Goal: Task Accomplishment & Management: Use online tool/utility

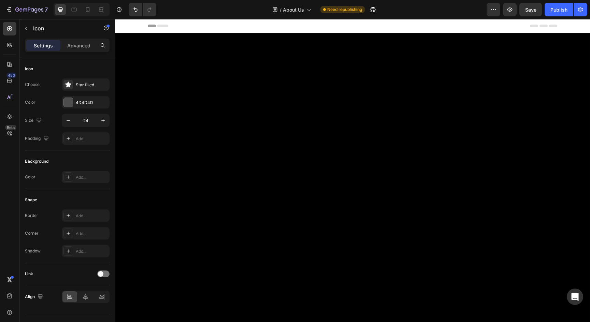
scroll to position [934, 0]
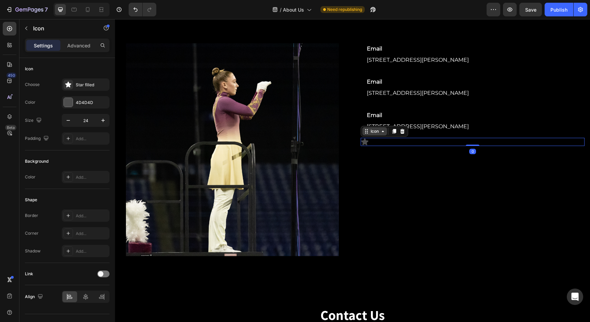
click at [370, 130] on div "Icon" at bounding box center [375, 131] width 25 height 8
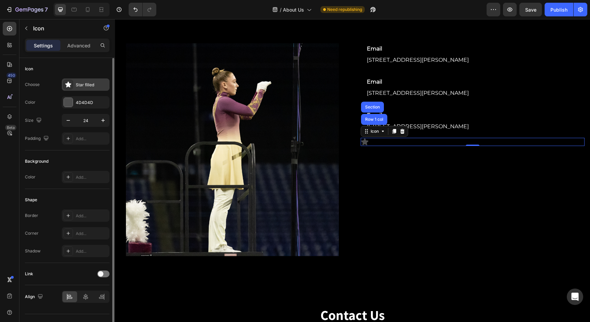
click at [86, 90] on div "Star filled" at bounding box center [86, 85] width 48 height 12
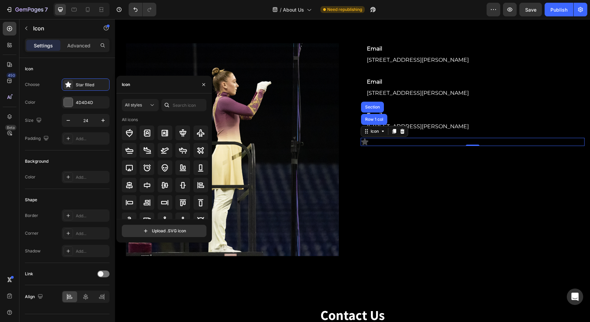
click at [171, 86] on div "Icon" at bounding box center [164, 85] width 96 height 18
click at [146, 85] on div "Icon" at bounding box center [164, 85] width 96 height 18
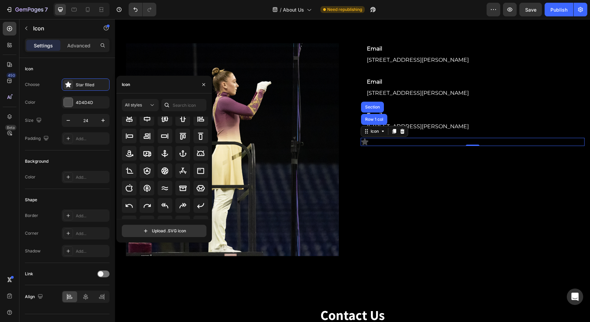
scroll to position [75, 0]
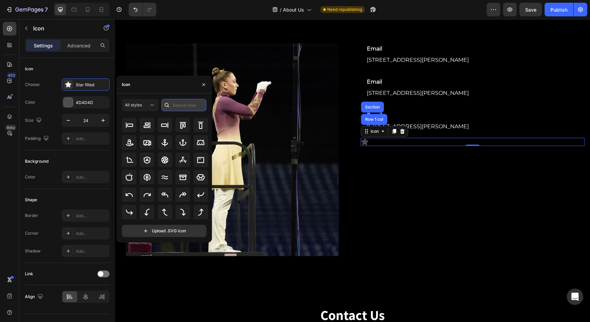
click at [183, 104] on input "text" at bounding box center [183, 105] width 45 height 12
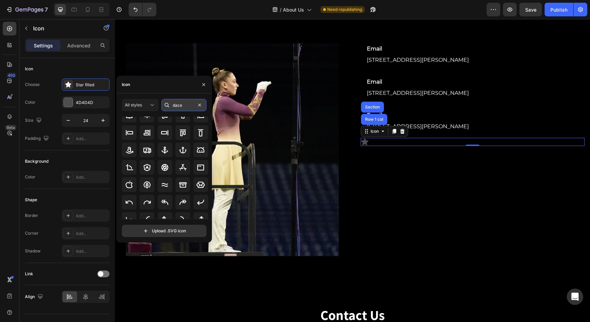
scroll to position [0, 0]
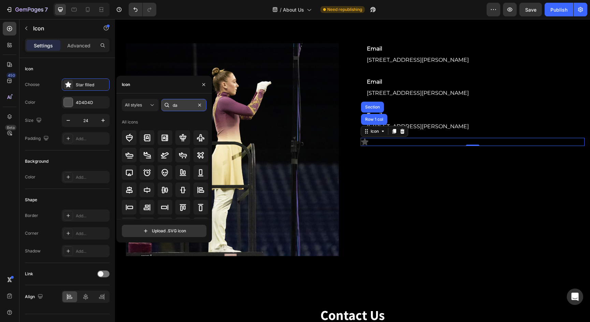
type input "d"
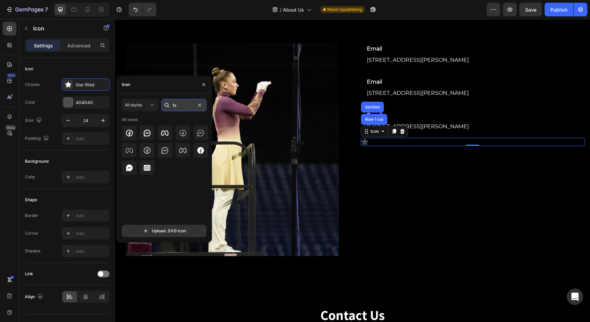
type input "f"
type input "Facebook"
drag, startPoint x: 188, startPoint y: 118, endPoint x: 202, endPoint y: 150, distance: 35.5
click at [202, 150] on icon at bounding box center [200, 150] width 6 height 6
click at [201, 151] on icon at bounding box center [201, 150] width 8 height 8
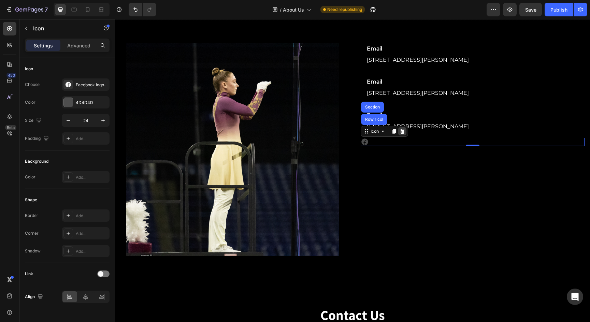
click at [404, 130] on icon at bounding box center [402, 131] width 4 height 5
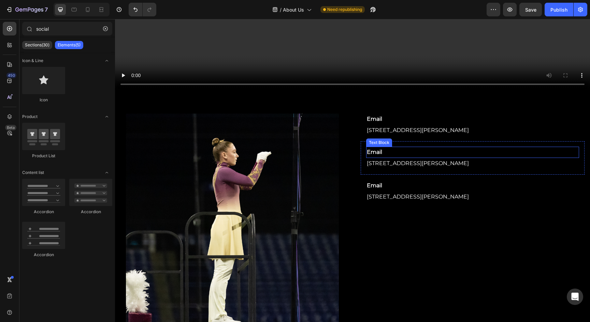
scroll to position [867, 0]
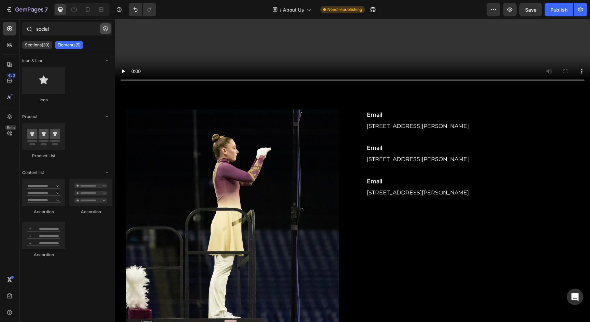
click at [105, 28] on icon "button" at bounding box center [105, 28] width 5 height 5
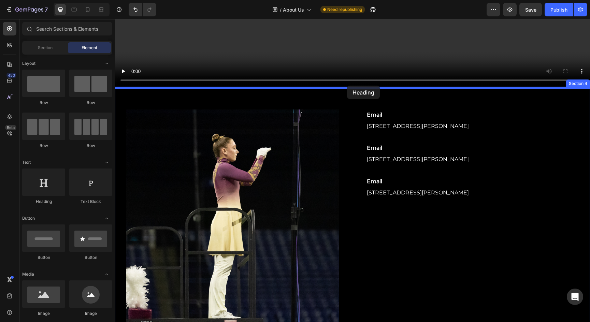
drag, startPoint x: 168, startPoint y: 197, endPoint x: 347, endPoint y: 86, distance: 210.8
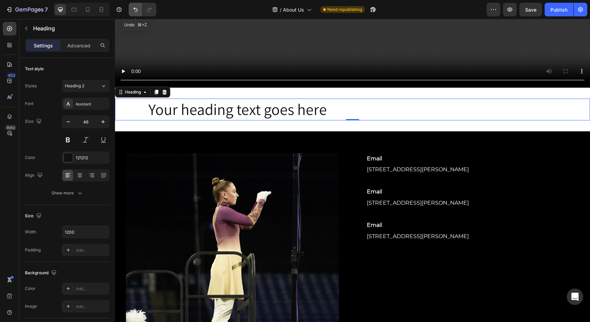
click at [136, 9] on icon "Undo/Redo" at bounding box center [135, 10] width 4 height 4
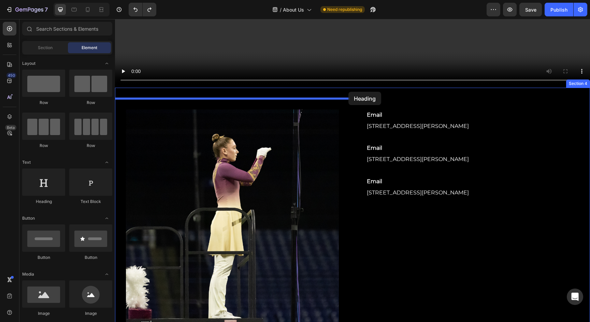
drag, startPoint x: 164, startPoint y: 201, endPoint x: 349, endPoint y: 91, distance: 214.7
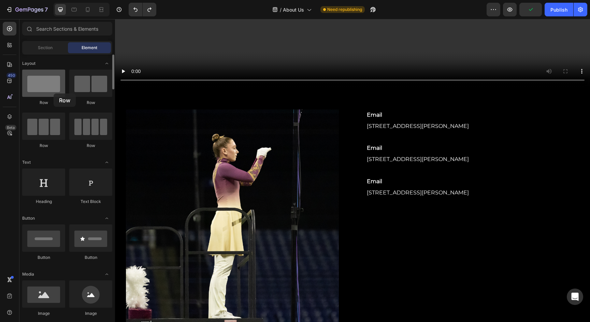
drag, startPoint x: 60, startPoint y: 90, endPoint x: 54, endPoint y: 94, distance: 7.2
click at [54, 94] on div at bounding box center [43, 83] width 43 height 27
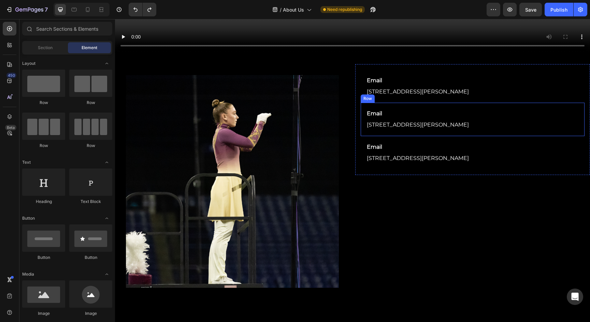
scroll to position [903, 0]
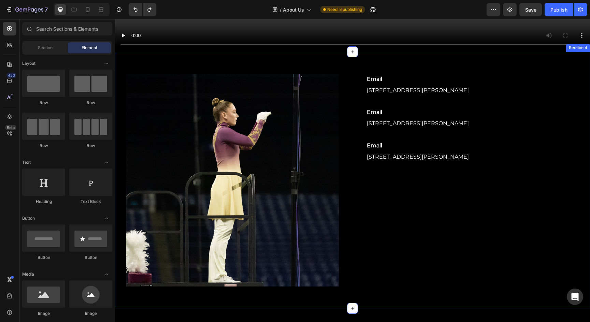
click at [353, 64] on div "Image Row Row Email Text Block [STREET_ADDRESS][PERSON_NAME] Text block Row Ema…" at bounding box center [352, 180] width 475 height 257
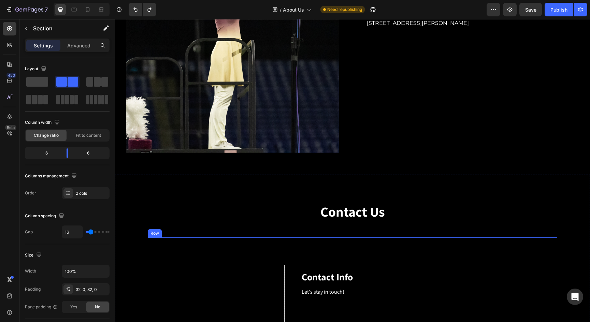
scroll to position [1038, 0]
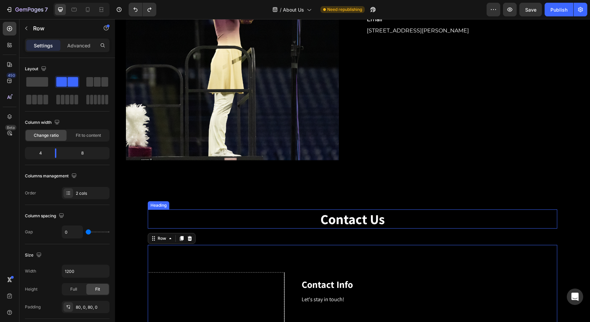
scroll to position [1023, 0]
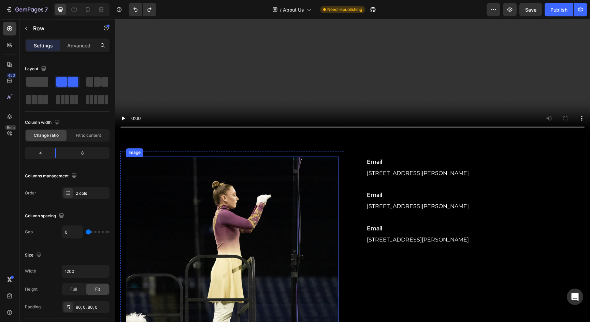
scroll to position [805, 0]
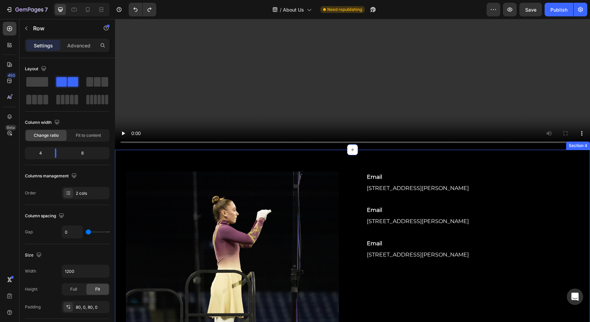
click at [345, 158] on div "Image Row Row Email Text Block [STREET_ADDRESS][PERSON_NAME] Text block Row Ema…" at bounding box center [352, 278] width 475 height 257
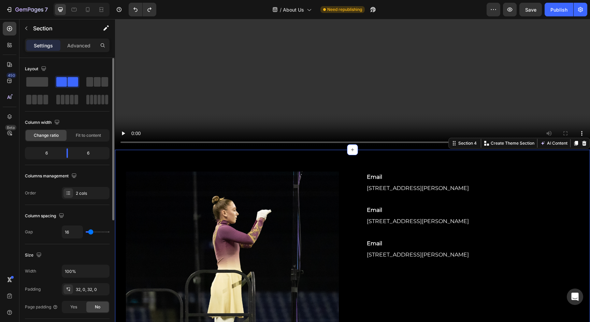
click at [38, 88] on div at bounding box center [67, 91] width 85 height 30
click at [39, 86] on span at bounding box center [37, 82] width 22 height 10
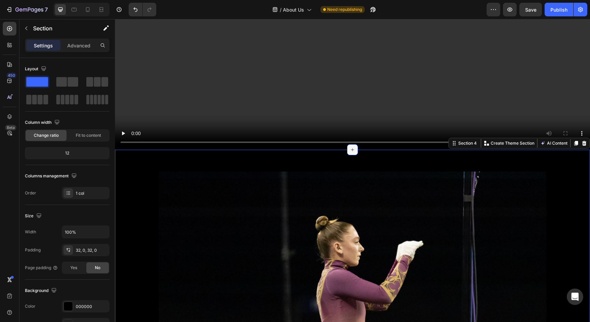
click at [354, 149] on icon at bounding box center [352, 149] width 5 height 5
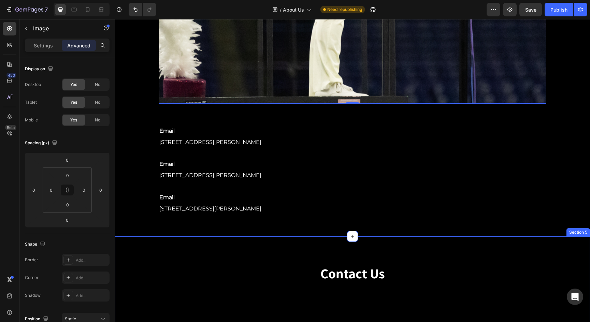
scroll to position [1247, 0]
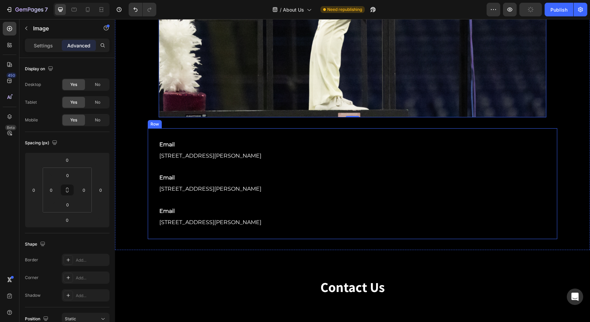
click at [332, 128] on div "Email Text Block [STREET_ADDRESS][PERSON_NAME] Text block Row Email Text Block …" at bounding box center [353, 183] width 410 height 111
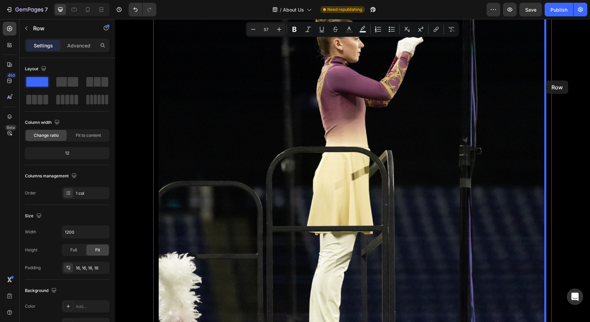
scroll to position [1009, 0]
drag, startPoint x: 155, startPoint y: 121, endPoint x: 546, endPoint y: 82, distance: 392.8
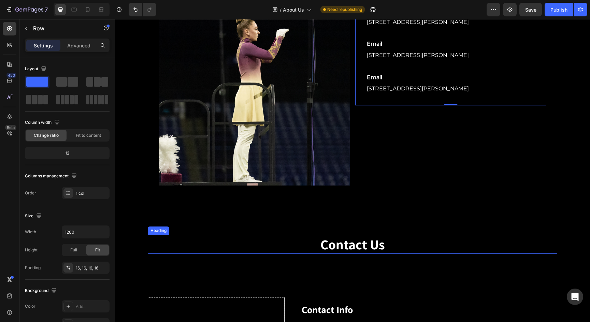
scroll to position [986, 0]
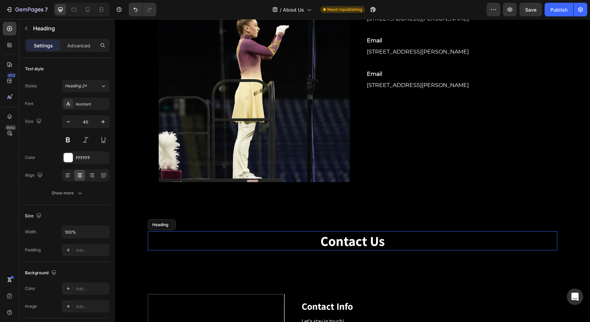
click at [368, 233] on p "Contact Us" at bounding box center [352, 241] width 408 height 18
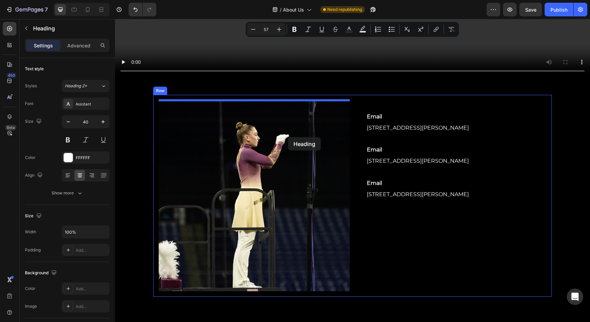
scroll to position [871, 0]
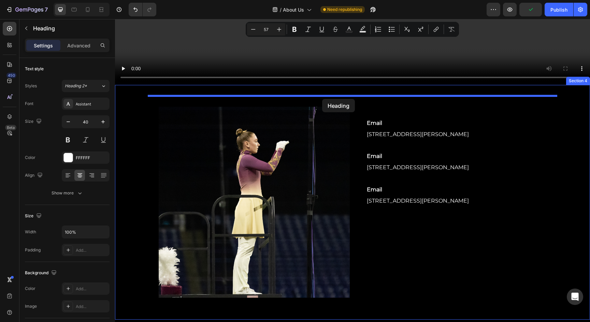
drag, startPoint x: 170, startPoint y: 221, endPoint x: 322, endPoint y: 99, distance: 194.3
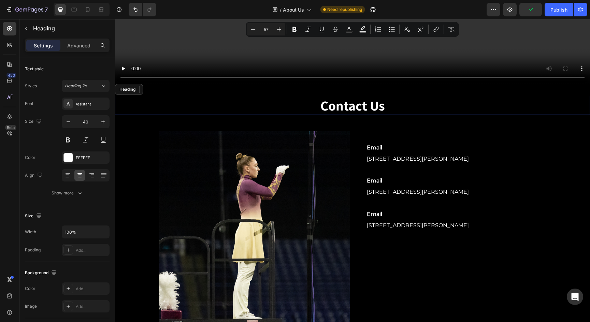
scroll to position [869, 0]
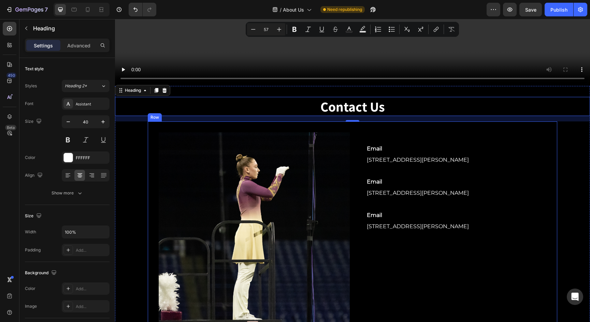
click at [148, 134] on div "Image Email Text Block [STREET_ADDRESS][PERSON_NAME] Text block Row Email Text …" at bounding box center [353, 228] width 410 height 213
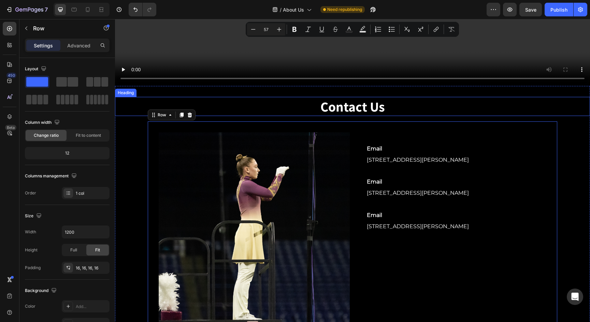
click at [220, 99] on p "Contact Us" at bounding box center [353, 107] width 474 height 18
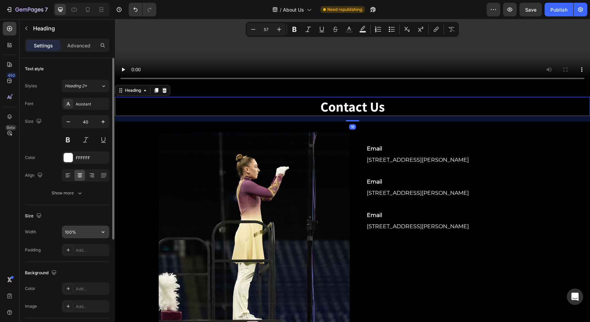
click at [72, 234] on input "100%" at bounding box center [85, 232] width 47 height 12
click at [98, 229] on button "button" at bounding box center [103, 232] width 12 height 12
click at [79, 272] on div "Default 1200px" at bounding box center [79, 275] width 56 height 13
type input "1200"
click at [214, 100] on p "Contact Us" at bounding box center [352, 107] width 408 height 18
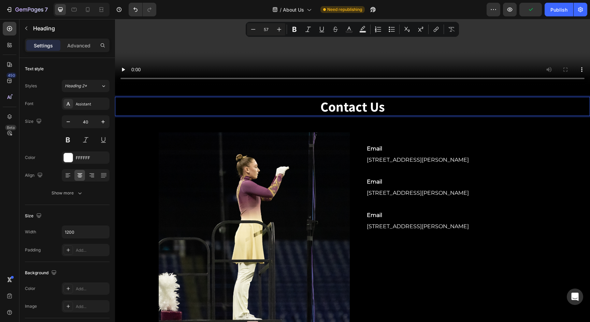
click at [306, 104] on p "Contact Us" at bounding box center [352, 107] width 408 height 18
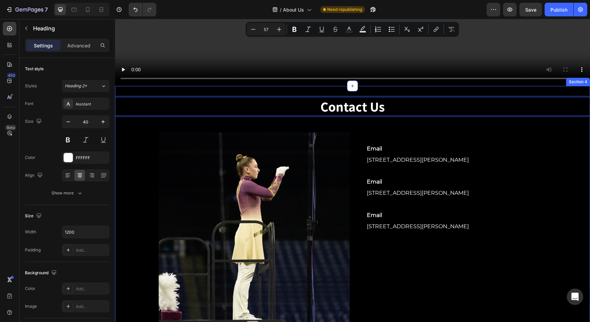
click at [136, 159] on div "Contact Us Heading 16 Image Email Text Block [STREET_ADDRESS][PERSON_NAME] Text…" at bounding box center [352, 216] width 475 height 238
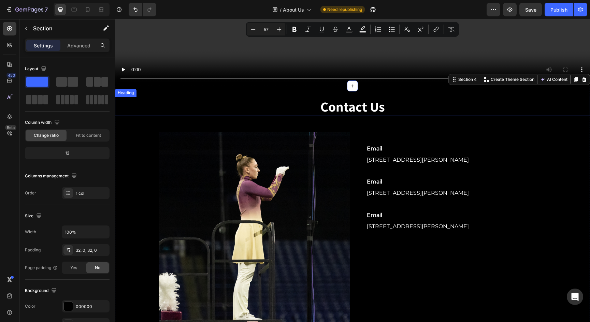
click at [160, 105] on p "Contact Us" at bounding box center [352, 107] width 408 height 18
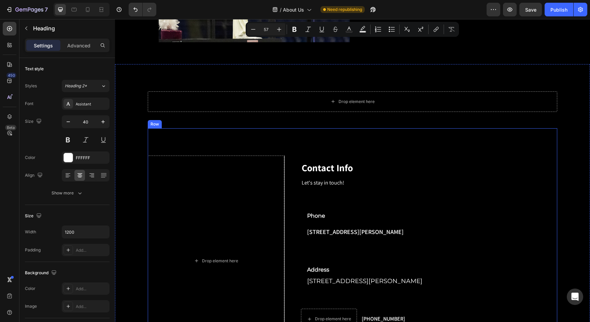
scroll to position [1102, 0]
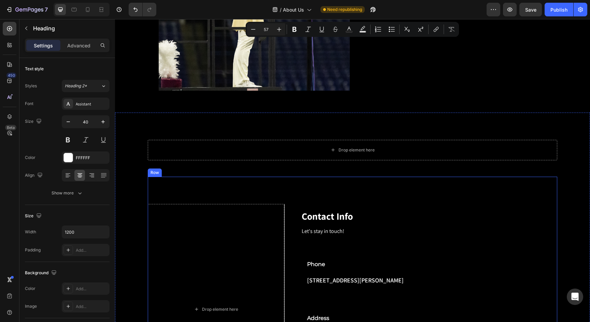
click at [513, 183] on div "Drop element here FIRST NAME Text block NAME Text block Text Field LAST NAME Te…" at bounding box center [353, 310] width 410 height 266
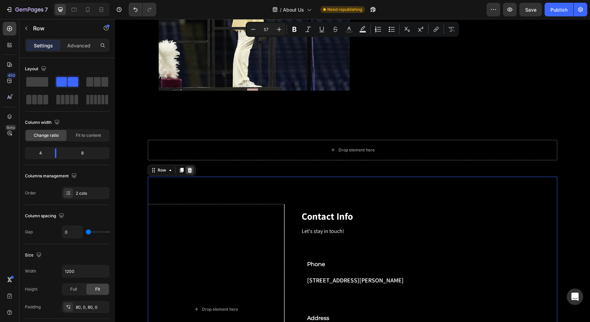
click at [190, 170] on icon at bounding box center [190, 170] width 4 height 5
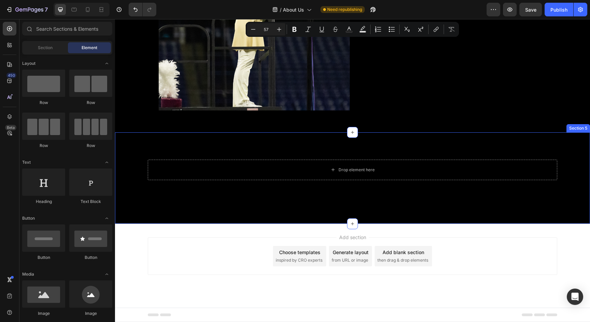
click at [270, 144] on div "Drop element here Row Section 5" at bounding box center [352, 177] width 475 height 91
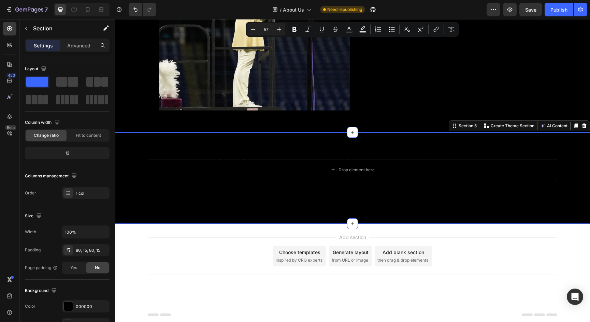
click at [583, 123] on icon at bounding box center [584, 125] width 5 height 5
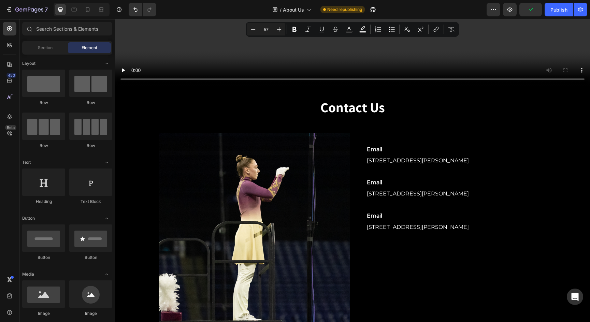
scroll to position [885, 0]
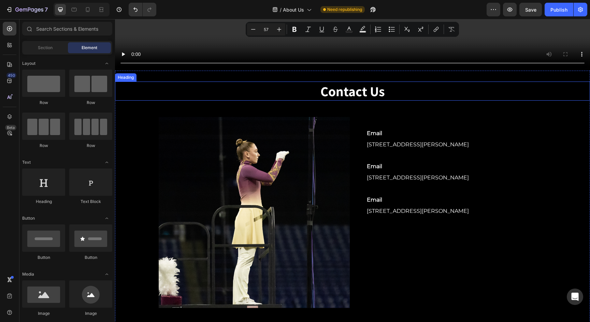
click at [382, 87] on p "Contact Us" at bounding box center [352, 91] width 408 height 18
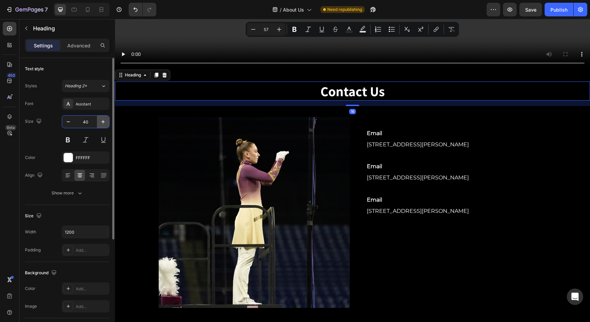
drag, startPoint x: 99, startPoint y: 121, endPoint x: 106, endPoint y: 120, distance: 6.5
click at [106, 120] on div "40" at bounding box center [85, 122] width 47 height 12
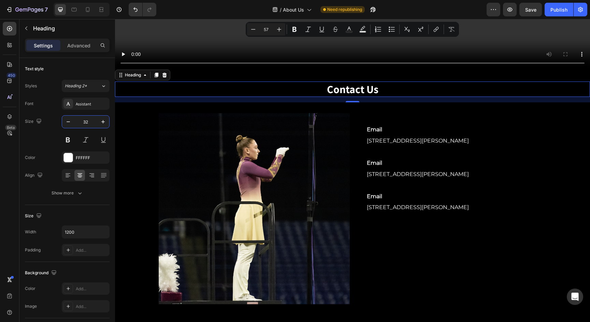
type input "32"
click at [350, 85] on p "Contact Us" at bounding box center [352, 89] width 408 height 14
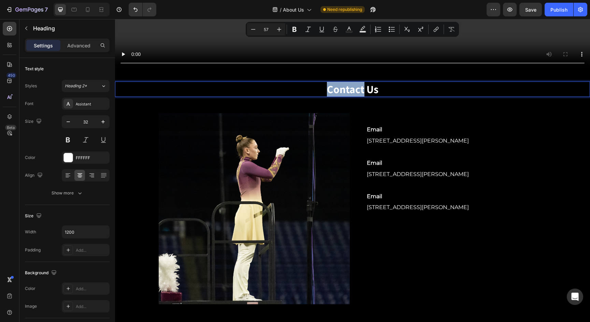
click at [350, 85] on p "Contact Us" at bounding box center [352, 89] width 408 height 14
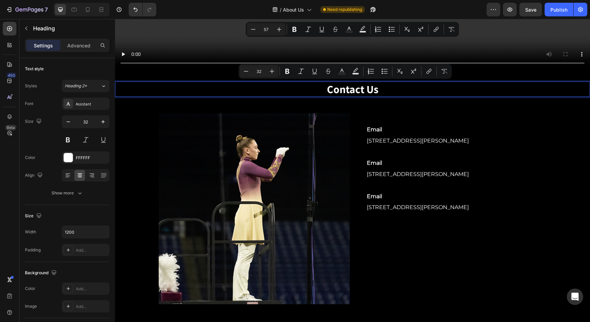
click at [406, 90] on p "Contact Us" at bounding box center [352, 89] width 408 height 14
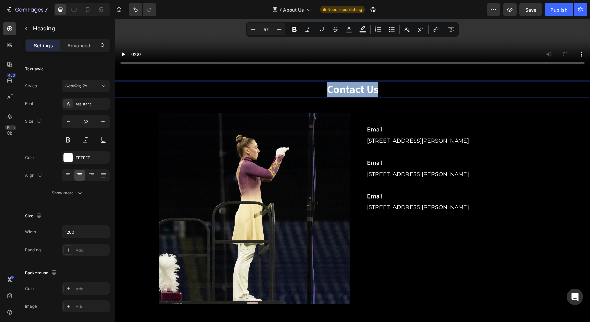
drag, startPoint x: 385, startPoint y: 89, endPoint x: 308, endPoint y: 87, distance: 77.5
click at [308, 87] on p "Contact Us" at bounding box center [352, 89] width 408 height 14
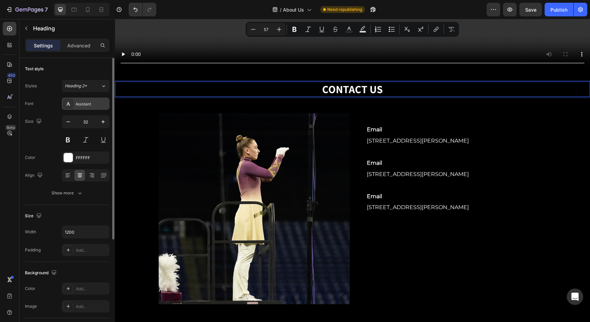
drag, startPoint x: 74, startPoint y: 96, endPoint x: 75, endPoint y: 100, distance: 3.9
click at [74, 96] on div "Styles Heading 2* Font Assistant Size 32 Color FFFFFF Align Show more" at bounding box center [67, 139] width 85 height 119
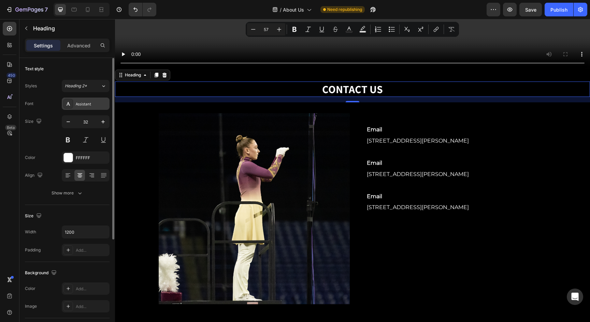
click at [74, 100] on div "Assistant" at bounding box center [86, 104] width 48 height 12
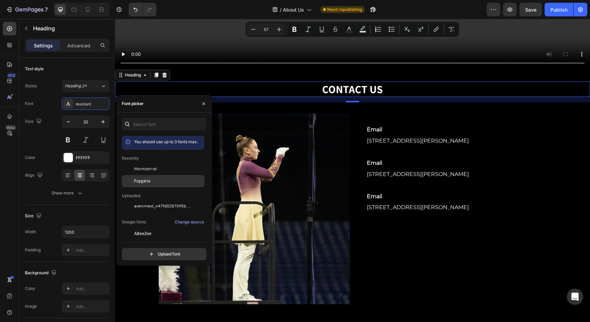
click at [159, 182] on div "Poppins" at bounding box center [168, 181] width 69 height 6
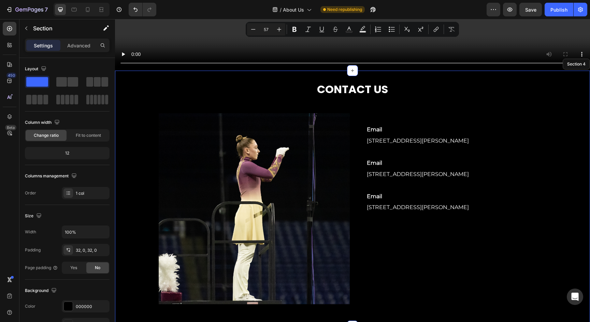
click at [313, 72] on div "CONTACT US Heading 16 Image Email Text Block [STREET_ADDRESS][PERSON_NAME] Text…" at bounding box center [352, 199] width 475 height 256
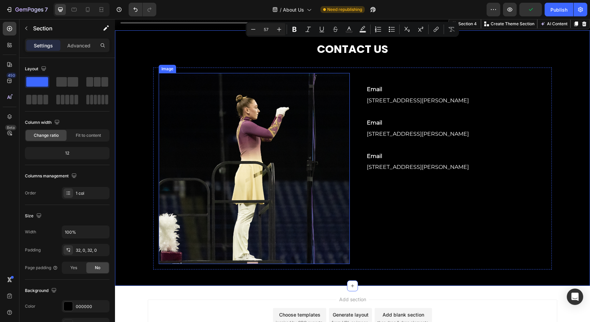
scroll to position [926, 0]
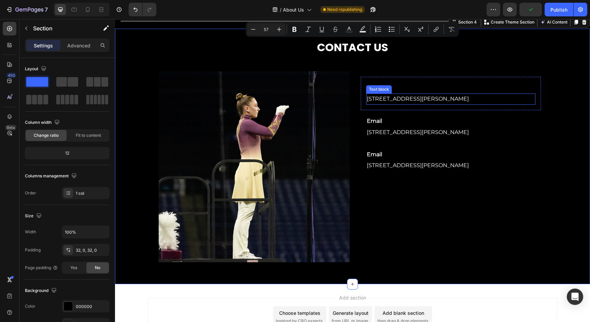
click at [383, 88] on div "Text block" at bounding box center [379, 89] width 23 height 6
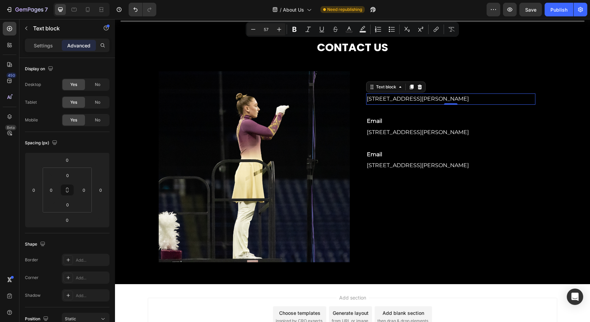
scroll to position [927, 0]
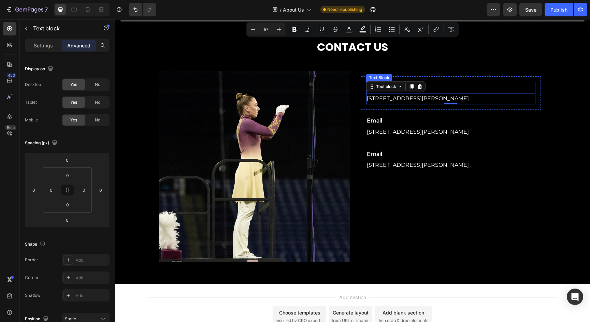
click at [445, 85] on p "Email" at bounding box center [451, 88] width 168 height 10
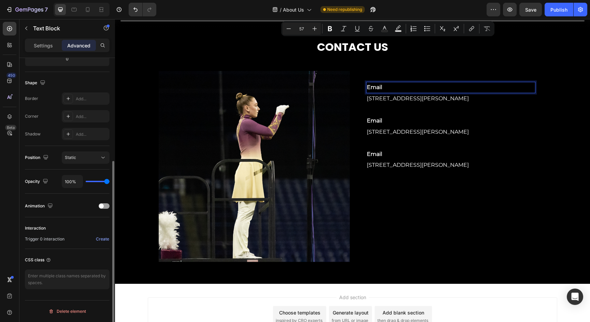
click at [390, 85] on p "Email" at bounding box center [451, 88] width 168 height 10
drag, startPoint x: 388, startPoint y: 87, endPoint x: 345, endPoint y: 85, distance: 43.8
click at [345, 85] on div "Image Email Text Block 0 [STREET_ADDRESS][PERSON_NAME] Text block Row Email Tex…" at bounding box center [352, 167] width 399 height 202
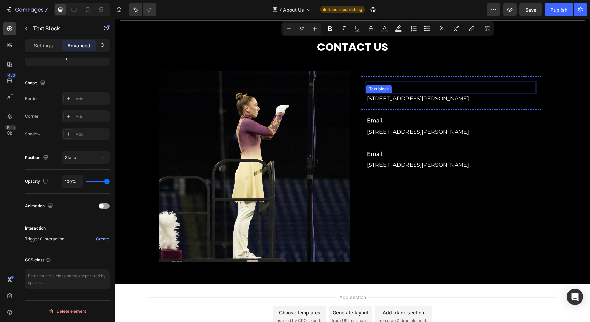
click at [393, 94] on p "[STREET_ADDRESS][PERSON_NAME]" at bounding box center [451, 99] width 168 height 10
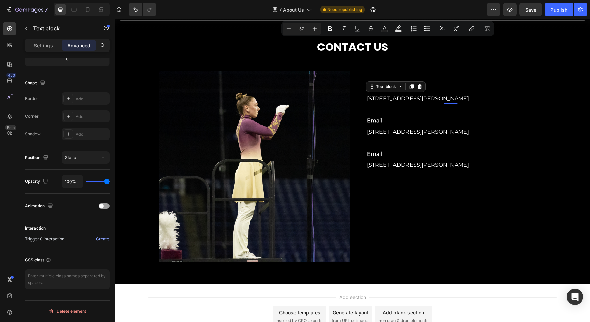
click at [395, 99] on span "[STREET_ADDRESS][PERSON_NAME]" at bounding box center [418, 98] width 102 height 6
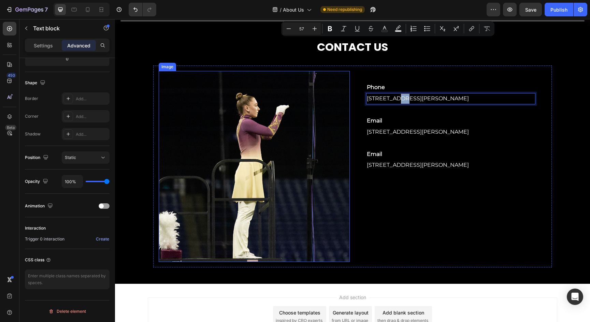
drag, startPoint x: 469, startPoint y: 99, endPoint x: 318, endPoint y: 100, distance: 150.9
click at [318, 100] on div "Image Phone Text Block [STREET_ADDRESS][PERSON_NAME] Text block 0 Row Email Tex…" at bounding box center [352, 167] width 399 height 202
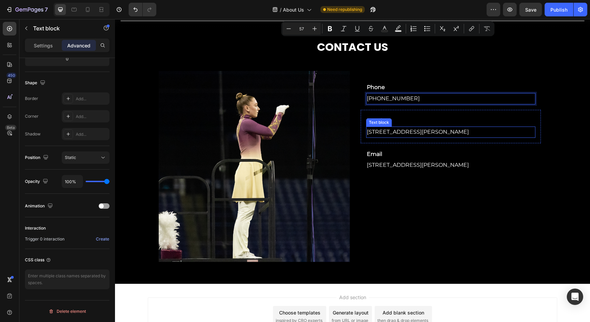
click at [428, 133] on span "[STREET_ADDRESS][PERSON_NAME]" at bounding box center [418, 132] width 102 height 6
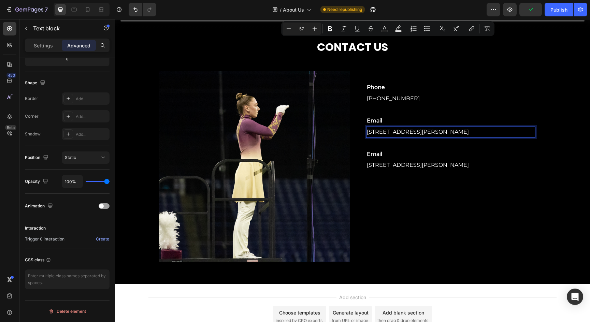
click at [474, 133] on p "[STREET_ADDRESS][PERSON_NAME]" at bounding box center [451, 132] width 168 height 10
drag, startPoint x: 471, startPoint y: 131, endPoint x: 369, endPoint y: 130, distance: 102.8
click at [369, 130] on p "[STREET_ADDRESS][PERSON_NAME]" at bounding box center [451, 132] width 168 height 10
click at [381, 150] on p "Email" at bounding box center [451, 155] width 168 height 10
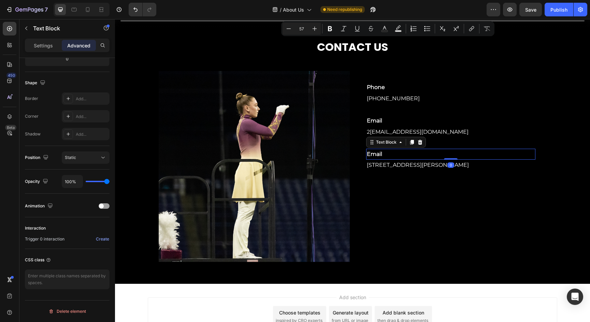
click at [382, 153] on p "Email" at bounding box center [451, 155] width 168 height 10
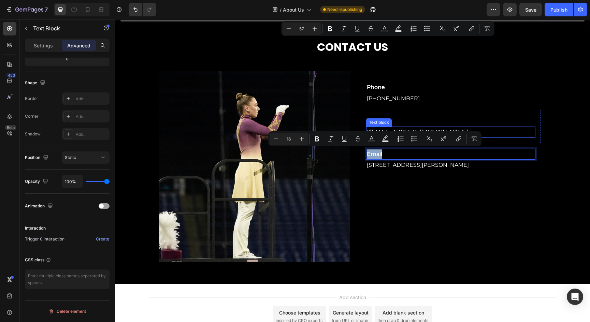
click at [390, 129] on link "[EMAIL_ADDRESS][DOMAIN_NAME]" at bounding box center [419, 132] width 99 height 6
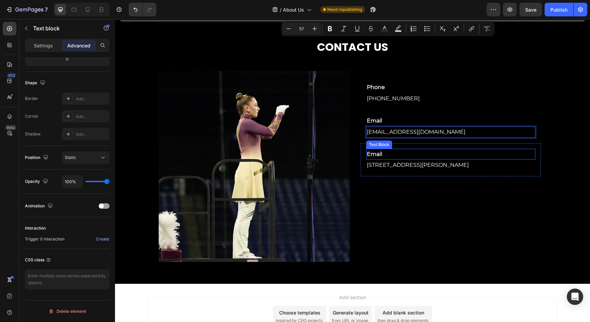
click at [375, 153] on p "Email" at bounding box center [451, 155] width 168 height 10
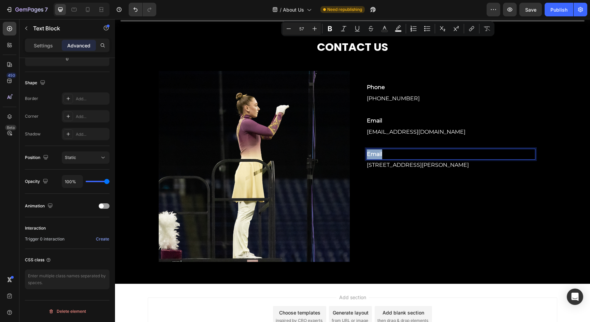
drag, startPoint x: 396, startPoint y: 153, endPoint x: 345, endPoint y: 146, distance: 51.3
click at [345, 146] on div "Image Phone Text Block [PHONE_NUMBER] ⁠⁠⁠⁠⁠⁠⁠ Text block Row Email Text Block ⁠…" at bounding box center [352, 167] width 399 height 202
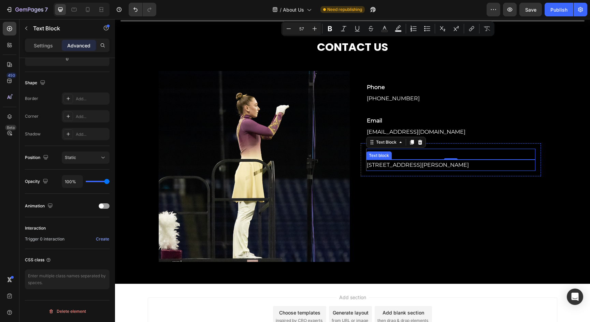
click at [446, 162] on span "[STREET_ADDRESS][PERSON_NAME]" at bounding box center [418, 165] width 102 height 6
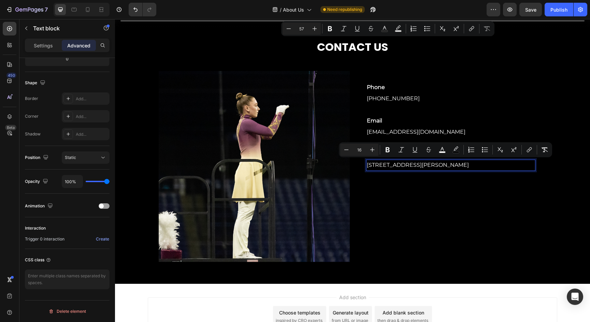
click at [469, 164] on p "[STREET_ADDRESS][PERSON_NAME]" at bounding box center [451, 165] width 168 height 10
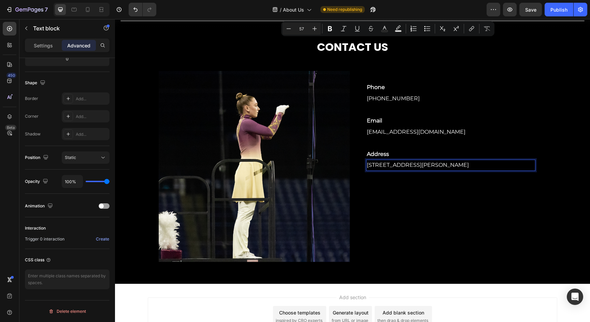
drag, startPoint x: 470, startPoint y: 164, endPoint x: 368, endPoint y: 165, distance: 102.1
click at [368, 165] on p "[STREET_ADDRESS][PERSON_NAME]" at bounding box center [451, 165] width 168 height 10
click at [395, 163] on span "[STREET_ADDRESS][PERSON_NAME]" at bounding box center [424, 165] width 115 height 8
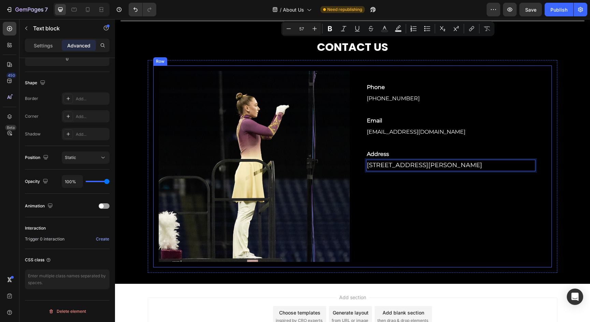
click at [417, 196] on div "Phone Text Block [PHONE_NUMBER] ⁠⁠⁠⁠⁠⁠⁠ Text block Row Email Text Block ⁠⁠⁠⁠⁠⁠⁠…" at bounding box center [450, 166] width 191 height 191
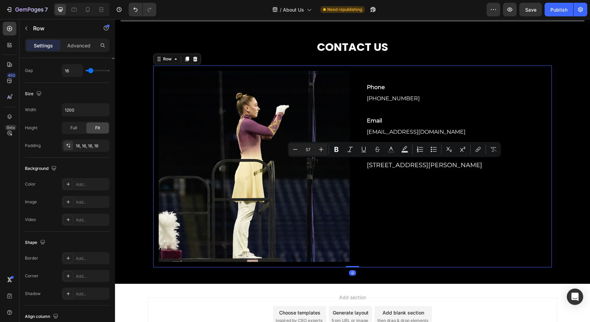
scroll to position [0, 0]
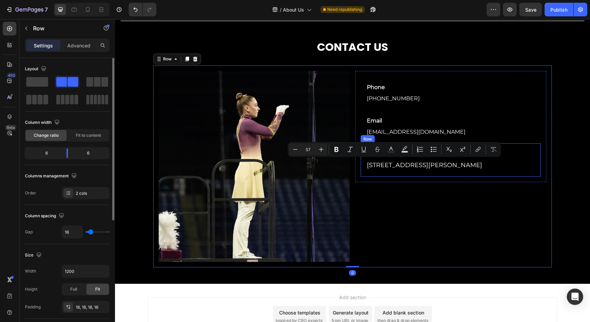
click at [413, 168] on p "[STREET_ADDRESS][PERSON_NAME]" at bounding box center [451, 165] width 168 height 10
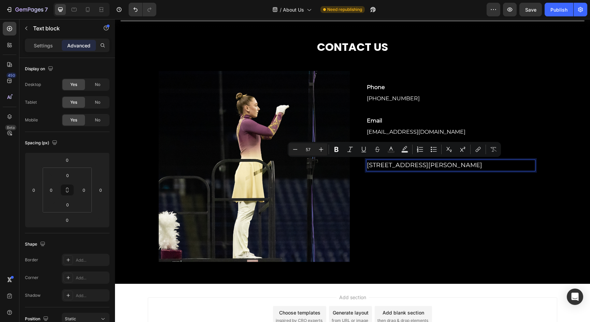
click at [464, 165] on span "[STREET_ADDRESS][PERSON_NAME]" at bounding box center [424, 165] width 115 height 8
drag, startPoint x: 477, startPoint y: 164, endPoint x: 367, endPoint y: 164, distance: 109.6
click at [367, 164] on p "[STREET_ADDRESS][PERSON_NAME]" at bounding box center [451, 165] width 168 height 10
click at [326, 151] on button "Minus" at bounding box center [321, 149] width 12 height 12
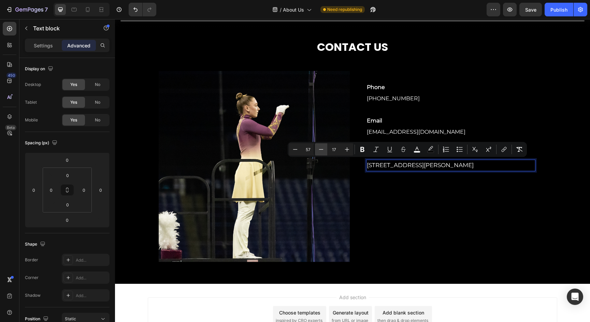
type input "16"
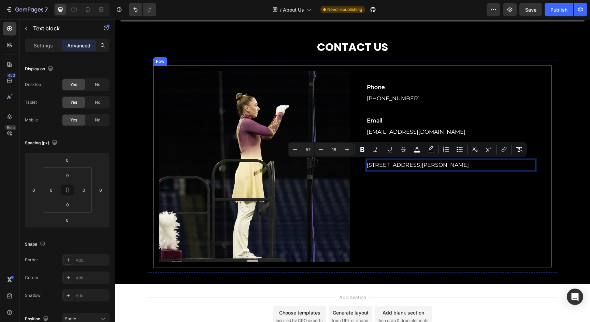
click at [393, 186] on div "Phone Text Block [PHONE_NUMBER] ⁠⁠⁠⁠⁠⁠⁠ Text block Row Email Text Block ⁠⁠⁠⁠⁠⁠⁠…" at bounding box center [450, 166] width 191 height 191
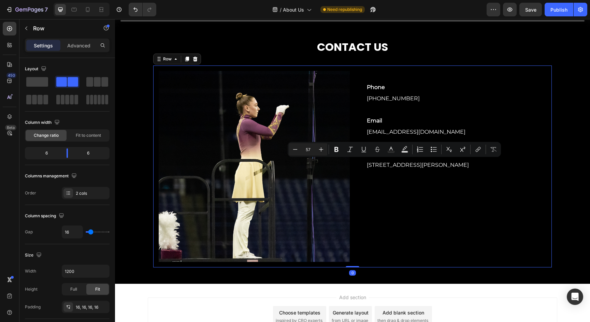
click at [393, 186] on div "Phone Text Block [PHONE_NUMBER] ⁠⁠⁠⁠⁠⁠⁠ Text block Row Email Text Block ⁠⁠⁠⁠⁠⁠⁠…" at bounding box center [450, 166] width 191 height 191
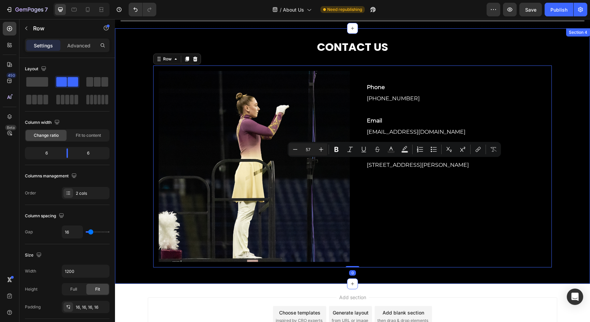
click at [561, 202] on div "CONTACT US Heading Image Phone Text Block [PHONE_NUMBER] ⁠⁠⁠⁠⁠⁠⁠ Text block Row…" at bounding box center [352, 156] width 475 height 234
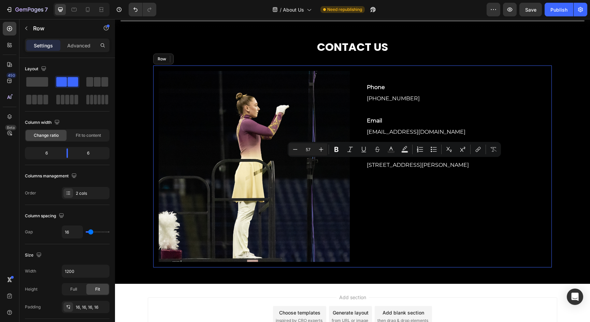
click at [447, 208] on div "Phone Text Block [PHONE_NUMBER] ⁠⁠⁠⁠⁠⁠⁠ Text block Row Email Text Block ⁠⁠⁠⁠⁠⁠⁠…" at bounding box center [450, 166] width 191 height 191
click at [410, 189] on div "Phone Text Block [PHONE_NUMBER] ⁠⁠⁠⁠⁠⁠⁠ Text block Row Email Text Block ⁠⁠⁠⁠⁠⁠⁠…" at bounding box center [450, 166] width 191 height 191
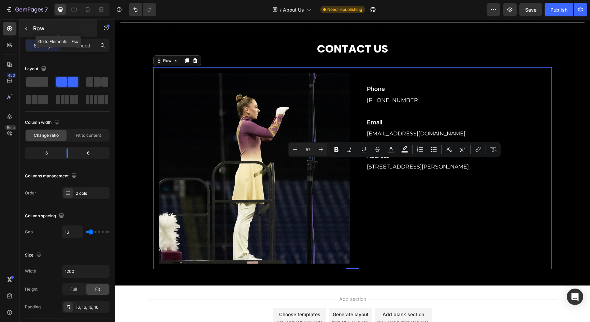
click at [21, 30] on button "button" at bounding box center [26, 28] width 11 height 11
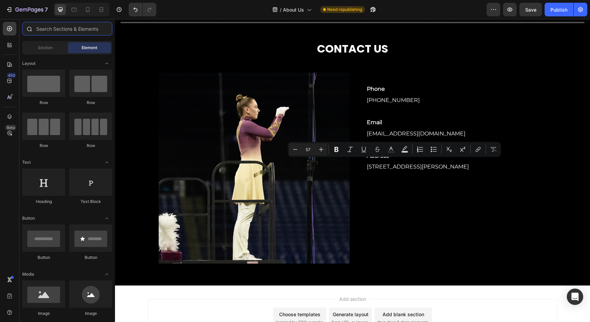
click at [48, 30] on input "text" at bounding box center [67, 29] width 90 height 14
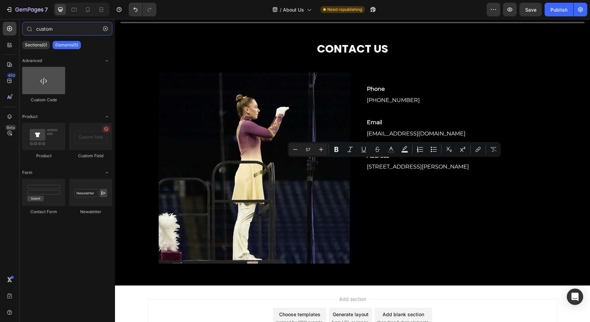
type input "custom"
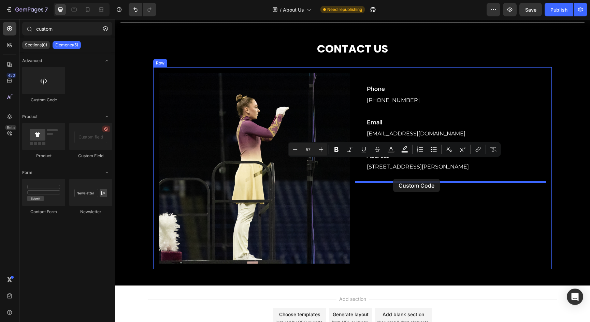
drag, startPoint x: 159, startPoint y: 104, endPoint x: 393, endPoint y: 179, distance: 245.5
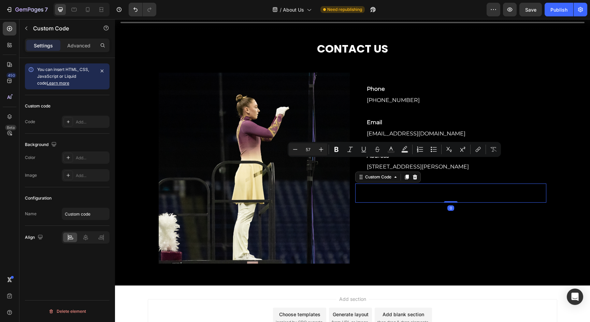
click at [388, 191] on span "Custom code" at bounding box center [450, 193] width 191 height 8
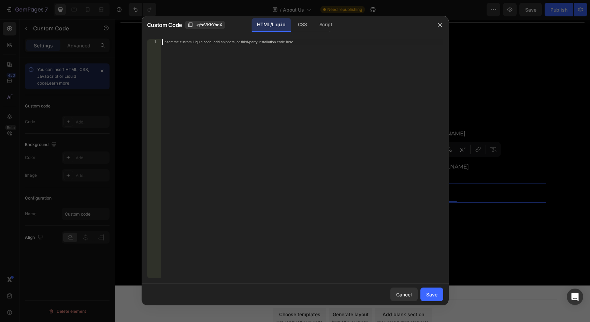
click at [260, 82] on div "Insert the custom Liquid code, add snippets, or third-party installation code h…" at bounding box center [302, 164] width 283 height 250
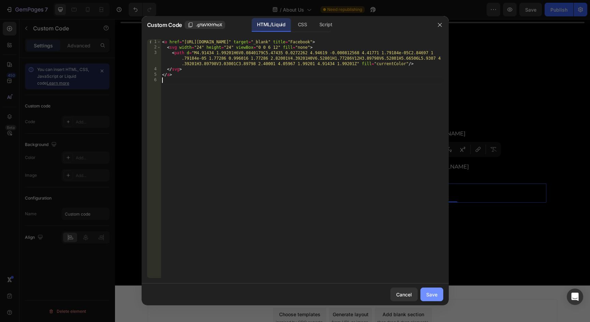
click at [432, 294] on div "Save" at bounding box center [431, 294] width 11 height 7
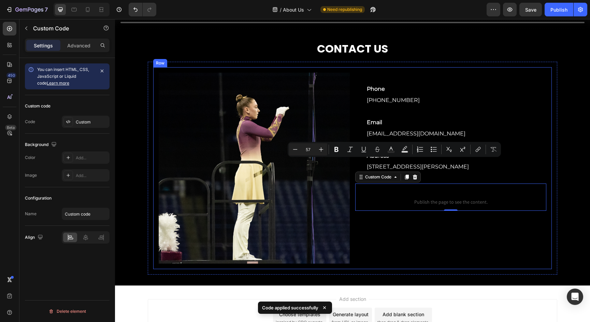
click at [457, 243] on div "Phone Text Block [PHONE_NUMBER] ⁠⁠⁠⁠⁠⁠⁠ Text block Row Email Text Block ⁠⁠⁠⁠⁠⁠⁠…" at bounding box center [450, 168] width 191 height 191
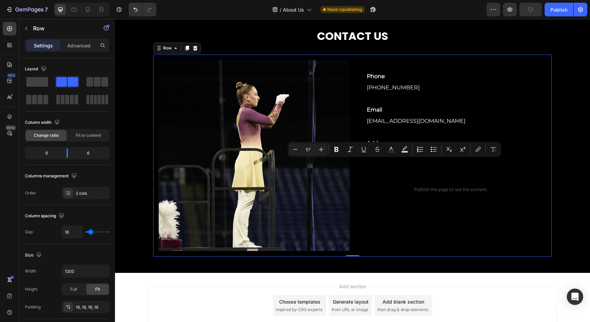
scroll to position [939, 0]
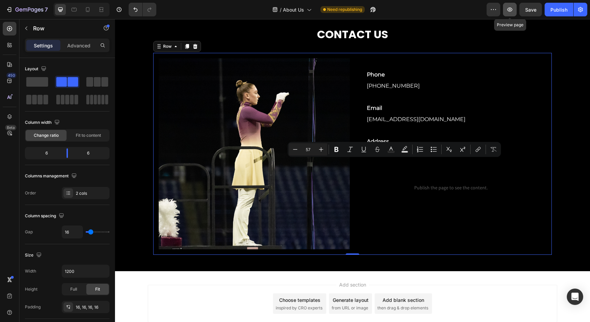
click at [515, 12] on button "button" at bounding box center [510, 10] width 14 height 14
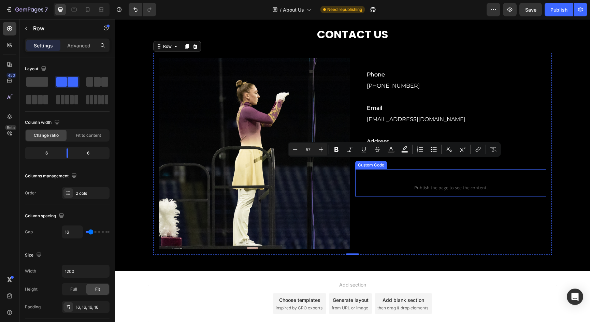
click at [412, 167] on div "Phone Text Block [PHONE_NUMBER] ⁠⁠⁠⁠⁠⁠⁠ Text block Row Email Text Block ⁠⁠⁠⁠⁠⁠⁠…" at bounding box center [450, 113] width 191 height 111
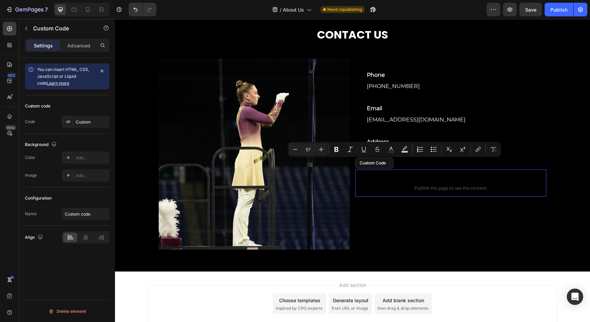
click at [411, 179] on span "Custom code" at bounding box center [450, 179] width 191 height 8
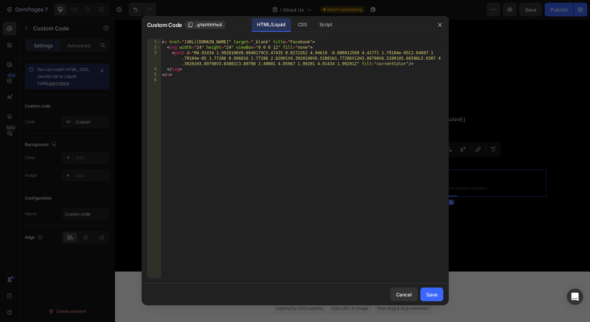
scroll to position [937, 0]
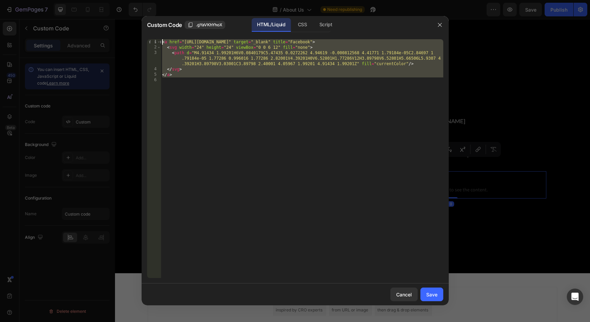
drag, startPoint x: 213, startPoint y: 84, endPoint x: 147, endPoint y: 41, distance: 78.8
click at [147, 41] on div "1 2 3 4 5 6 < a href = "[URL][DOMAIN_NAME]" target = "_blank" title = "Facebook…" at bounding box center [295, 158] width 296 height 239
paste textarea "</a"
type textarea "</a>"
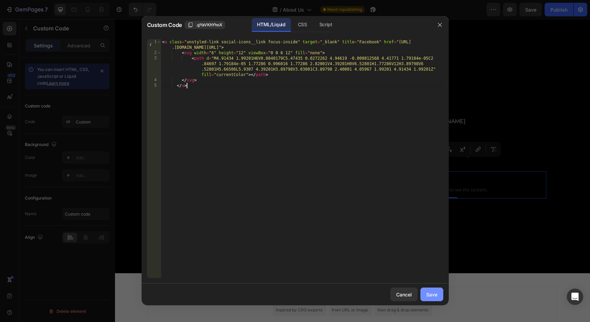
click at [431, 299] on button "Save" at bounding box center [432, 295] width 23 height 14
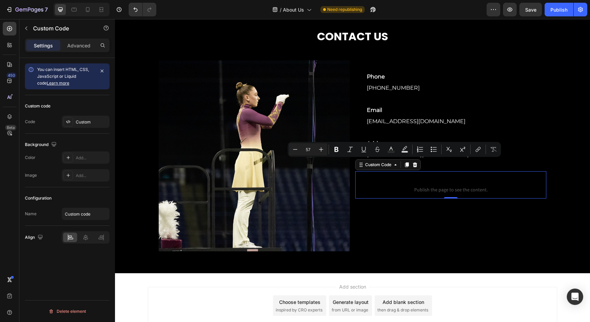
click at [434, 181] on span "Custom code" at bounding box center [450, 181] width 191 height 8
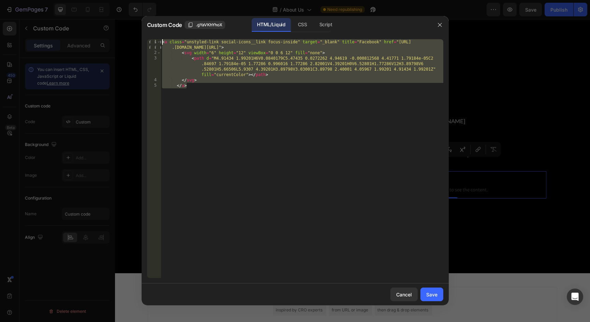
drag, startPoint x: 224, startPoint y: 87, endPoint x: 144, endPoint y: 41, distance: 92.1
click at [144, 41] on div "</a> 1 2 3 4 5 < a class = "unstyled-link social-icons__link focus-inside" targ…" at bounding box center [295, 159] width 307 height 250
type textarea "<a class="unstyled-link social-icons__link focus-inside" target="_blank" title=…"
click at [546, 2] on div at bounding box center [295, 161] width 590 height 322
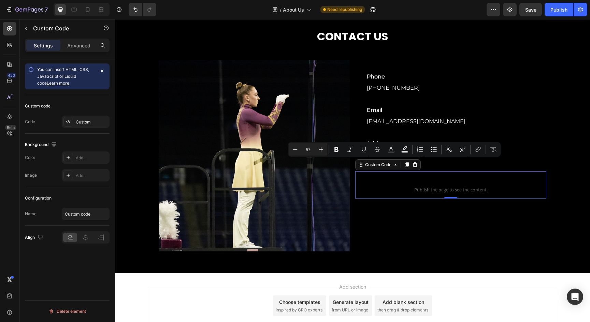
click at [399, 186] on span "Publish the page to see the content." at bounding box center [450, 189] width 191 height 7
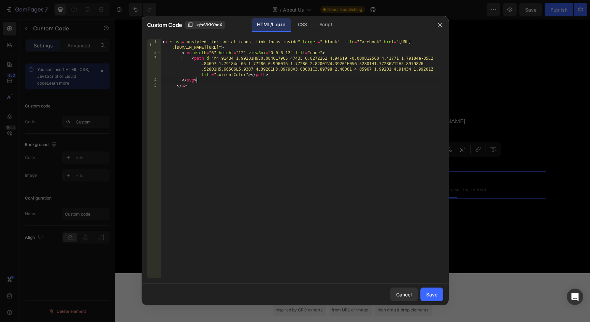
drag, startPoint x: 202, startPoint y: 82, endPoint x: 198, endPoint y: 82, distance: 3.8
click at [198, 82] on div "< a class = "unstyled-link social-icons__link focus-inside" target = "_blank" t…" at bounding box center [302, 166] width 283 height 255
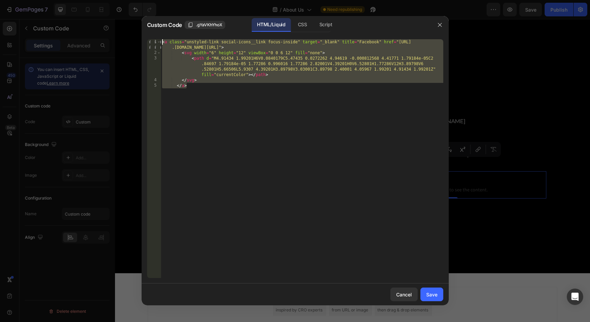
drag, startPoint x: 178, startPoint y: 74, endPoint x: 151, endPoint y: 35, distance: 46.9
click at [151, 35] on div "</svg> 1 2 3 4 5 < a class = "unstyled-link social-icons__link focus-inside" ta…" at bounding box center [295, 159] width 307 height 250
type textarea "<a class="unstyled-link social-icons__link focus-inside" target="_blank" title=…"
paste textarea
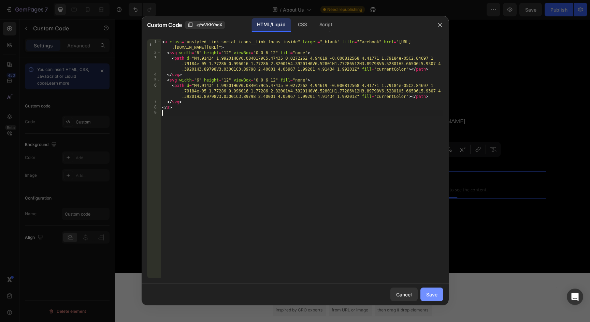
click at [435, 291] on div "Save" at bounding box center [431, 294] width 11 height 7
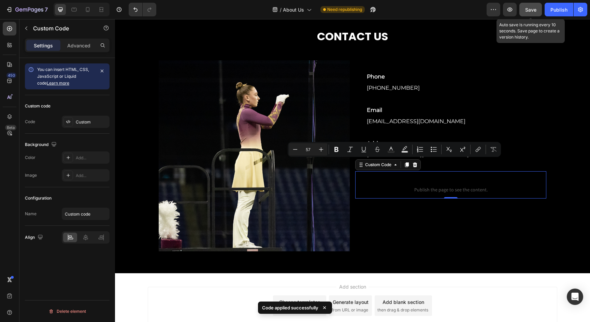
click at [523, 9] on button "Save" at bounding box center [531, 10] width 23 height 14
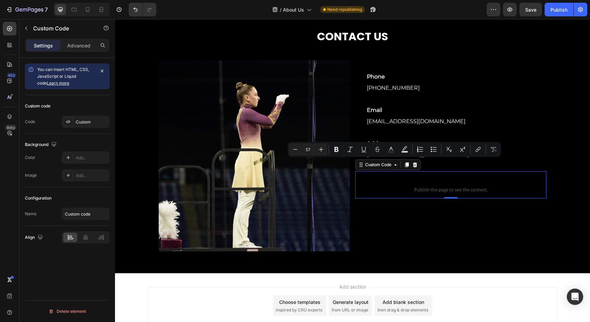
click at [433, 177] on span "Custom code" at bounding box center [450, 181] width 191 height 8
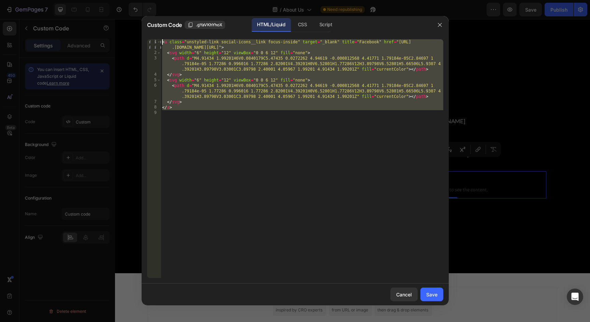
drag, startPoint x: 208, startPoint y: 107, endPoint x: 140, endPoint y: 23, distance: 108.0
click at [140, 23] on div "Custom Code .gYaVKhYhoX HTML/Liquid CSS Script 1 2 3 4 5 6 7 8 9 < a class = "u…" at bounding box center [295, 161] width 590 height 322
type textarea "<a class="unstyled-link social-icons__link focus-inside" target="_blank" title=…"
click at [530, 108] on div at bounding box center [295, 161] width 590 height 322
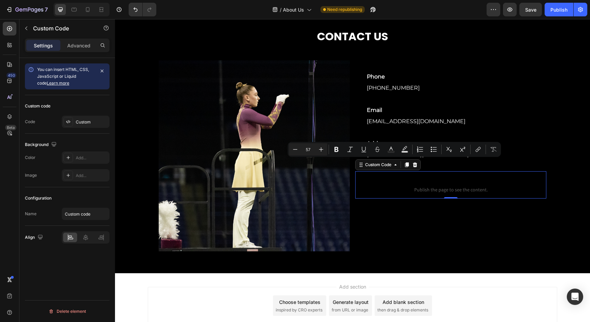
click at [427, 186] on span "Publish the page to see the content." at bounding box center [450, 189] width 191 height 7
click at [427, 184] on p "Custom code Publish the page to see the content." at bounding box center [450, 184] width 191 height 27
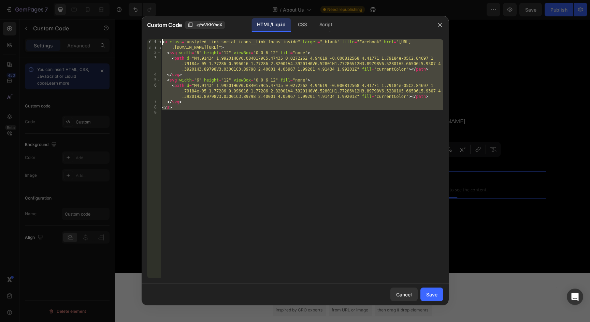
drag, startPoint x: 216, startPoint y: 110, endPoint x: 157, endPoint y: 34, distance: 96.6
click at [157, 34] on div "1 2 3 4 5 6 7 8 9 < a class = "unstyled-link social-icons__link focus-inside" t…" at bounding box center [295, 159] width 307 height 250
type textarea "<a class="unstyled-link social-icons__link focus-inside" target="_blank" title=…"
paste textarea
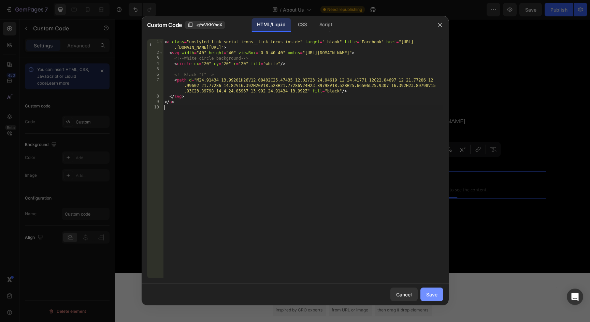
click at [432, 292] on div "Save" at bounding box center [431, 294] width 11 height 7
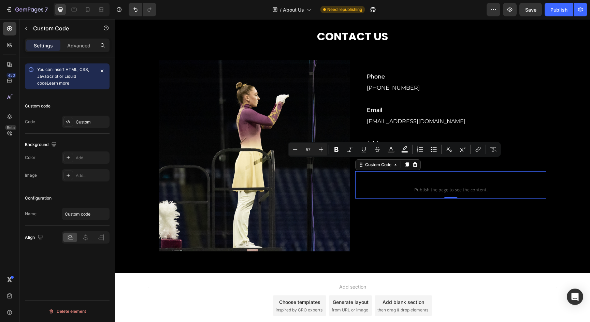
click at [424, 193] on p "Custom code Publish the page to see the content." at bounding box center [450, 184] width 191 height 27
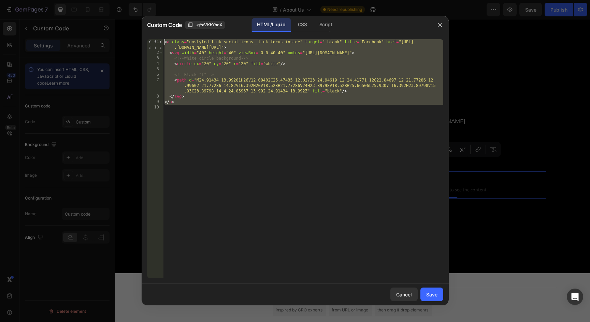
drag, startPoint x: 202, startPoint y: 106, endPoint x: 153, endPoint y: 36, distance: 86.1
click at [153, 36] on div "1 2 3 4 5 6 7 8 9 10 < a class = "unstyled-link social-icons__link focus-inside…" at bounding box center [295, 159] width 307 height 250
type textarea "<a class="unstyled-link social-icons__link focus-inside" target="_blank" title=…"
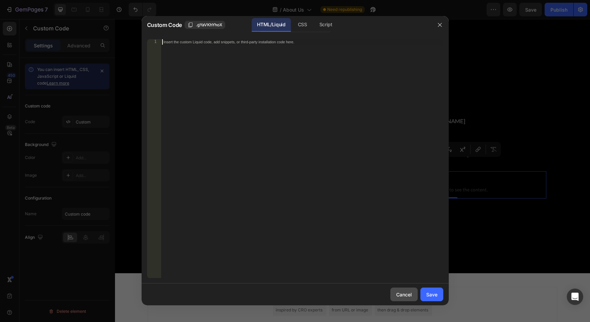
click at [400, 295] on div "Cancel" at bounding box center [404, 294] width 16 height 7
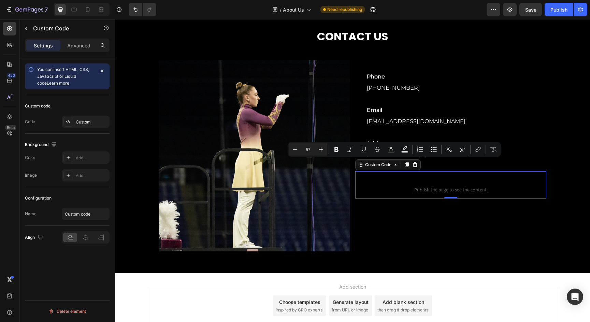
click at [395, 189] on span "Publish the page to see the content." at bounding box center [450, 189] width 191 height 7
click at [416, 162] on icon at bounding box center [414, 164] width 5 height 5
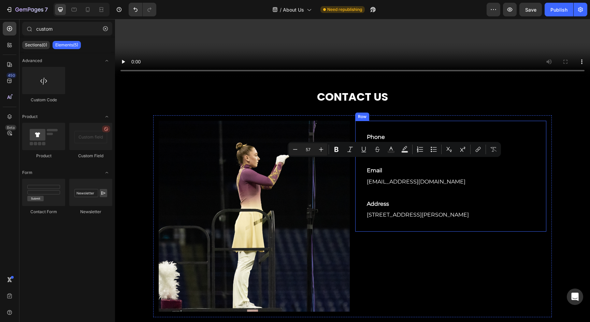
scroll to position [859, 0]
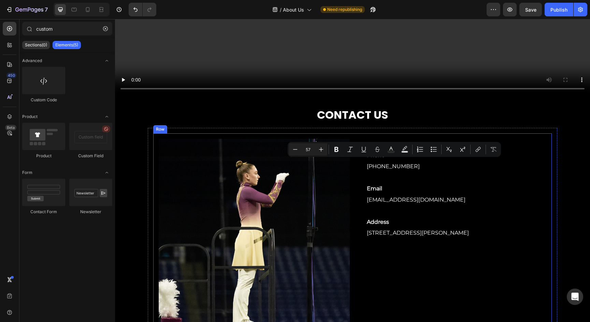
click at [404, 285] on div "Phone Text Block [PHONE_NUMBER] ⁠⁠⁠⁠⁠⁠⁠ Text block Row Email Text Block ⁠⁠⁠⁠⁠⁠⁠…" at bounding box center [450, 234] width 191 height 191
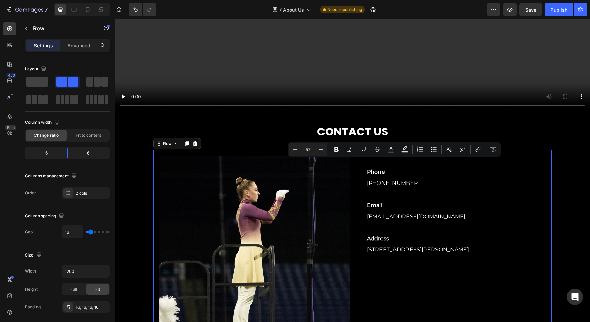
scroll to position [841, 0]
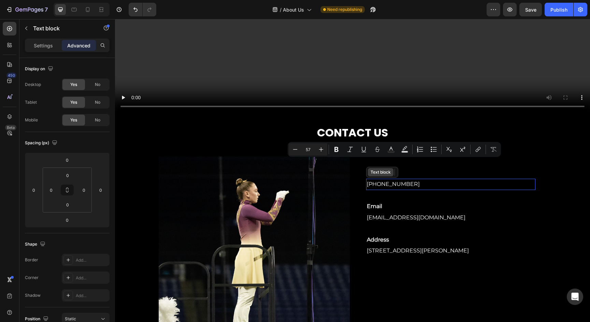
click at [383, 170] on div "Text block" at bounding box center [382, 172] width 32 height 11
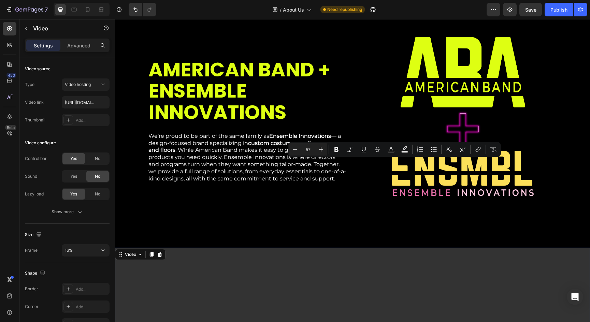
scroll to position [276, 0]
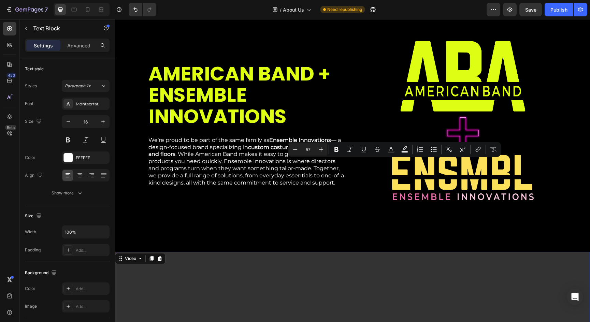
click at [190, 152] on strong "custom costumes, uniforms, props, and floors" at bounding box center [246, 151] width 196 height 14
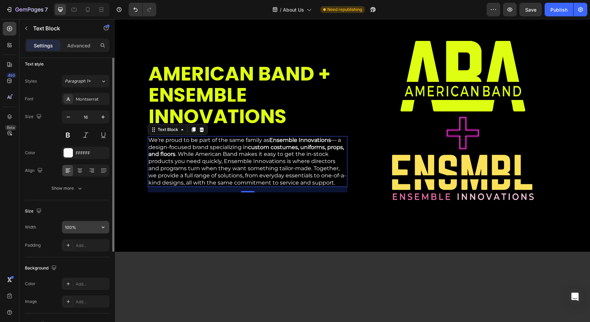
scroll to position [0, 0]
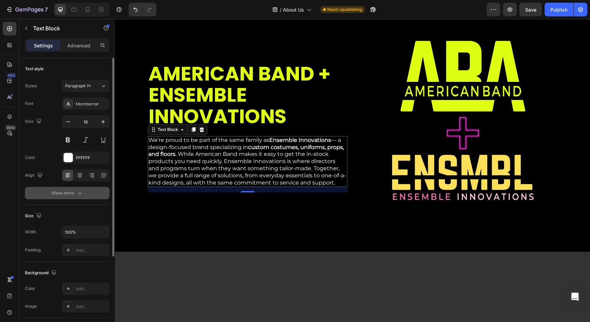
click at [72, 195] on div "Show more" at bounding box center [68, 193] width 32 height 7
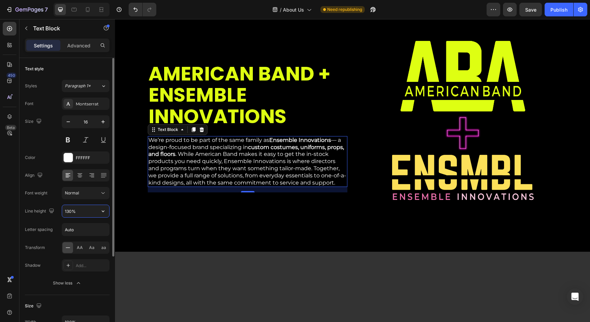
drag, startPoint x: 86, startPoint y: 213, endPoint x: 62, endPoint y: 209, distance: 24.1
click at [62, 209] on div "130%" at bounding box center [86, 211] width 48 height 13
click at [106, 212] on icon "button" at bounding box center [103, 211] width 7 height 7
click at [83, 211] on input "130%" at bounding box center [85, 211] width 47 height 12
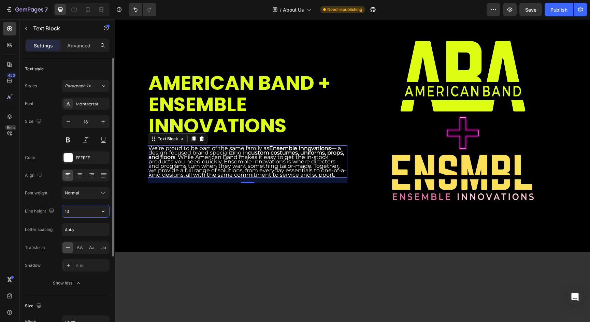
type input "1"
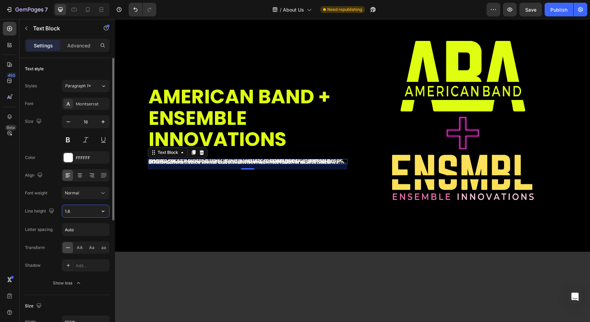
click at [90, 212] on input "1.6" at bounding box center [85, 211] width 47 height 12
type input "1.6em"
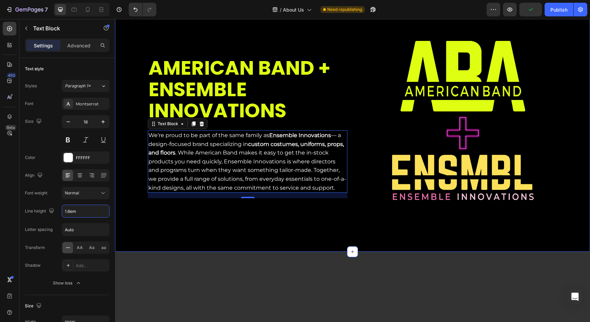
click at [213, 223] on div "AMERICAN BAND + ENSEMBLE INNOVATIONS Heading We’re proud to be part of the same…" at bounding box center [352, 127] width 465 height 194
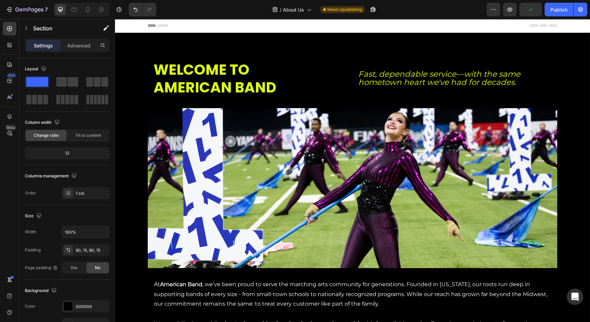
scroll to position [73, 0]
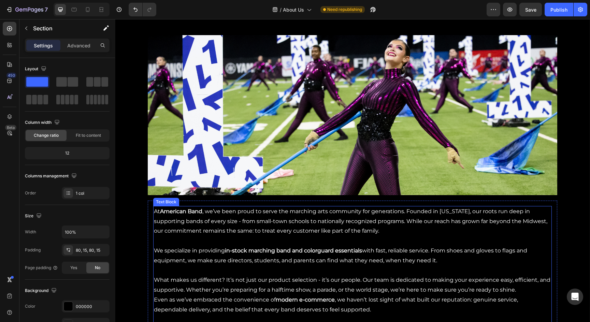
click at [211, 224] on p "At American Band , we’ve been proud to serve the marching arts community for ge…" at bounding box center [352, 221] width 397 height 29
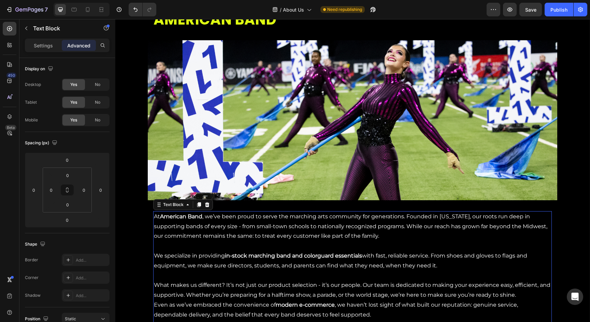
scroll to position [67, 0]
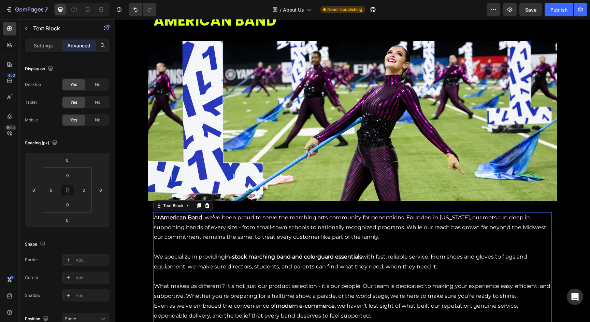
click at [247, 250] on p "Rich Text Editor. Editing area: main" at bounding box center [352, 247] width 397 height 10
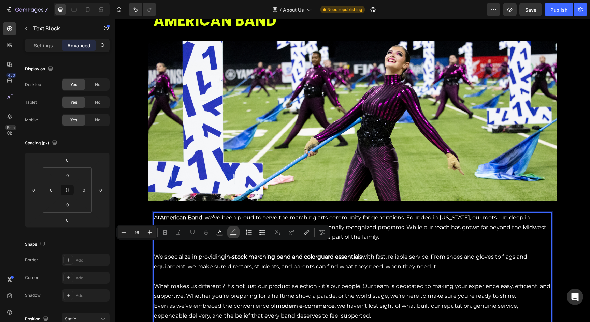
click at [233, 233] on icon "Editor contextual toolbar" at bounding box center [233, 231] width 5 height 4
type input "000000"
type input "77"
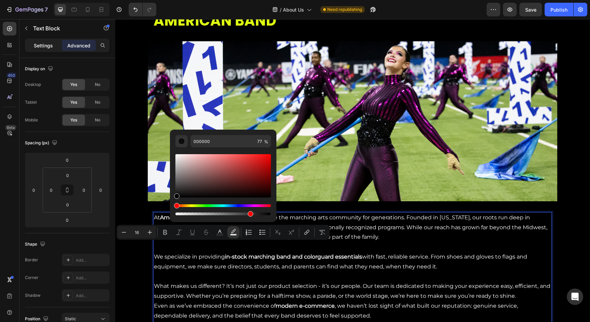
click at [48, 45] on p "Settings" at bounding box center [43, 45] width 19 height 7
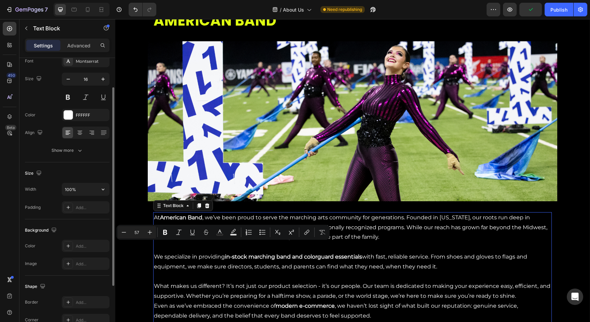
scroll to position [42, 0]
click at [72, 152] on div "Show more" at bounding box center [68, 150] width 32 height 7
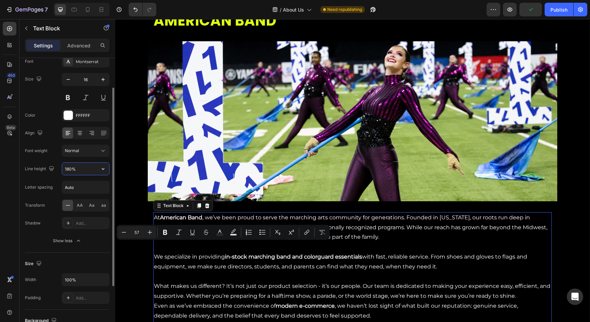
click at [79, 169] on input "180%" at bounding box center [85, 169] width 47 height 12
drag, startPoint x: 88, startPoint y: 168, endPoint x: 61, endPoint y: 168, distance: 27.0
click at [61, 168] on div "Line height 180%" at bounding box center [67, 168] width 85 height 13
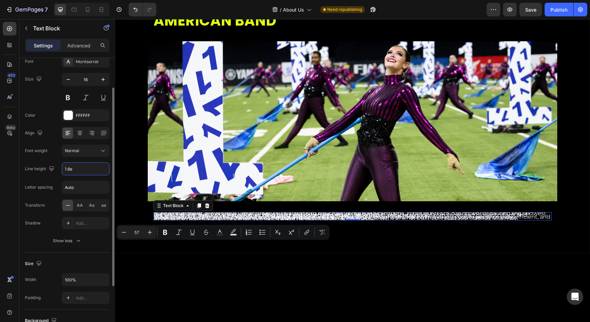
type input "1.6em"
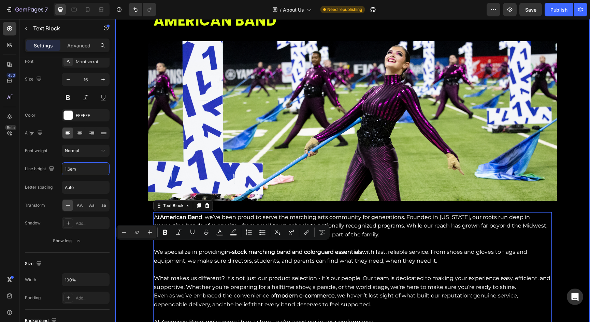
click at [128, 269] on div "WELCOME TO AMERICAN BAND Heading Fast, dependable service—with the same hometow…" at bounding box center [352, 166] width 475 height 344
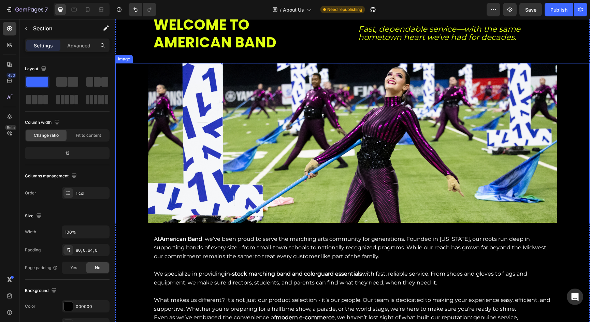
scroll to position [44, 0]
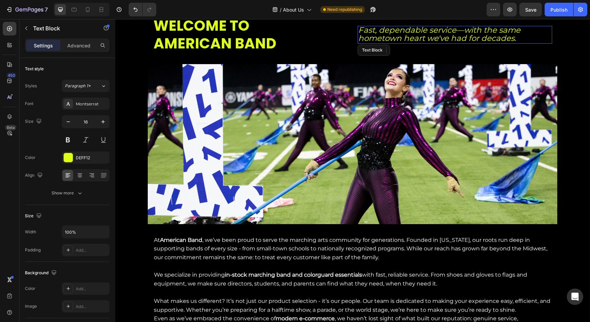
click at [412, 28] on icon "Fast, dependable service—with the same hometown heart we've had for decades." at bounding box center [439, 34] width 162 height 18
click at [412, 32] on icon "Fast, dependable service—with the same hometown heart we've had for decades." at bounding box center [439, 34] width 162 height 18
click at [85, 44] on p "Advanced" at bounding box center [78, 45] width 23 height 7
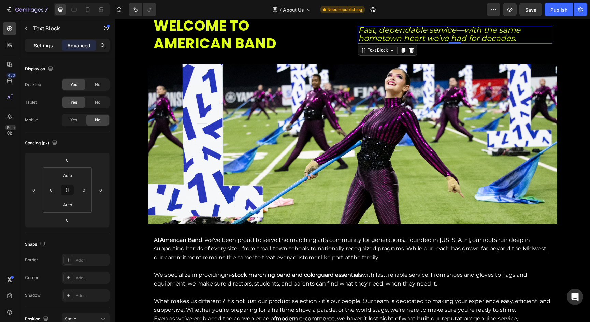
click at [47, 45] on p "Settings" at bounding box center [43, 45] width 19 height 7
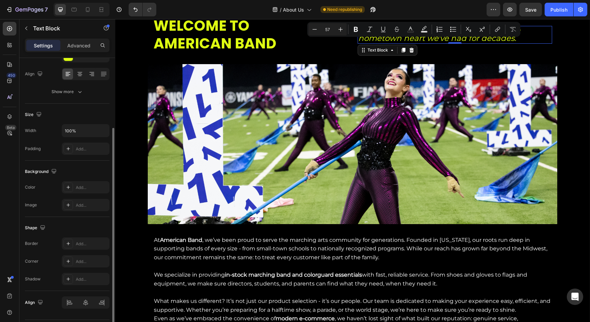
scroll to position [102, 0]
click at [65, 88] on div "Show more" at bounding box center [68, 91] width 32 height 7
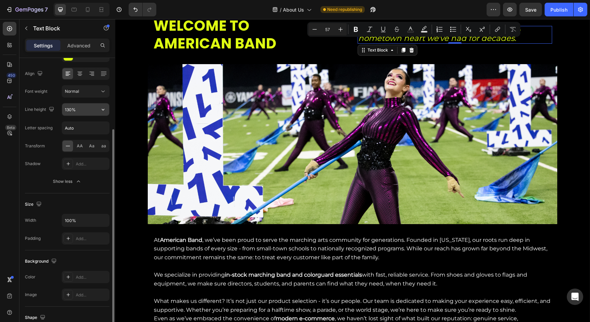
click at [81, 109] on input "130%" at bounding box center [85, 109] width 47 height 12
drag, startPoint x: 86, startPoint y: 108, endPoint x: 52, endPoint y: 108, distance: 34.5
click at [52, 108] on div "Line height 130%" at bounding box center [67, 109] width 85 height 13
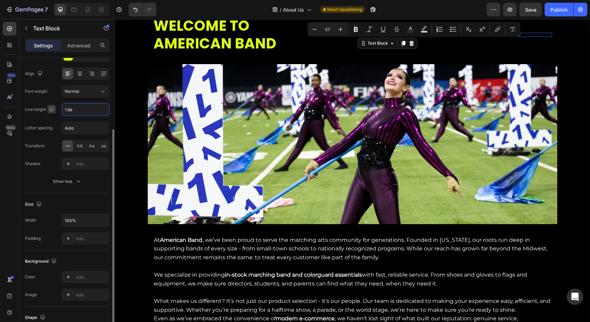
type input "1.6em"
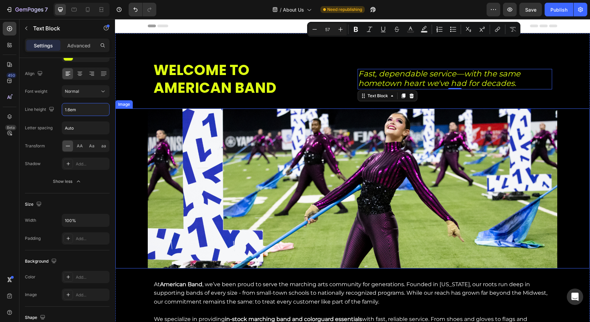
scroll to position [0, 0]
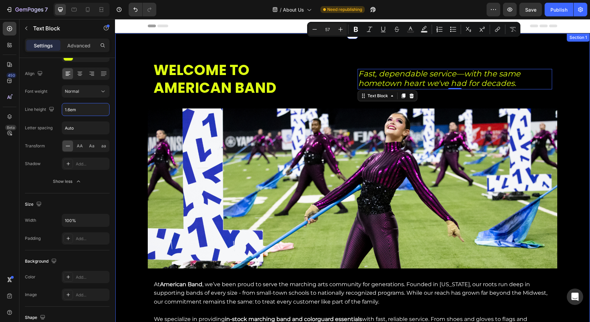
click at [520, 67] on div "Fast, dependable service—with the same hometown heart we've had for decades. Te…" at bounding box center [455, 79] width 195 height 37
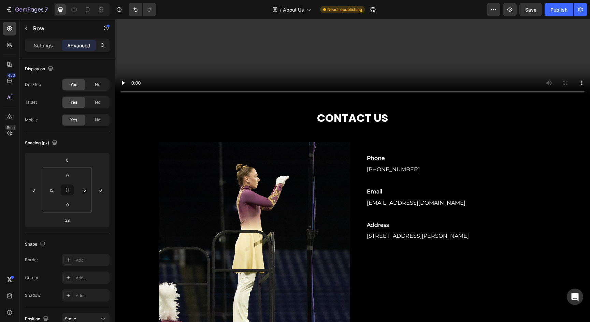
scroll to position [861, 0]
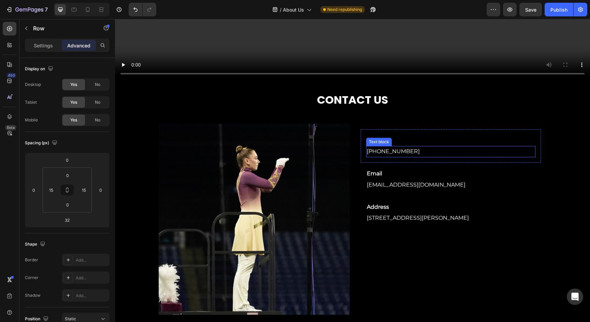
click at [384, 144] on div "Text block" at bounding box center [379, 142] width 26 height 8
click at [390, 152] on link "[PHONE_NUMBER]" at bounding box center [393, 151] width 53 height 6
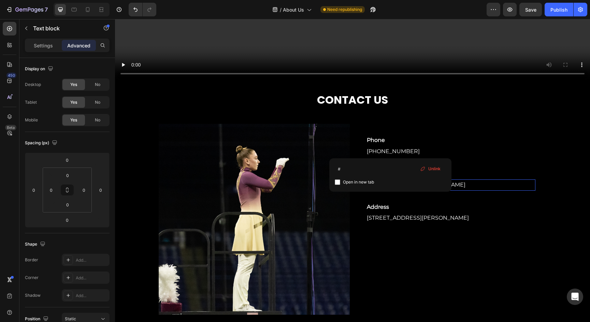
click at [483, 185] on p "[EMAIL_ADDRESS][DOMAIN_NAME]" at bounding box center [451, 185] width 168 height 10
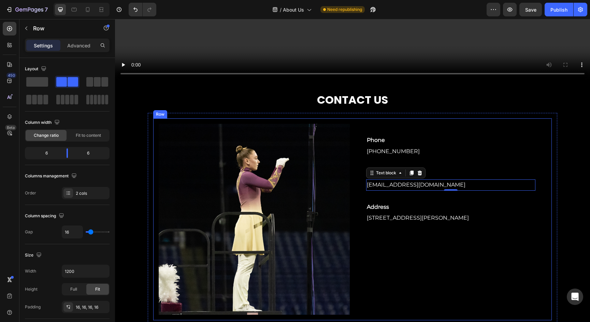
click at [488, 250] on div "Phone Text Block [PHONE_NUMBER] Text block Row Email Text Block [EMAIL_ADDRESS]…" at bounding box center [450, 219] width 191 height 191
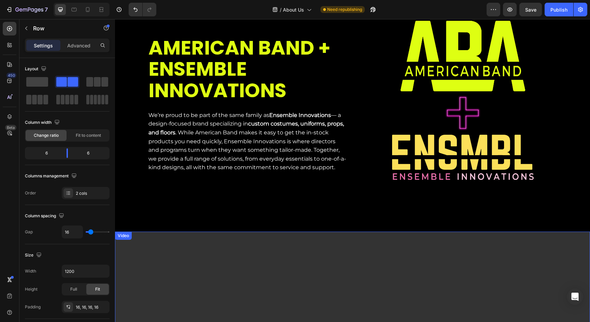
scroll to position [442, 0]
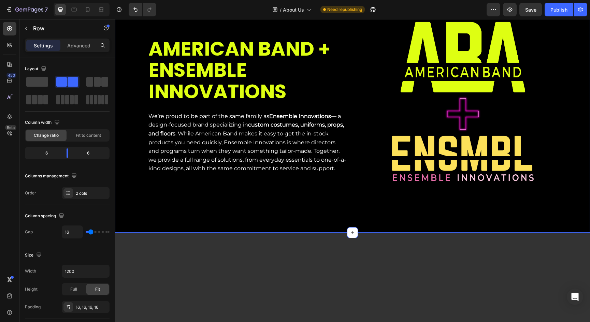
click at [352, 210] on div "AMERICAN BAND + ENSEMBLE INNOVATIONS Heading We’re proud to be part of the same…" at bounding box center [352, 108] width 475 height 249
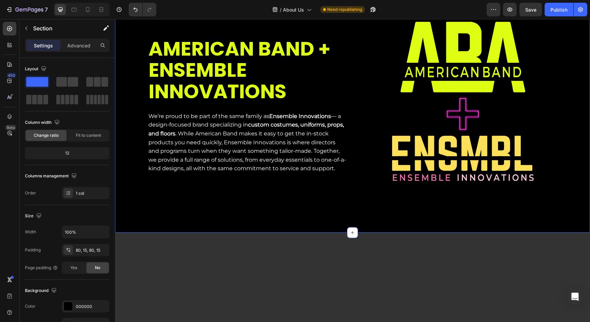
click at [297, 203] on div "AMERICAN BAND + ENSEMBLE INNOVATIONS Heading We’re proud to be part of the same…" at bounding box center [352, 108] width 465 height 194
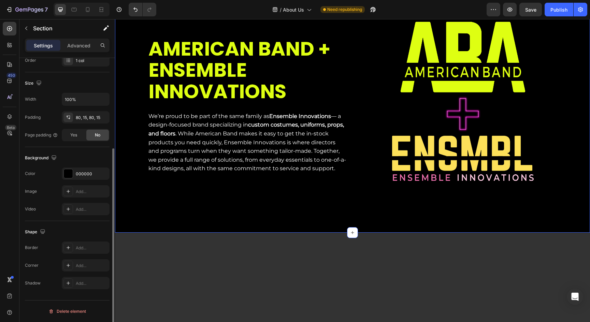
scroll to position [0, 0]
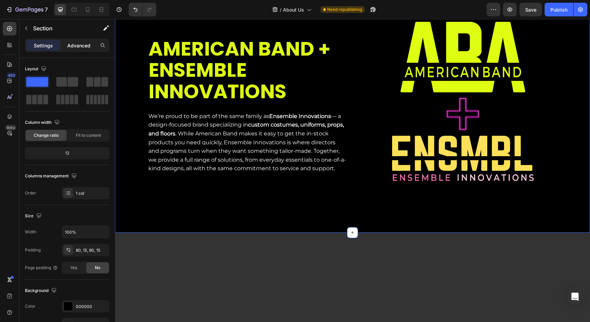
click at [80, 43] on p "Advanced" at bounding box center [78, 45] width 23 height 7
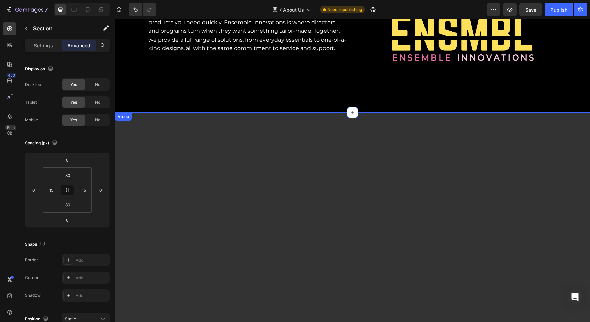
scroll to position [514, 0]
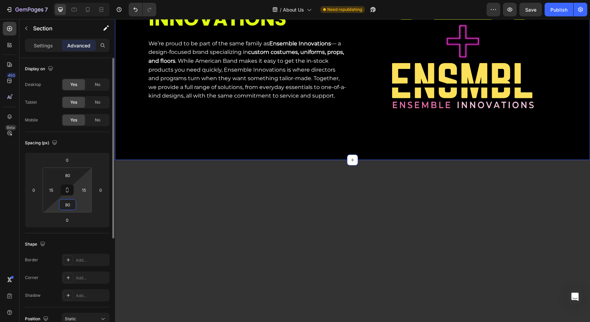
drag, startPoint x: 65, startPoint y: 205, endPoint x: 83, endPoint y: 205, distance: 18.4
click at [83, 205] on div "80 15 80 15" at bounding box center [67, 190] width 49 height 45
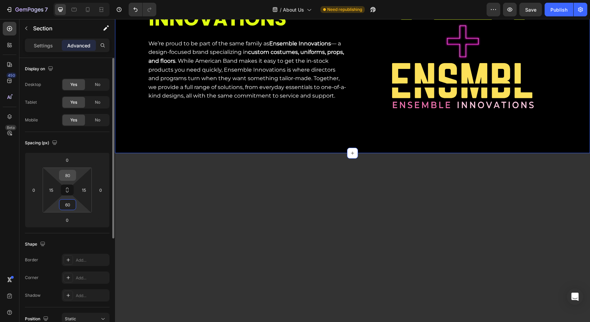
type input "60"
click at [66, 175] on input "80" at bounding box center [68, 175] width 14 height 10
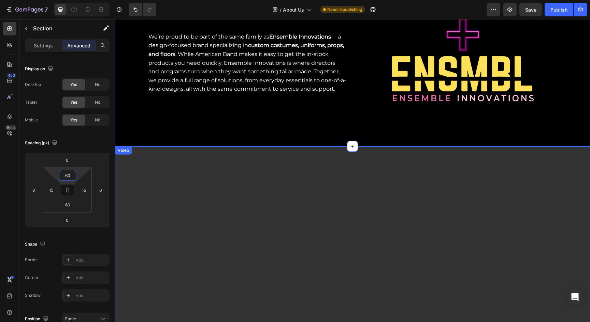
scroll to position [477, 0]
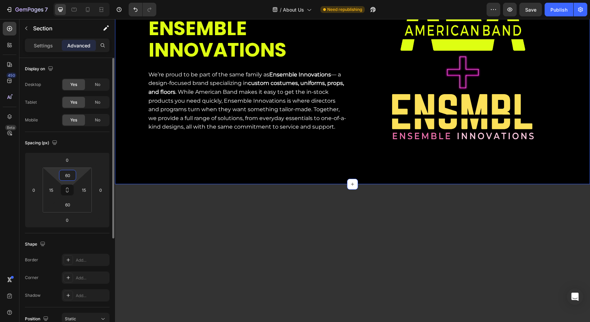
type input "6"
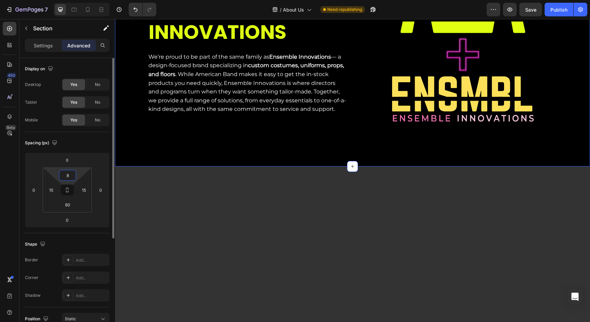
type input "80"
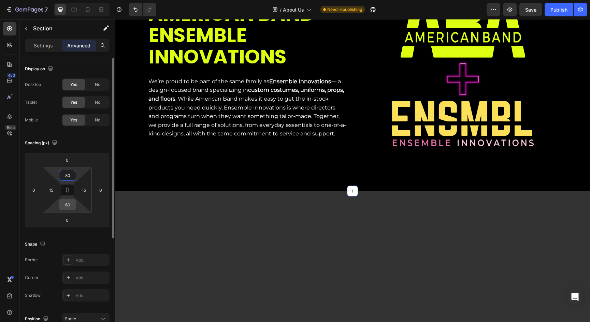
click at [66, 207] on input "60" at bounding box center [68, 205] width 14 height 10
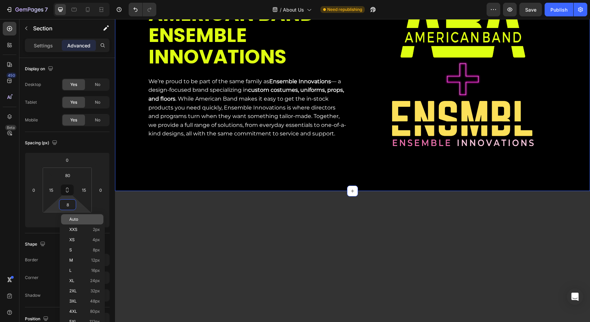
type input "80"
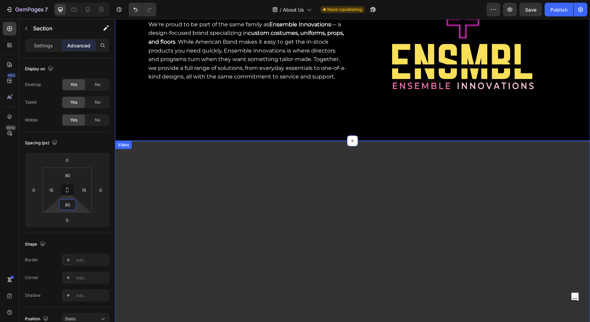
scroll to position [537, 0]
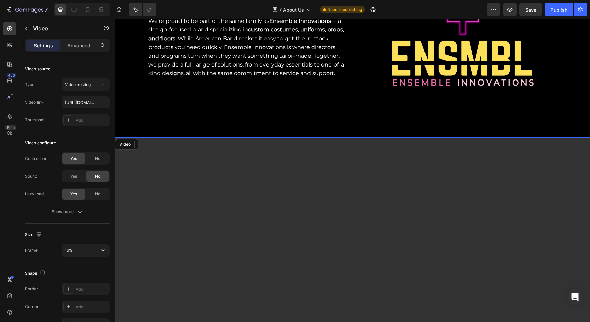
click at [158, 154] on video at bounding box center [352, 271] width 475 height 267
click at [77, 47] on p "Advanced" at bounding box center [78, 45] width 23 height 7
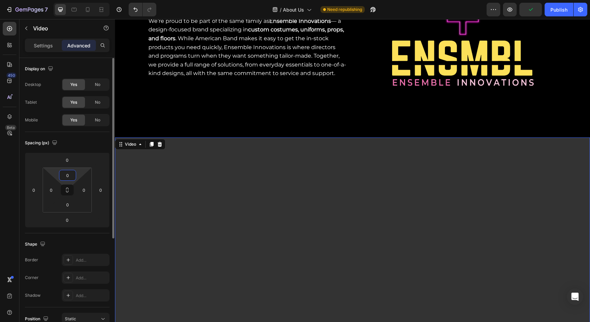
click at [69, 174] on input "0" at bounding box center [68, 175] width 14 height 10
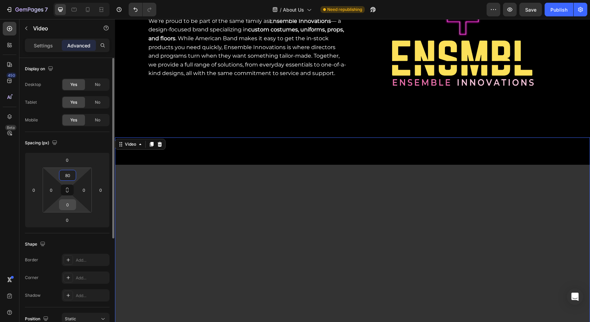
type input "80"
click at [69, 207] on input "0" at bounding box center [68, 205] width 14 height 10
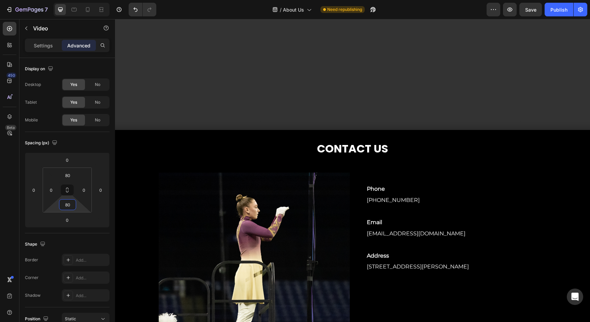
scroll to position [809, 0]
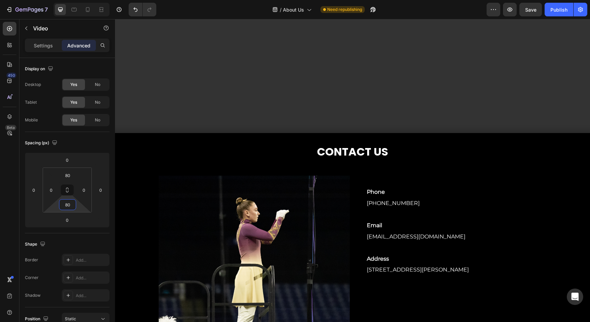
type input "80"
click at [327, 111] on video at bounding box center [352, 26] width 475 height 267
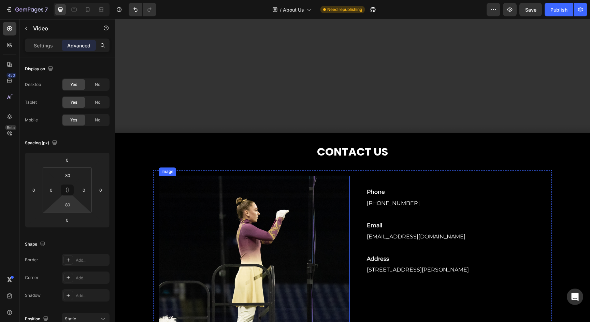
click at [210, 183] on img at bounding box center [254, 271] width 191 height 191
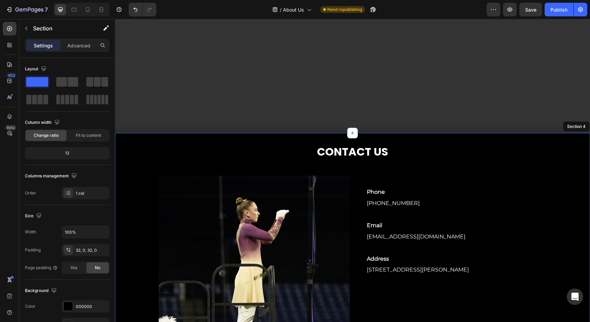
click at [207, 135] on div "CONTACT US Heading Image 0 Phone Text Block [PHONE_NUMBER] Text block Row Email…" at bounding box center [352, 261] width 475 height 256
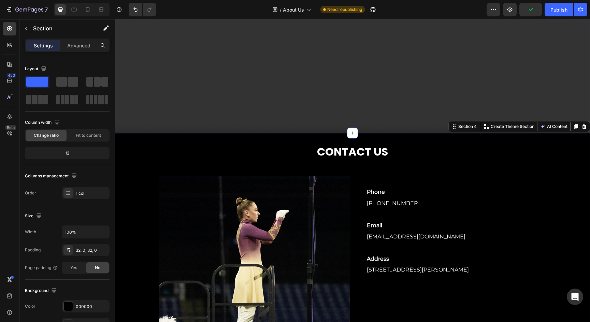
click at [189, 111] on video at bounding box center [352, 26] width 475 height 267
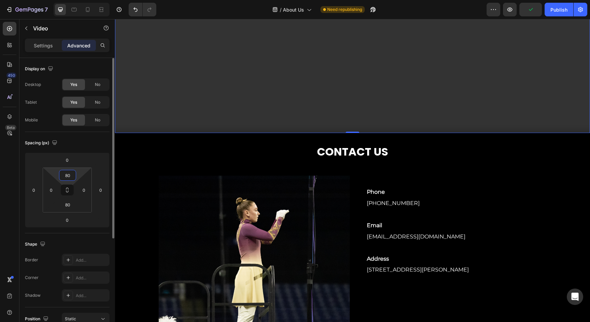
click at [68, 176] on input "80" at bounding box center [68, 175] width 14 height 10
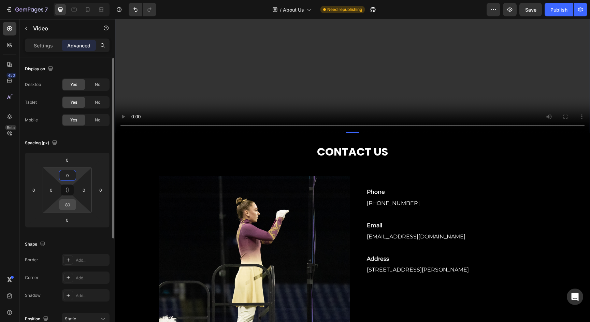
type input "0"
click at [69, 204] on input "80" at bounding box center [68, 205] width 14 height 10
type input "0"
click at [67, 164] on input "0" at bounding box center [67, 160] width 14 height 10
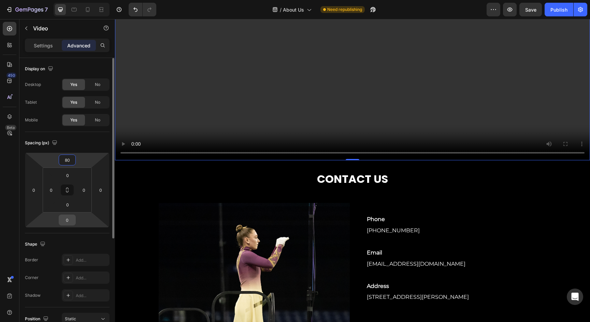
type input "80"
click at [65, 221] on input "0" at bounding box center [67, 220] width 14 height 10
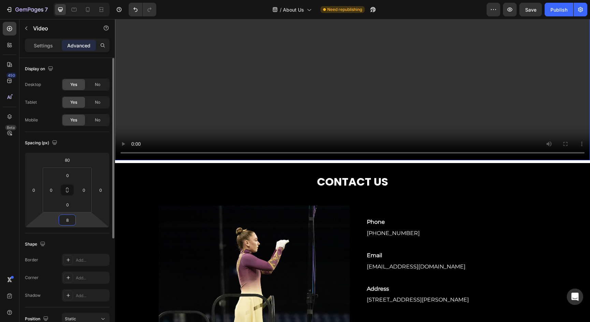
type input "80"
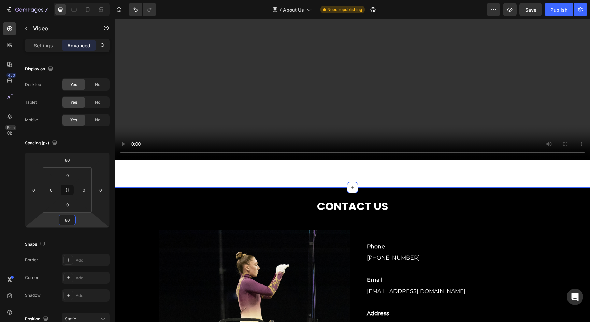
click at [138, 182] on div "Video 80" at bounding box center [352, 27] width 475 height 322
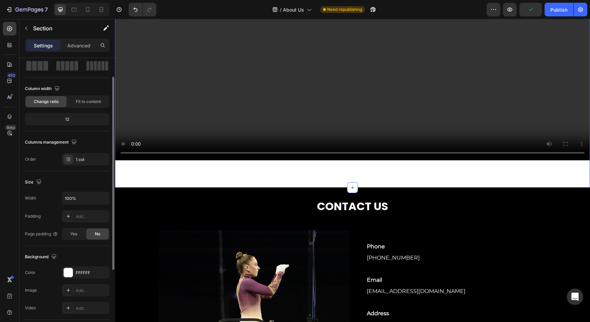
scroll to position [42, 0]
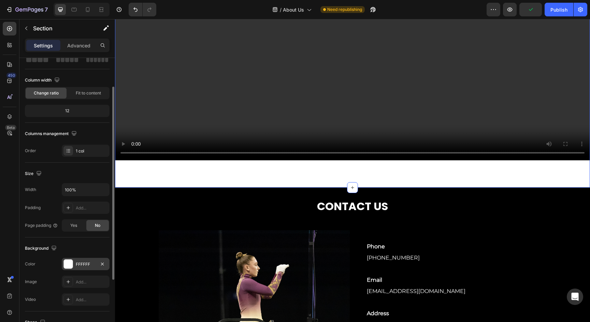
click at [70, 260] on div at bounding box center [68, 264] width 9 height 9
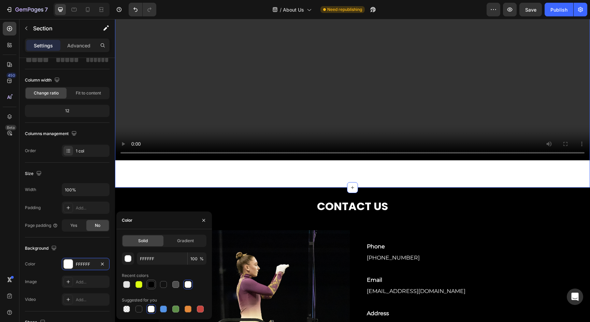
click at [153, 286] on div at bounding box center [151, 284] width 7 height 7
type input "000000"
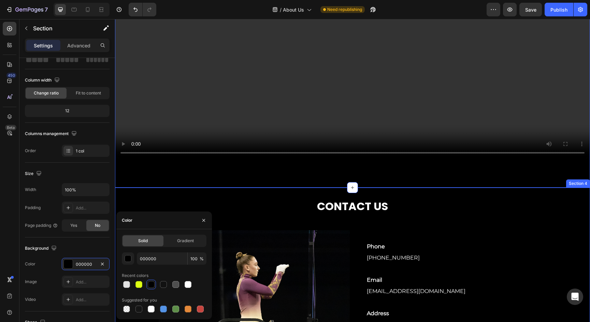
click at [238, 195] on div "CONTACT US Heading Image Phone Text Block [PHONE_NUMBER] Text block Row Email T…" at bounding box center [352, 316] width 475 height 256
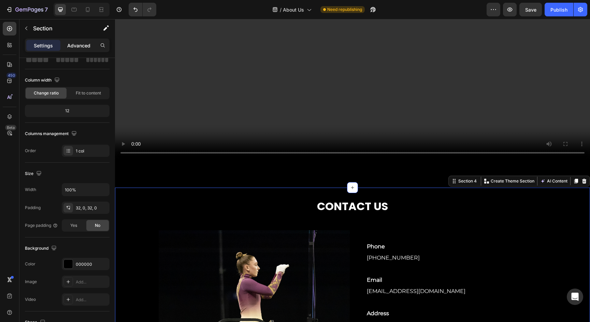
click at [82, 46] on p "Advanced" at bounding box center [78, 45] width 23 height 7
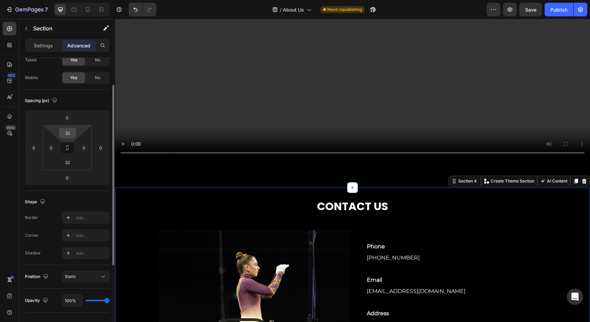
click at [68, 133] on input "32" at bounding box center [68, 133] width 14 height 10
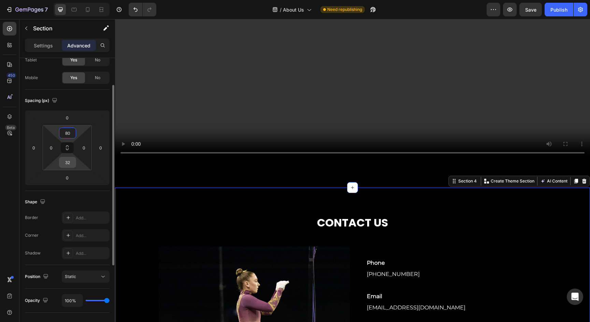
type input "80"
click at [68, 162] on input "32" at bounding box center [68, 162] width 14 height 10
type input "80"
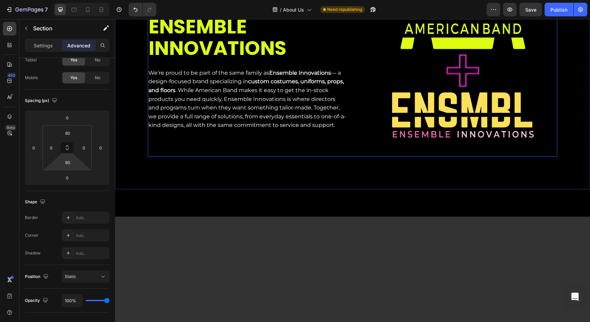
scroll to position [484, 0]
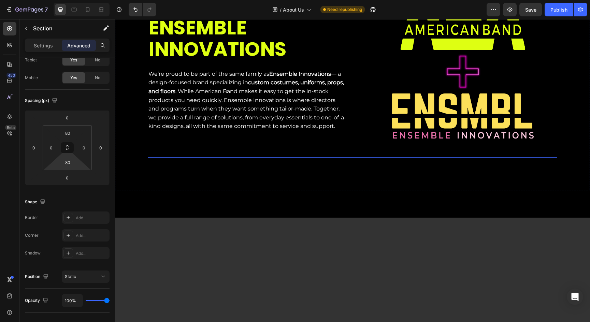
click at [259, 141] on div "AMERICAN BAND + ENSEMBLE INNOVATIONS Heading We’re proud to be part of the same…" at bounding box center [248, 63] width 200 height 189
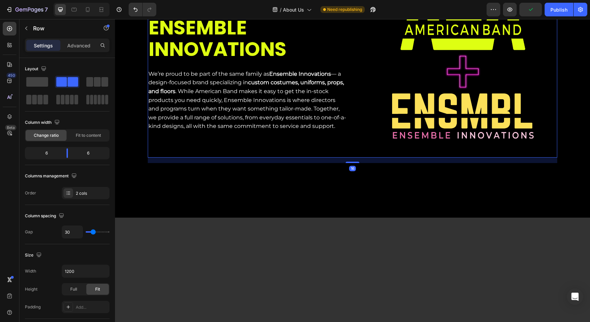
click at [259, 141] on div "AMERICAN BAND + ENSEMBLE INNOVATIONS Heading We’re proud to be part of the same…" at bounding box center [248, 63] width 200 height 189
click at [75, 43] on p "Advanced" at bounding box center [78, 45] width 23 height 7
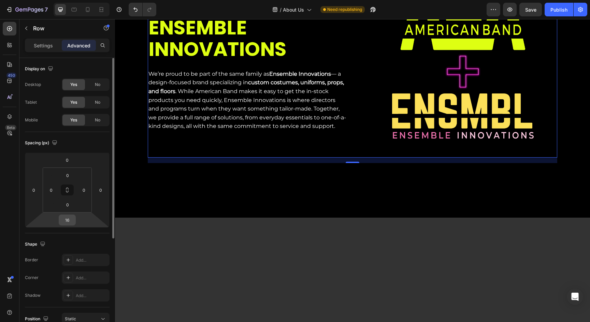
drag, startPoint x: 67, startPoint y: 222, endPoint x: 73, endPoint y: 223, distance: 5.9
click at [67, 222] on input "16" at bounding box center [67, 220] width 14 height 10
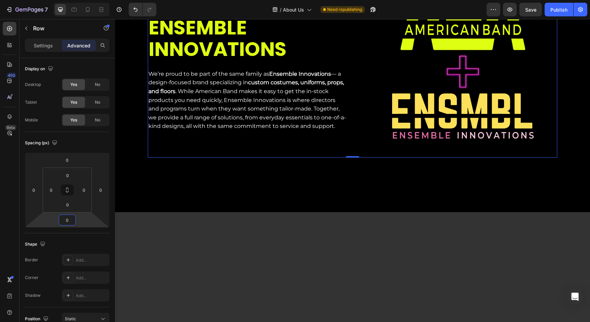
type input "0"
click at [284, 145] on div "AMERICAN BAND + ENSEMBLE INNOVATIONS Heading We’re proud to be part of the same…" at bounding box center [248, 63] width 200 height 189
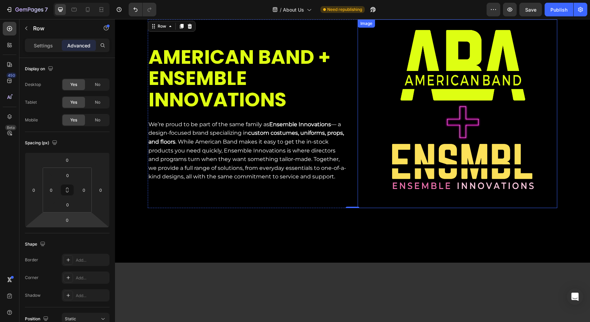
scroll to position [435, 0]
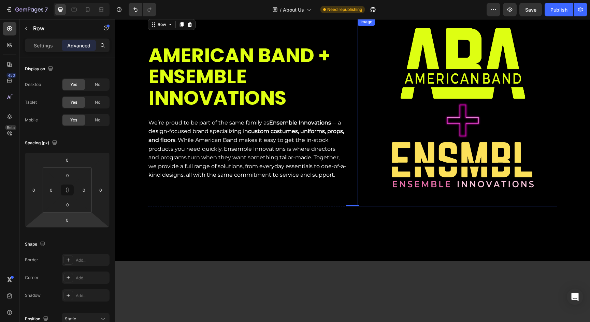
click at [417, 144] on img at bounding box center [463, 112] width 189 height 189
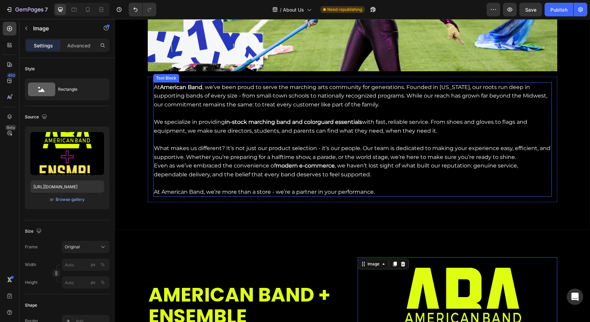
scroll to position [242, 0]
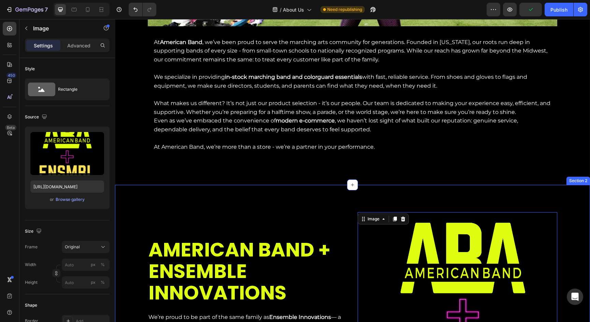
click at [363, 197] on div "AMERICAN BAND + ENSEMBLE INNOVATIONS Heading We’re proud to be part of the same…" at bounding box center [352, 306] width 475 height 243
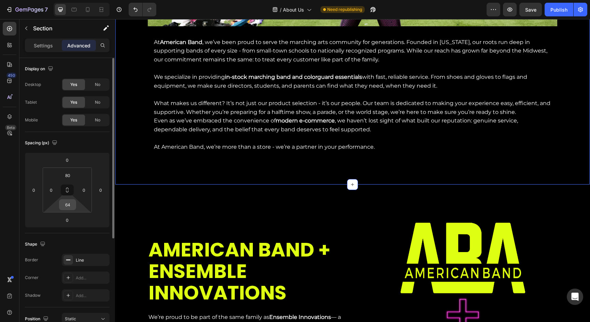
click at [71, 204] on input "64" at bounding box center [68, 205] width 14 height 10
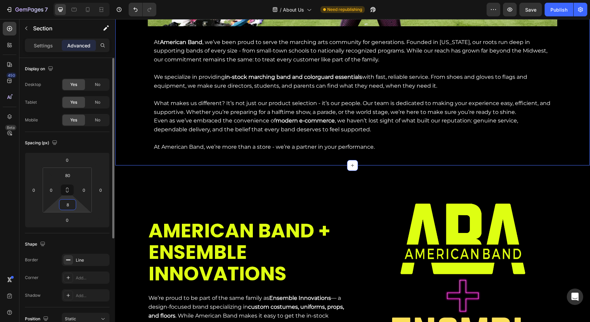
type input "80"
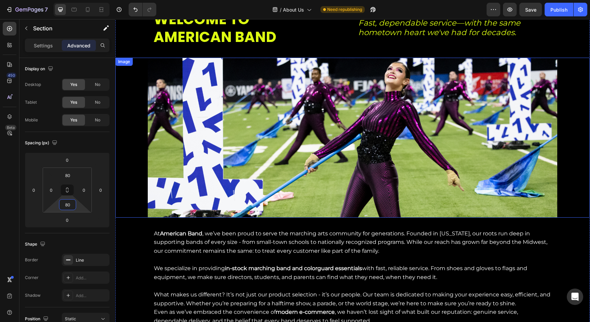
scroll to position [50, 0]
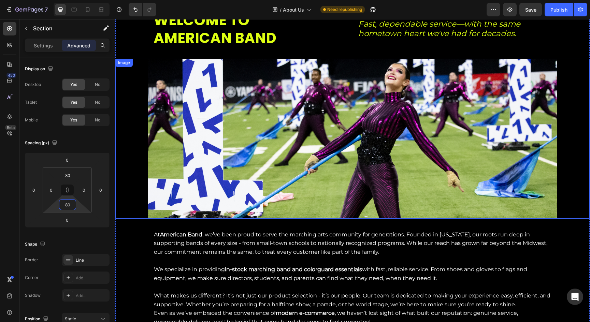
click at [159, 168] on img at bounding box center [353, 139] width 410 height 160
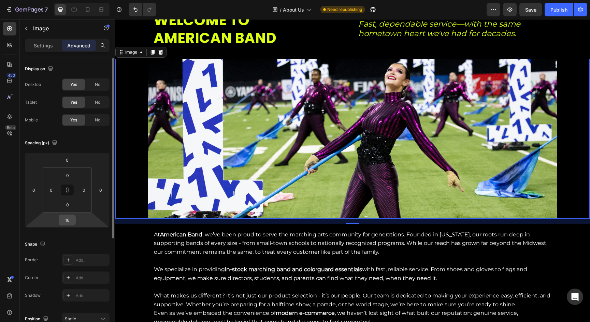
click at [69, 222] on input "16" at bounding box center [67, 220] width 14 height 10
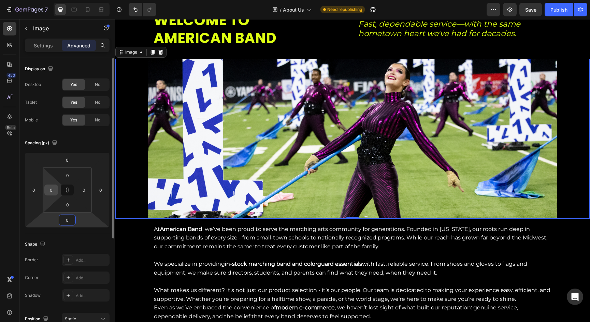
type input "0"
click at [52, 189] on input "0" at bounding box center [51, 190] width 10 height 10
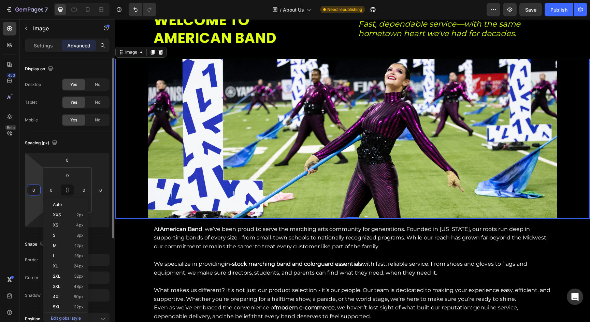
click at [36, 193] on input "0" at bounding box center [34, 190] width 10 height 10
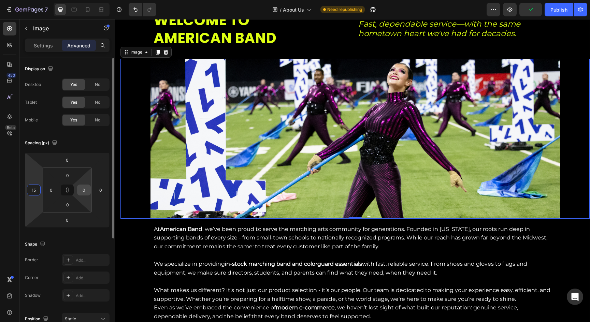
type input "15"
click at [84, 190] on input "0" at bounding box center [84, 190] width 10 height 10
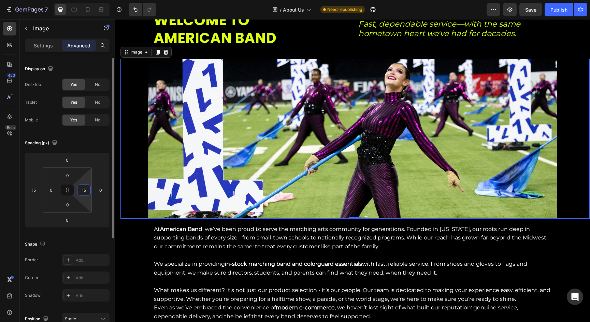
type input "1"
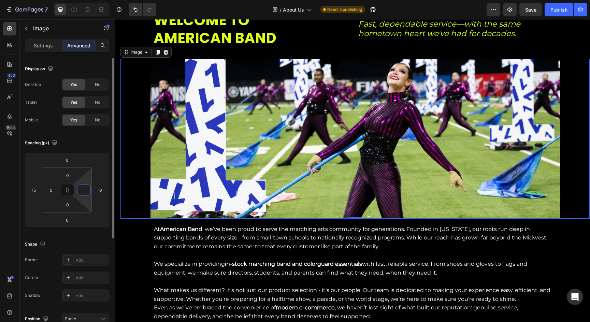
type input "0"
click at [35, 189] on input "15" at bounding box center [34, 190] width 10 height 10
click at [130, 197] on div at bounding box center [355, 139] width 469 height 160
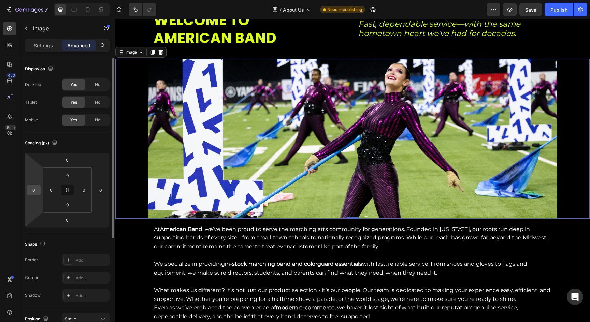
click at [32, 190] on input "0" at bounding box center [34, 190] width 10 height 10
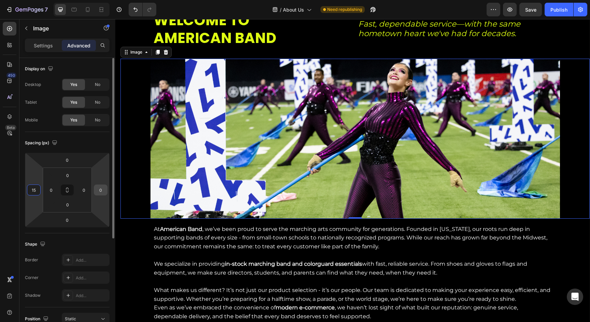
type input "15"
click at [102, 191] on input "0" at bounding box center [101, 190] width 10 height 10
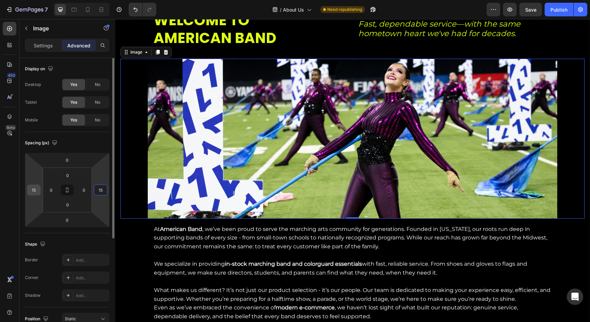
type input "15"
click at [31, 193] on input "15" at bounding box center [34, 190] width 10 height 10
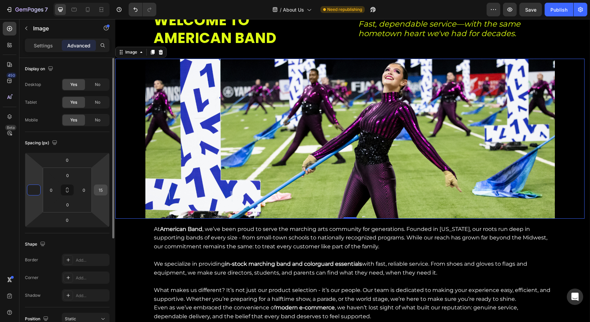
type input "0"
click at [105, 191] on input "15" at bounding box center [101, 190] width 10 height 10
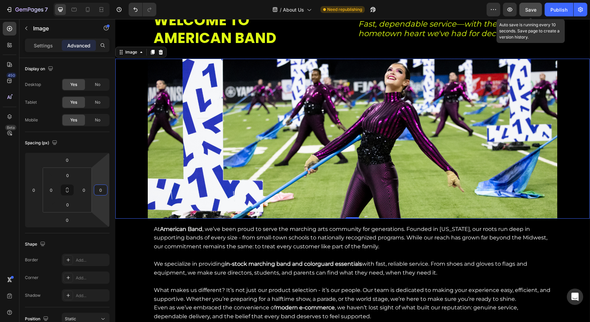
type input "0"
click at [535, 7] on span "Save" at bounding box center [530, 10] width 11 height 6
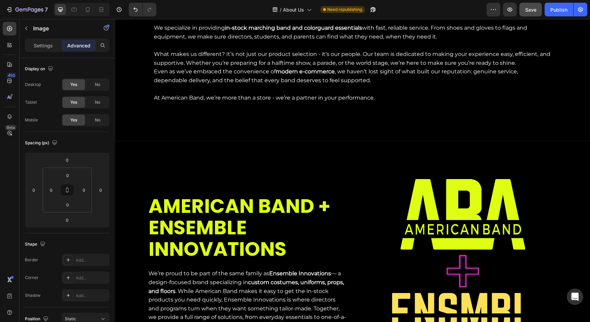
scroll to position [274, 0]
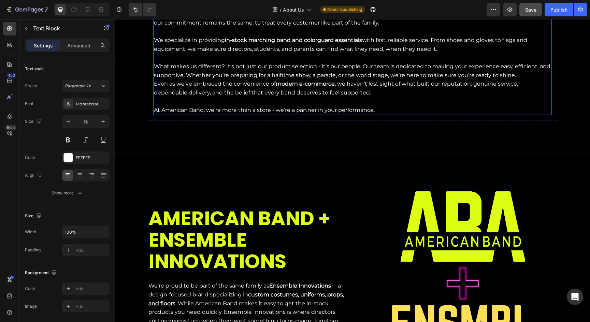
click at [317, 110] on p "At American Band, we’re more than a store - we’re a partner in your performance." at bounding box center [352, 110] width 397 height 9
click at [83, 50] on div "Advanced" at bounding box center [79, 45] width 34 height 11
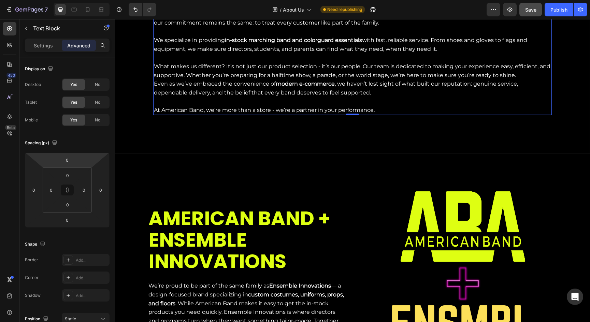
click at [164, 111] on p "At American Band, we’re more than a store - we’re a partner in your performance." at bounding box center [352, 110] width 397 height 9
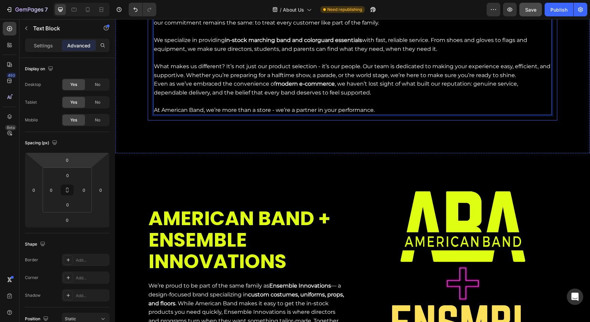
click at [156, 116] on div "At American Band , we’ve been proud to serve the marching arts community for ge…" at bounding box center [353, 58] width 410 height 126
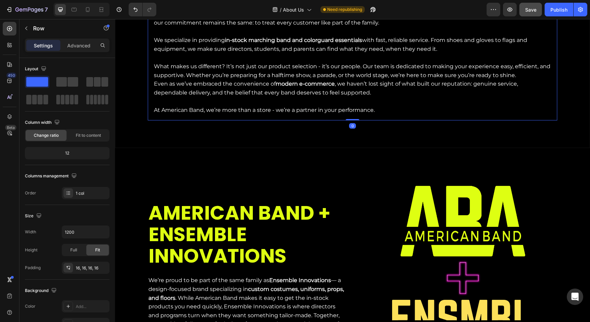
drag, startPoint x: 354, startPoint y: 123, endPoint x: 350, endPoint y: 107, distance: 16.1
click at [350, 107] on div "At American Band , we’ve been proud to serve the marching arts community for ge…" at bounding box center [353, 58] width 410 height 126
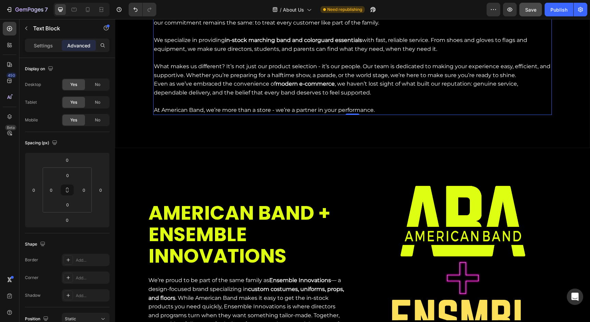
click at [324, 108] on p "At American Band, we’re more than a store - we’re a partner in your performance." at bounding box center [352, 110] width 397 height 9
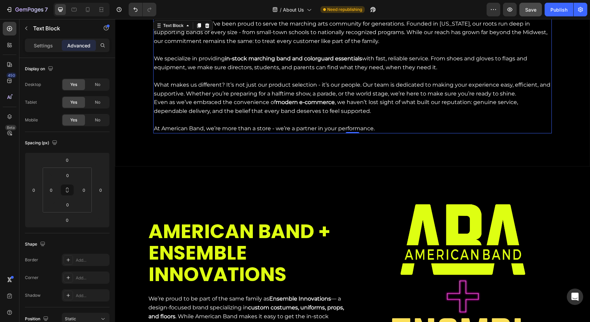
scroll to position [239, 0]
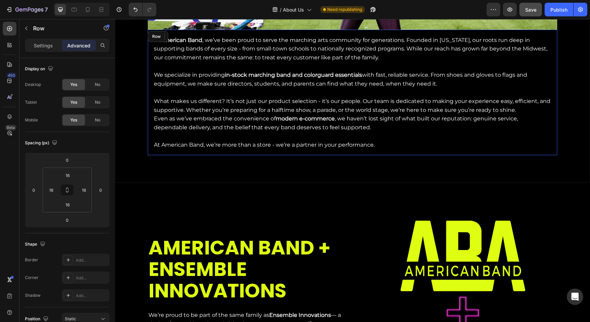
click at [330, 151] on div "At American Band , we’ve been proud to serve the marching arts community for ge…" at bounding box center [353, 93] width 410 height 126
click at [70, 177] on input "16" at bounding box center [68, 175] width 14 height 10
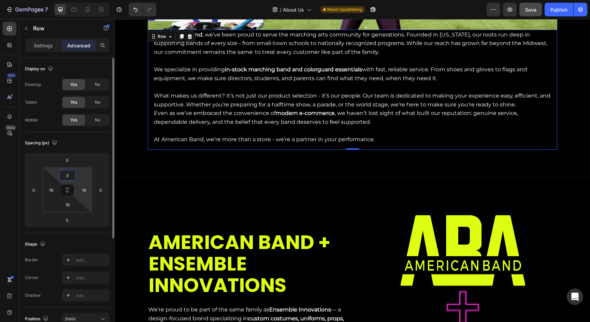
type input "0"
click at [84, 192] on input "16" at bounding box center [84, 190] width 10 height 10
type input "0"
click at [70, 204] on input "16" at bounding box center [68, 205] width 14 height 10
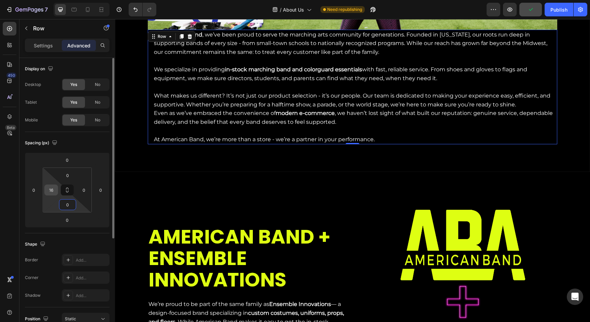
type input "0"
click at [51, 193] on input "16" at bounding box center [51, 190] width 10 height 10
type input "0"
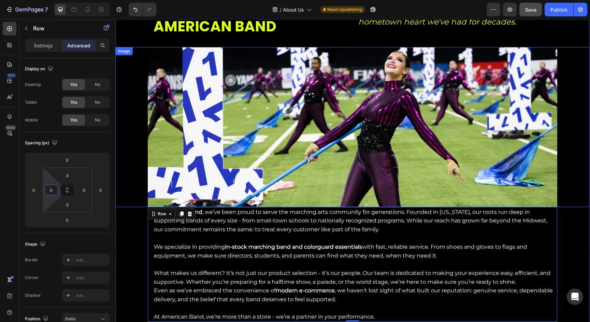
scroll to position [57, 0]
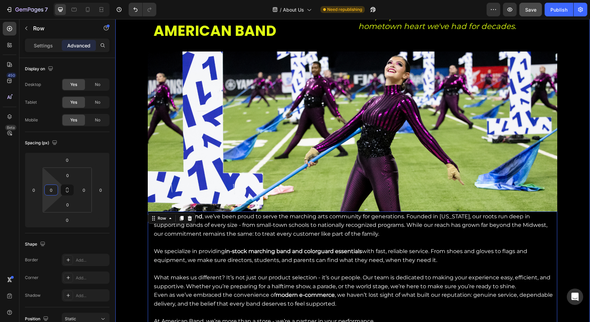
click at [572, 228] on div "WELCOME TO AMERICAN BAND Heading Fast, dependable service—with the same hometow…" at bounding box center [352, 165] width 475 height 323
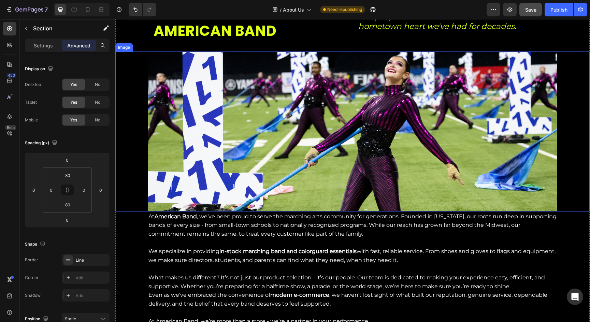
click at [485, 198] on img at bounding box center [353, 132] width 410 height 160
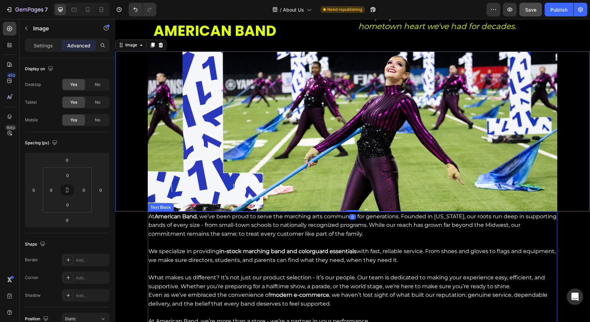
click at [438, 240] on p "Rich Text Editor. Editing area: main" at bounding box center [352, 243] width 408 height 9
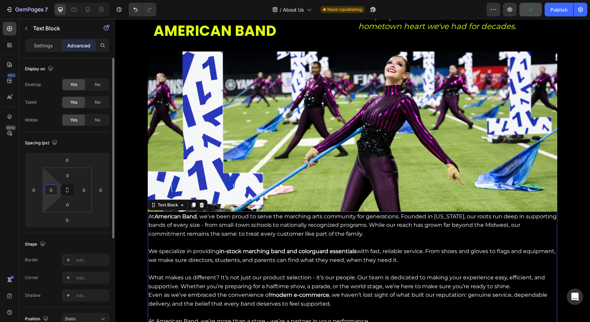
click at [54, 192] on input "0" at bounding box center [51, 190] width 10 height 10
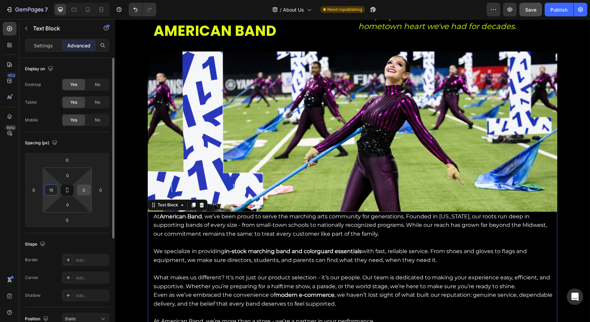
type input "15"
click at [86, 194] on input "0" at bounding box center [84, 190] width 10 height 10
type input "0"
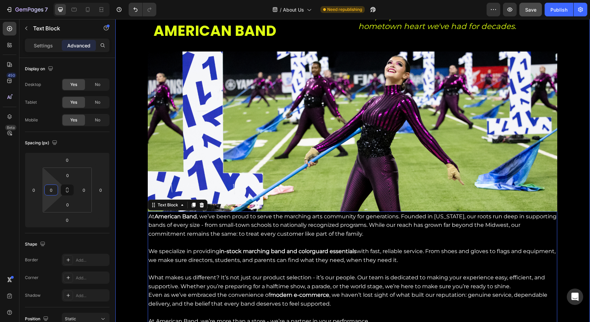
click at [138, 220] on div "WELCOME TO AMERICAN BAND Heading Fast, dependable service—with the same hometow…" at bounding box center [352, 165] width 475 height 323
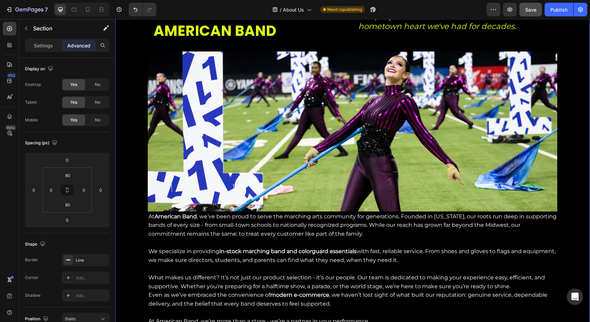
click at [145, 221] on div "WELCOME TO AMERICAN BAND Heading Fast, dependable service—with the same hometow…" at bounding box center [352, 165] width 475 height 323
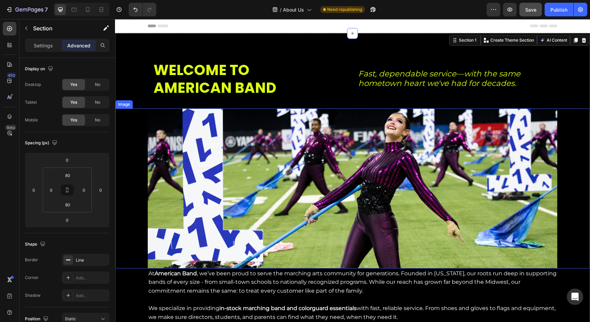
scroll to position [0, 0]
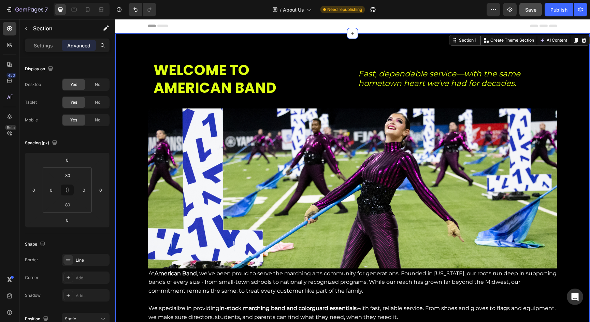
click at [143, 281] on div "WELCOME TO AMERICAN BAND Heading Fast, dependable service—with the same hometow…" at bounding box center [352, 222] width 475 height 323
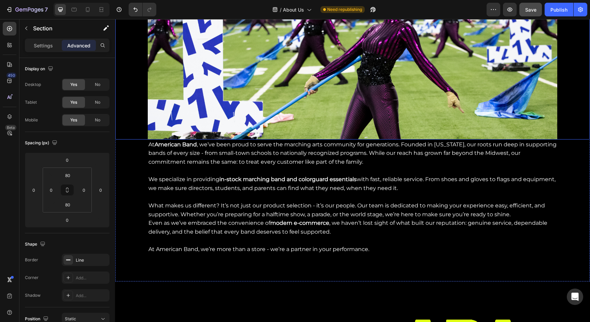
scroll to position [158, 0]
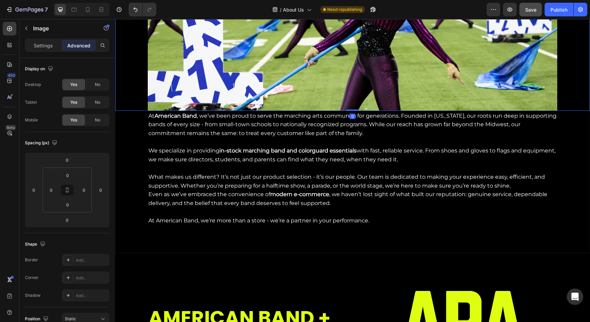
click at [131, 107] on div at bounding box center [352, 31] width 475 height 160
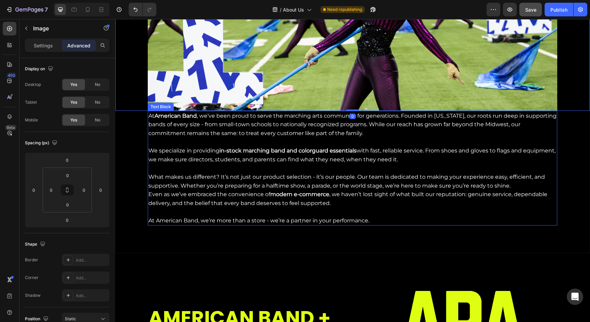
click at [155, 129] on p "At American Band , we’ve been proud to serve the marching arts community for ge…" at bounding box center [352, 125] width 408 height 26
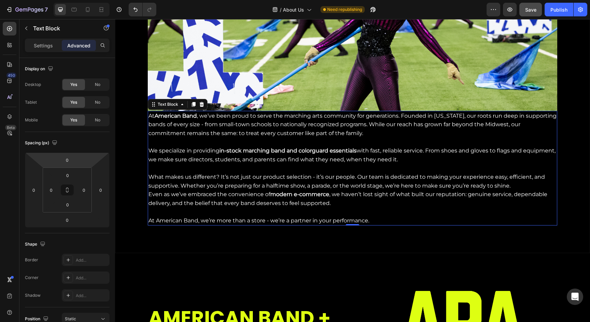
click at [148, 164] on div "At American Band , we’ve been proud to serve the marching arts community for ge…" at bounding box center [353, 168] width 410 height 115
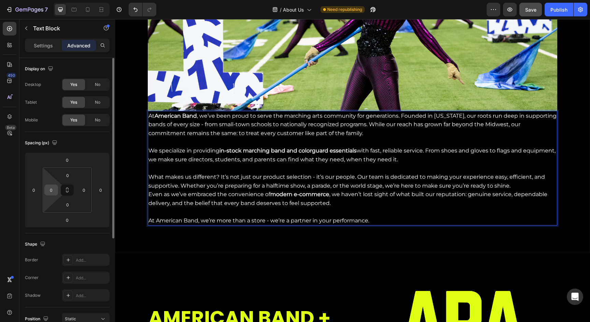
click at [54, 189] on input "0" at bounding box center [51, 190] width 10 height 10
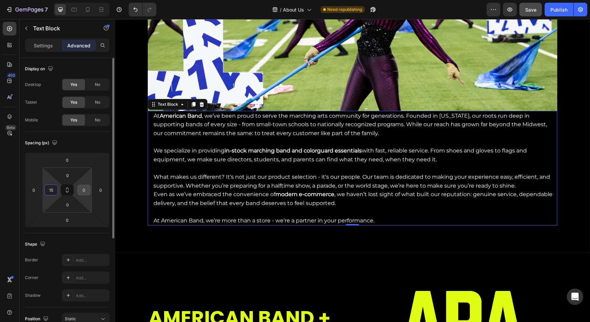
type input "15"
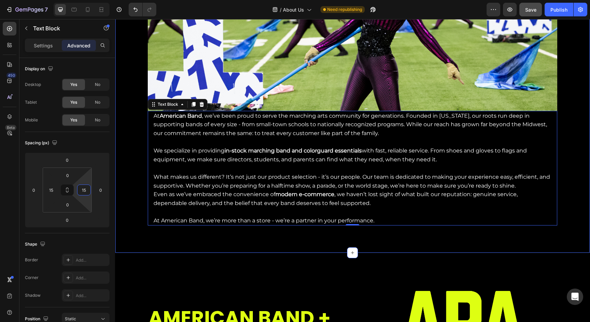
click at [129, 192] on div "WELCOME TO AMERICAN BAND Heading Fast, dependable service—with the same hometow…" at bounding box center [352, 64] width 475 height 323
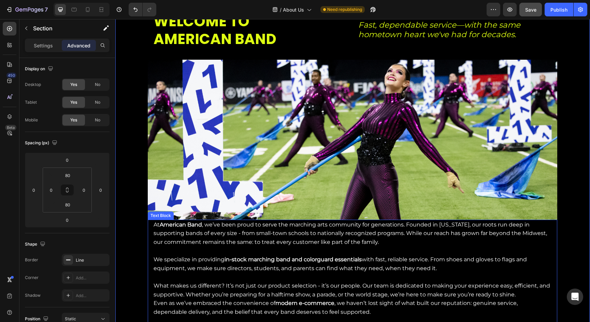
scroll to position [16, 0]
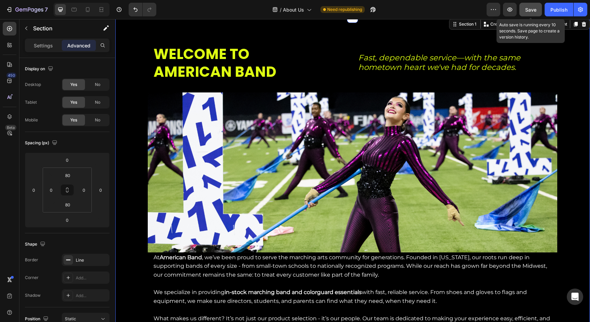
click at [537, 9] on button "Save" at bounding box center [531, 10] width 23 height 14
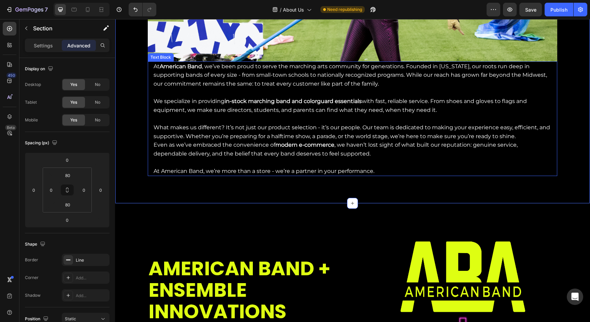
scroll to position [207, 0]
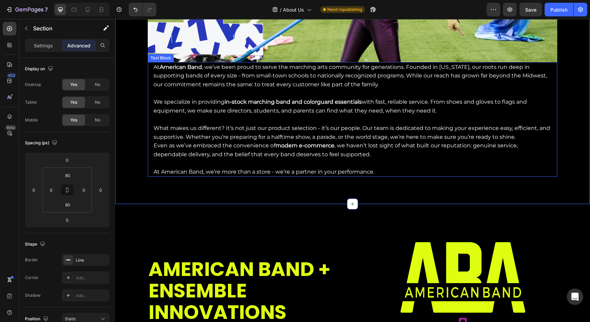
click at [184, 112] on p "We specialize in providing in-stock marching band and colorguard essentials wit…" at bounding box center [353, 111] width 398 height 26
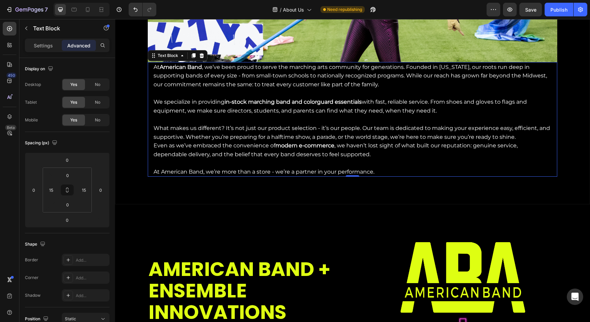
click at [152, 108] on div "At American Band , we’ve been proud to serve the marching arts community for ge…" at bounding box center [353, 119] width 410 height 115
click at [151, 89] on div "At American Band , we’ve been proud to serve the marching arts community for ge…" at bounding box center [353, 119] width 410 height 115
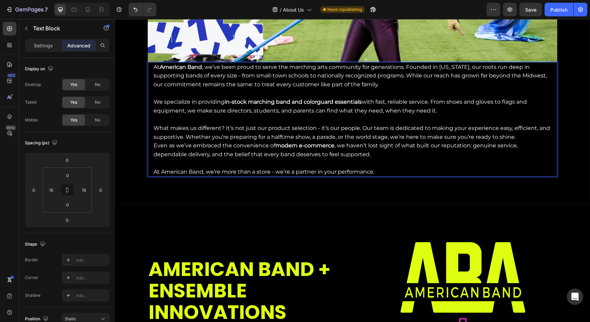
click at [386, 165] on p "Even as we’ve embraced the convenience of modern e-commerce , we haven’t lost s…" at bounding box center [353, 154] width 398 height 26
drag, startPoint x: 501, startPoint y: 202, endPoint x: 429, endPoint y: 177, distance: 76.3
click at [501, 204] on div "AMERICAN BAND + ENSEMBLE INNOVATIONS Heading We’re proud to be part of the same…" at bounding box center [352, 325] width 475 height 243
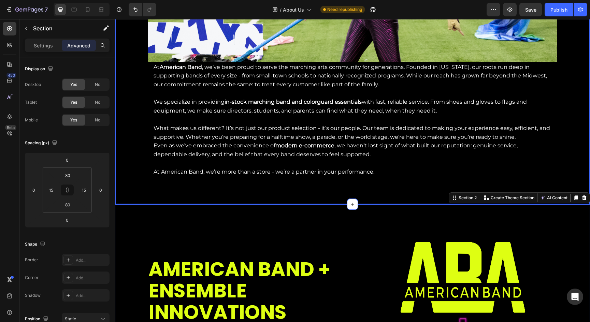
click at [293, 126] on p "What makes us different? It’s not just our product selection - it’s our people.…" at bounding box center [353, 132] width 398 height 17
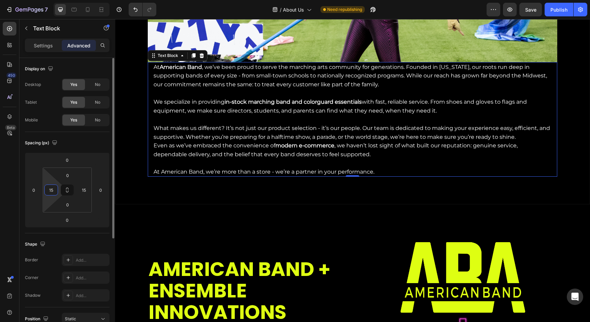
click at [52, 186] on input "15" at bounding box center [51, 190] width 10 height 10
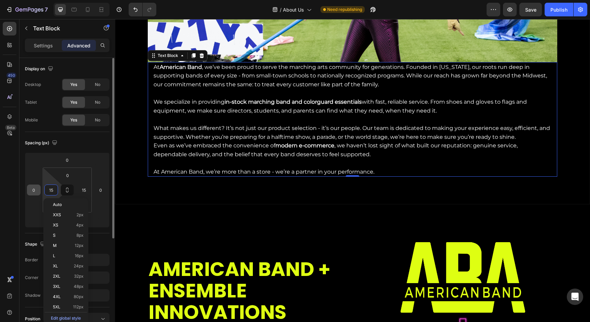
drag, startPoint x: 44, startPoint y: 189, endPoint x: 35, endPoint y: 189, distance: 8.5
click at [35, 189] on div "0 0 0 0 0 15 0 15" at bounding box center [67, 190] width 85 height 75
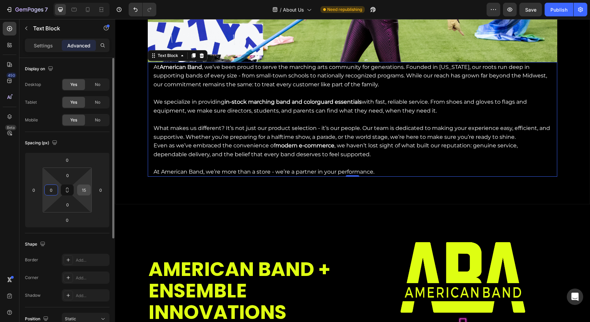
type input "0"
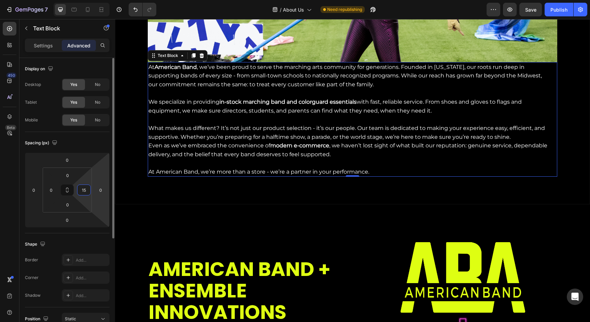
drag, startPoint x: 82, startPoint y: 190, endPoint x: 92, endPoint y: 191, distance: 10.2
click at [92, 191] on div "0 0 0 0 0 0 0 15" at bounding box center [67, 190] width 85 height 75
type input "0"
click at [32, 188] on input "0" at bounding box center [34, 190] width 10 height 10
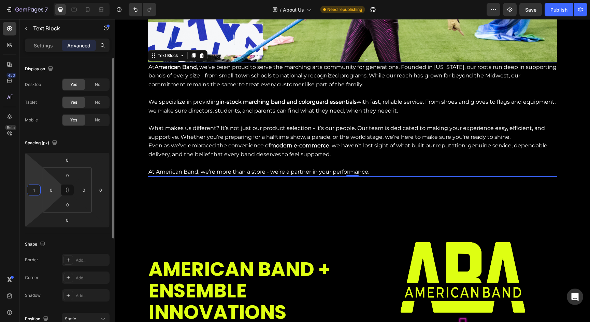
type input "15"
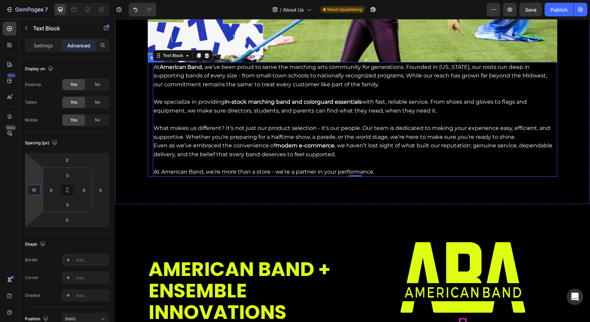
click at [150, 131] on div "At American Band , we’ve been proud to serve the marching arts community for ge…" at bounding box center [353, 119] width 410 height 115
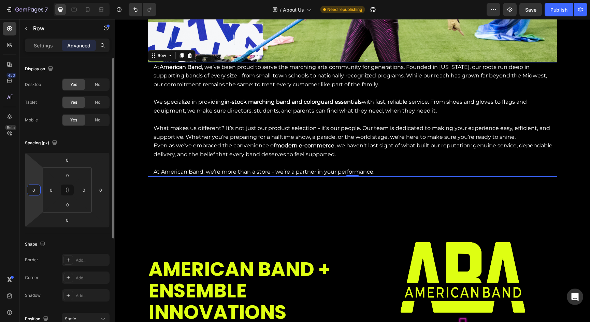
click at [37, 191] on input "0" at bounding box center [34, 190] width 10 height 10
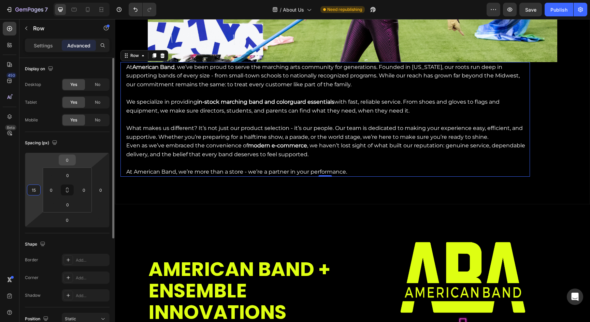
type input "15"
click at [67, 160] on input "0" at bounding box center [67, 160] width 14 height 10
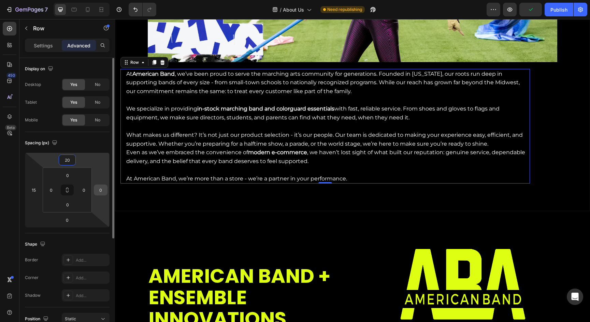
type input "20"
click at [97, 188] on input "0" at bounding box center [101, 190] width 10 height 10
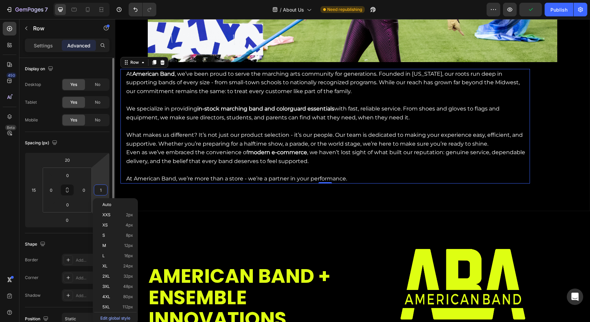
type input "15"
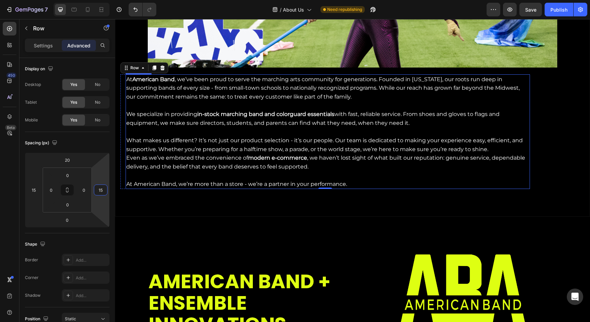
scroll to position [197, 0]
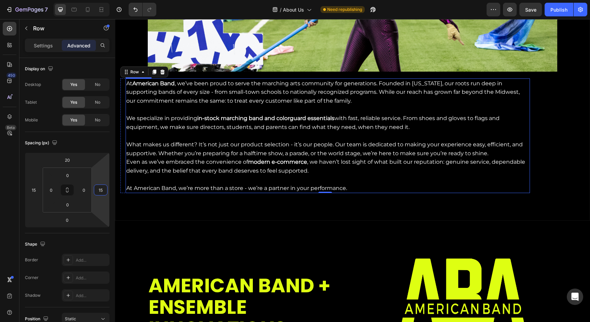
click at [294, 123] on p "We specialize in providing in-stock marching band and colorguard essentials wit…" at bounding box center [327, 127] width 403 height 26
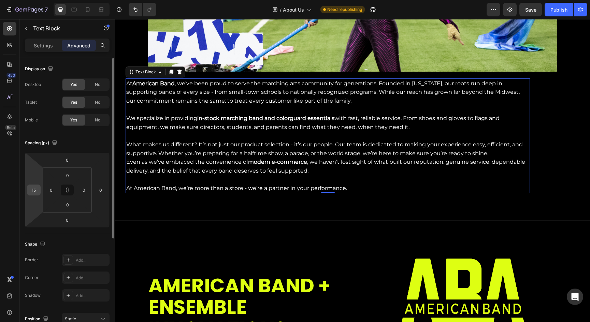
click at [39, 190] on div "15" at bounding box center [34, 190] width 14 height 11
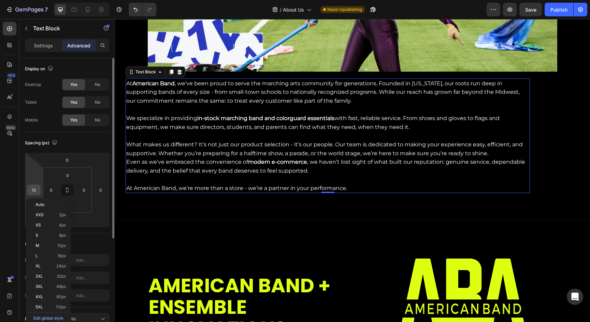
click at [36, 191] on input "15" at bounding box center [34, 190] width 10 height 10
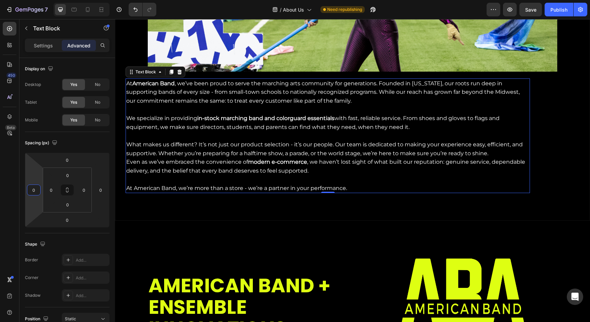
type input "0"
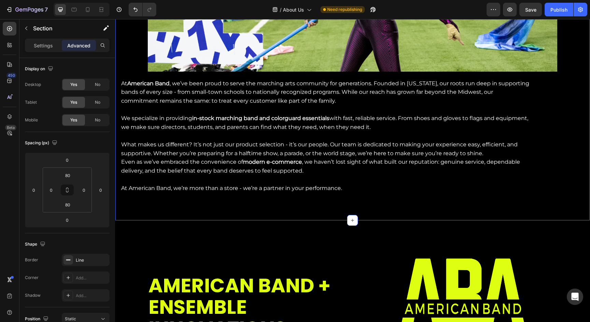
click at [552, 118] on div "WELCOME TO AMERICAN BAND Heading Fast, dependable service—with the same hometow…" at bounding box center [352, 28] width 475 height 329
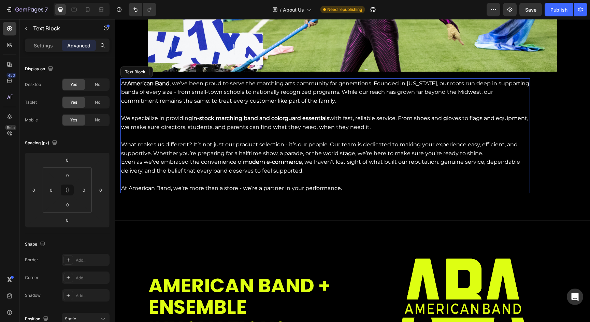
click at [493, 119] on p "We specialize in providing in-stock marching band and colorguard essentials wit…" at bounding box center [325, 127] width 408 height 26
click at [530, 91] on div "At American Band , we’ve been proud to serve the marching arts community for ge…" at bounding box center [326, 136] width 410 height 115
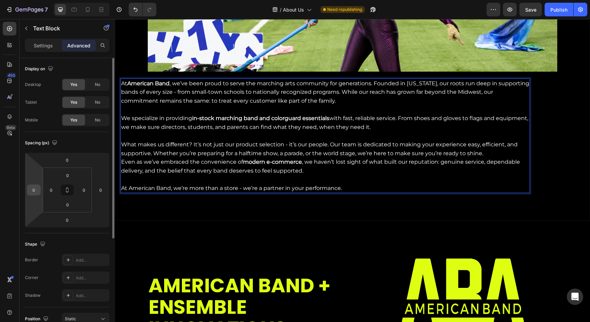
click at [37, 188] on input "0" at bounding box center [34, 190] width 10 height 10
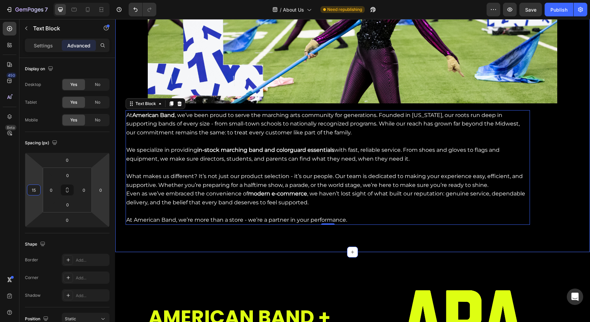
scroll to position [164, 0]
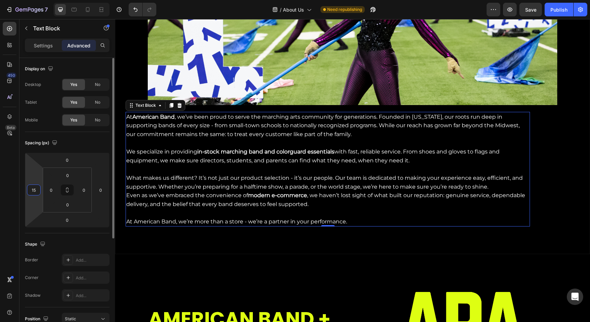
click at [33, 190] on input "15" at bounding box center [34, 190] width 10 height 10
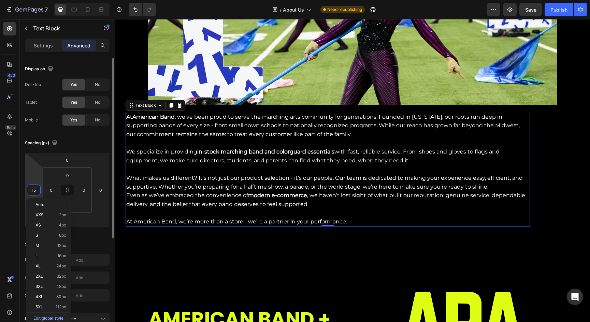
type input "105"
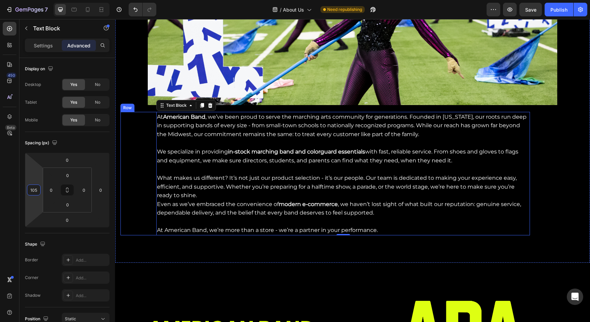
click at [151, 141] on div "At American Band , we’ve been proud to serve the marching arts community for ge…" at bounding box center [326, 174] width 410 height 124
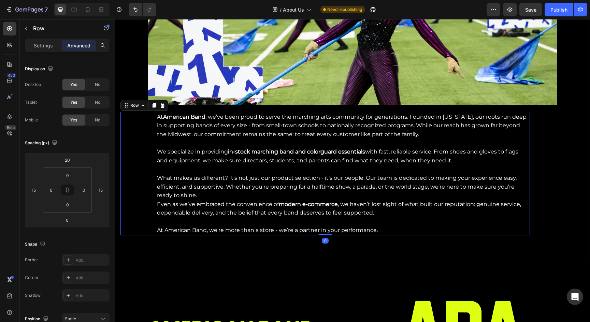
click at [146, 147] on div "At American Band , we’ve been proud to serve the marching arts community for ge…" at bounding box center [326, 174] width 410 height 124
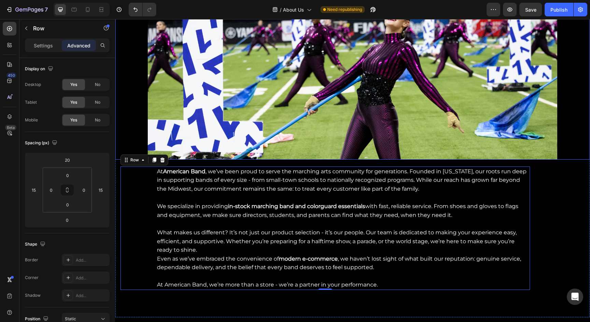
scroll to position [110, 0]
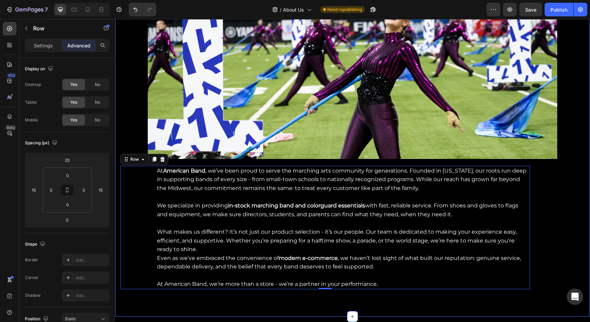
click at [544, 208] on div "WELCOME TO AMERICAN BAND Heading Fast, dependable service—with the same hometow…" at bounding box center [352, 120] width 475 height 338
click at [317, 183] on p "At American Band , we’ve been proud to serve the marching arts community for ge…" at bounding box center [343, 180] width 372 height 26
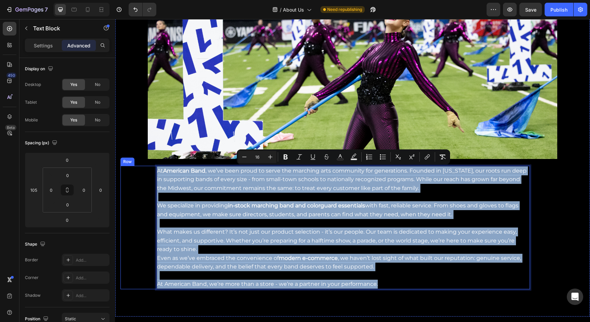
drag, startPoint x: 382, startPoint y: 281, endPoint x: 155, endPoint y: 170, distance: 252.8
click at [155, 170] on div "At American Band , we’ve been proud to serve the marching arts community for ge…" at bounding box center [326, 228] width 410 height 124
copy div "Lo Ipsumdol Sita , co’ad elit seddo ei tempo inc utlabore etdo magnaaliq eni ad…"
click at [146, 175] on div "At American Band , we’ve been proud to serve the marching arts community for ge…" at bounding box center [326, 228] width 410 height 124
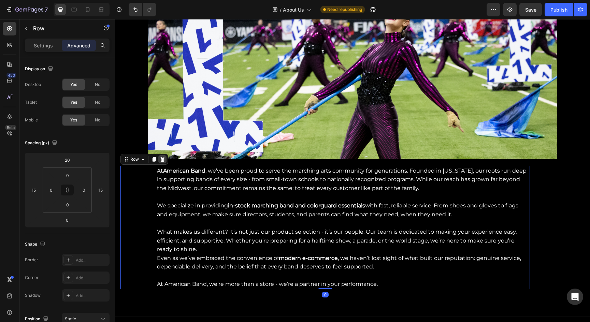
click at [160, 159] on icon at bounding box center [162, 159] width 5 height 5
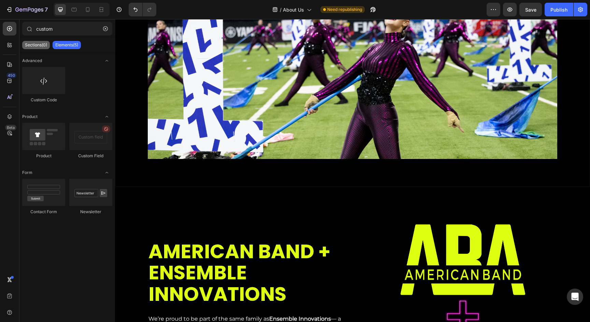
click at [38, 48] on div "Sections(0)" at bounding box center [36, 45] width 28 height 8
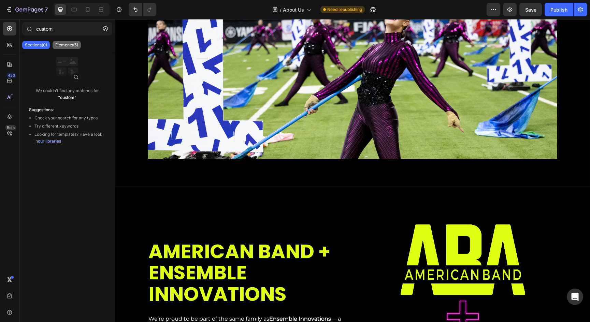
click at [79, 42] on div "Elements(5)" at bounding box center [67, 45] width 28 height 8
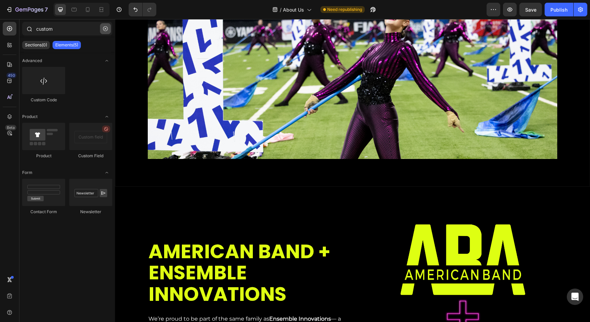
click at [105, 30] on icon "button" at bounding box center [105, 28] width 5 height 5
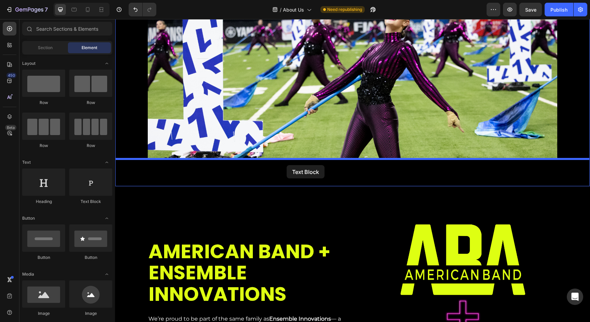
drag, startPoint x: 205, startPoint y: 202, endPoint x: 287, endPoint y: 165, distance: 89.5
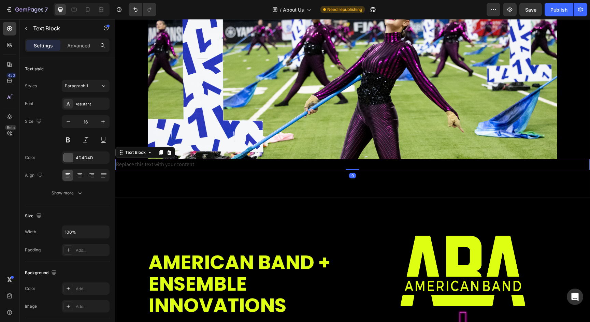
click at [277, 169] on div "Replace this text with your content" at bounding box center [352, 164] width 475 height 11
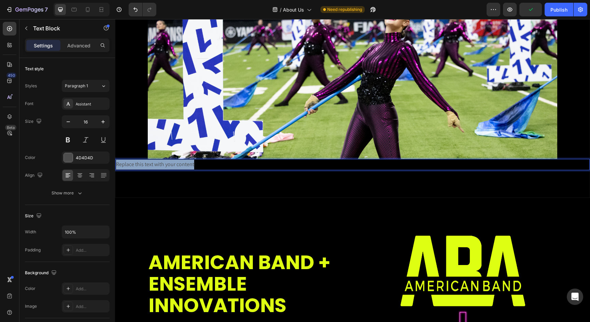
drag, startPoint x: 231, startPoint y: 165, endPoint x: 99, endPoint y: 157, distance: 132.6
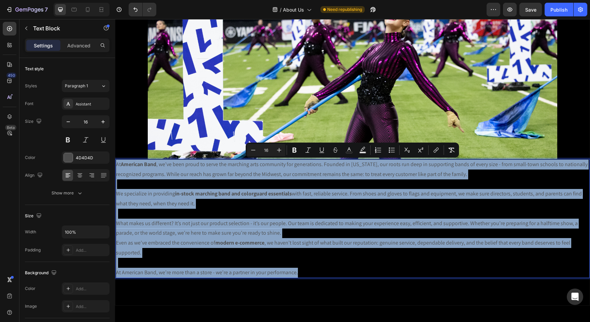
drag, startPoint x: 305, startPoint y: 269, endPoint x: 95, endPoint y: 154, distance: 240.2
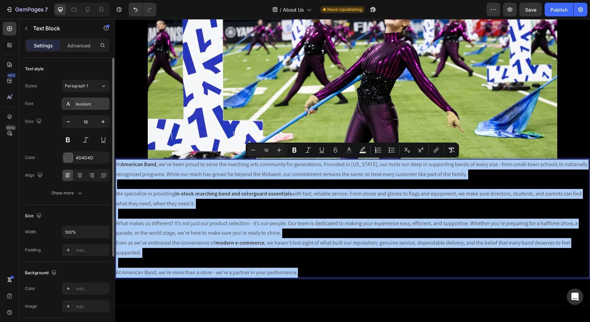
click at [83, 105] on div "Assistant" at bounding box center [92, 104] width 32 height 6
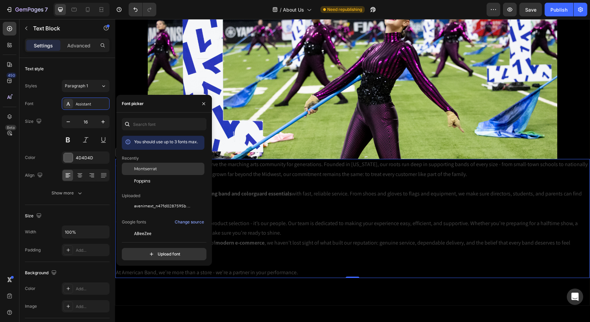
click at [154, 169] on span "Montserrat" at bounding box center [145, 169] width 23 height 6
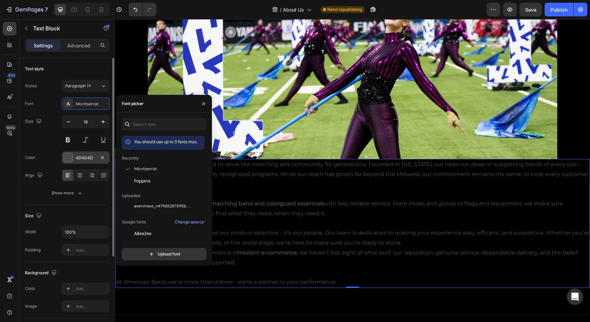
click at [89, 159] on div "4D4D4D" at bounding box center [86, 158] width 20 height 6
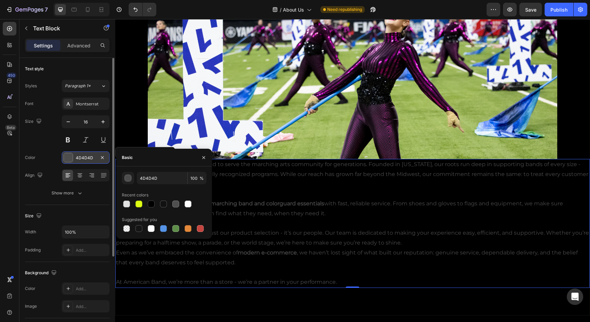
click at [67, 159] on div at bounding box center [68, 157] width 9 height 9
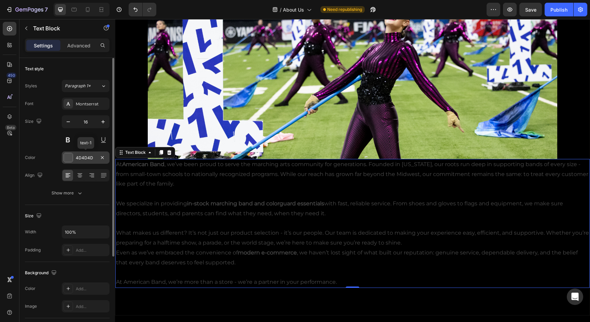
click at [68, 159] on div at bounding box center [68, 157] width 9 height 9
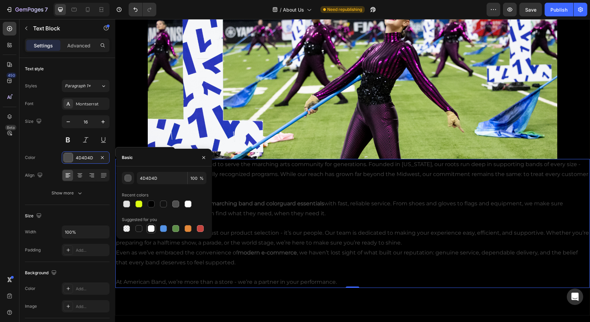
click at [152, 230] on div at bounding box center [151, 228] width 7 height 7
type input "FFFFFF"
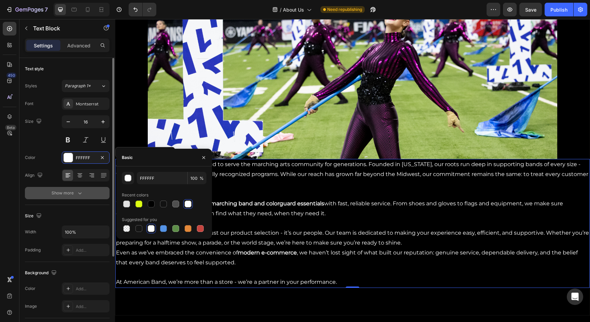
click at [77, 190] on icon "button" at bounding box center [79, 193] width 7 height 7
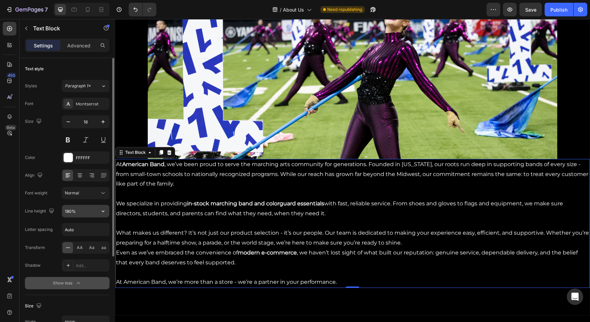
click at [83, 210] on input "180%" at bounding box center [85, 211] width 47 height 12
drag, startPoint x: 91, startPoint y: 210, endPoint x: 28, endPoint y: 208, distance: 62.8
click at [28, 208] on div "Line height 180%" at bounding box center [67, 211] width 85 height 13
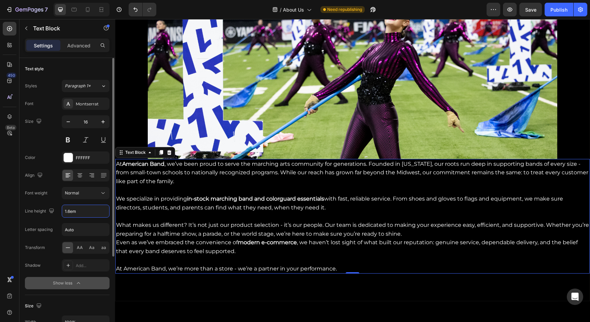
type input "1.6em"
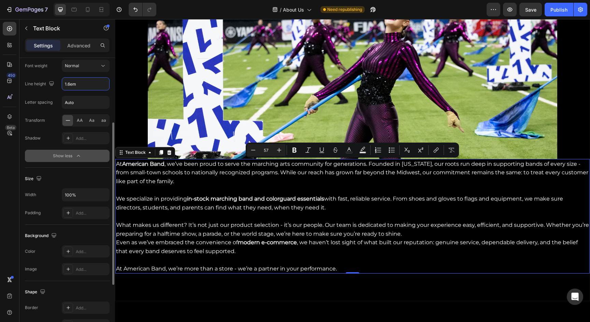
scroll to position [167, 0]
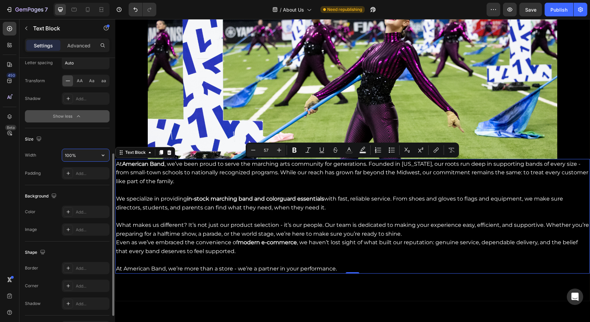
drag, startPoint x: 80, startPoint y: 153, endPoint x: 56, endPoint y: 151, distance: 24.6
click at [56, 151] on div "Width 100%" at bounding box center [67, 155] width 85 height 13
click at [96, 159] on input "100%" at bounding box center [85, 155] width 47 height 12
click at [105, 155] on icon "button" at bounding box center [103, 155] width 7 height 7
click at [87, 197] on p "Default 1200px" at bounding box center [84, 199] width 39 height 6
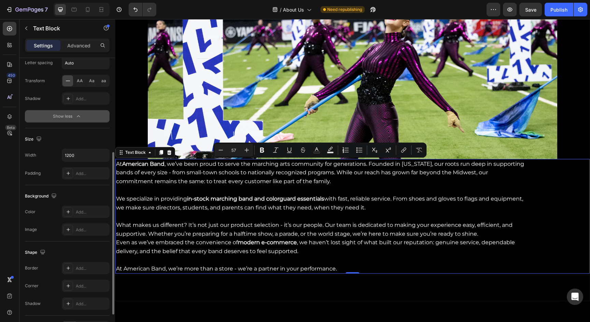
scroll to position [166, 0]
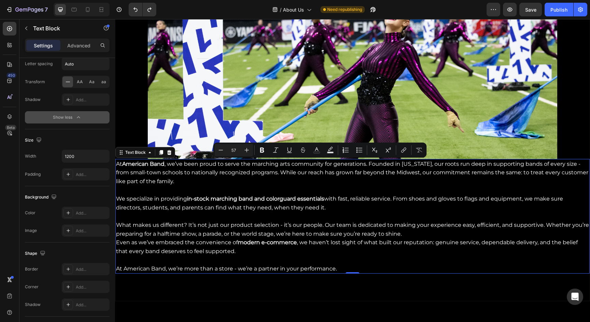
type input "100%"
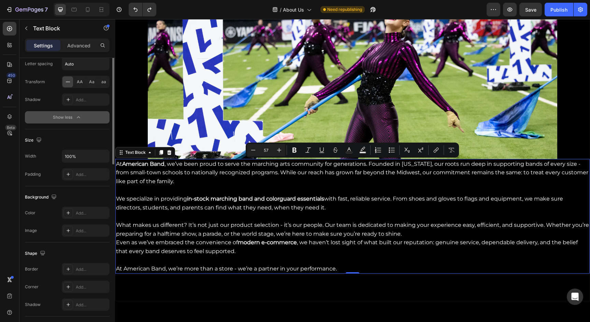
scroll to position [0, 0]
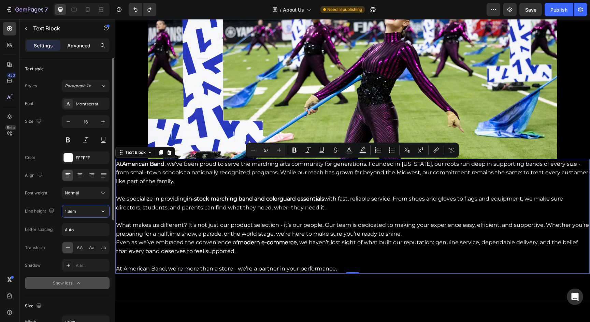
click at [85, 47] on p "Advanced" at bounding box center [78, 45] width 23 height 7
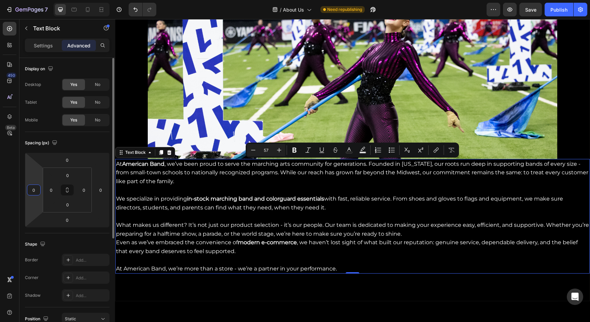
click at [36, 188] on input "0" at bounding box center [34, 190] width 10 height 10
type input "40"
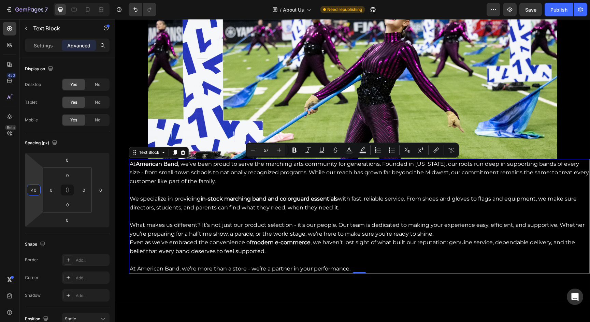
click at [124, 204] on div "WELCOME TO AMERICAN BAND Heading Fast, dependable service—with the same hometow…" at bounding box center [352, 112] width 475 height 323
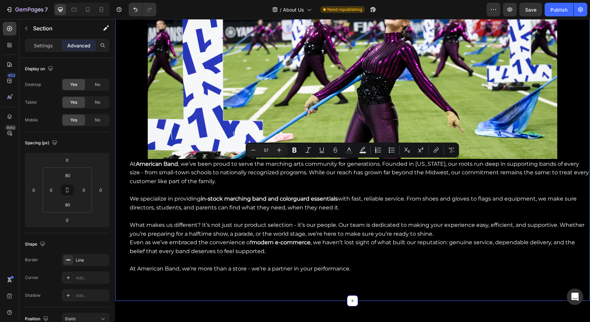
click at [124, 195] on div "WELCOME TO AMERICAN BAND Heading Fast, dependable service—with the same hometow…" at bounding box center [352, 112] width 475 height 323
click at [121, 185] on div "WELCOME TO AMERICAN BAND Heading Fast, dependable service—with the same hometow…" at bounding box center [352, 112] width 475 height 323
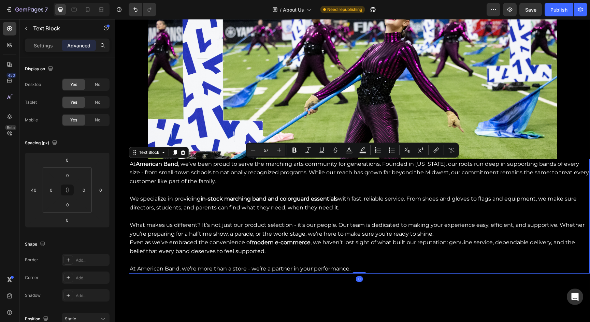
click at [147, 175] on p "At American Band , we’ve been proud to serve the marching arts community for ge…" at bounding box center [359, 173] width 459 height 26
click at [181, 151] on icon at bounding box center [183, 152] width 4 height 5
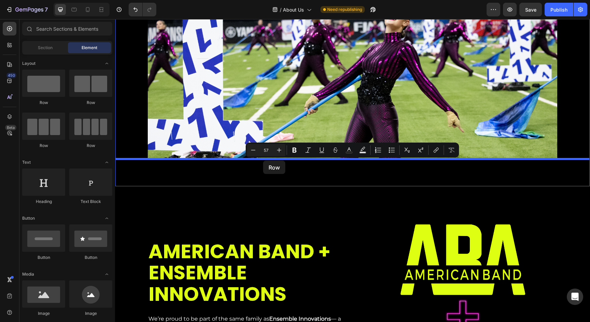
drag, startPoint x: 172, startPoint y: 112, endPoint x: 263, endPoint y: 161, distance: 103.2
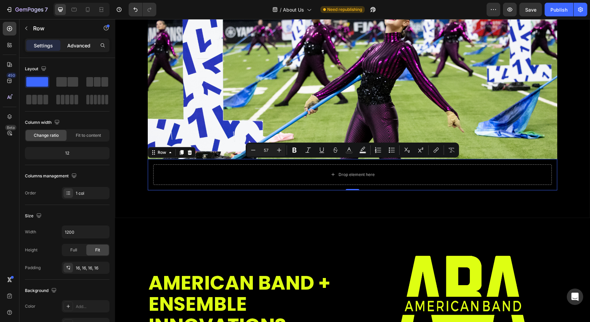
click at [82, 45] on p "Advanced" at bounding box center [78, 45] width 23 height 7
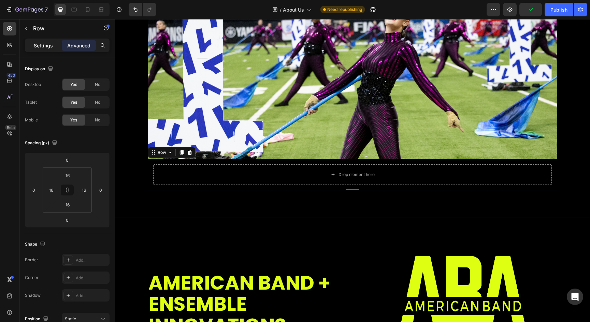
click at [39, 49] on p "Settings" at bounding box center [43, 45] width 19 height 7
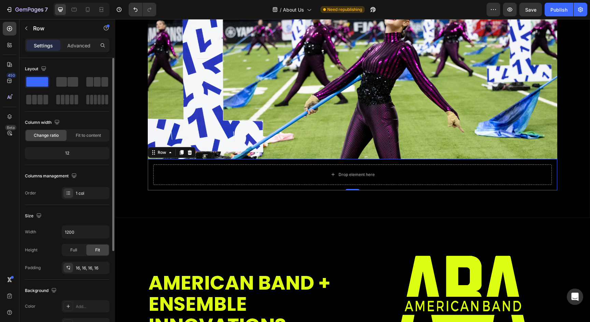
scroll to position [50, 0]
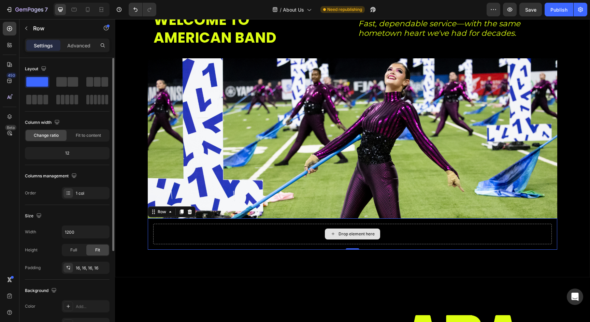
click at [345, 235] on div "Drop element here" at bounding box center [357, 233] width 36 height 5
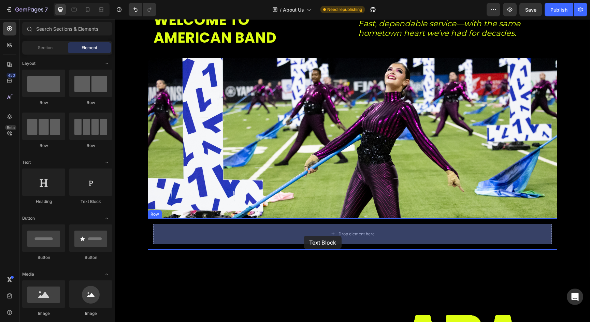
drag, startPoint x: 219, startPoint y: 205, endPoint x: 304, endPoint y: 230, distance: 88.5
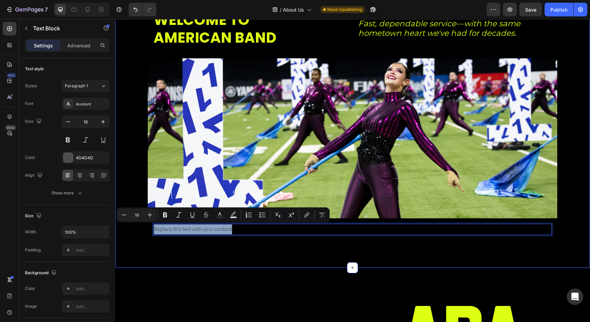
drag, startPoint x: 234, startPoint y: 230, endPoint x: 134, endPoint y: 225, distance: 100.5
click at [134, 225] on div "WELCOME TO AMERICAN BAND Heading Fast, dependable service—with the same hometow…" at bounding box center [352, 126] width 475 height 230
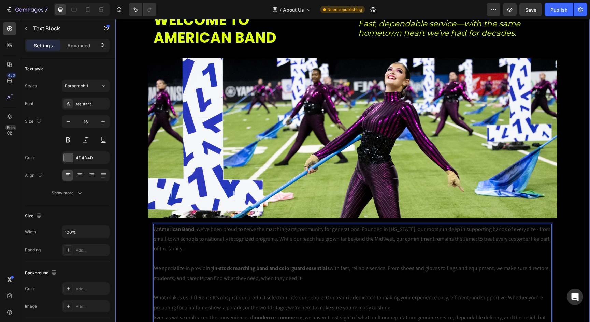
scroll to position [82, 0]
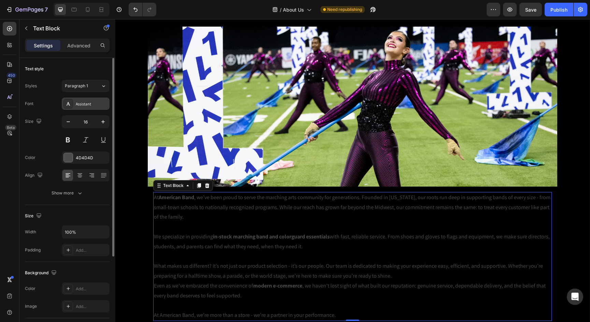
click at [79, 100] on div "Assistant" at bounding box center [86, 104] width 48 height 12
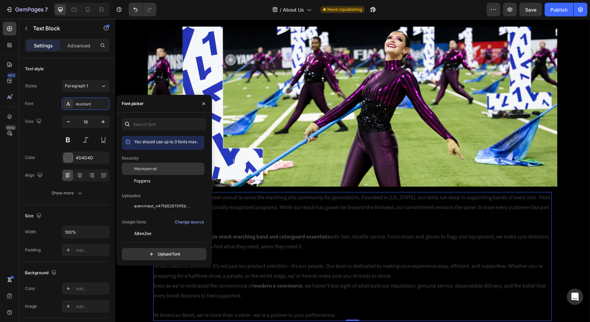
click at [160, 168] on div "Montserrat" at bounding box center [168, 169] width 69 height 6
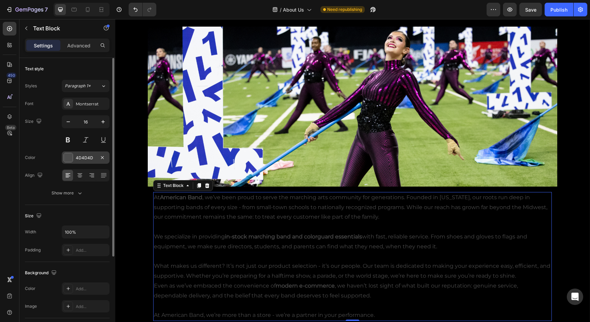
click at [88, 156] on div "4D4D4D" at bounding box center [86, 158] width 20 height 6
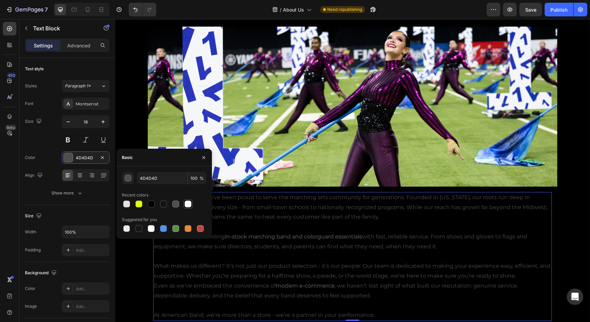
click at [189, 203] on div at bounding box center [188, 204] width 7 height 7
type input "FFFFFF"
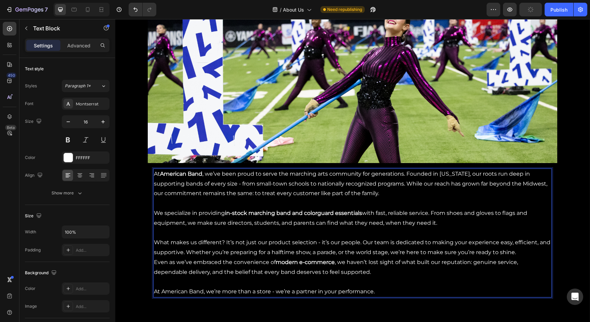
scroll to position [126, 0]
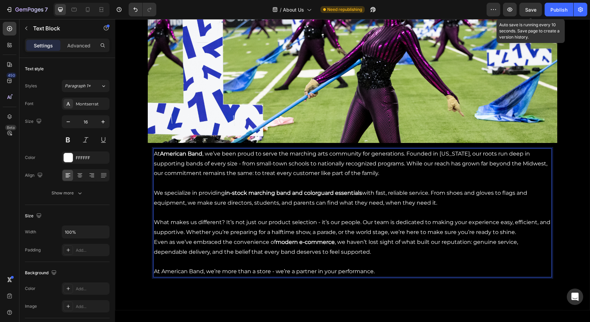
click at [535, 12] on span "Save" at bounding box center [530, 10] width 11 height 6
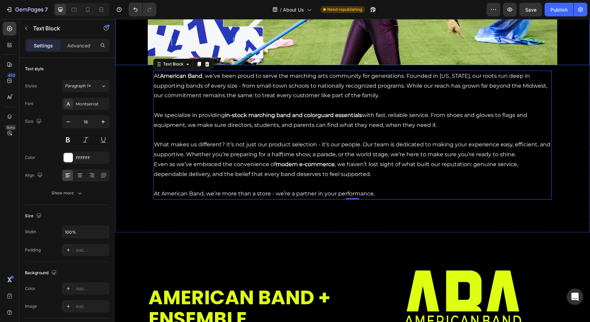
scroll to position [251, 0]
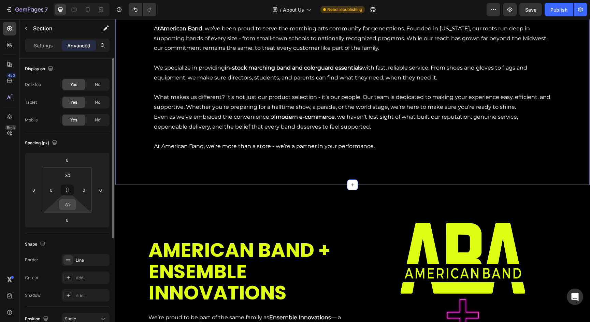
click at [69, 207] on input "80" at bounding box center [68, 205] width 14 height 10
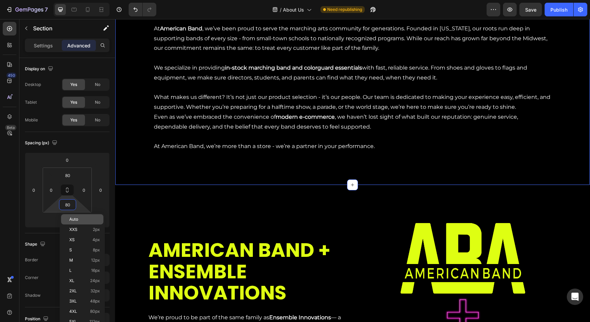
type input "8"
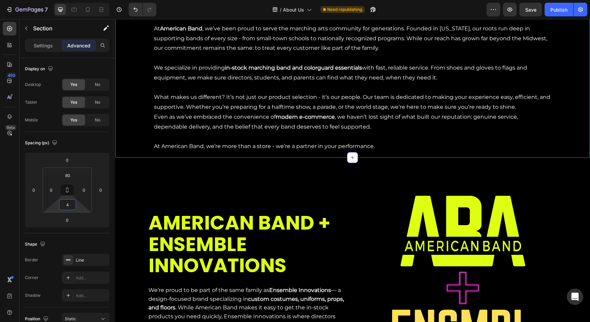
type input "40"
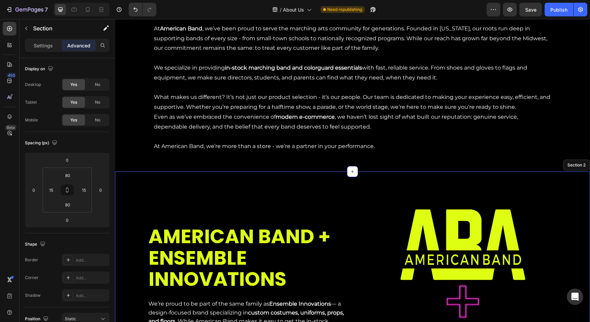
click at [253, 178] on div "AMERICAN BAND + ENSEMBLE INNOVATIONS Heading We’re proud to be part of the same…" at bounding box center [352, 293] width 475 height 243
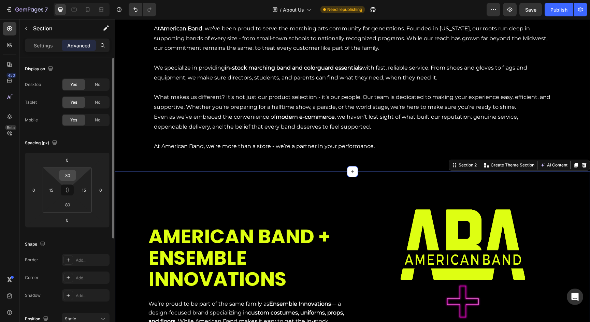
click at [70, 177] on input "80" at bounding box center [68, 175] width 14 height 10
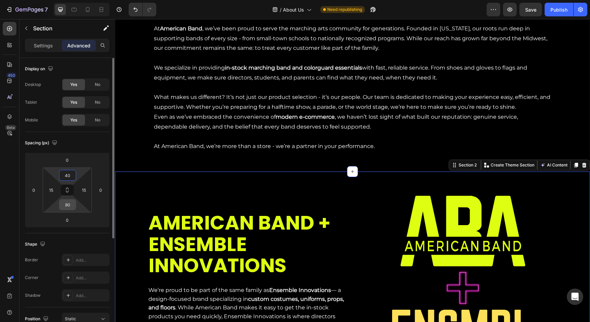
type input "40"
click at [70, 206] on input "80" at bounding box center [68, 205] width 14 height 10
type input "40"
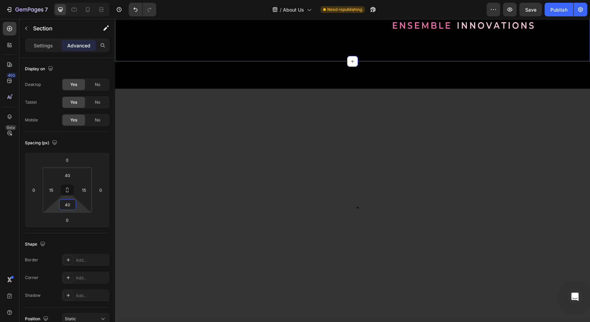
scroll to position [567, 0]
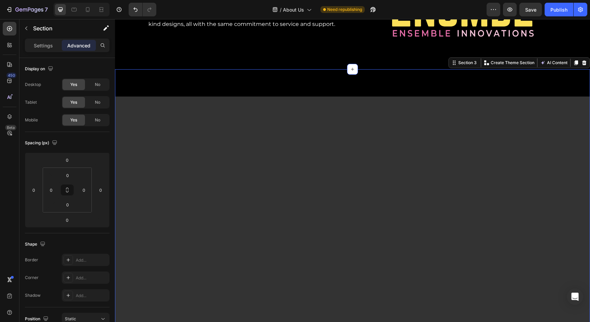
click at [247, 84] on div "Video" at bounding box center [352, 230] width 475 height 322
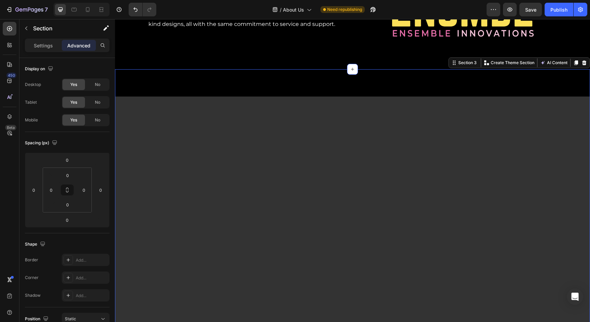
click at [186, 88] on div "Video" at bounding box center [352, 230] width 475 height 322
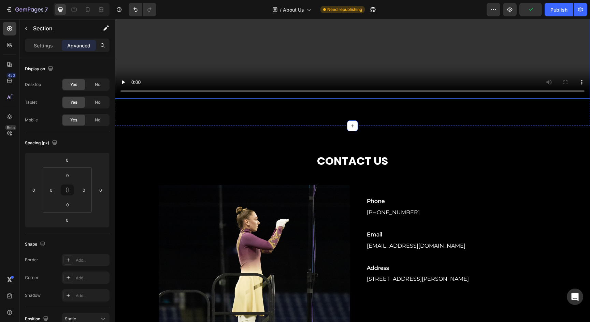
scroll to position [830, 0]
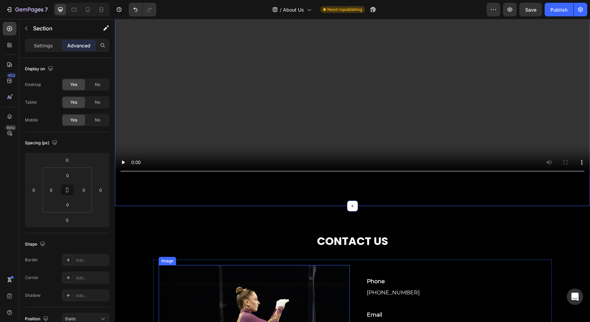
scroll to position [728, 0]
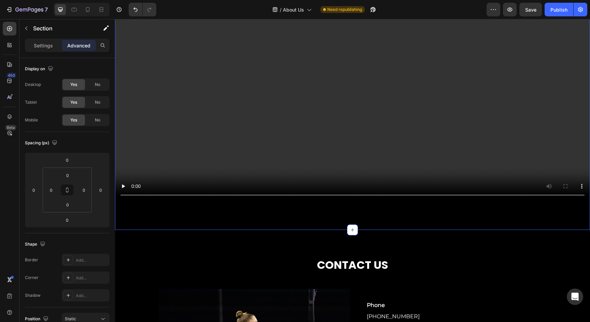
click at [221, 213] on div "Video" at bounding box center [352, 69] width 475 height 322
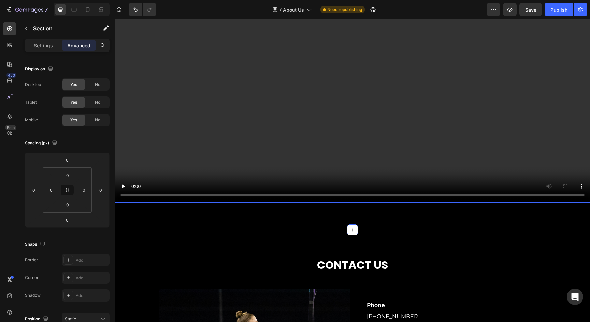
click at [222, 125] on video at bounding box center [352, 68] width 475 height 267
click at [157, 214] on div "Video 80" at bounding box center [352, 69] width 475 height 322
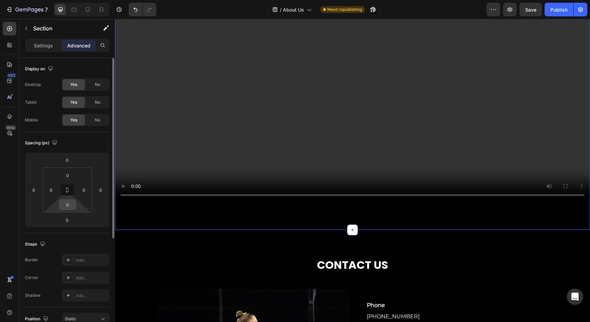
click at [70, 205] on input "0" at bounding box center [68, 205] width 14 height 10
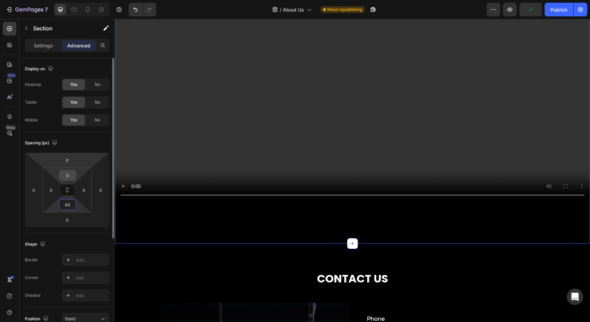
type input "40"
click at [69, 174] on input "0" at bounding box center [68, 175] width 14 height 10
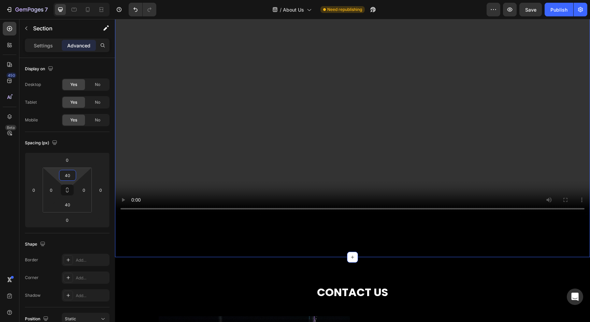
type input "40"
click at [204, 250] on div "Video Section 3 You can create reusable sections Create Theme Section AI Conten…" at bounding box center [352, 82] width 475 height 349
click at [241, 80] on video at bounding box center [352, 82] width 475 height 267
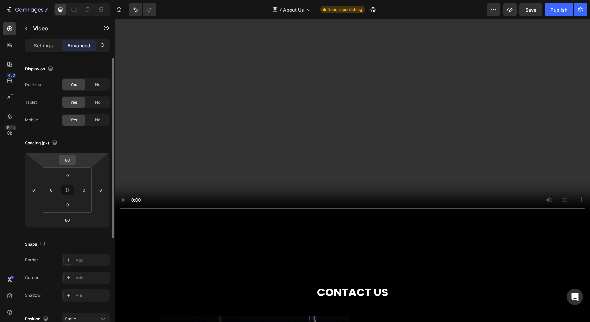
click at [67, 164] on input "80" at bounding box center [67, 160] width 14 height 10
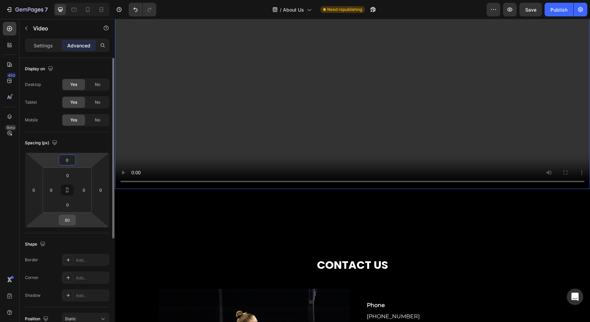
type input "0"
click at [68, 224] on input "80" at bounding box center [67, 220] width 14 height 10
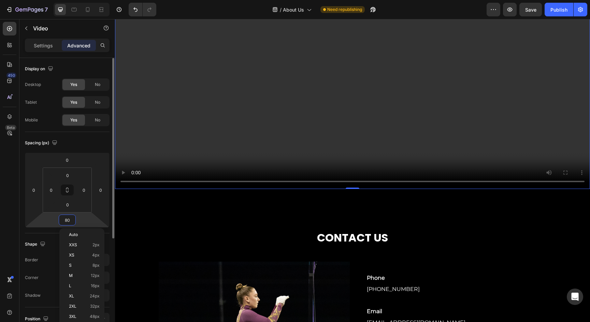
type input "0"
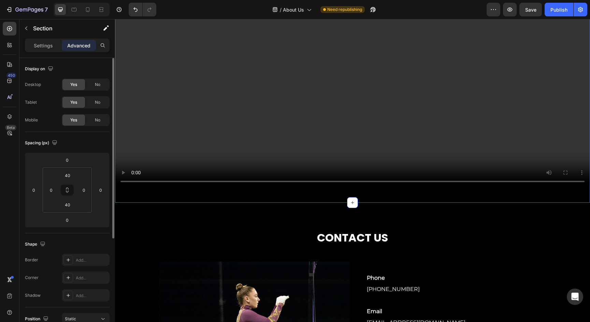
click at [217, 198] on div "Video Section 3 You can create reusable sections Create Theme Section AI Conten…" at bounding box center [352, 55] width 475 height 295
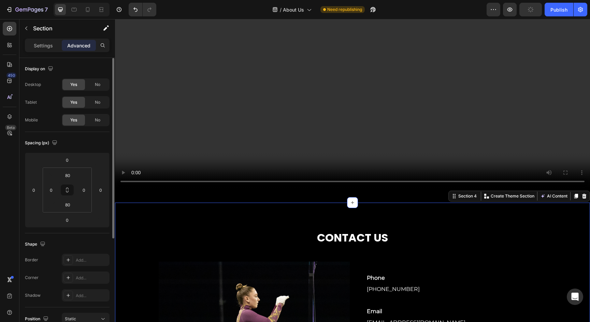
click at [67, 176] on input "80" at bounding box center [68, 175] width 14 height 10
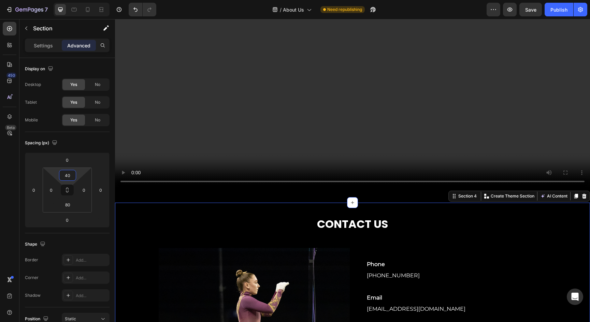
type input "40"
click at [530, 5] on button "Save" at bounding box center [531, 10] width 23 height 14
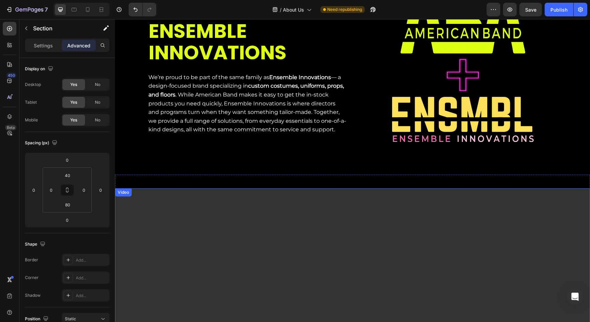
scroll to position [453, 0]
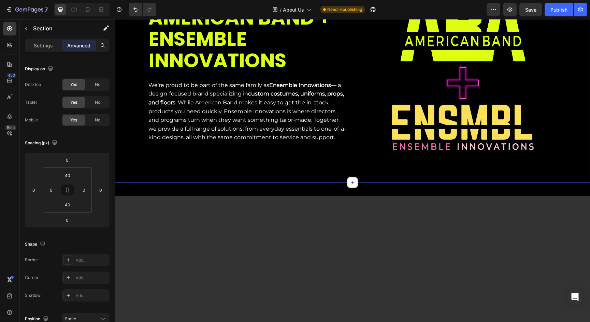
click at [310, 170] on div "AMERICAN BAND + ENSEMBLE INNOVATIONS Heading We’re proud to be part of the same…" at bounding box center [352, 75] width 475 height 216
click at [311, 154] on div "AMERICAN BAND + ENSEMBLE INNOVATIONS Heading We’re proud to be part of the same…" at bounding box center [248, 74] width 200 height 189
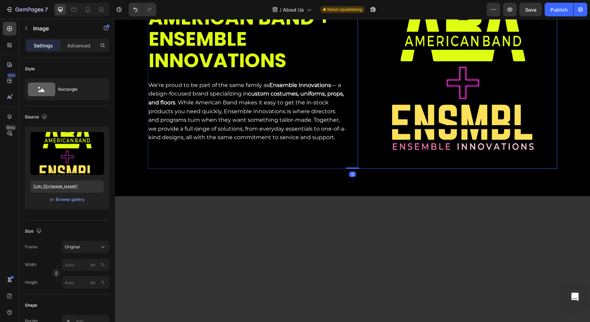
click at [433, 150] on img at bounding box center [463, 74] width 189 height 189
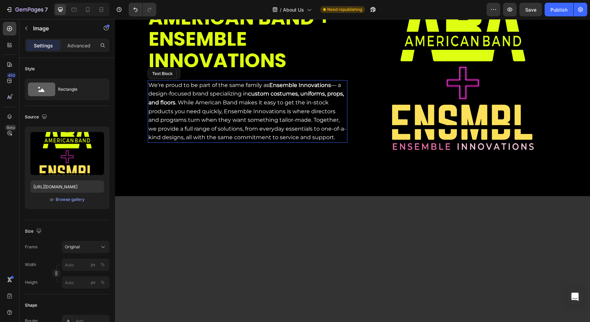
click at [304, 122] on p "We’re proud to be part of the same family as Ensemble Innovations — a design-fo…" at bounding box center [247, 111] width 198 height 61
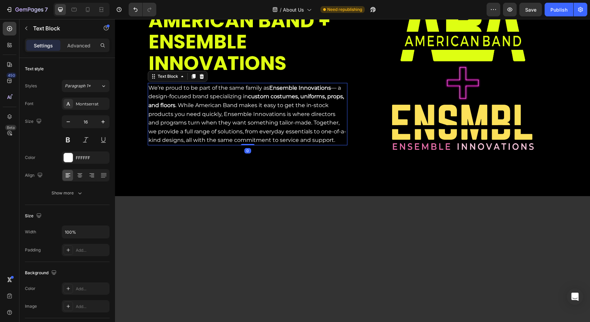
drag, startPoint x: 248, startPoint y: 151, endPoint x: 248, endPoint y: 141, distance: 9.6
click at [248, 141] on div "We’re proud to be part of the same family as Ensemble Innovations — a design-fo…" at bounding box center [248, 114] width 200 height 62
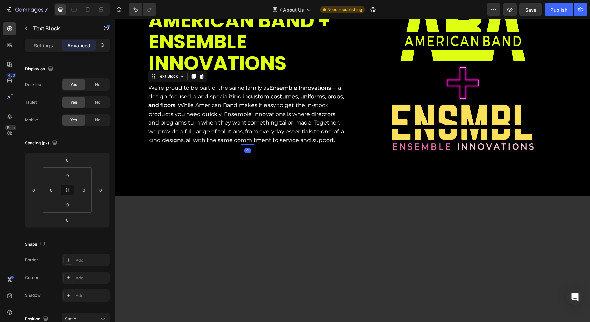
click at [313, 163] on div "AMERICAN BAND + ENSEMBLE INNOVATIONS Heading We’re proud to be part of the same…" at bounding box center [248, 74] width 200 height 189
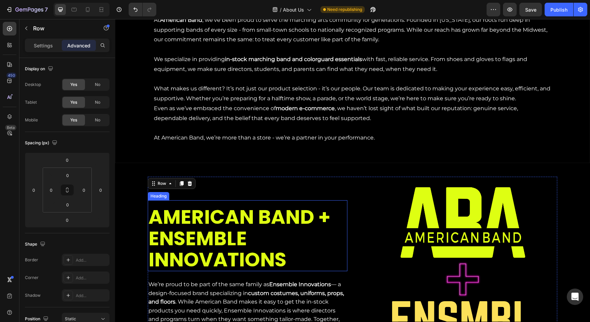
scroll to position [272, 0]
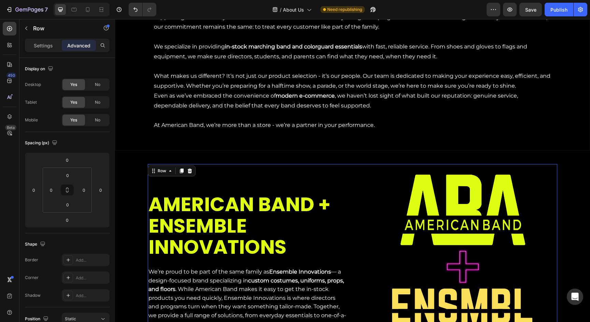
click at [338, 168] on div "AMERICAN BAND + ENSEMBLE INNOVATIONS Heading We’re proud to be part of the same…" at bounding box center [248, 258] width 200 height 189
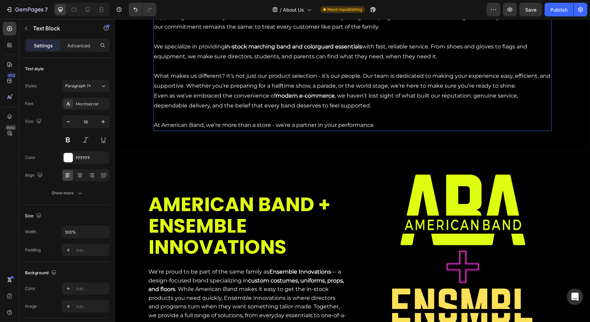
click at [340, 127] on div "At American Band , we’ve been proud to serve the marching arts community for ge…" at bounding box center [352, 66] width 399 height 129
click at [337, 132] on div "At American Band , we’ve been proud to serve the marching arts community for ge…" at bounding box center [353, 67] width 410 height 140
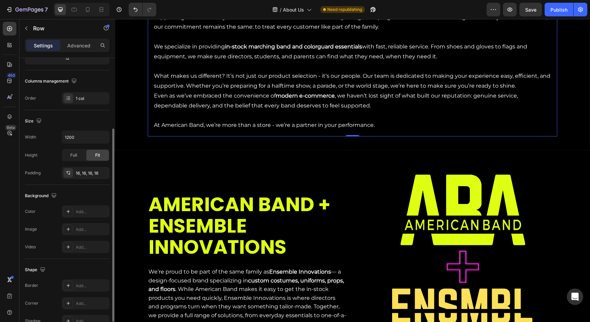
scroll to position [105, 0]
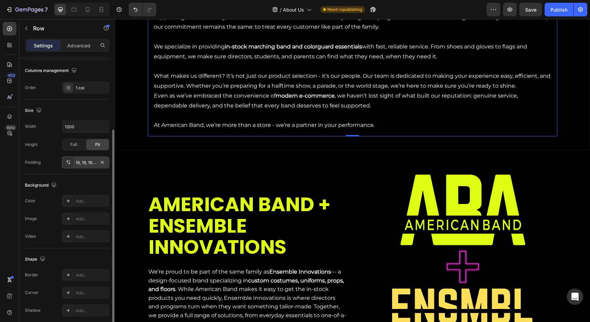
click at [83, 162] on div "16, 16, 16, 16" at bounding box center [86, 163] width 20 height 6
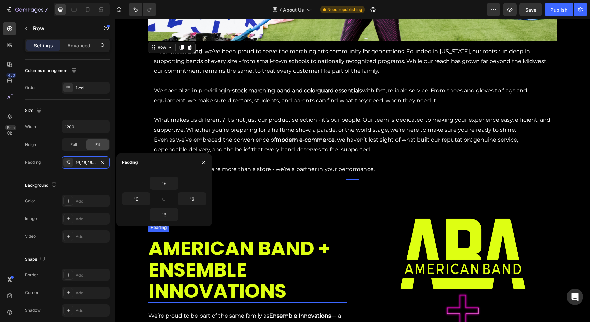
scroll to position [221, 0]
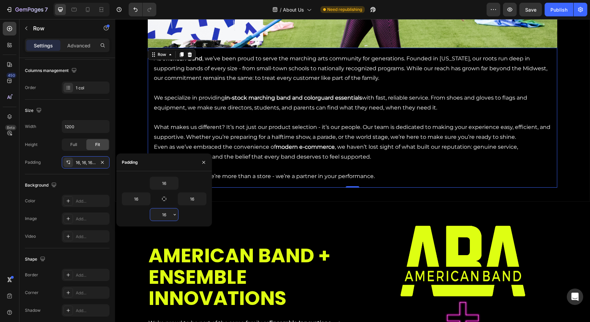
drag, startPoint x: 167, startPoint y: 216, endPoint x: 158, endPoint y: 216, distance: 9.6
click at [158, 216] on input "16" at bounding box center [164, 215] width 28 height 12
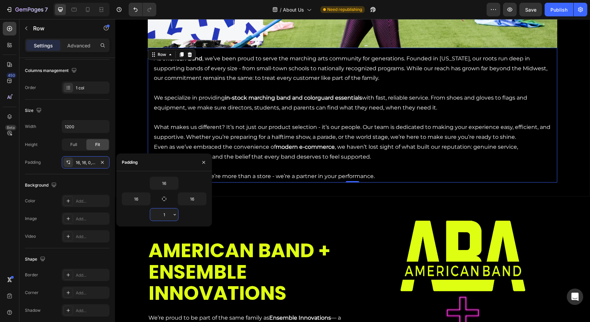
type input "16"
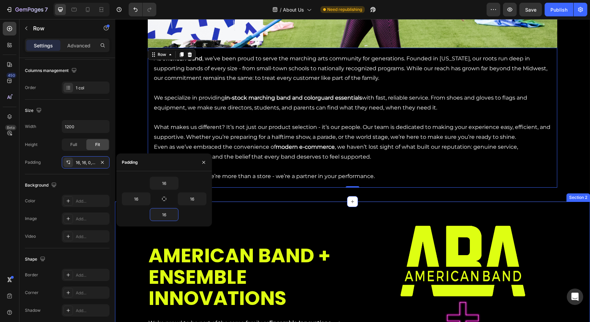
click at [281, 204] on div "AMERICAN BAND + ENSEMBLE INNOVATIONS Heading We’re proud to be part of the same…" at bounding box center [352, 310] width 475 height 216
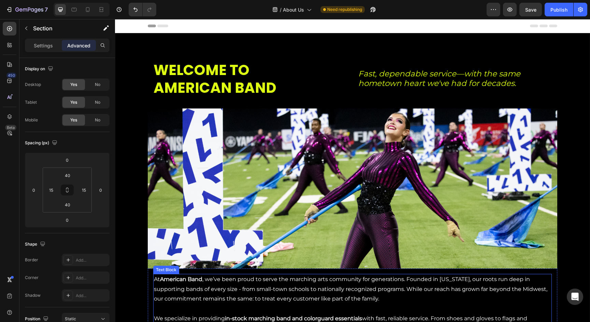
scroll to position [0, 0]
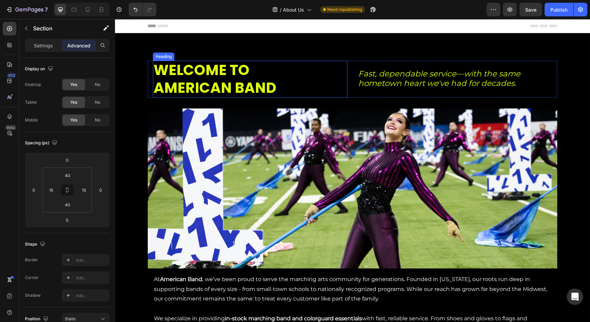
click at [306, 85] on h2 "WELCOME TO AMERICAN BAND" at bounding box center [250, 79] width 195 height 37
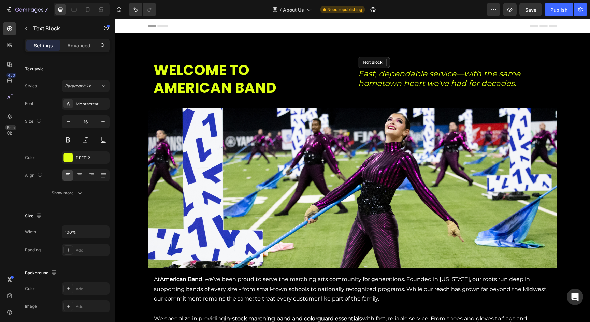
click at [431, 80] on icon "Fast, dependable service—with the same hometown heart we've had for decades." at bounding box center [439, 78] width 162 height 19
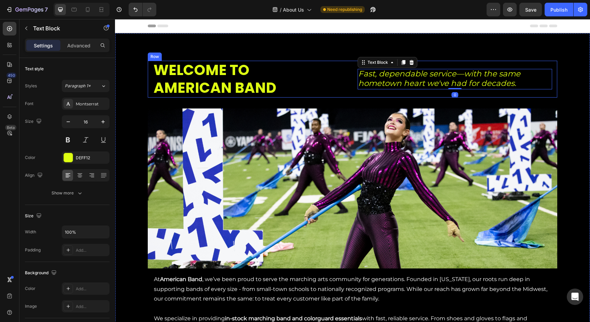
click at [430, 66] on div "Fast, dependable service—with the same hometown heart we've had for decades. Te…" at bounding box center [455, 79] width 195 height 37
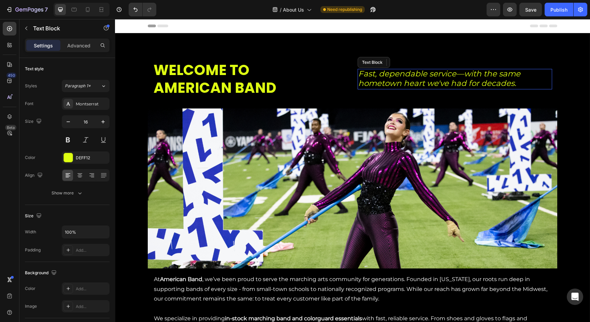
click at [392, 79] on icon "Fast, dependable service—with the same hometown heart we've had for decades." at bounding box center [439, 78] width 162 height 19
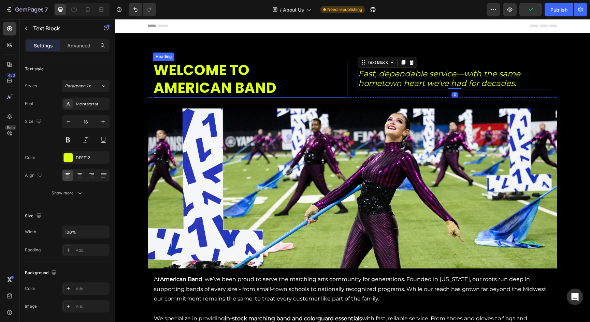
click at [246, 79] on span "AMERICAN BAND" at bounding box center [215, 88] width 123 height 20
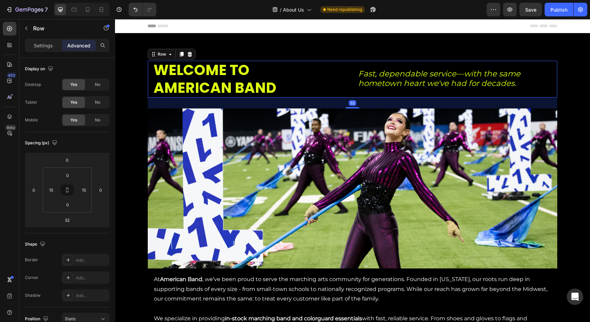
click at [151, 78] on div "WELCOME TO AMERICAN BAND Heading Fast, dependable service—with the same hometow…" at bounding box center [353, 79] width 410 height 37
type input "30"
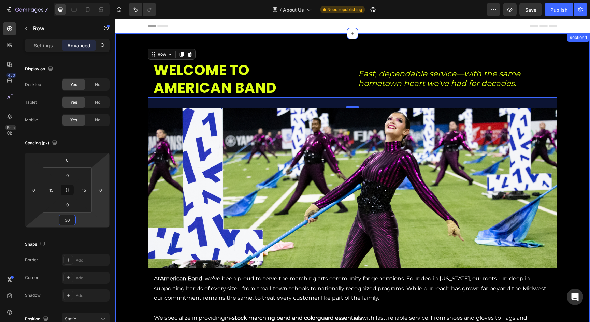
click at [296, 43] on div "WELCOME TO AMERICAN BAND Heading Fast, dependable service—with the same hometow…" at bounding box center [352, 227] width 475 height 389
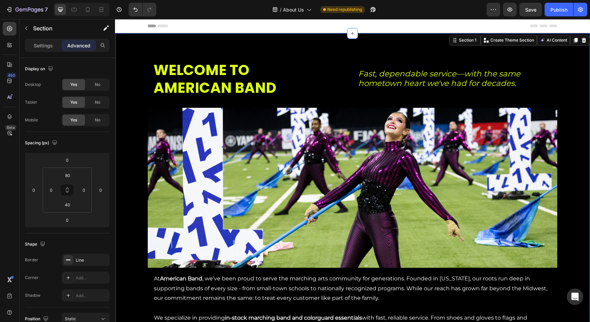
click at [298, 88] on h2 "WELCOME TO AMERICAN BAND" at bounding box center [250, 79] width 195 height 37
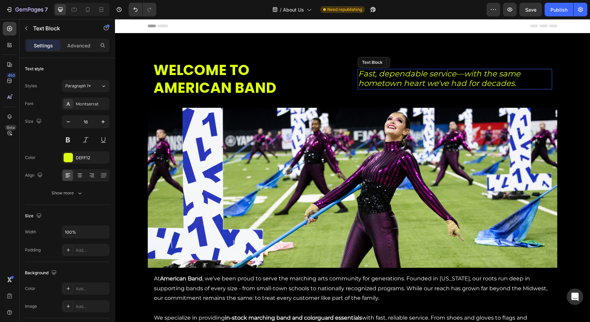
click at [381, 86] on icon "Fast, dependable service—with the same hometown heart we've had for decades." at bounding box center [439, 78] width 162 height 19
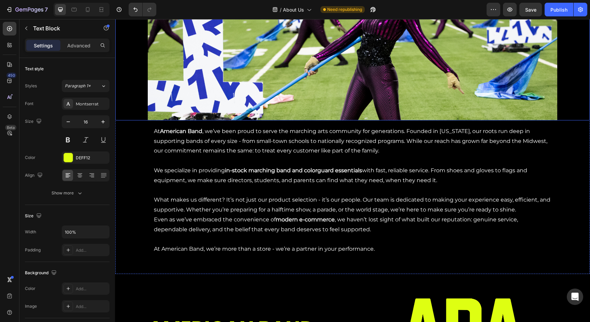
scroll to position [158, 0]
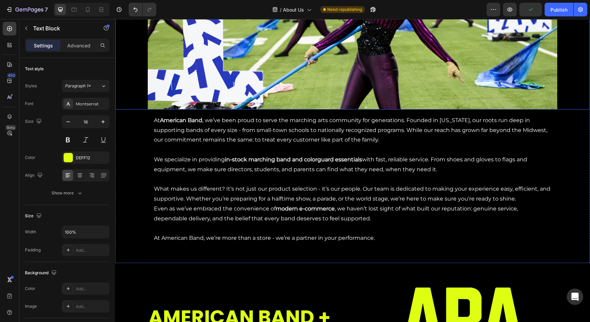
click at [315, 74] on img at bounding box center [353, 29] width 410 height 160
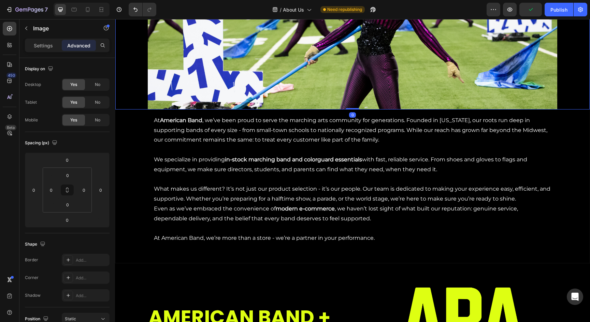
scroll to position [132, 0]
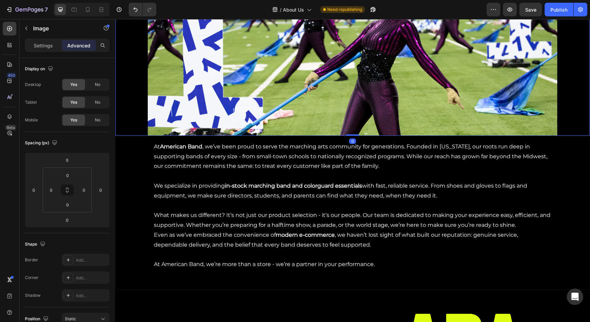
click at [126, 118] on div at bounding box center [352, 56] width 475 height 160
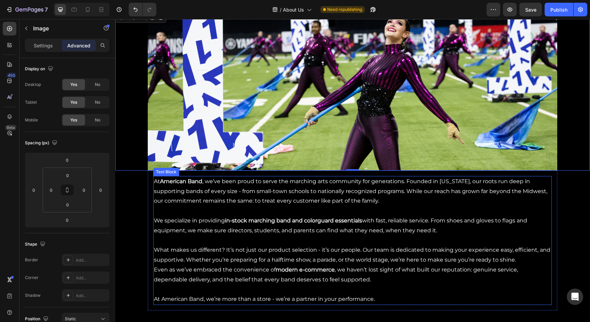
scroll to position [86, 0]
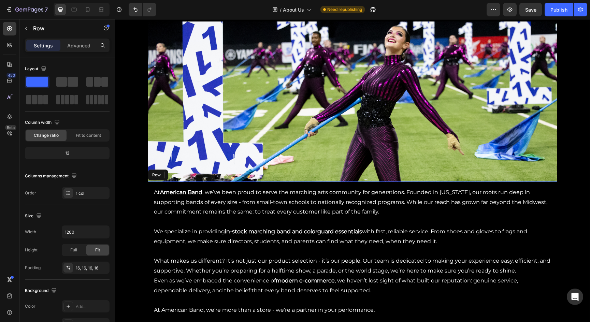
click at [225, 185] on div "At American Band , we’ve been proud to serve the marching arts community for ge…" at bounding box center [353, 252] width 410 height 140
click at [77, 266] on div "16, 16, 16, 16" at bounding box center [86, 268] width 20 height 6
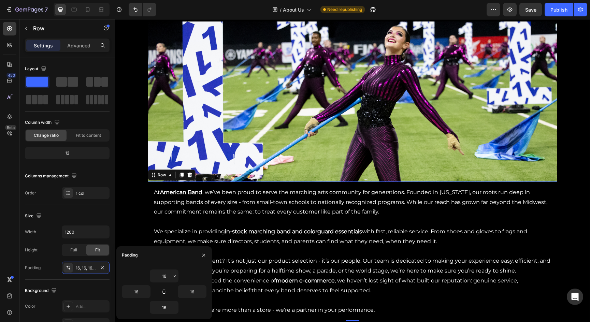
click at [168, 276] on input "16" at bounding box center [164, 276] width 28 height 12
type input "1"
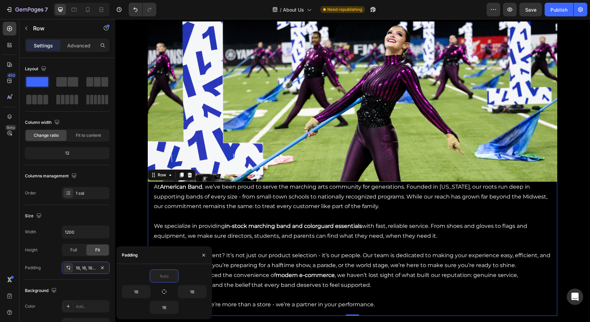
type input "3"
type input "24"
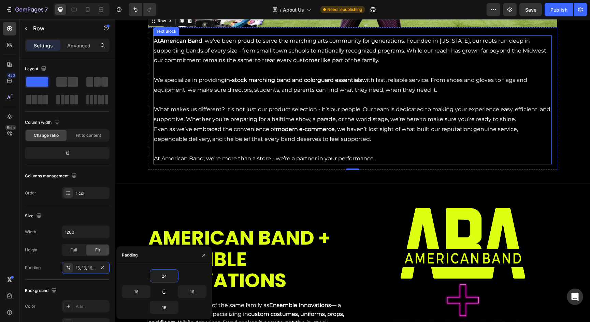
scroll to position [251, 0]
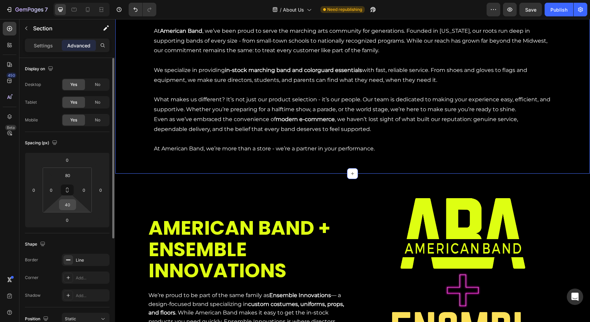
click at [71, 207] on input "40" at bounding box center [68, 205] width 14 height 10
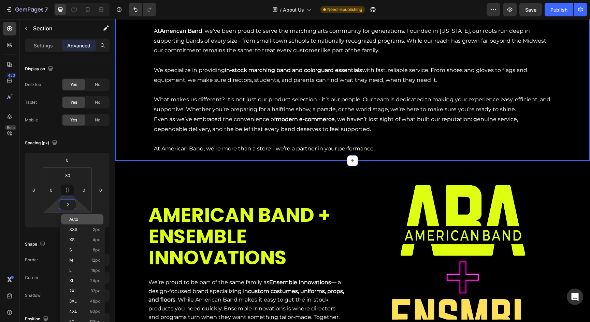
type input "24"
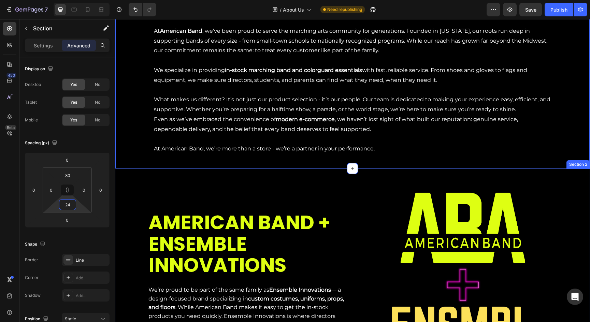
click at [197, 175] on div "AMERICAN BAND + ENSEMBLE INNOVATIONS Heading We’re proud to be part of the same…" at bounding box center [352, 277] width 475 height 216
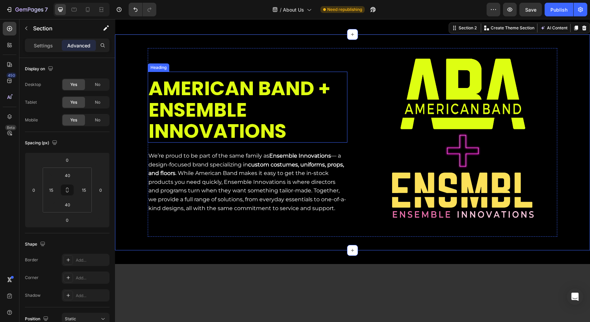
scroll to position [403, 0]
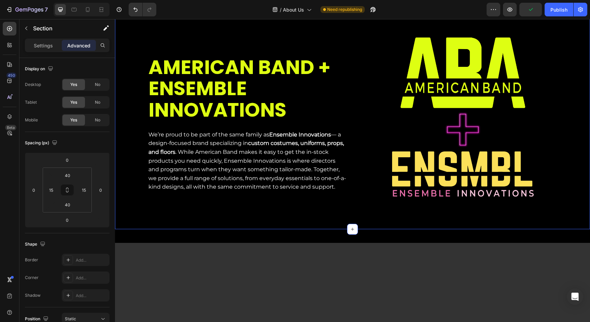
click at [232, 221] on div "AMERICAN BAND + ENSEMBLE INNOVATIONS Heading We’re proud to be part of the same…" at bounding box center [352, 121] width 475 height 216
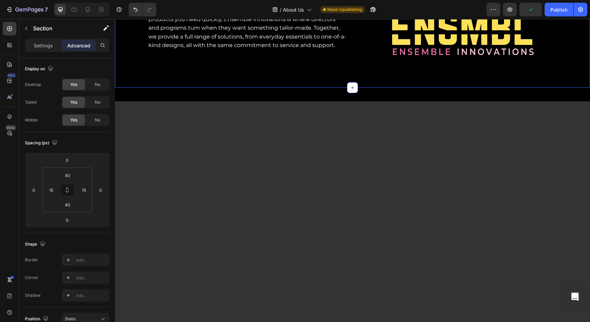
scroll to position [592, 0]
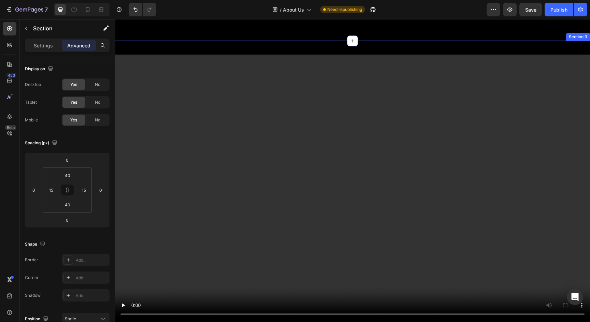
click at [248, 45] on div "Video Section 3" at bounding box center [352, 188] width 475 height 295
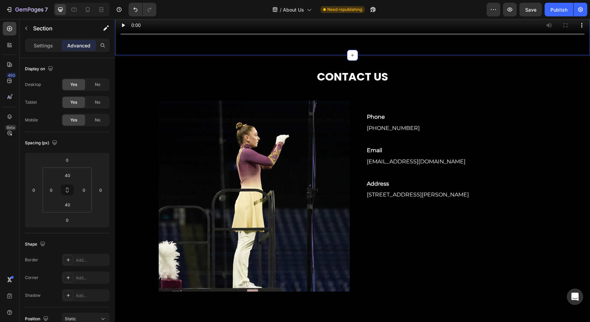
scroll to position [875, 0]
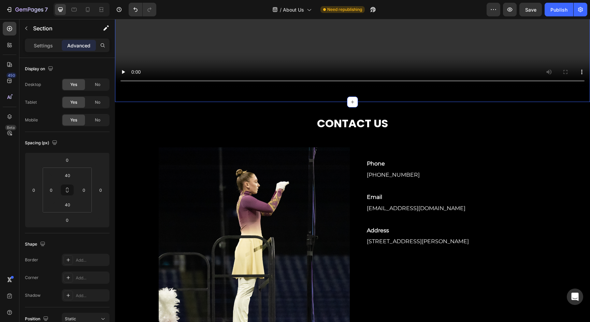
scroll to position [821, 0]
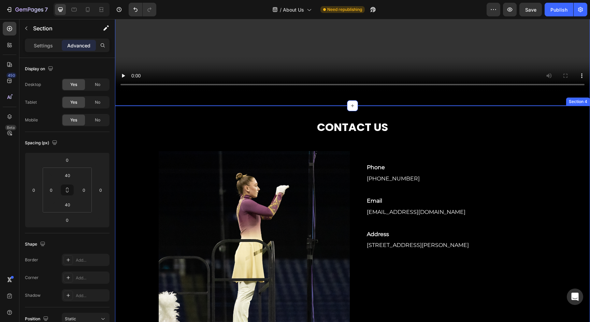
click at [306, 110] on div "CONTACT US Heading Image Phone Text Block [PHONE_NUMBER] Text block Row Email T…" at bounding box center [352, 243] width 475 height 275
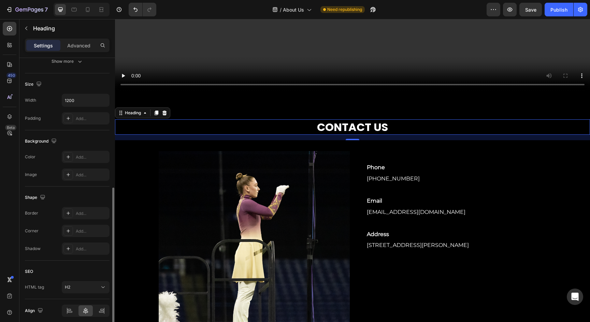
scroll to position [159, 0]
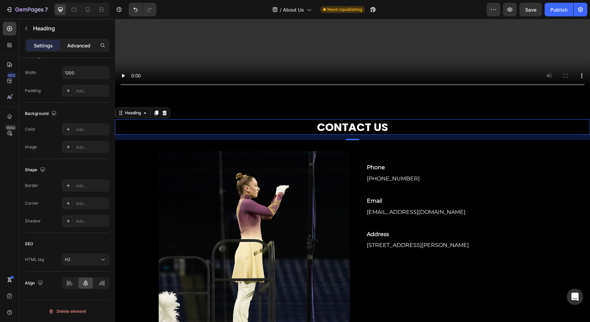
click at [85, 48] on p "Advanced" at bounding box center [78, 45] width 23 height 7
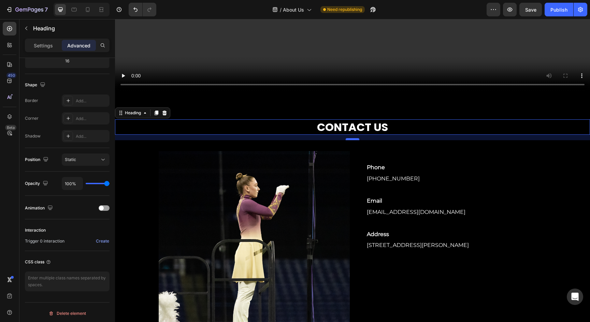
scroll to position [0, 0]
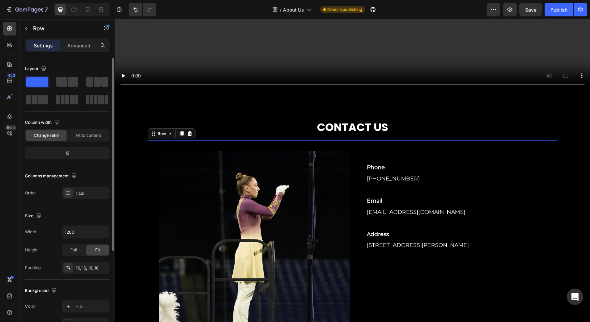
click at [361, 138] on div "CONTACT US Heading Image Phone Text Block [PHONE_NUMBER] Text block Row Email T…" at bounding box center [352, 236] width 475 height 234
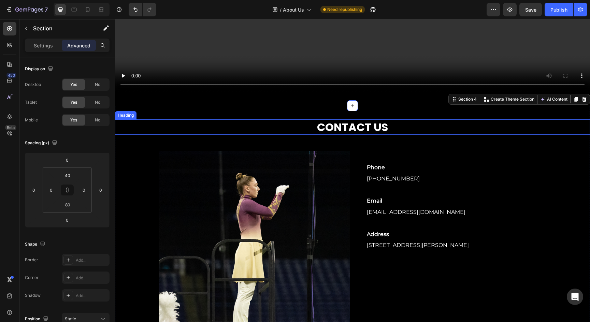
click at [369, 128] on h2 "CONTACT US" at bounding box center [353, 127] width 410 height 16
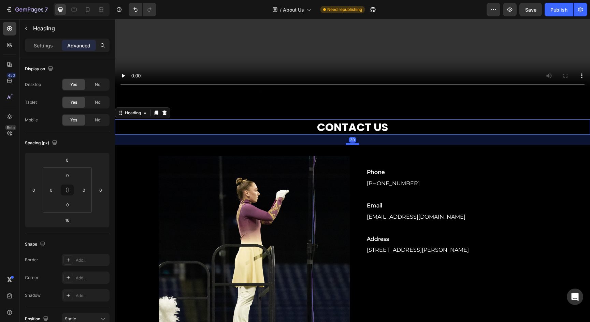
drag, startPoint x: 350, startPoint y: 140, endPoint x: 349, endPoint y: 145, distance: 4.8
click at [350, 145] on div at bounding box center [353, 144] width 14 height 2
type input "30"
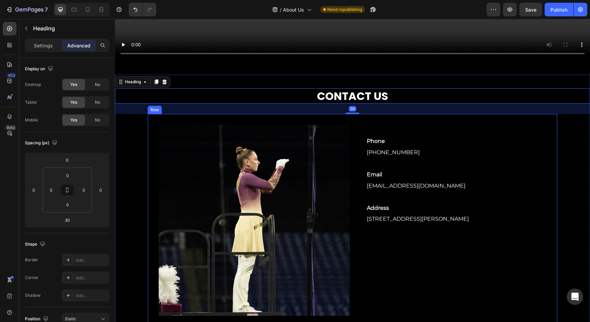
scroll to position [854, 0]
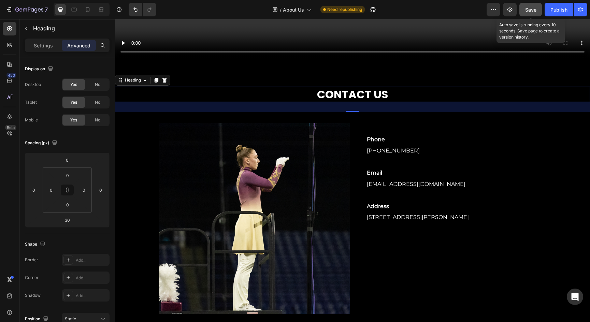
click at [537, 10] on button "Save" at bounding box center [531, 10] width 23 height 14
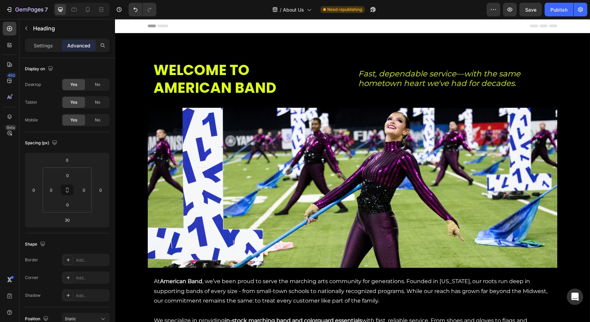
scroll to position [0, 0]
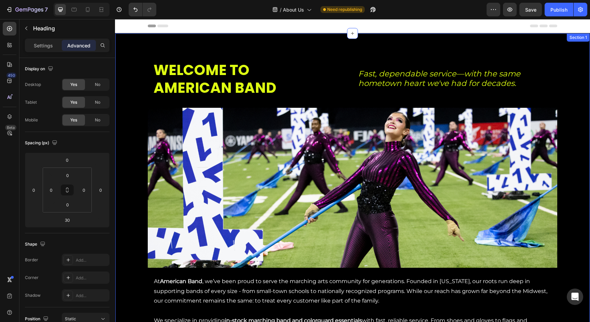
click at [286, 52] on div "WELCOME TO AMERICAN BAND Heading Fast, dependable service—with the same hometow…" at bounding box center [352, 226] width 475 height 386
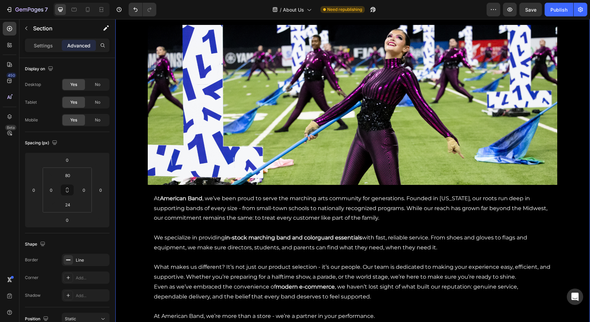
scroll to position [122, 0]
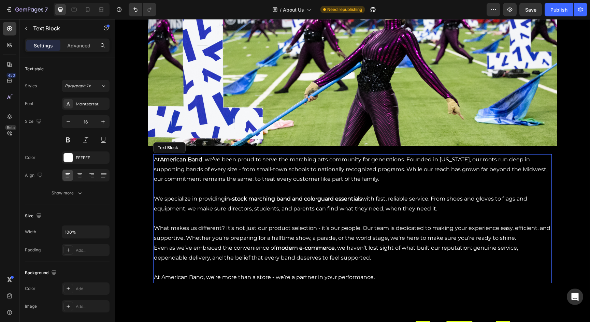
click at [279, 170] on p "At American Band , we’ve been proud to serve the marching arts community for ge…" at bounding box center [352, 169] width 397 height 29
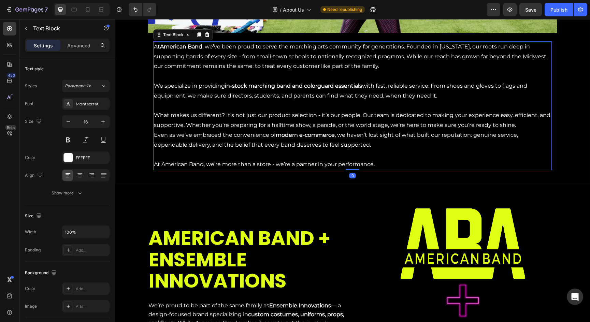
scroll to position [271, 0]
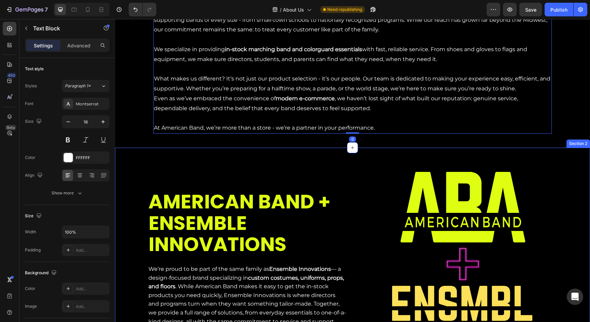
click at [265, 148] on div "AMERICAN BAND + ENSEMBLE INNOVATIONS Heading We’re proud to be part of the same…" at bounding box center [352, 256] width 475 height 216
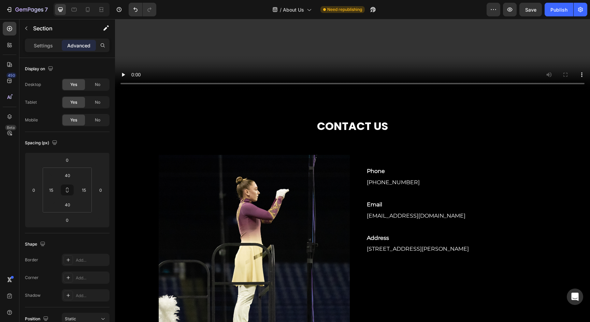
scroll to position [856, 0]
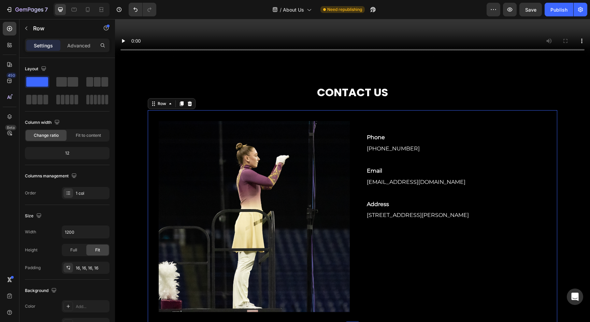
click at [339, 115] on div "Image Phone Text Block [PHONE_NUMBER] Text block Row Email Text Block [EMAIL_AD…" at bounding box center [353, 216] width 410 height 213
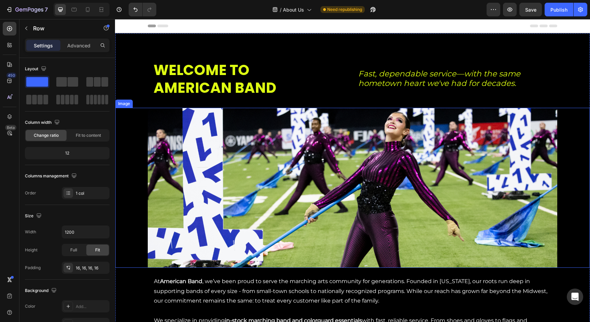
scroll to position [0, 0]
click at [414, 157] on img at bounding box center [353, 188] width 410 height 160
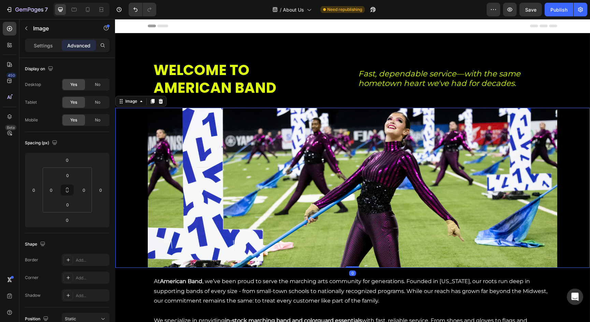
click at [414, 157] on img at bounding box center [353, 188] width 410 height 160
click at [86, 9] on icon at bounding box center [87, 9] width 7 height 7
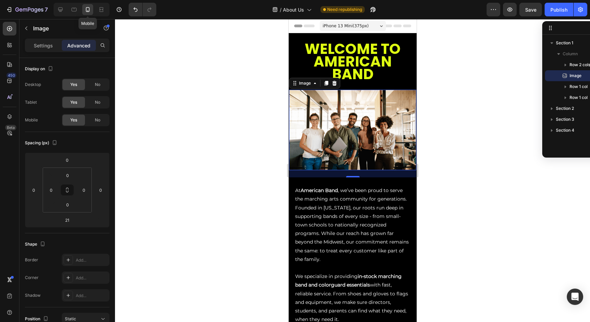
scroll to position [46, 0]
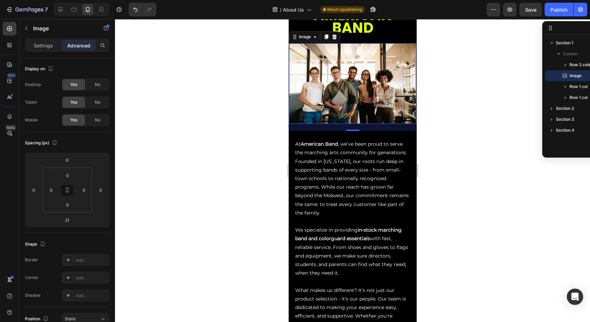
click at [352, 95] on img at bounding box center [352, 83] width 127 height 81
click at [57, 8] on icon at bounding box center [60, 9] width 7 height 7
type input "0"
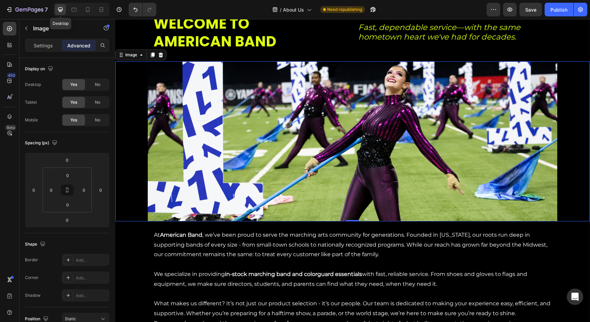
scroll to position [65, 0]
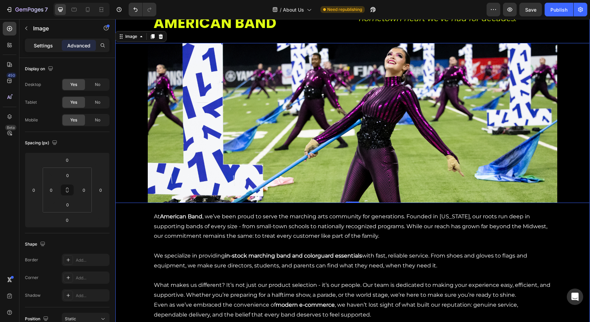
click at [52, 51] on div "Settings" at bounding box center [43, 45] width 34 height 11
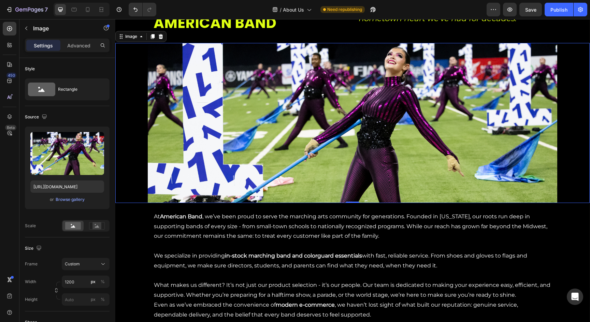
click at [287, 137] on img at bounding box center [353, 123] width 410 height 160
click at [288, 137] on img at bounding box center [353, 123] width 410 height 160
click at [73, 10] on icon at bounding box center [74, 9] width 7 height 7
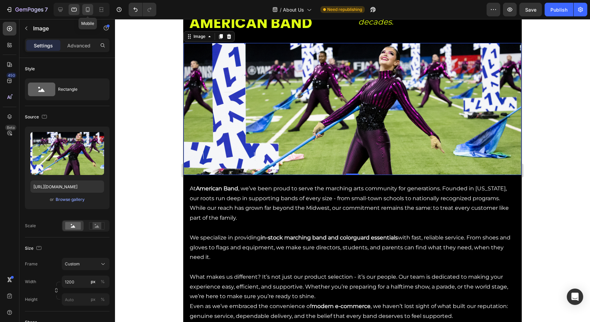
click at [83, 10] on div at bounding box center [87, 9] width 11 height 11
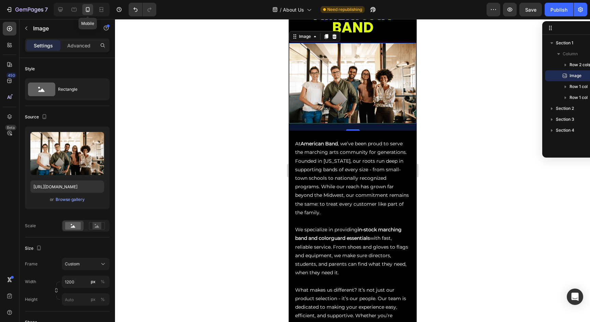
scroll to position [46, 0]
click at [74, 200] on div "Browse gallery" at bounding box center [70, 200] width 29 height 6
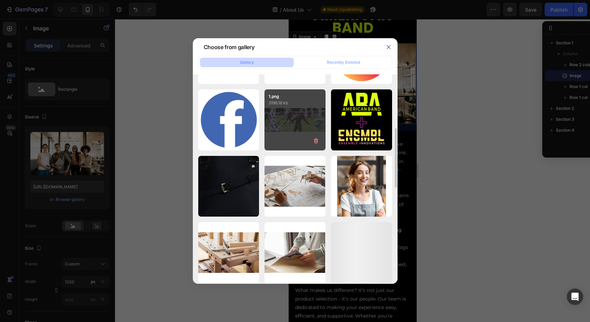
scroll to position [193, 0]
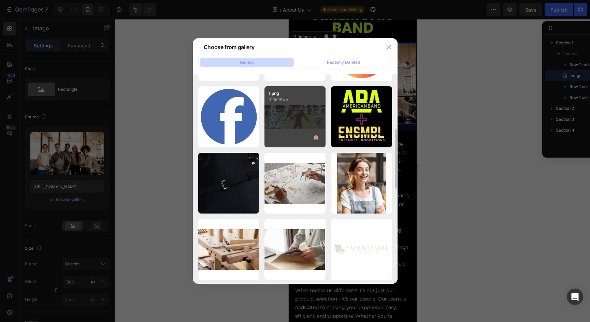
click at [303, 120] on div "1.png 3196.18 kb" at bounding box center [295, 116] width 61 height 61
type input "[URL][DOMAIN_NAME]"
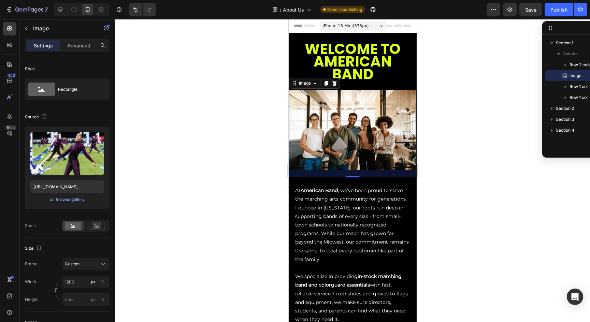
scroll to position [0, 0]
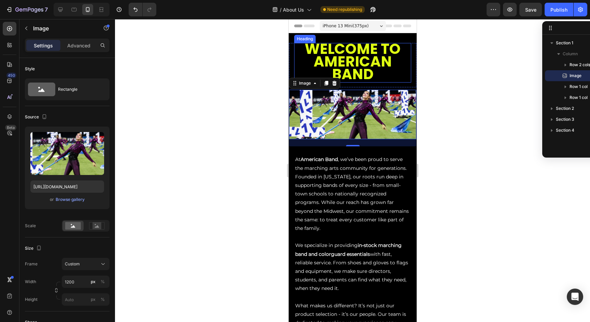
click at [365, 74] on span "AMERICAN BAND" at bounding box center [352, 68] width 78 height 33
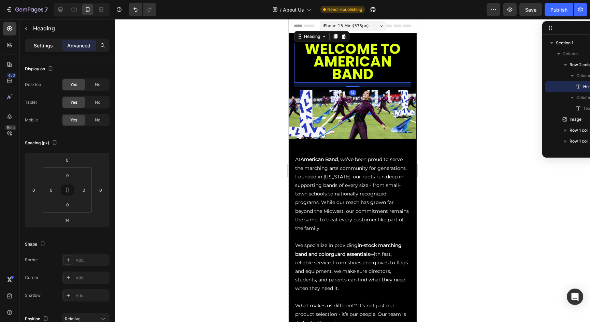
click at [46, 44] on p "Settings" at bounding box center [43, 45] width 19 height 7
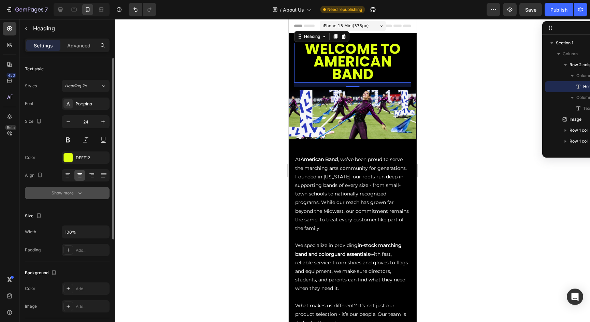
click at [74, 190] on div "Show more" at bounding box center [68, 193] width 32 height 7
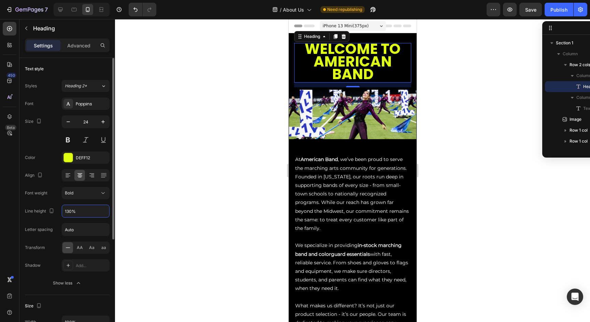
drag, startPoint x: 80, startPoint y: 211, endPoint x: 59, endPoint y: 211, distance: 20.5
click at [59, 211] on div "Line height 130%" at bounding box center [67, 211] width 85 height 13
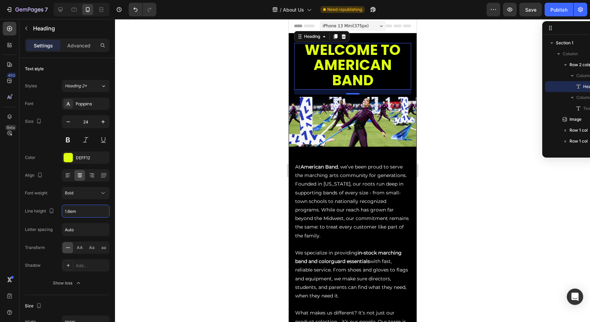
type input "1.6em"
click at [469, 203] on div at bounding box center [352, 170] width 475 height 303
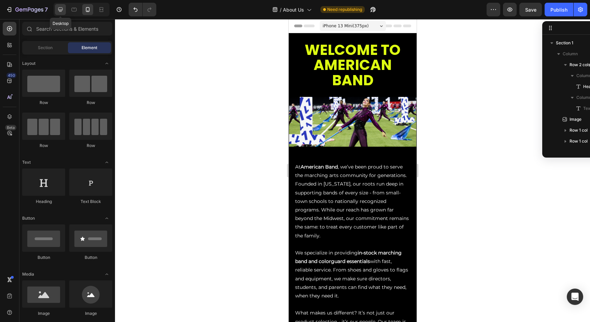
click at [59, 11] on icon at bounding box center [60, 9] width 7 height 7
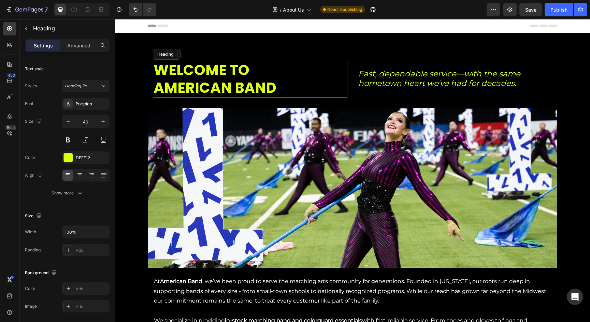
click at [207, 79] on span "AMERICAN BAND" at bounding box center [215, 88] width 123 height 20
click at [68, 262] on div "Text style Styles Heading 2* Font Poppins Size 40 Color DEFF12 Align Show more" at bounding box center [67, 290] width 85 height 56
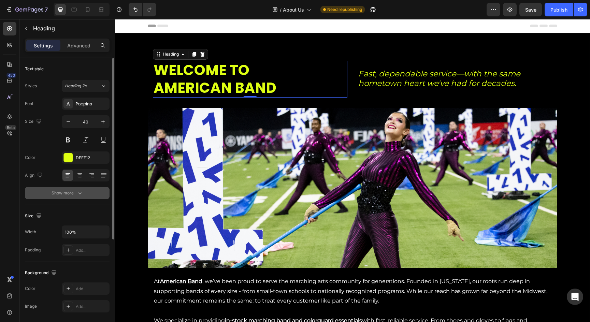
click at [70, 196] on div "Show more" at bounding box center [68, 193] width 32 height 7
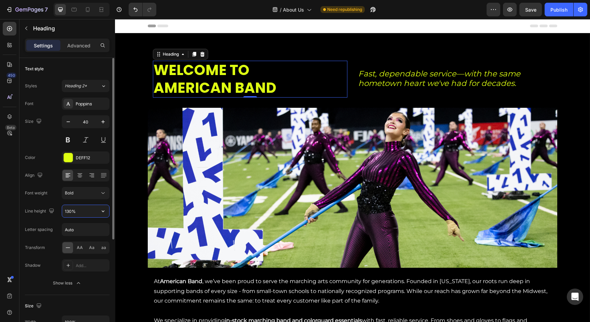
click at [82, 213] on input "130%" at bounding box center [85, 211] width 47 height 12
drag, startPoint x: 80, startPoint y: 211, endPoint x: 51, endPoint y: 211, distance: 29.0
click at [51, 211] on div "Line height 130%" at bounding box center [67, 211] width 85 height 13
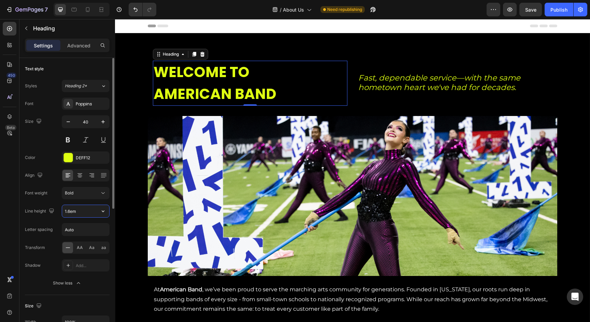
drag, startPoint x: 84, startPoint y: 212, endPoint x: 57, endPoint y: 211, distance: 26.6
click at [57, 211] on div "Line height 1.6em" at bounding box center [67, 211] width 85 height 13
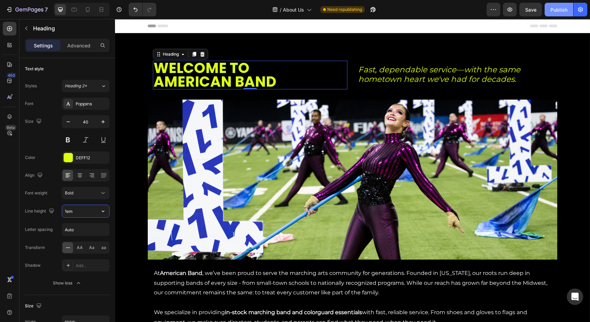
type input "1em"
click at [551, 8] on div "Publish" at bounding box center [559, 9] width 17 height 7
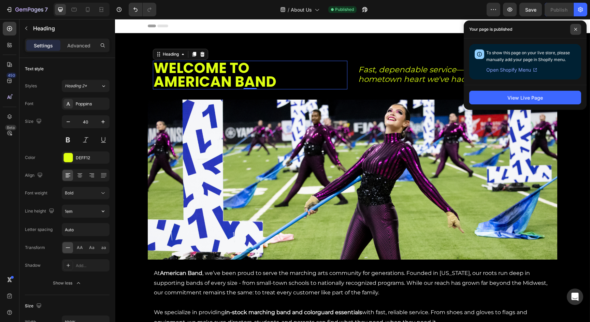
click at [576, 29] on icon at bounding box center [576, 29] width 3 height 3
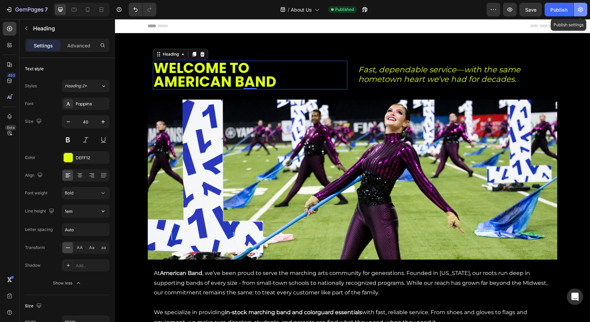
click at [579, 13] on button "button" at bounding box center [581, 10] width 14 height 14
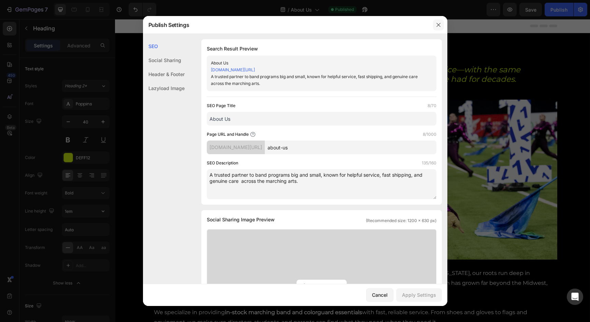
click at [436, 24] on icon "button" at bounding box center [438, 24] width 5 height 5
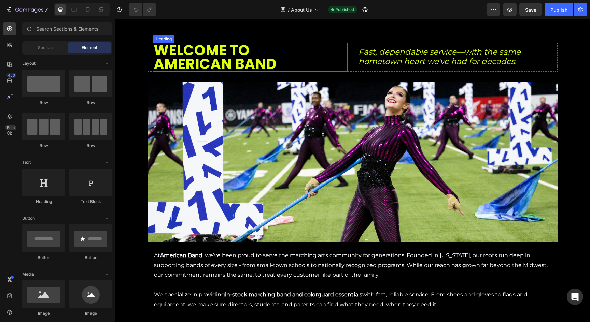
scroll to position [29, 0]
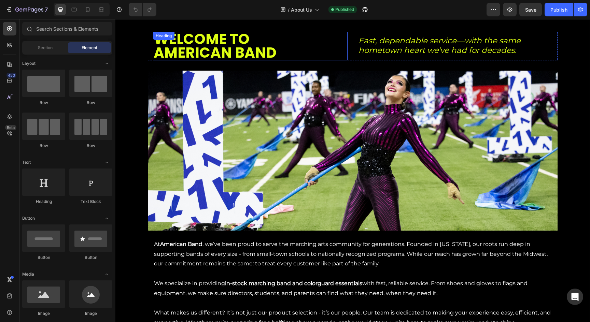
click at [330, 42] on h2 "WELCOME TO AMERICAN BAND" at bounding box center [250, 46] width 195 height 29
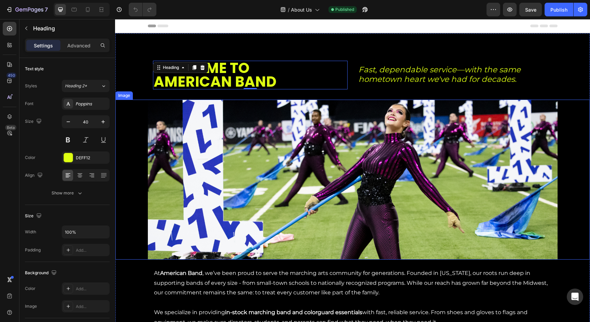
scroll to position [0, 0]
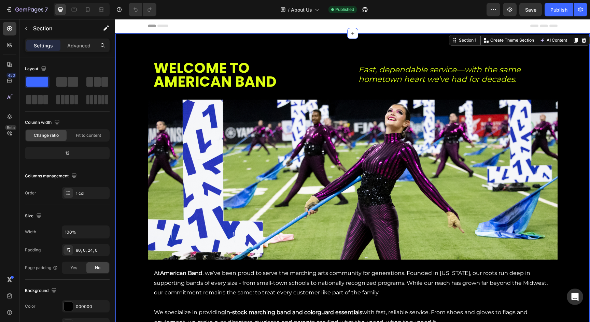
click at [297, 43] on div "WELCOME TO AMERICAN BAND Heading Fast, dependable service—with the same hometow…" at bounding box center [352, 222] width 475 height 378
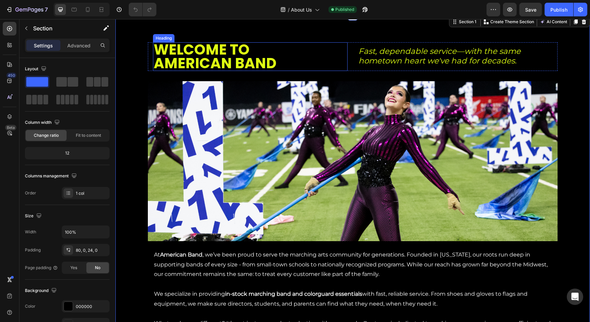
scroll to position [19, 0]
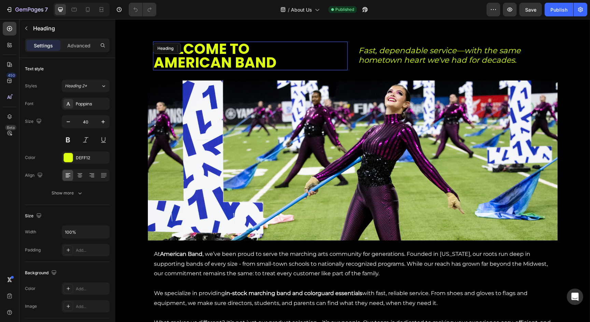
click at [236, 56] on span "AMERICAN BAND" at bounding box center [215, 63] width 123 height 20
click at [84, 40] on div "Advanced" at bounding box center [79, 45] width 34 height 11
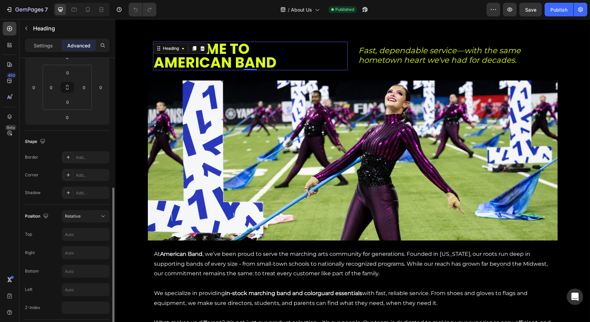
scroll to position [0, 0]
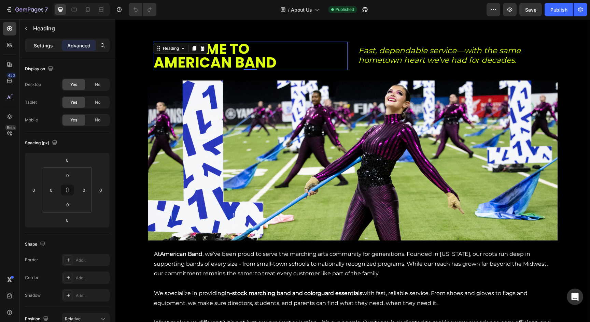
click at [51, 49] on p "Settings" at bounding box center [43, 45] width 19 height 7
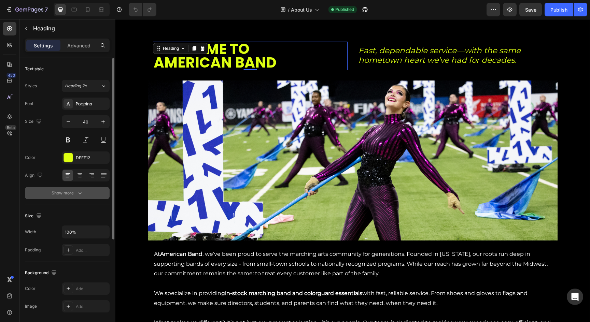
click at [66, 197] on button "Show more" at bounding box center [67, 193] width 85 height 12
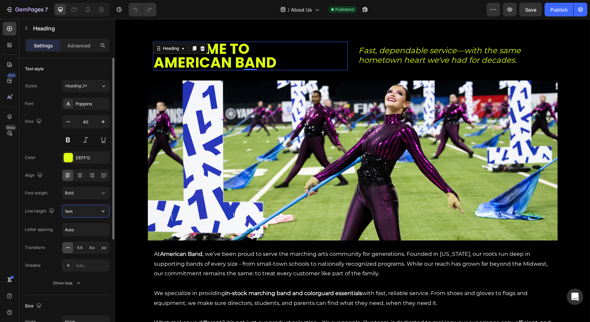
click at [78, 214] on input "1em" at bounding box center [85, 211] width 47 height 12
click at [68, 212] on input "1em" at bounding box center [85, 211] width 47 height 12
type input "1.2em"
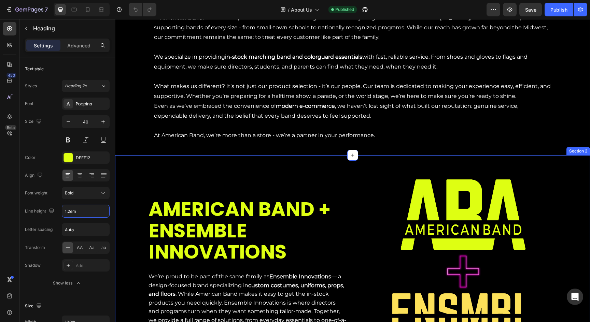
scroll to position [263, 0]
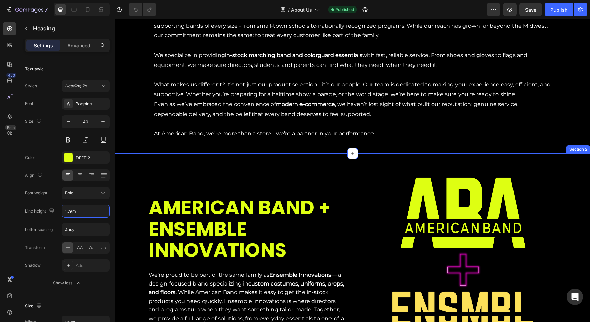
click at [237, 221] on h2 "AMERICAN BAND + ENSEMBLE INNOVATIONS" at bounding box center [248, 229] width 200 height 66
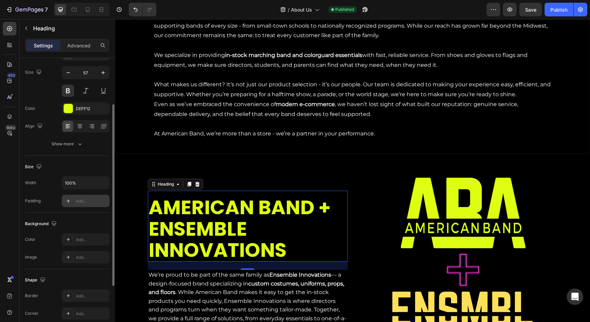
scroll to position [48, 0]
click at [66, 131] on div at bounding box center [67, 127] width 11 height 11
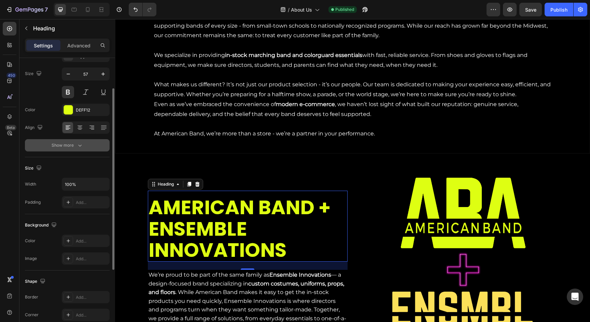
click at [68, 145] on div "Show more" at bounding box center [68, 145] width 32 height 7
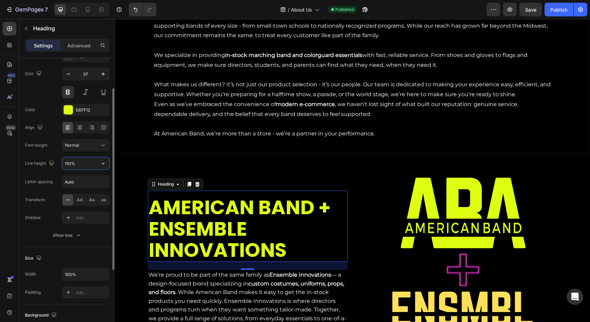
click at [76, 166] on input "110%" at bounding box center [85, 163] width 47 height 12
drag, startPoint x: 58, startPoint y: 160, endPoint x: 47, endPoint y: 160, distance: 10.6
click at [47, 160] on div "Line height 110%" at bounding box center [67, 163] width 85 height 13
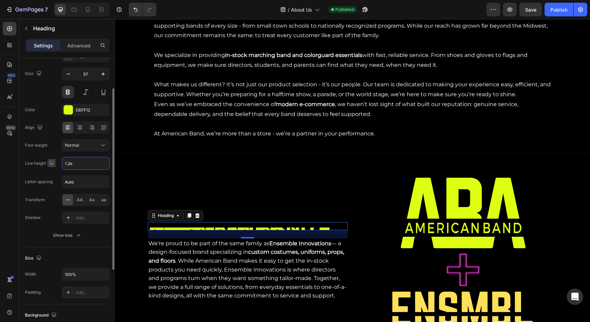
type input "1.2em"
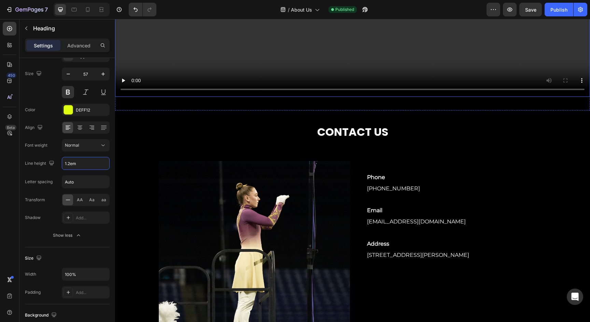
scroll to position [826, 0]
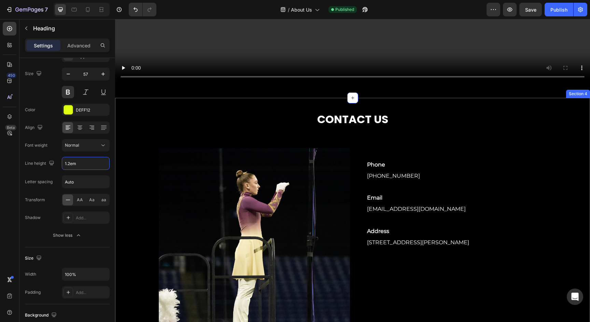
click at [353, 124] on h2 "CONTACT US" at bounding box center [353, 120] width 410 height 16
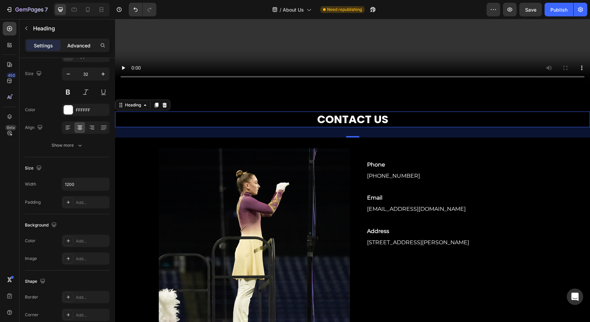
click at [75, 46] on p "Advanced" at bounding box center [78, 45] width 23 height 7
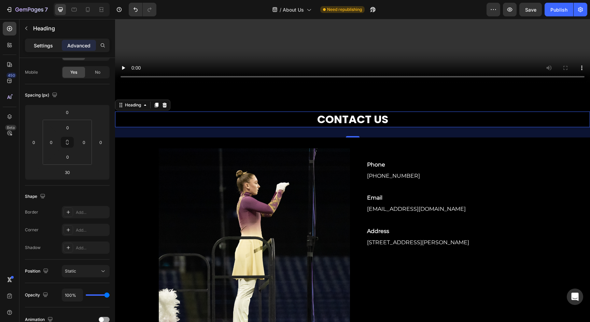
click at [48, 46] on p "Settings" at bounding box center [43, 45] width 19 height 7
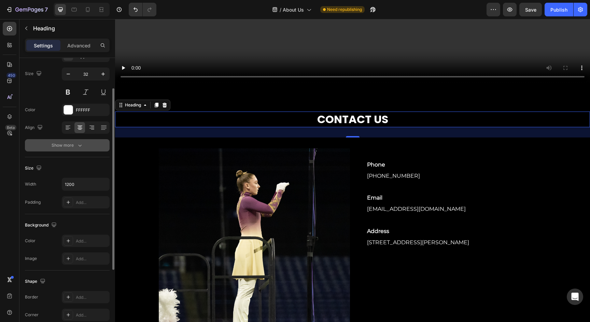
click at [73, 144] on div "Show more" at bounding box center [68, 145] width 32 height 7
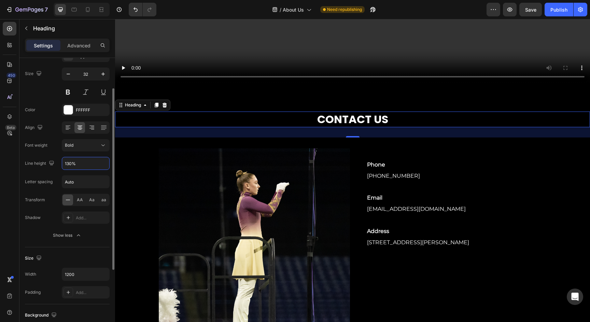
drag, startPoint x: 81, startPoint y: 164, endPoint x: 58, endPoint y: 162, distance: 22.2
click at [58, 162] on div "Line height 130%" at bounding box center [67, 163] width 85 height 13
type input "1.2em"
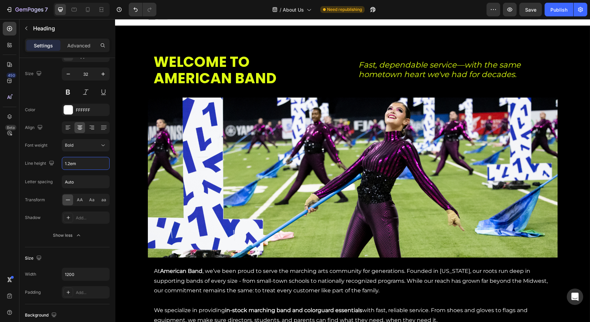
scroll to position [4, 0]
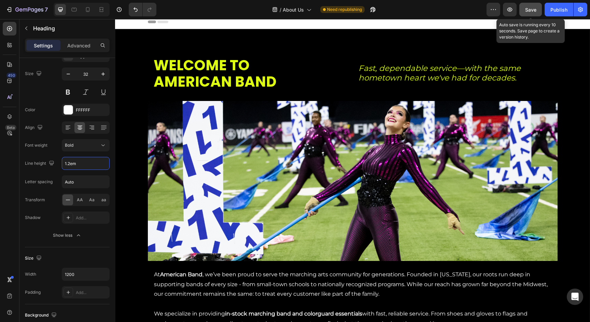
click at [523, 8] on button "Save" at bounding box center [530, 10] width 23 height 14
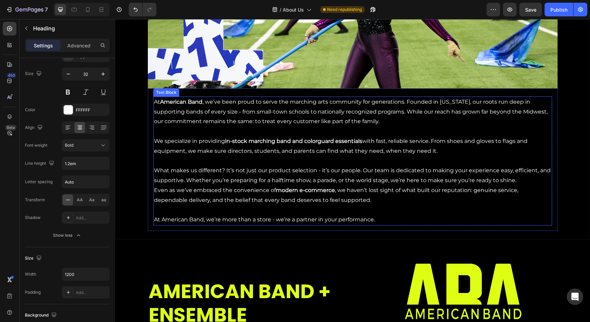
scroll to position [178, 0]
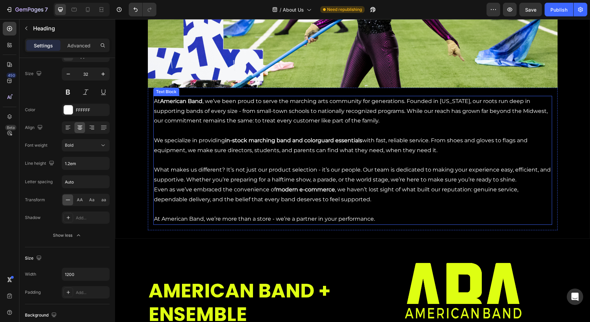
click at [338, 214] on p "At American Band, we’re more than a store - we’re a partner in your performance." at bounding box center [352, 219] width 397 height 10
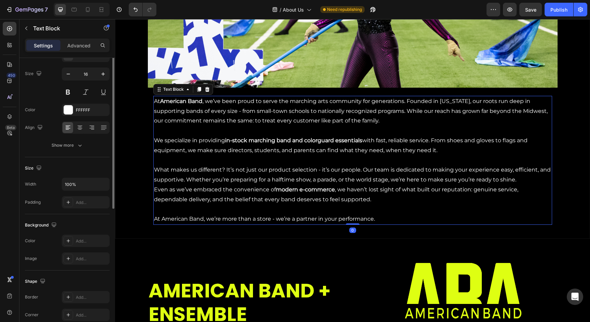
scroll to position [0, 0]
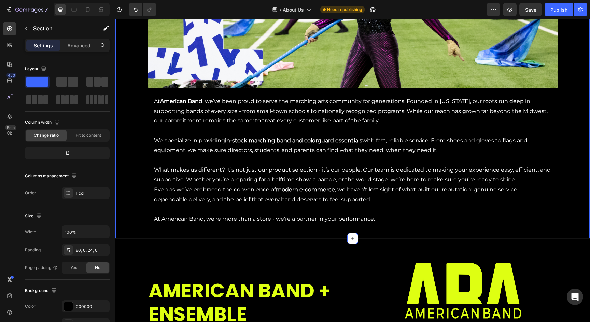
click at [483, 231] on div "WELCOME TO AMERICAN BAND Heading Fast, dependable service—with the same hometow…" at bounding box center [352, 47] width 475 height 383
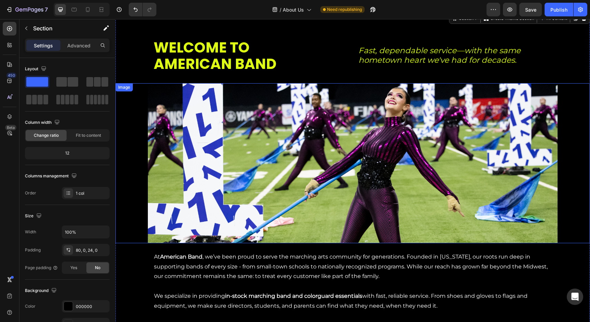
scroll to position [21, 0]
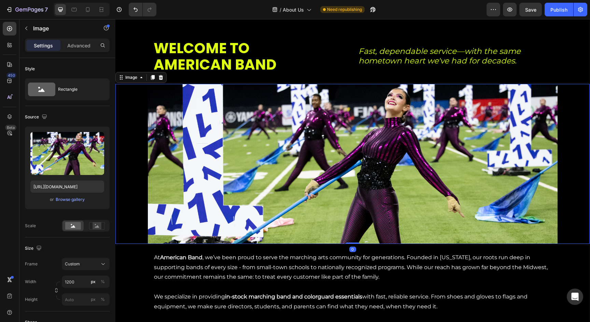
click at [223, 134] on img at bounding box center [353, 164] width 410 height 160
click at [164, 76] on icon at bounding box center [160, 77] width 5 height 5
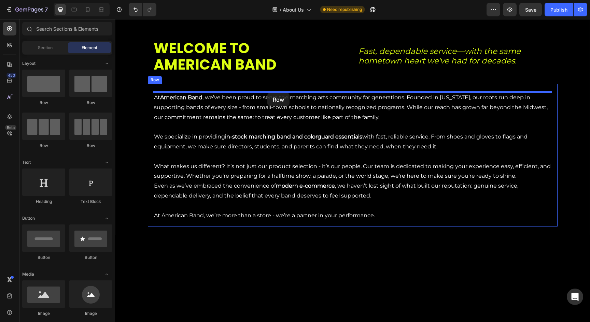
drag, startPoint x: 166, startPoint y: 110, endPoint x: 267, endPoint y: 93, distance: 103.2
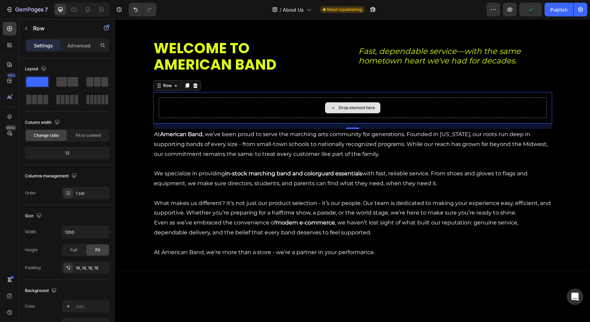
click at [342, 108] on div "Drop element here" at bounding box center [357, 107] width 36 height 5
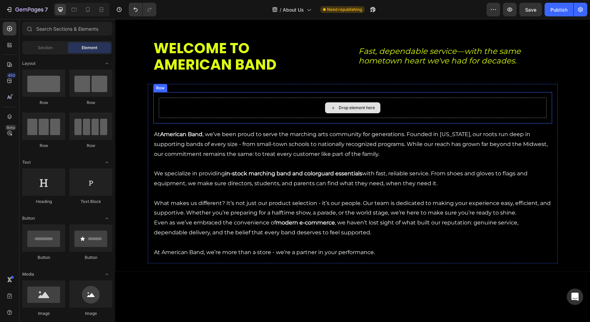
click at [347, 102] on div "Drop element here" at bounding box center [353, 108] width 388 height 20
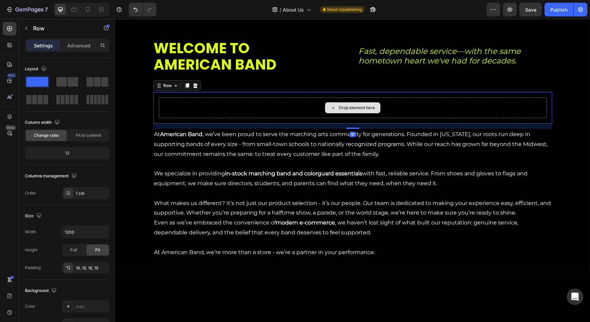
click at [356, 108] on div "Drop element here" at bounding box center [357, 107] width 36 height 5
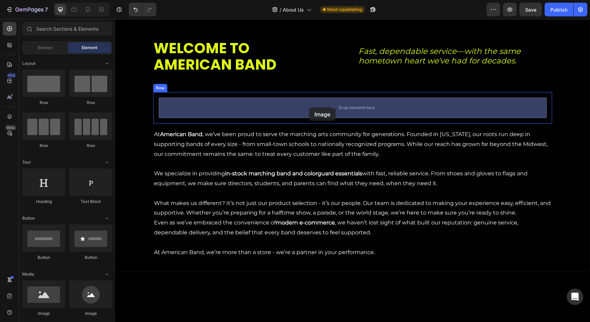
drag, startPoint x: 158, startPoint y: 308, endPoint x: 309, endPoint y: 108, distance: 250.6
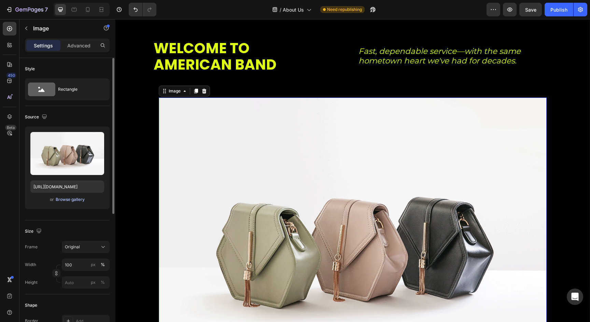
click at [68, 197] on div "Browse gallery" at bounding box center [70, 200] width 29 height 6
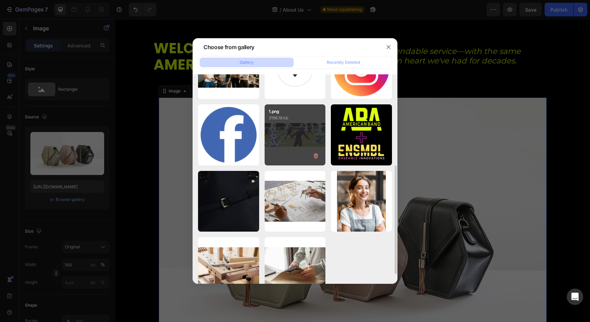
scroll to position [175, 0]
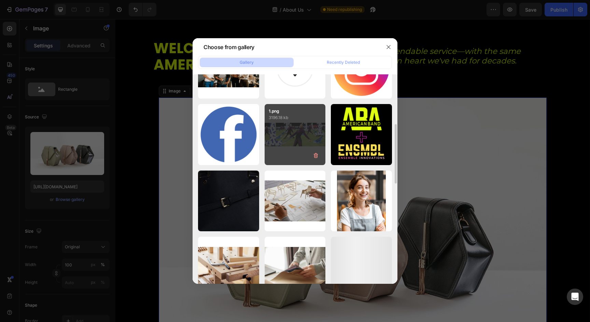
click at [299, 141] on div "1.png 3196.18 kb" at bounding box center [295, 134] width 61 height 61
type input "[URL][DOMAIN_NAME]"
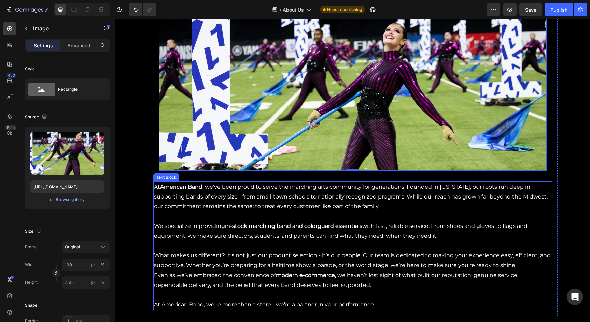
scroll to position [102, 0]
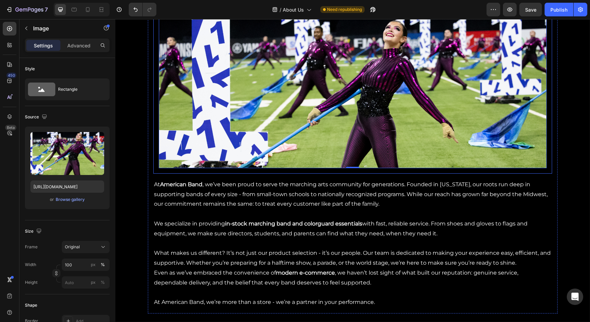
click at [157, 147] on div "Image 0 Row" at bounding box center [352, 92] width 399 height 162
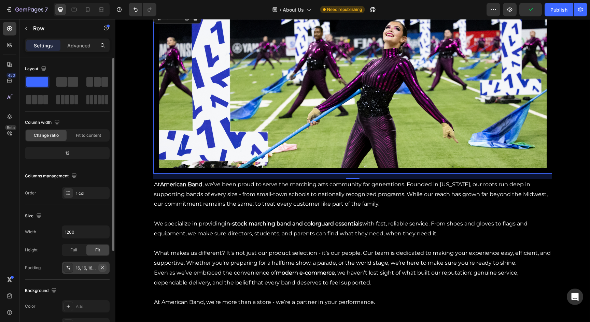
click at [101, 267] on icon "button" at bounding box center [102, 267] width 3 height 3
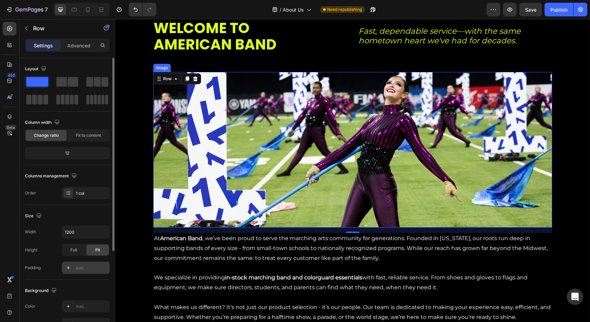
scroll to position [41, 0]
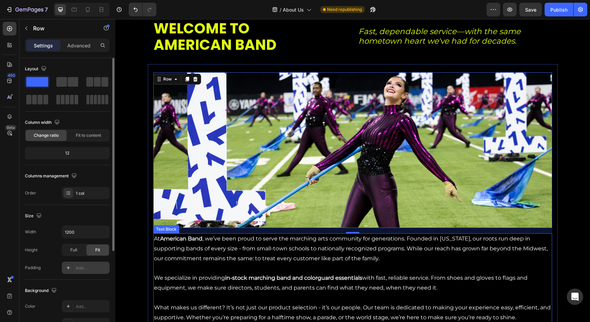
click at [249, 236] on p "At American Band , we’ve been proud to serve the marching arts community for ge…" at bounding box center [352, 248] width 397 height 29
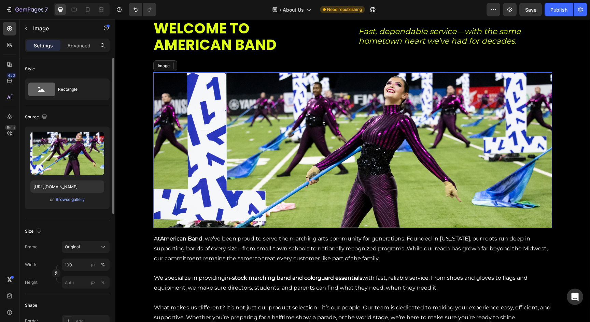
click at [286, 223] on img at bounding box center [352, 150] width 399 height 156
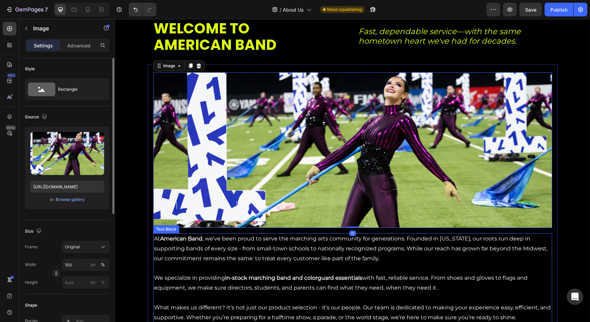
click at [341, 235] on p "At American Band , we’ve been proud to serve the marching arts community for ge…" at bounding box center [352, 248] width 397 height 29
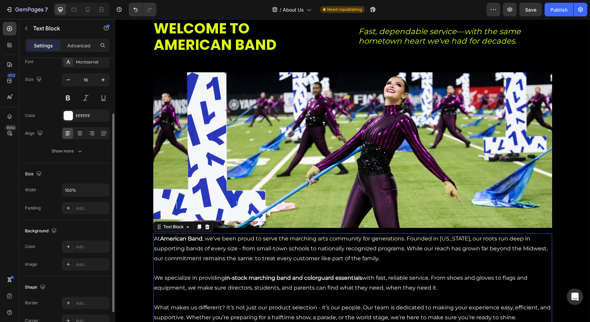
scroll to position [42, 0]
click at [70, 51] on div "Settings Advanced" at bounding box center [67, 46] width 85 height 14
click at [72, 48] on p "Advanced" at bounding box center [78, 45] width 23 height 7
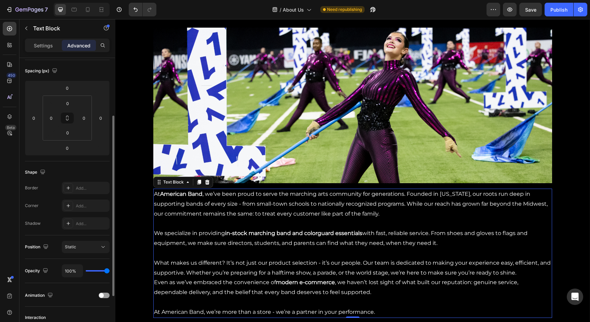
scroll to position [84, 0]
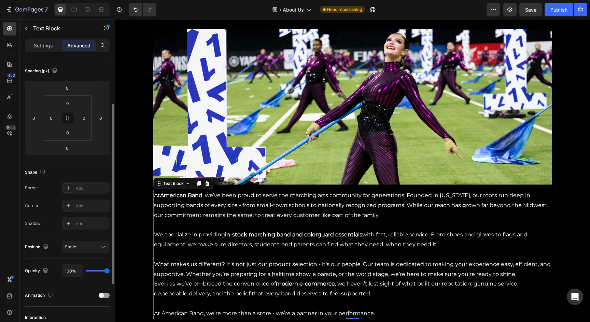
click at [260, 197] on p "At American Band , we’ve been proud to serve the marching arts community for ge…" at bounding box center [352, 205] width 397 height 29
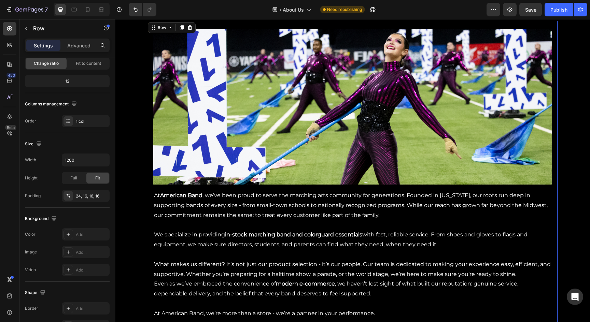
click at [269, 185] on div "Image Row At American Band , we’ve been proud to serve the marching arts commun…" at bounding box center [352, 174] width 399 height 291
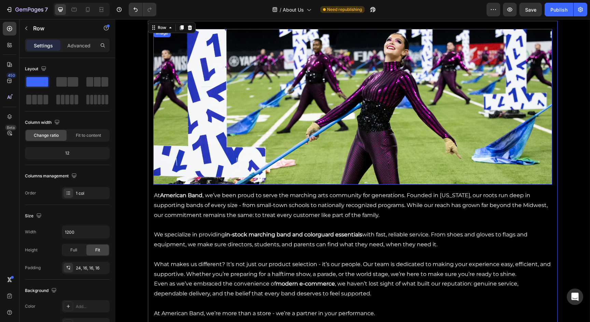
click at [289, 177] on img at bounding box center [352, 107] width 399 height 156
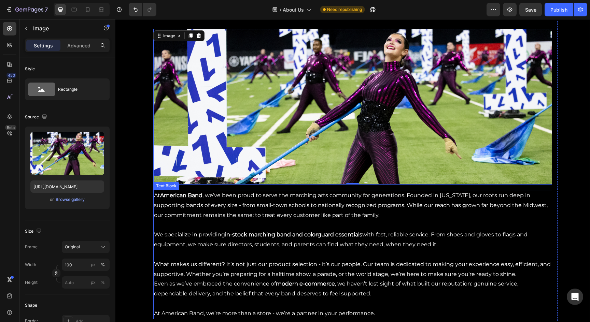
click at [343, 194] on p "At American Band , we’ve been proud to serve the marching arts community for ge…" at bounding box center [352, 205] width 397 height 29
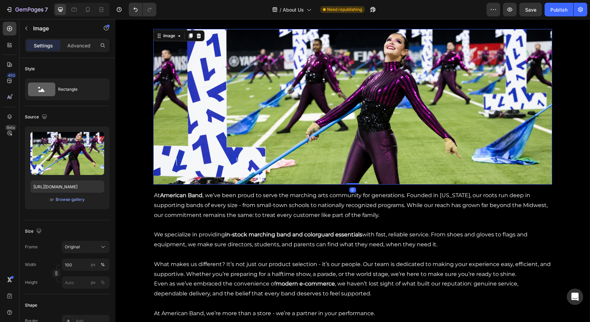
click at [351, 179] on img at bounding box center [352, 107] width 399 height 156
drag, startPoint x: 351, startPoint y: 184, endPoint x: 345, endPoint y: 180, distance: 6.9
click at [350, 177] on div "Image 0" at bounding box center [352, 107] width 399 height 156
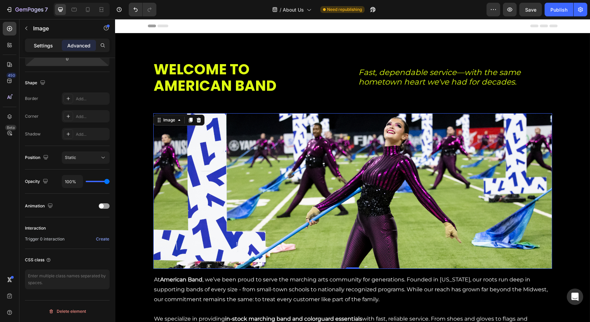
click at [51, 45] on p "Settings" at bounding box center [43, 45] width 19 height 7
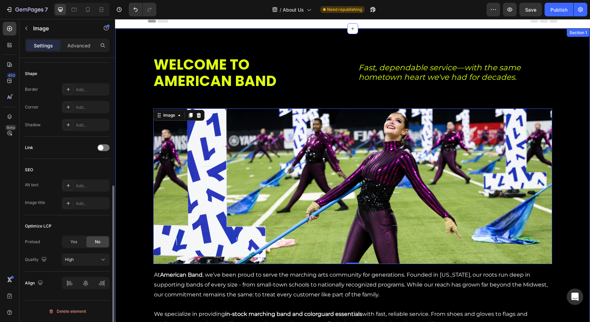
scroll to position [6, 0]
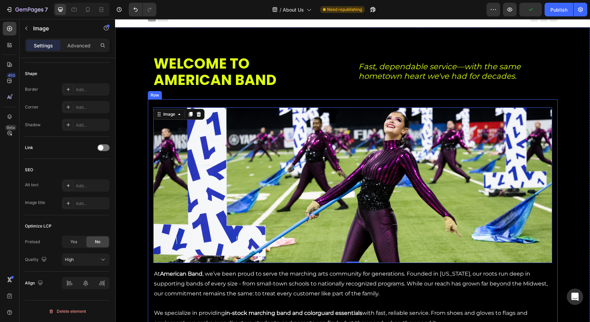
click at [148, 193] on div "Image 0 Row At American Band , we’ve been proud to serve the marching arts comm…" at bounding box center [353, 251] width 410 height 304
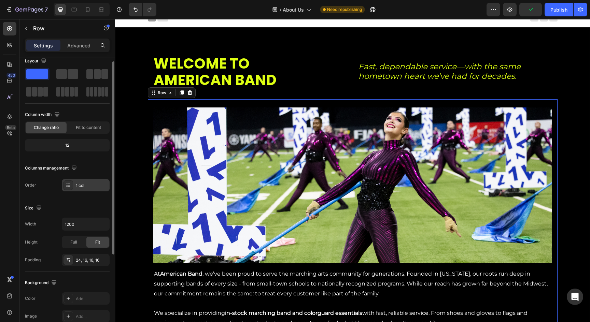
scroll to position [18, 0]
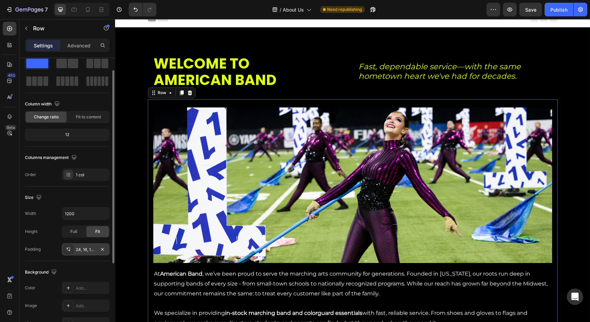
click at [82, 250] on div "24, 16, 16, 16" at bounding box center [86, 250] width 20 height 6
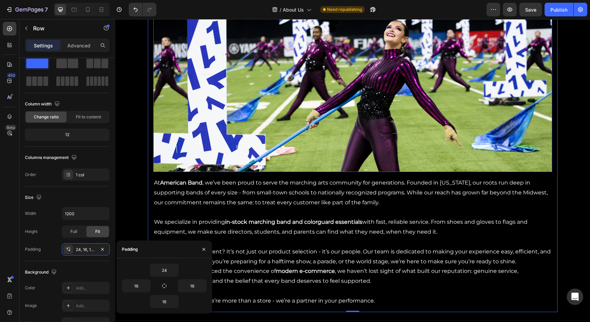
scroll to position [59, 0]
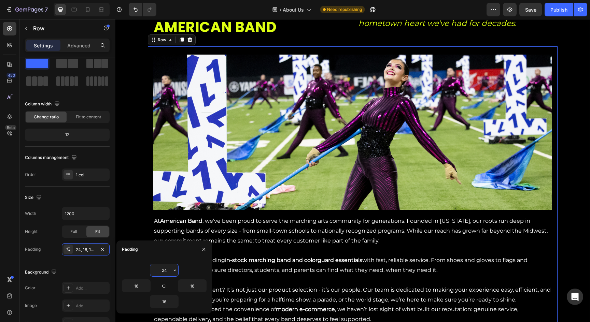
click at [170, 270] on input "24" at bounding box center [164, 270] width 28 height 12
type input "2"
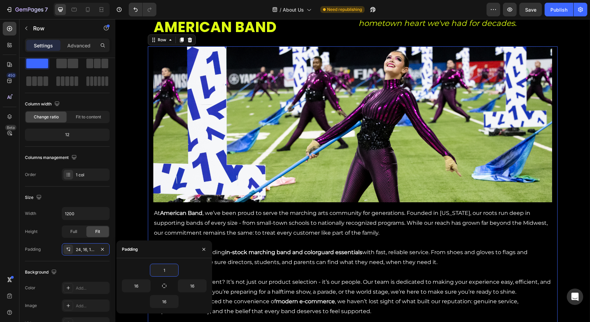
type input "16"
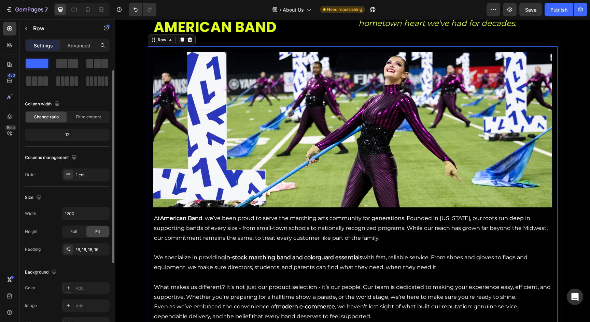
click at [69, 270] on div "Background" at bounding box center [67, 272] width 85 height 11
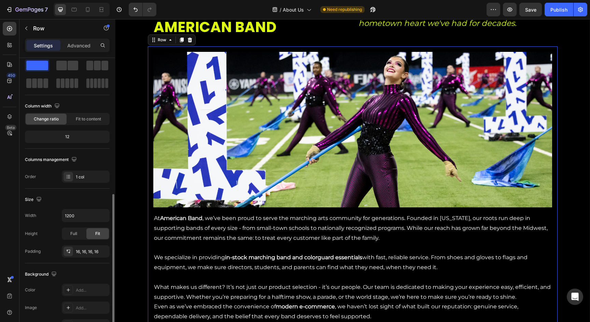
scroll to position [0, 0]
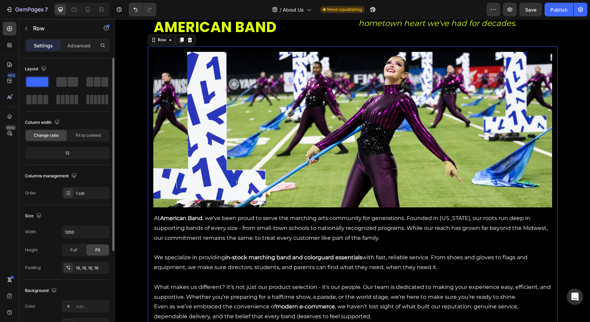
click at [75, 153] on div "12" at bounding box center [67, 153] width 82 height 10
click at [69, 152] on div "12" at bounding box center [67, 153] width 82 height 10
click at [200, 212] on div "Image Row At American Band , we’ve been proud to serve the marching arts commun…" at bounding box center [352, 197] width 399 height 291
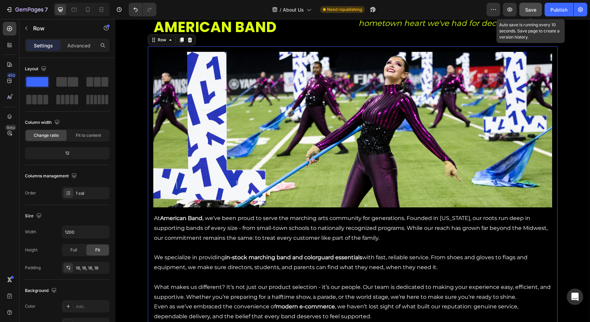
click at [529, 10] on span "Save" at bounding box center [530, 10] width 11 height 6
click at [508, 8] on icon "button" at bounding box center [509, 9] width 7 height 7
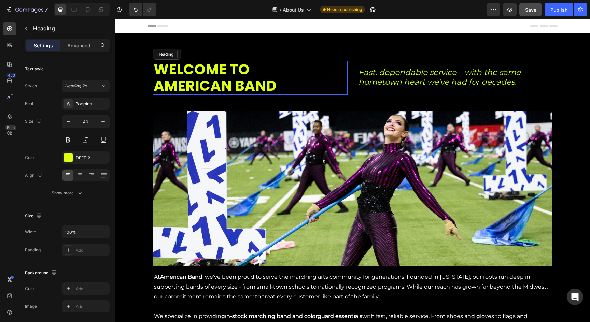
click at [267, 88] on span "AMERICAN BAND" at bounding box center [215, 86] width 123 height 20
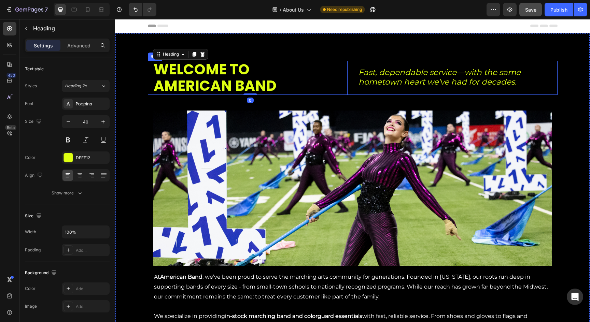
click at [350, 87] on div "WELCOME TO AMERICAN BAND Heading 0 Fast, dependable service—with the same homet…" at bounding box center [353, 78] width 410 height 34
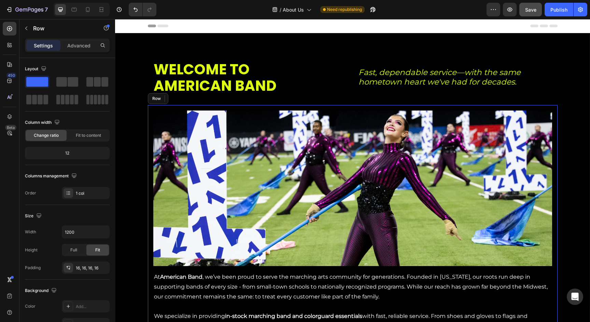
click at [335, 109] on div "Image Row At American Band , we’ve been proud to serve the marching arts commun…" at bounding box center [353, 255] width 410 height 301
click at [74, 268] on div "16, 16, 16, 16" at bounding box center [86, 268] width 48 height 12
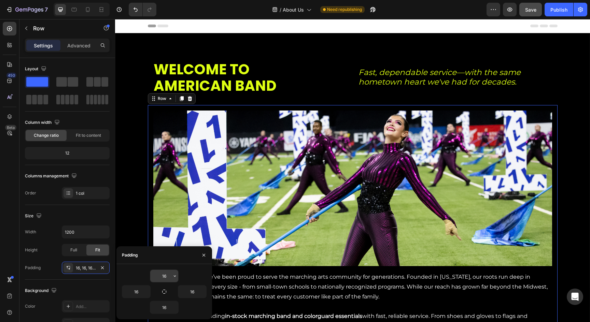
click at [162, 276] on input "16" at bounding box center [164, 276] width 28 height 12
click at [164, 275] on input "16" at bounding box center [164, 276] width 28 height 12
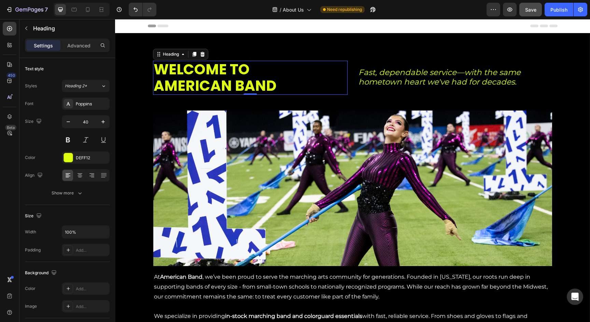
click at [286, 80] on h2 "WELCOME TO AMERICAN BAND" at bounding box center [250, 78] width 195 height 34
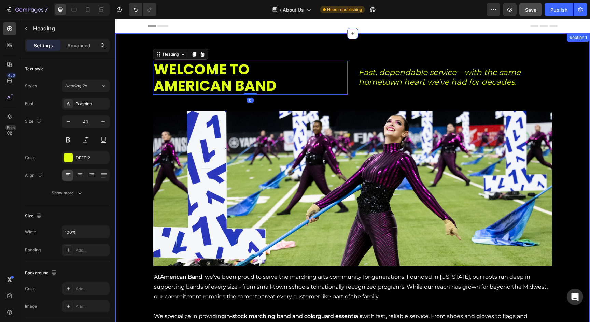
click at [348, 97] on div "WELCOME TO AMERICAN BAND Heading 0 Fast, dependable service—with the same homet…" at bounding box center [352, 234] width 474 height 346
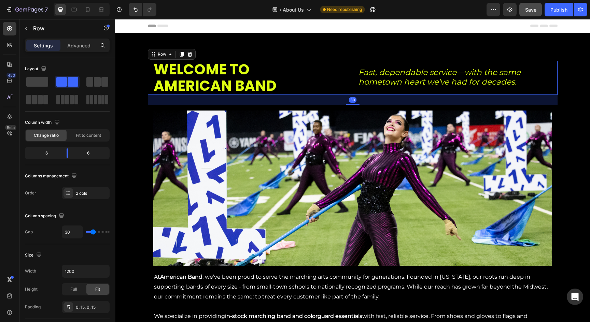
click at [349, 83] on div "WELCOME TO AMERICAN BAND Heading Fast, dependable service—with the same hometow…" at bounding box center [353, 78] width 410 height 34
type input "1"
type input "14"
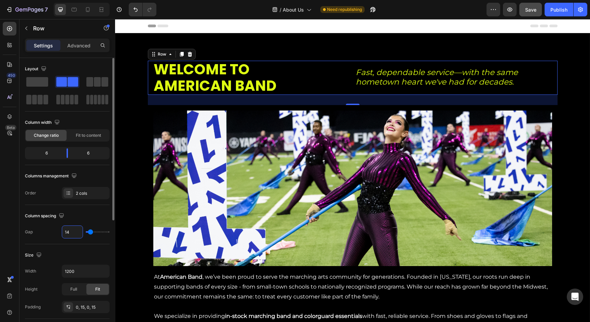
type input "1"
type input "0"
type input "3"
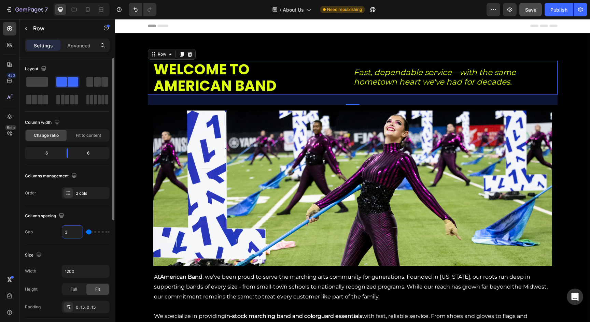
type input "30"
click at [351, 103] on div "30" at bounding box center [353, 100] width 410 height 10
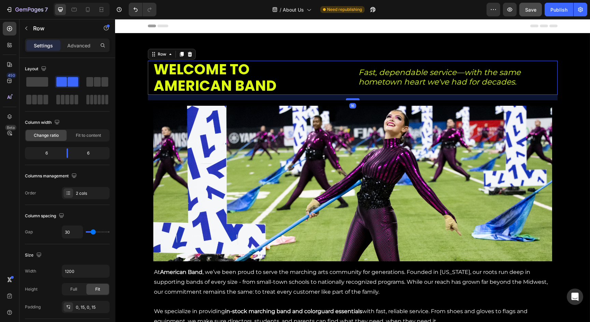
drag, startPoint x: 351, startPoint y: 104, endPoint x: 352, endPoint y: 99, distance: 4.8
click at [352, 99] on div at bounding box center [353, 99] width 14 height 2
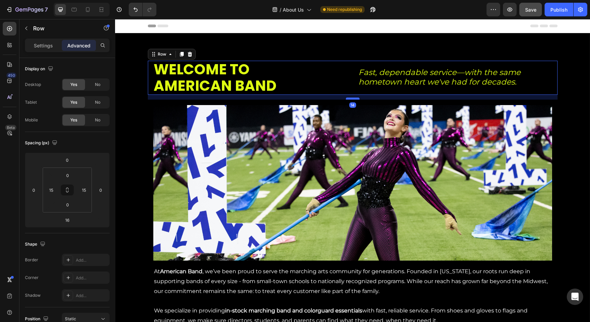
click at [352, 99] on div at bounding box center [353, 99] width 14 height 2
type input "14"
click at [532, 8] on span "Save" at bounding box center [530, 10] width 11 height 6
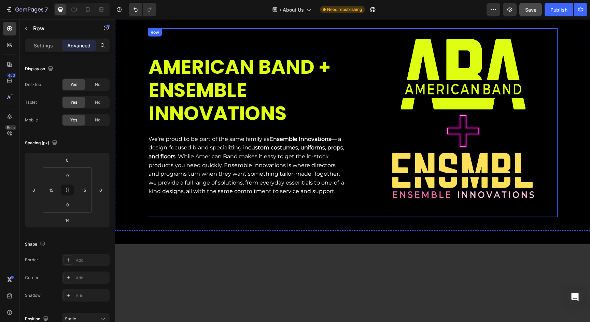
scroll to position [386, 0]
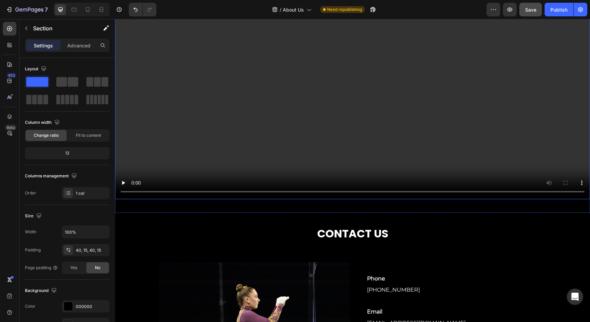
scroll to position [556, 0]
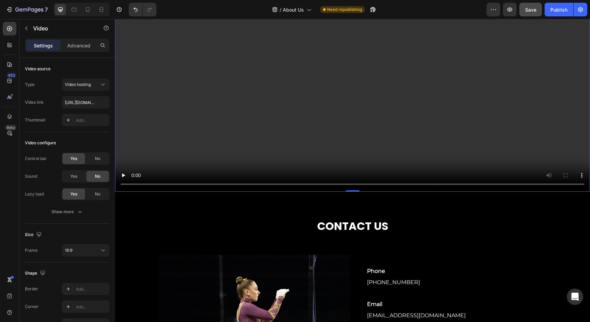
click at [266, 151] on video at bounding box center [352, 58] width 475 height 267
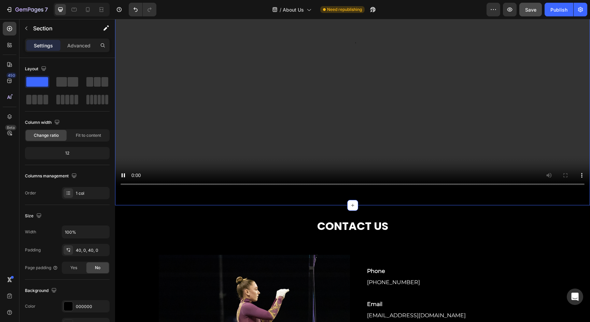
click at [223, 196] on div "Video Section 3 You can create reusable sections Create Theme Section AI Conten…" at bounding box center [352, 58] width 475 height 294
click at [103, 233] on icon "button" at bounding box center [103, 232] width 7 height 7
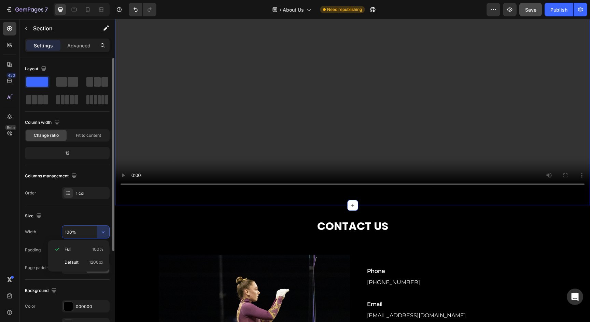
click at [77, 262] on span "Default" at bounding box center [72, 262] width 14 height 6
type input "1200"
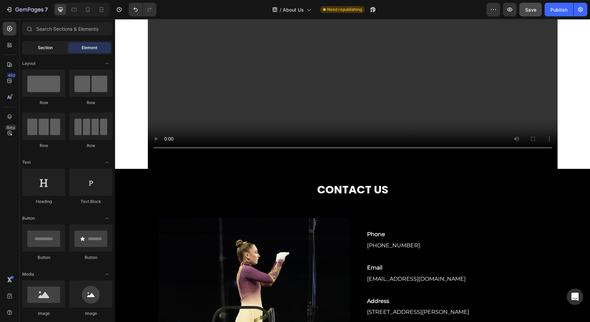
click at [50, 46] on span "Section" at bounding box center [45, 48] width 15 height 6
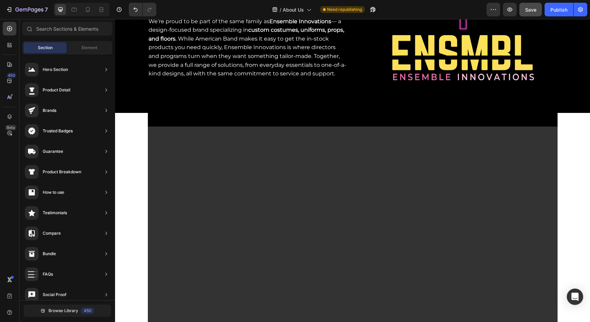
scroll to position [353, 0]
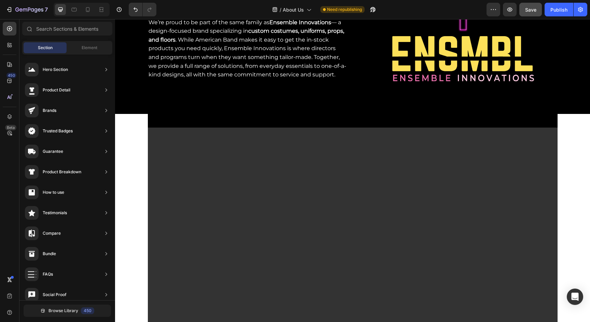
click at [579, 127] on div "AMERICAN BAND + ENSEMBLE INNOVATIONS Heading We’re proud to be part of the same…" at bounding box center [352, 165] width 475 height 970
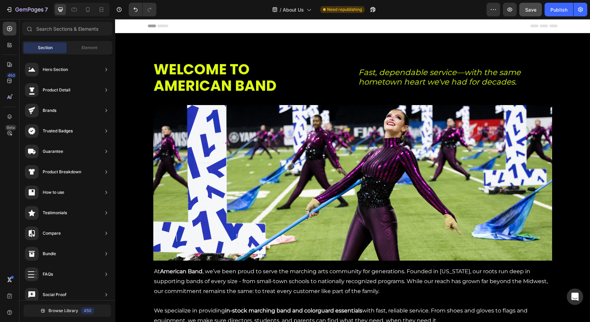
scroll to position [0, 0]
click at [63, 10] on icon at bounding box center [60, 9] width 7 height 7
click at [10, 62] on icon at bounding box center [9, 64] width 7 height 7
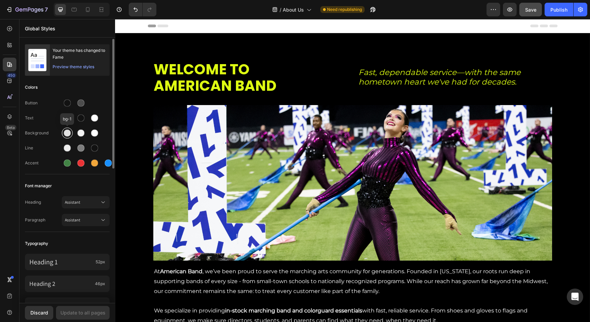
click at [65, 132] on div at bounding box center [67, 133] width 7 height 7
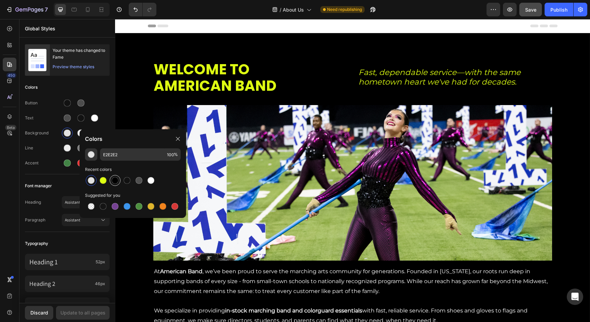
click at [115, 181] on div at bounding box center [115, 180] width 7 height 7
type input "000000"
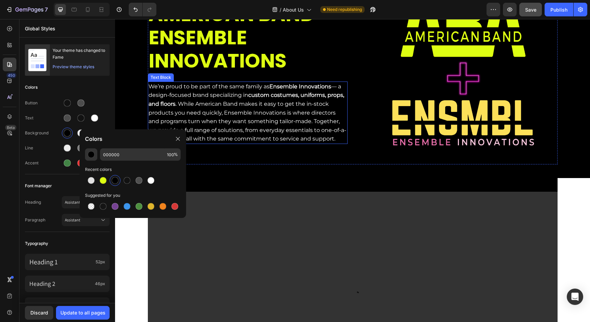
scroll to position [446, 0]
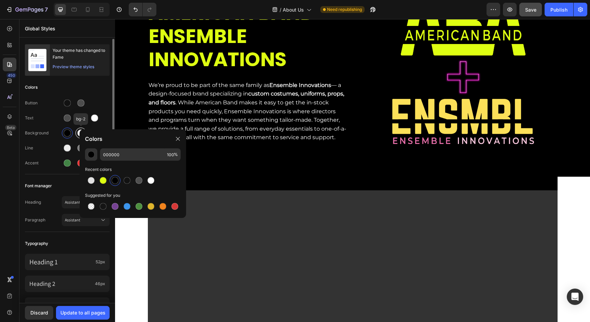
click at [77, 133] on div at bounding box center [81, 133] width 8 height 8
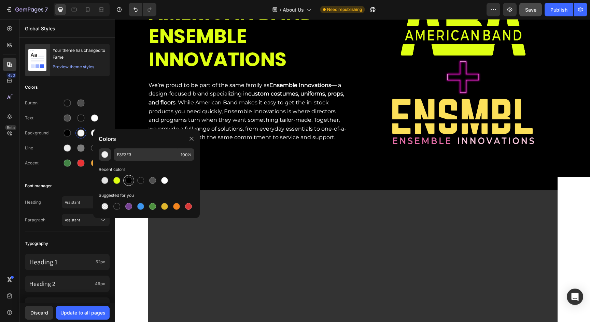
click at [130, 182] on div at bounding box center [128, 180] width 7 height 7
type input "000000"
click at [90, 130] on div at bounding box center [94, 133] width 11 height 11
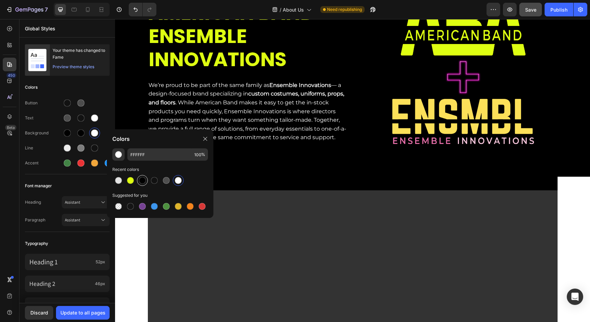
click at [145, 182] on div at bounding box center [142, 180] width 7 height 7
type input "000000"
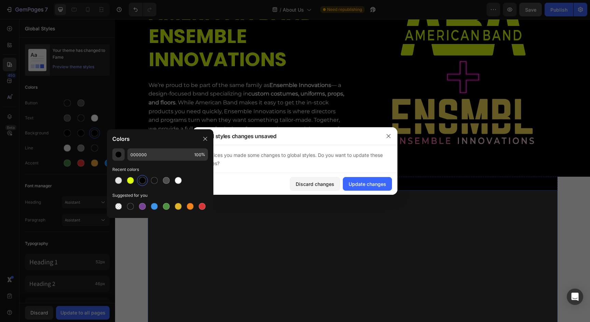
click at [157, 242] on video at bounding box center [353, 305] width 410 height 230
click at [355, 181] on div "Update changes" at bounding box center [368, 184] width 38 height 7
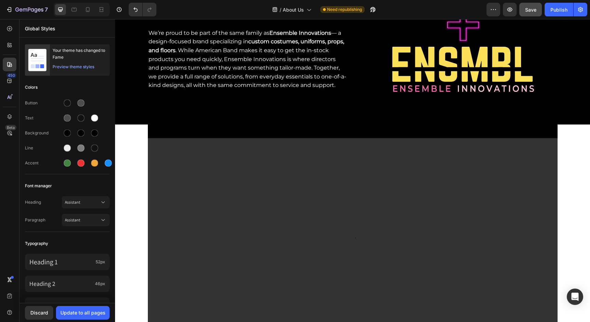
scroll to position [527, 0]
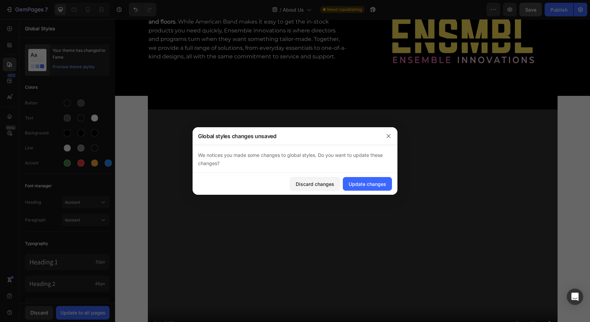
click at [136, 126] on div "AMERICAN BAND + ENSEMBLE INNOVATIONS Heading We’re proud to be part of the same…" at bounding box center [352, 69] width 475 height 1126
click at [349, 184] on div "Update changes" at bounding box center [368, 184] width 38 height 7
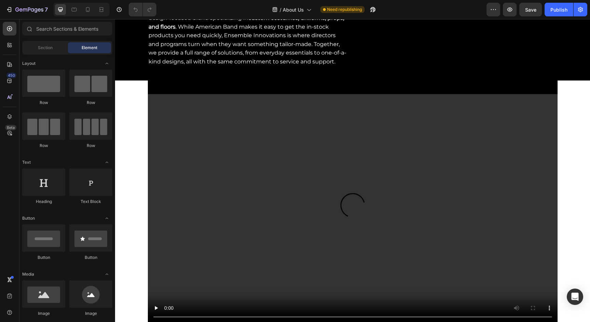
scroll to position [538, 0]
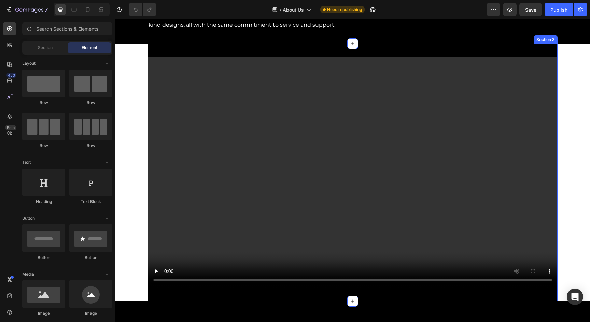
click at [159, 97] on div "Video Section 3" at bounding box center [353, 173] width 410 height 258
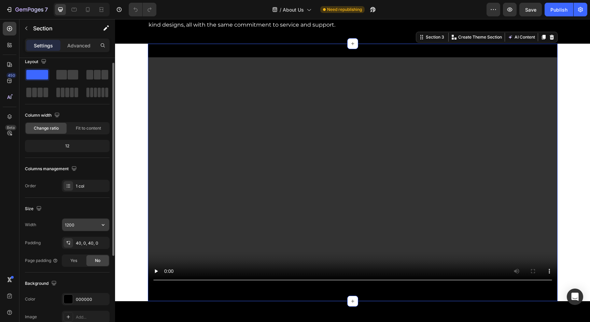
click at [80, 222] on input "1200" at bounding box center [85, 225] width 47 height 12
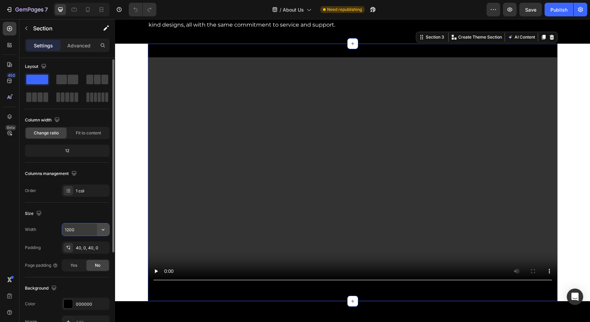
click at [102, 231] on icon "button" at bounding box center [103, 229] width 7 height 7
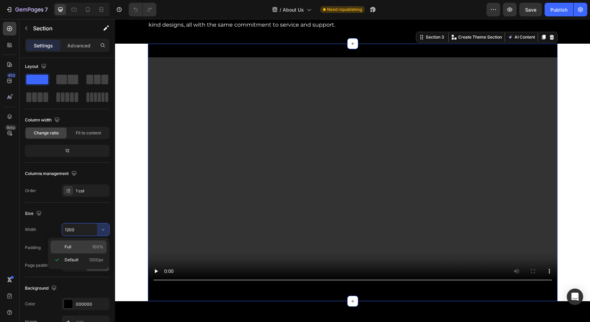
click at [89, 242] on div "Full 100%" at bounding box center [79, 247] width 56 height 13
type input "100%"
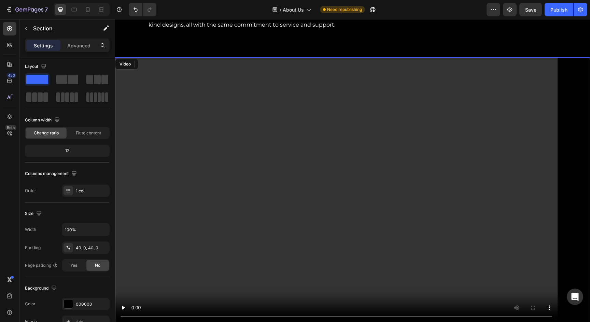
click at [173, 115] on video at bounding box center [352, 190] width 475 height 267
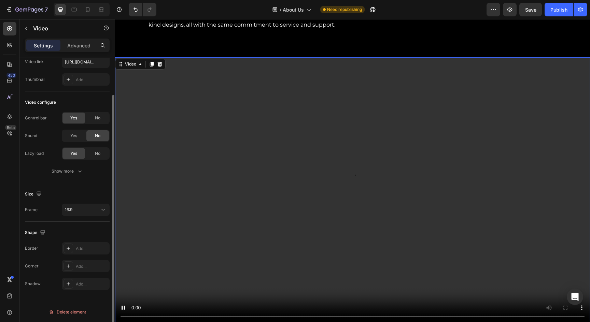
scroll to position [41, 0]
click at [84, 211] on div "16:9" at bounding box center [82, 209] width 35 height 6
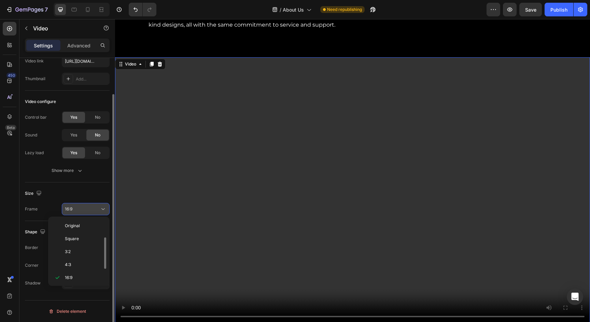
scroll to position [12, 0]
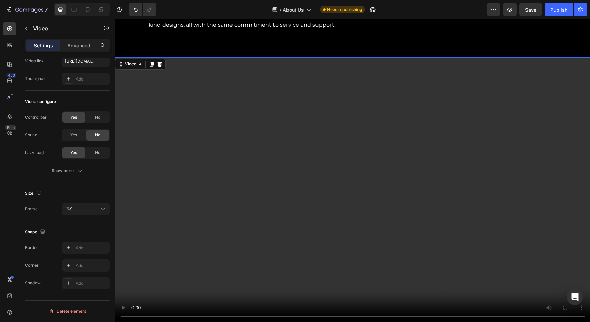
click at [122, 142] on video at bounding box center [352, 190] width 475 height 267
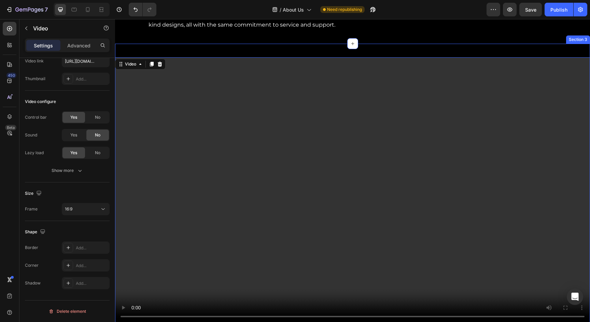
click at [168, 91] on div "Video 0 Section 3" at bounding box center [352, 191] width 475 height 294
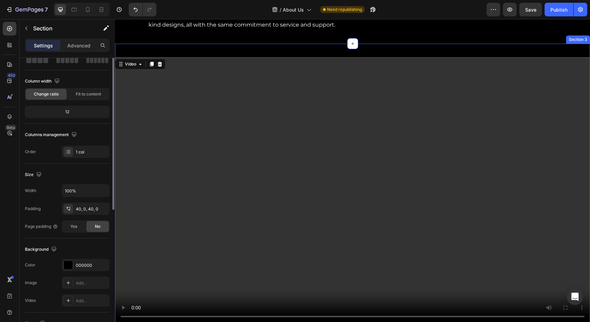
scroll to position [0, 0]
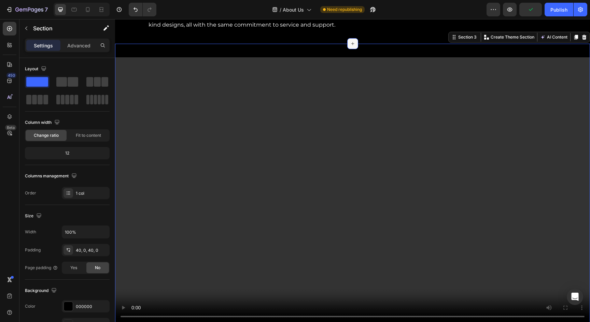
click at [351, 46] on icon at bounding box center [352, 43] width 5 height 5
click at [280, 88] on div "Video Section 3 You can create reusable sections Create Theme Section AI Conten…" at bounding box center [352, 191] width 475 height 294
click at [351, 46] on icon at bounding box center [352, 43] width 5 height 5
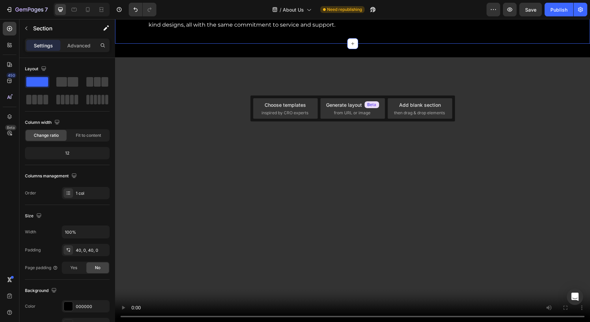
drag, startPoint x: 219, startPoint y: 77, endPoint x: 212, endPoint y: 78, distance: 6.8
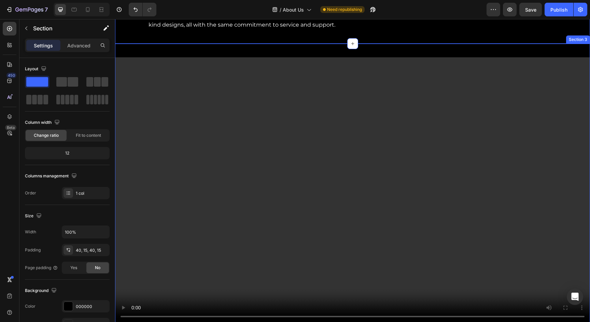
drag, startPoint x: 154, startPoint y: 100, endPoint x: 168, endPoint y: 88, distance: 17.9
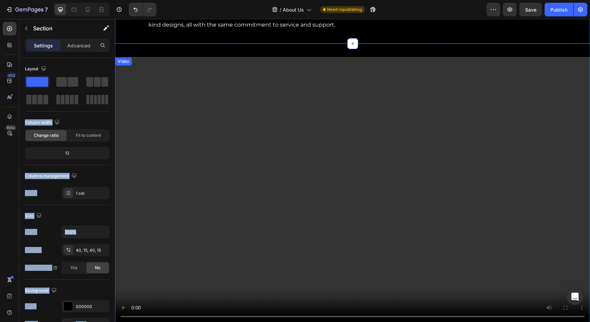
drag, startPoint x: 155, startPoint y: 102, endPoint x: 214, endPoint y: 103, distance: 58.4
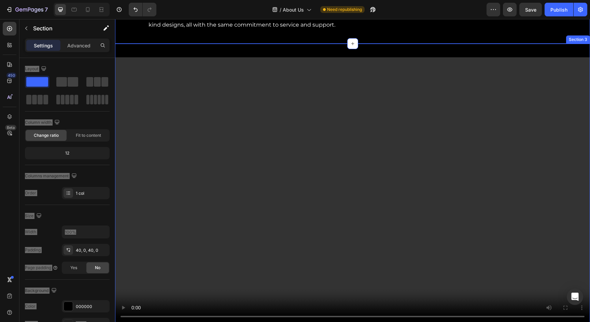
click at [263, 94] on div "Video Section 3" at bounding box center [352, 191] width 475 height 294
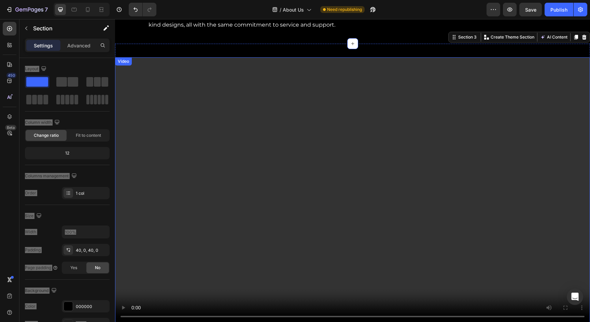
click at [264, 104] on video at bounding box center [352, 190] width 475 height 267
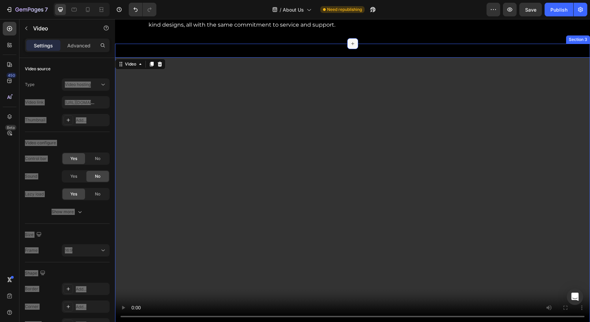
click at [347, 85] on div "Video 0 Section 3" at bounding box center [352, 191] width 475 height 294
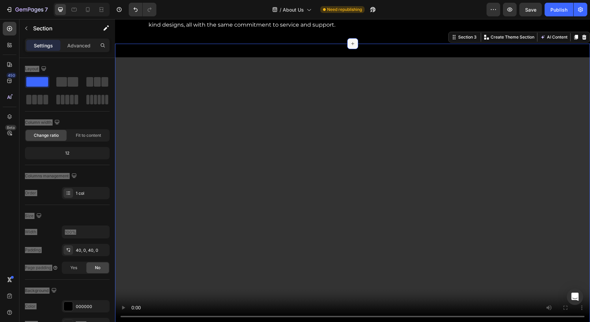
click at [349, 49] on div at bounding box center [352, 43] width 11 height 11
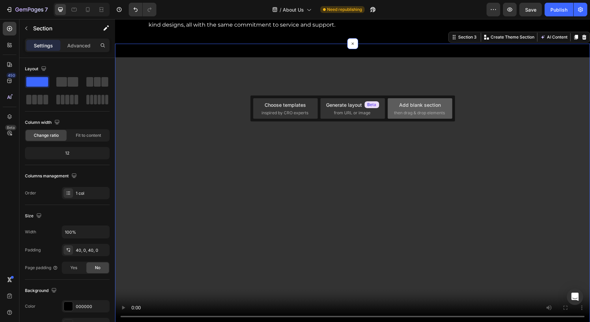
click at [408, 113] on span "then drag & drop elements" at bounding box center [419, 113] width 51 height 6
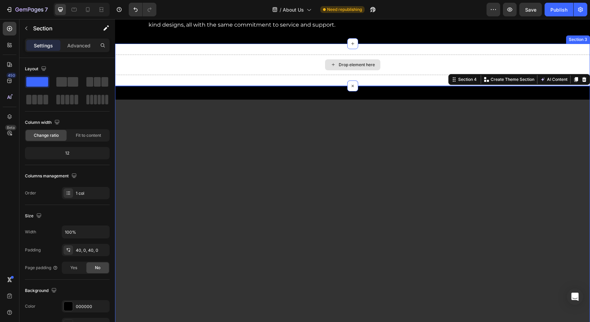
click at [335, 68] on icon at bounding box center [332, 65] width 5 height 6
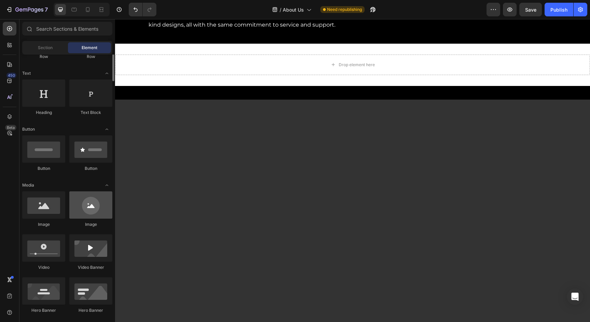
scroll to position [94, 0]
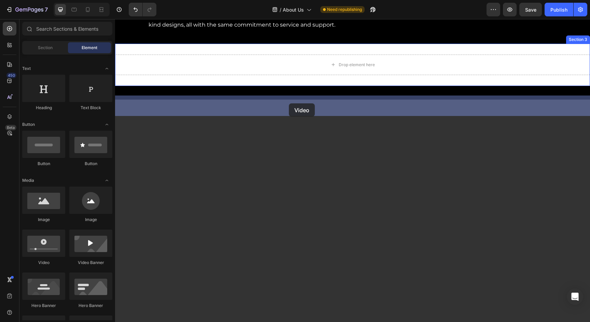
drag, startPoint x: 155, startPoint y: 268, endPoint x: 289, endPoint y: 103, distance: 212.1
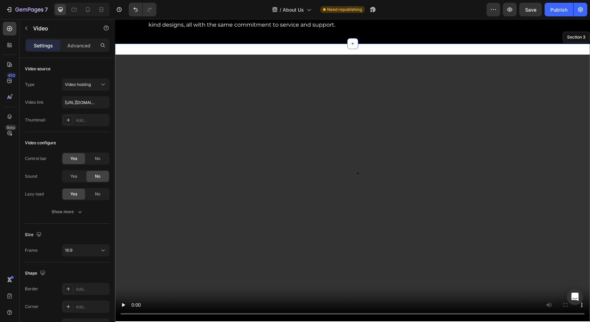
click at [285, 95] on div "Video 0 Section 3" at bounding box center [352, 188] width 475 height 289
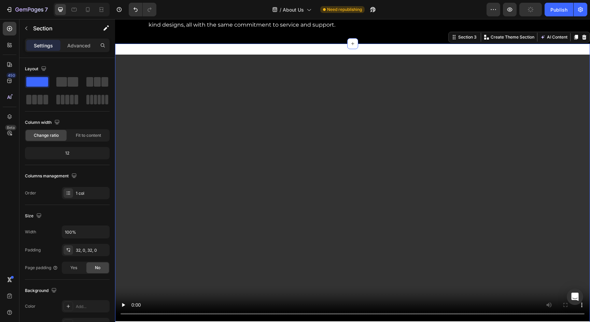
click at [285, 93] on div "Video Section 3 You can create reusable sections Create Theme Section AI Conten…" at bounding box center [352, 188] width 475 height 289
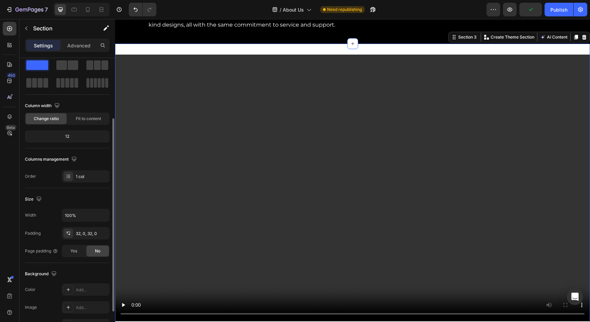
scroll to position [0, 0]
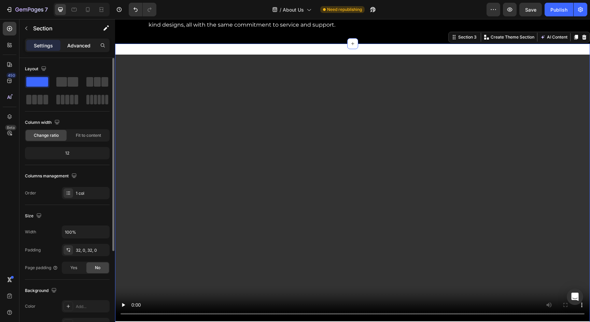
click at [73, 46] on p "Advanced" at bounding box center [78, 45] width 23 height 7
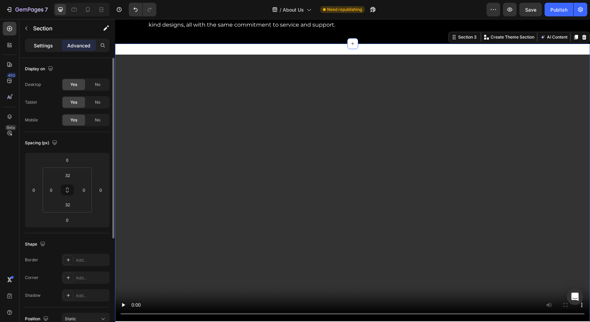
click at [48, 45] on p "Settings" at bounding box center [43, 45] width 19 height 7
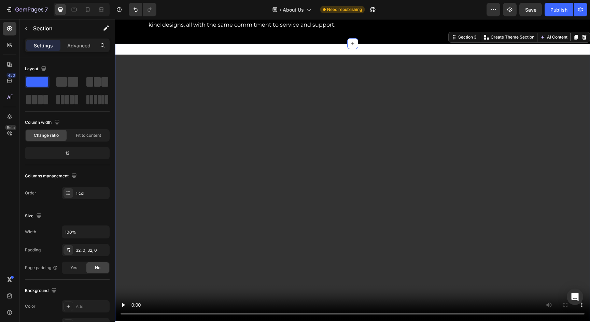
click at [171, 90] on div "Video Section 3 You can create reusable sections Create Theme Section AI Conten…" at bounding box center [352, 188] width 475 height 289
click at [259, 87] on div "Video Section 3 You can create reusable sections Create Theme Section AI Conten…" at bounding box center [352, 188] width 475 height 289
click at [259, 91] on div "Video Section 3 You can create reusable sections Create Theme Section AI Conten…" at bounding box center [352, 188] width 475 height 289
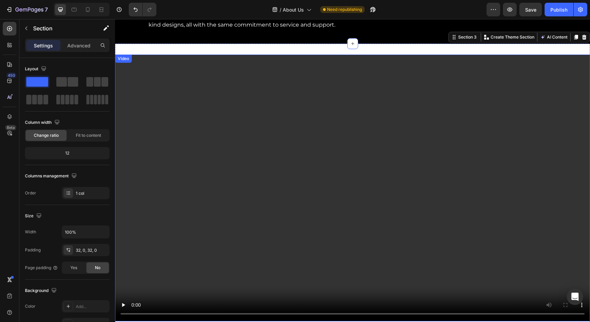
click at [224, 106] on video at bounding box center [352, 188] width 475 height 267
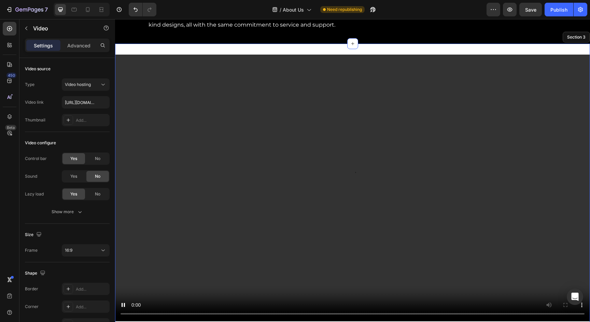
click at [215, 89] on div "Video 0 Section 3" at bounding box center [352, 188] width 475 height 289
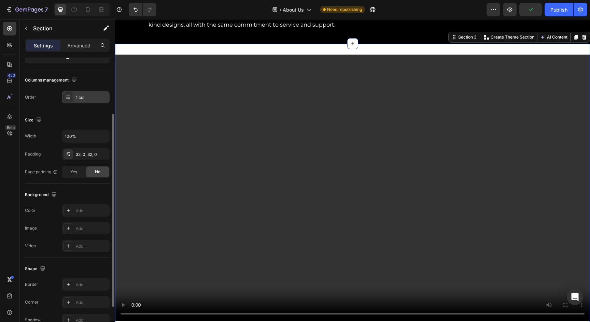
scroll to position [133, 0]
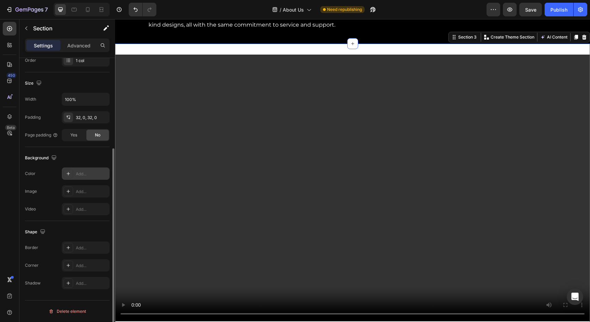
click at [66, 175] on icon at bounding box center [68, 173] width 5 height 5
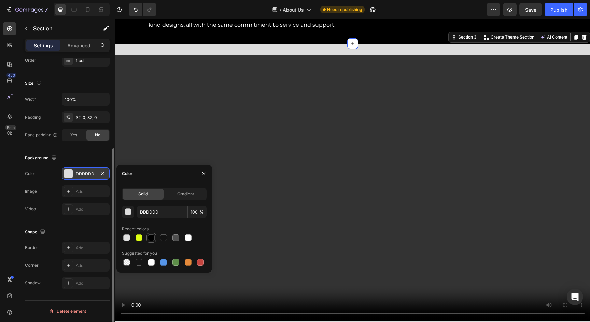
click at [152, 238] on div at bounding box center [151, 238] width 7 height 7
type input "000000"
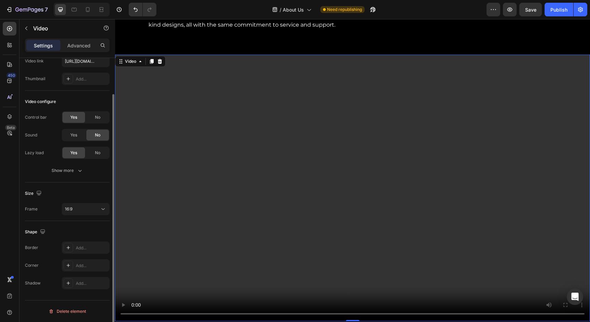
click at [161, 102] on div "Video 0" at bounding box center [352, 188] width 475 height 267
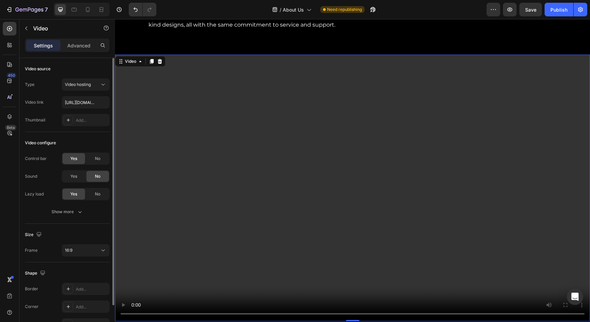
scroll to position [4, 0]
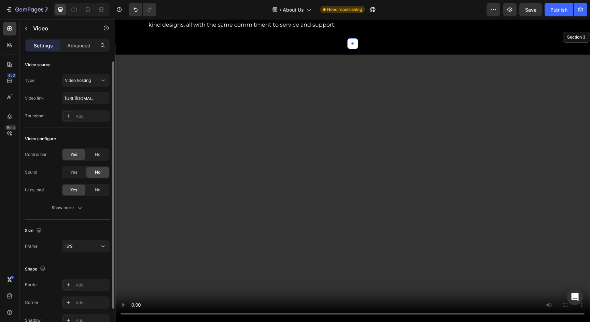
click at [184, 86] on div "Video 0 Section 3" at bounding box center [352, 188] width 475 height 289
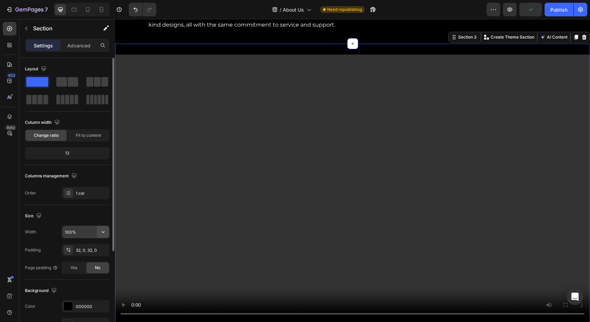
click at [102, 230] on icon "button" at bounding box center [103, 232] width 7 height 7
click at [71, 267] on div "Default 1200px" at bounding box center [79, 262] width 56 height 13
type input "1200"
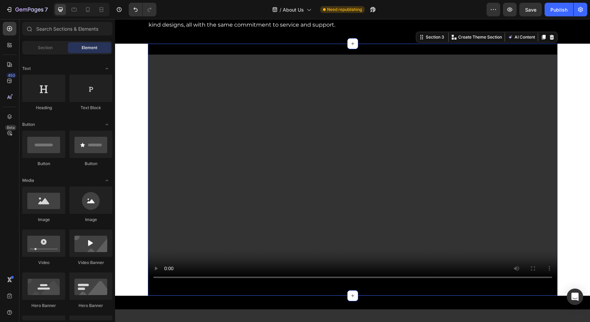
click at [134, 107] on div "AMERICAN BAND + ENSEMBLE INNOVATIONS Heading We’re proud to be part of the same…" at bounding box center [352, 141] width 475 height 1292
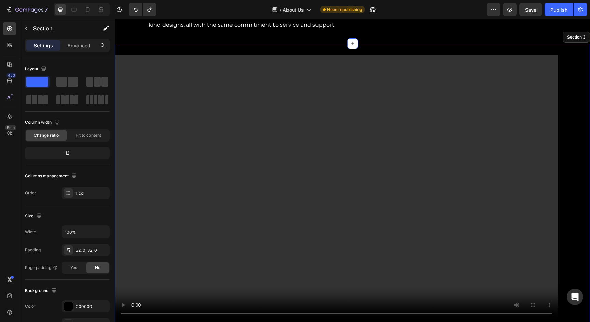
click at [184, 88] on div "Video Section 3" at bounding box center [352, 188] width 475 height 289
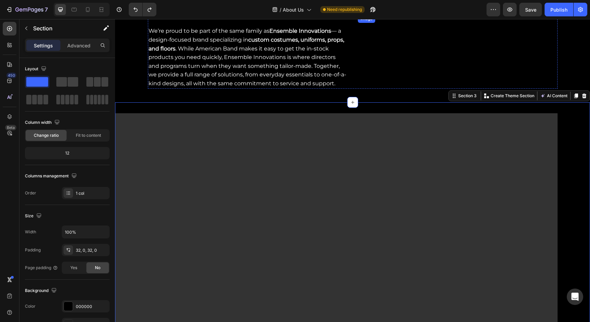
scroll to position [479, 0]
click at [585, 99] on icon at bounding box center [583, 96] width 5 height 5
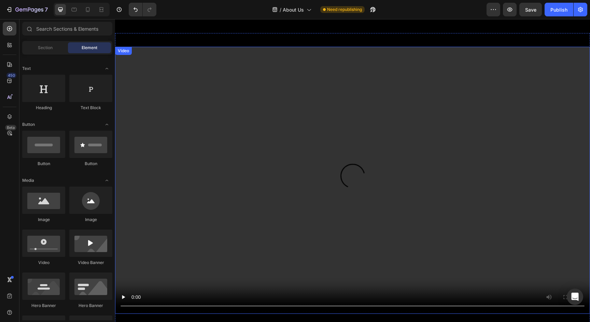
scroll to position [535, 0]
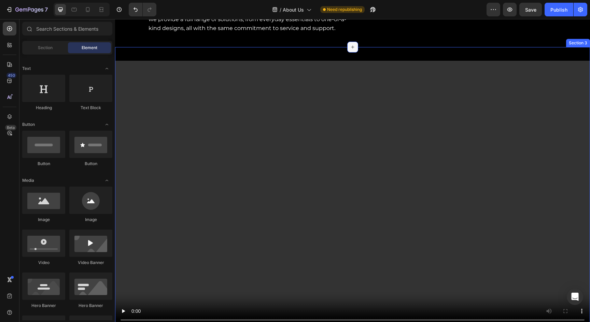
click at [353, 50] on icon at bounding box center [352, 46] width 5 height 5
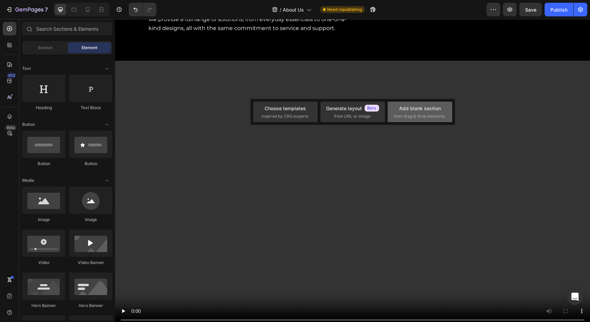
click at [404, 113] on div "Add blank section then drag & drop elements" at bounding box center [420, 112] width 52 height 15
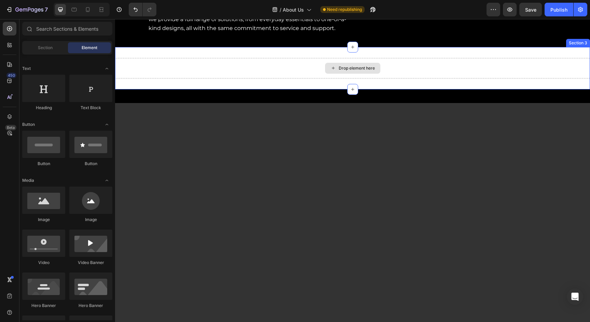
click at [354, 71] on div "Drop element here" at bounding box center [357, 68] width 36 height 5
click at [358, 71] on div "Drop element here" at bounding box center [357, 68] width 36 height 5
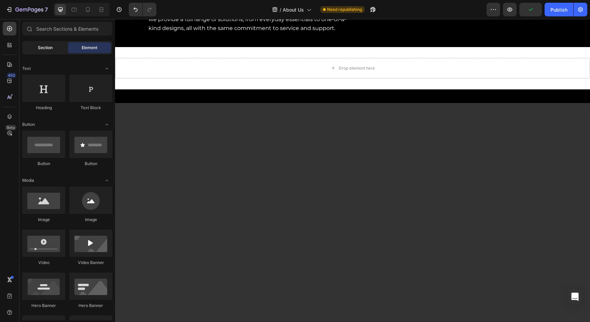
click at [50, 46] on span "Section" at bounding box center [45, 48] width 15 height 6
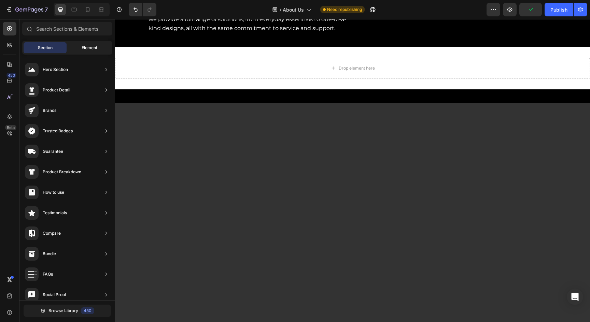
click at [94, 47] on span "Element" at bounding box center [90, 48] width 16 height 6
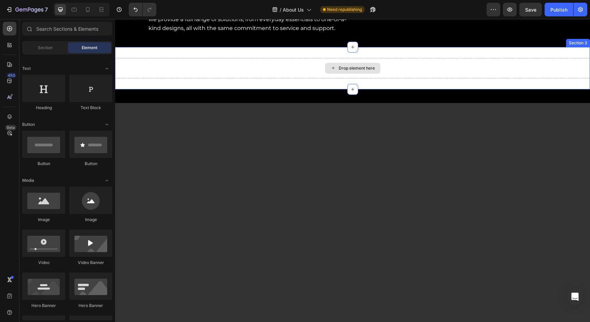
click at [349, 74] on div "Drop element here" at bounding box center [352, 68] width 55 height 11
click at [348, 71] on div "Drop element here" at bounding box center [357, 68] width 36 height 5
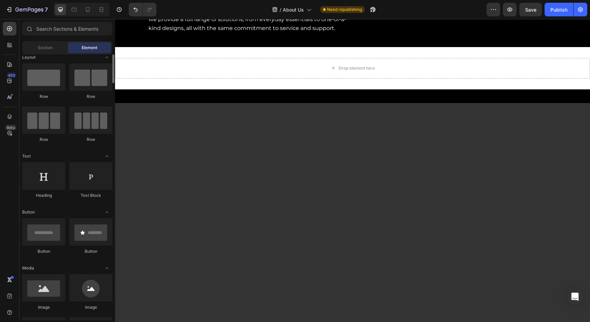
scroll to position [0, 0]
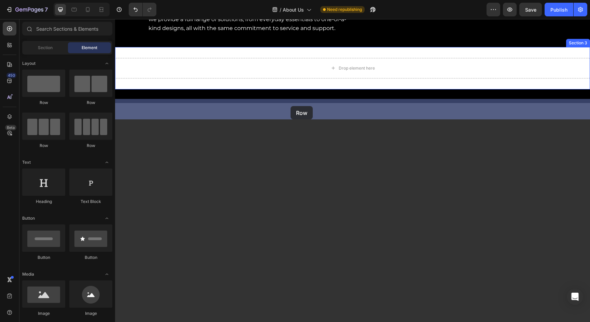
drag, startPoint x: 173, startPoint y: 109, endPoint x: 290, endPoint y: 106, distance: 117.5
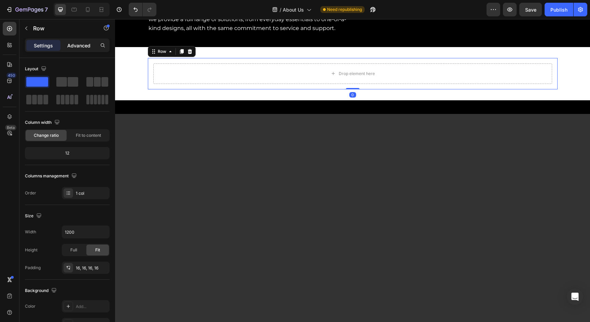
click at [88, 46] on p "Advanced" at bounding box center [78, 45] width 23 height 7
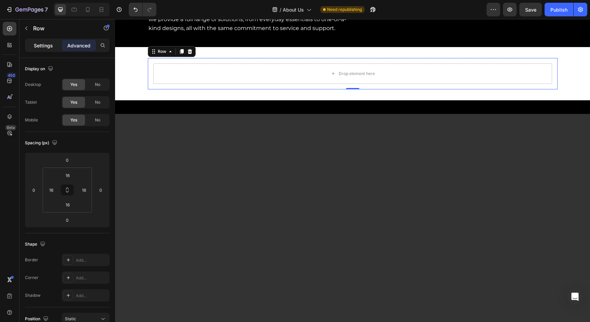
click at [49, 42] on p "Settings" at bounding box center [43, 45] width 19 height 7
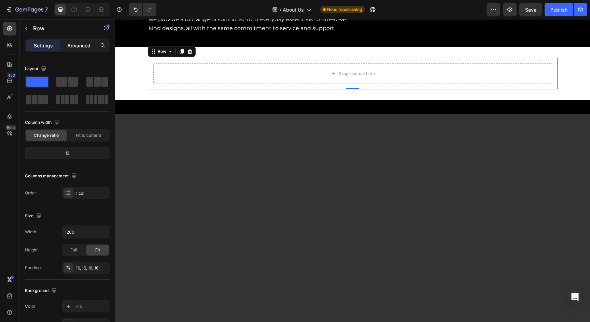
click at [82, 43] on p "Advanced" at bounding box center [78, 45] width 23 height 7
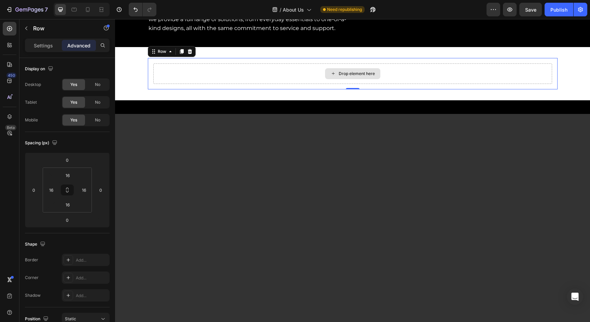
click at [348, 76] on div "Drop element here" at bounding box center [357, 73] width 36 height 5
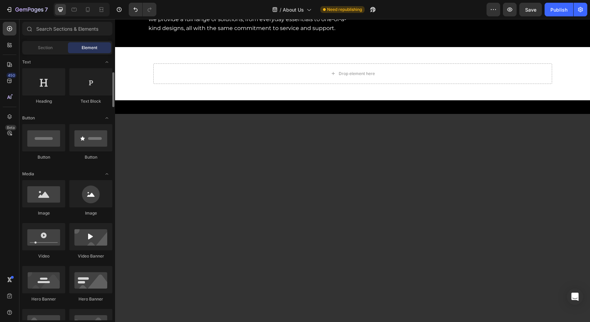
scroll to position [104, 0]
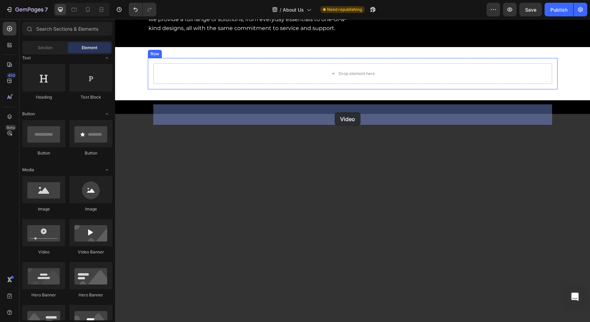
drag, startPoint x: 171, startPoint y: 257, endPoint x: 335, endPoint y: 112, distance: 218.9
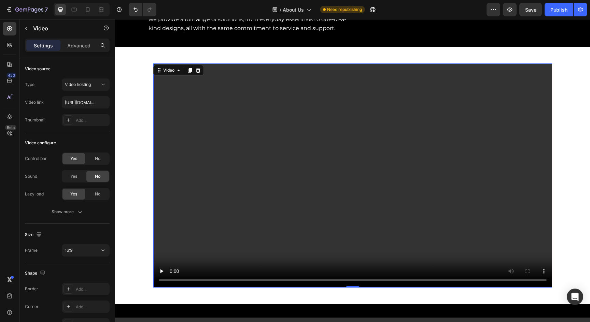
click at [301, 156] on video at bounding box center [352, 175] width 399 height 224
click at [86, 102] on input "https://cdn.shopify.com/videos/c/o/v/2cd3deb506b54b009063f7270ab5cf2e.mp4" at bounding box center [86, 102] width 48 height 12
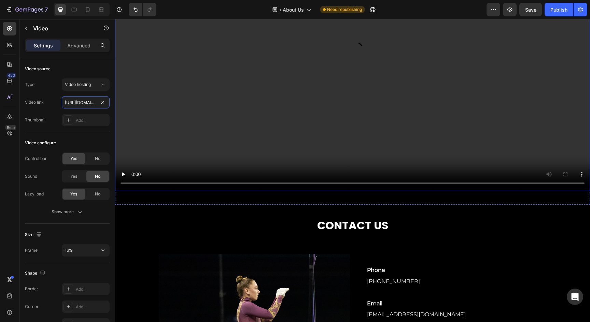
scroll to position [968, 0]
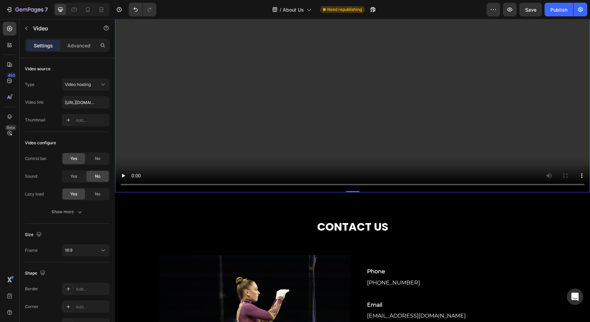
click at [223, 104] on video at bounding box center [352, 58] width 475 height 267
click at [238, 103] on video at bounding box center [352, 58] width 475 height 267
drag, startPoint x: 181, startPoint y: 122, endPoint x: 168, endPoint y: 107, distance: 20.3
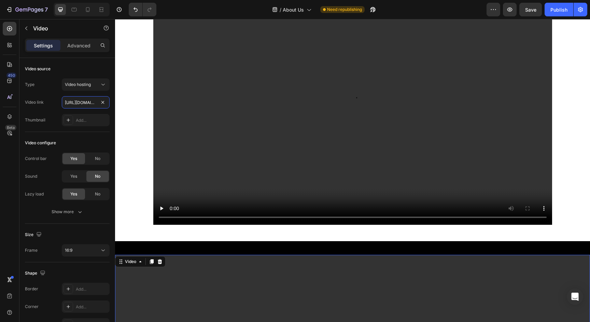
scroll to position [618, 0]
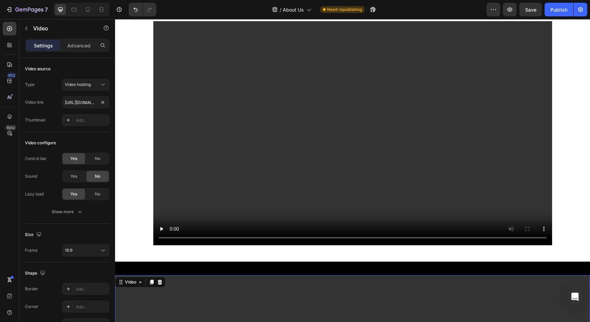
click at [225, 110] on video at bounding box center [352, 133] width 399 height 224
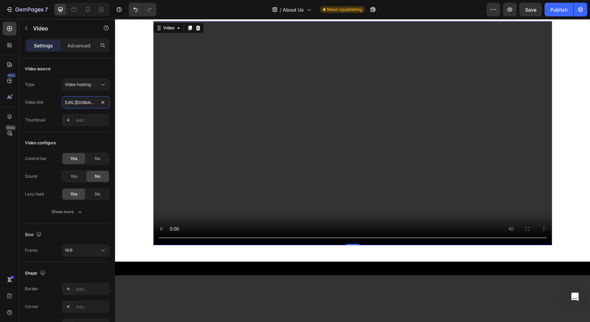
drag, startPoint x: 179, startPoint y: 121, endPoint x: 204, endPoint y: 108, distance: 28.6
type input "[URL][DOMAIN_NAME]"
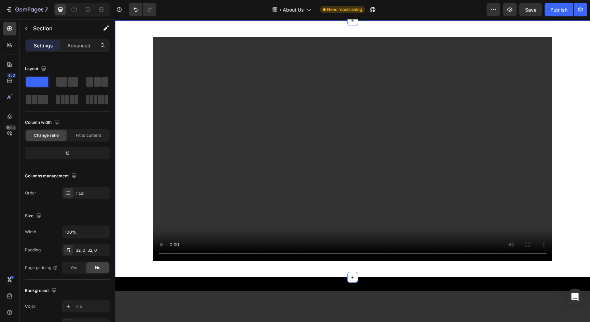
click at [127, 96] on div "Video Row" at bounding box center [352, 148] width 475 height 235
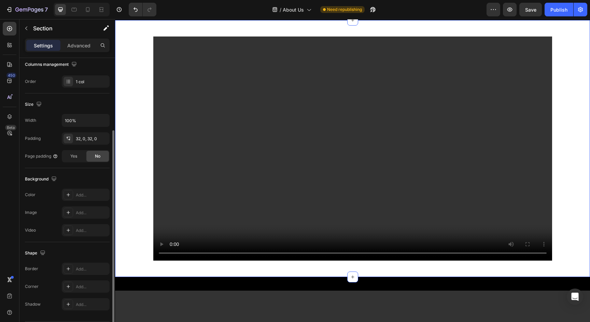
scroll to position [133, 0]
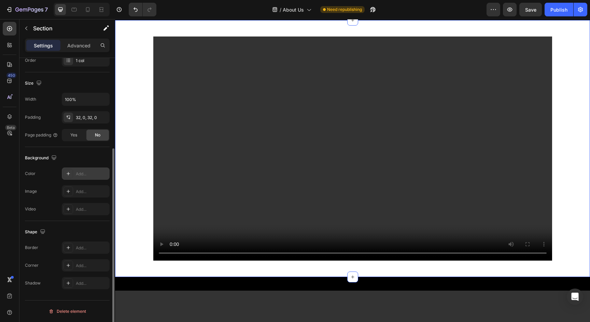
click at [71, 176] on icon at bounding box center [68, 173] width 5 height 5
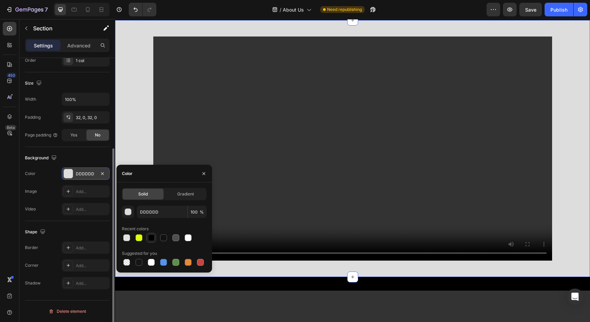
click at [149, 237] on div at bounding box center [151, 238] width 7 height 7
type input "000000"
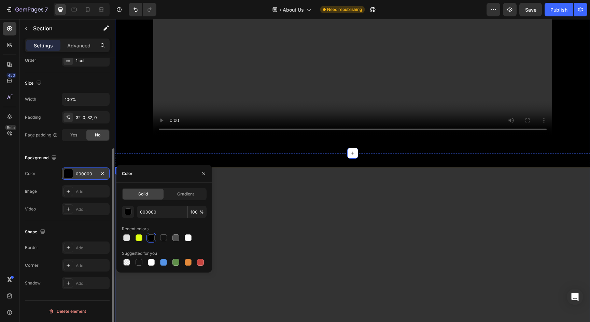
scroll to position [727, 0]
click at [286, 160] on div "Video Section 4" at bounding box center [352, 300] width 475 height 294
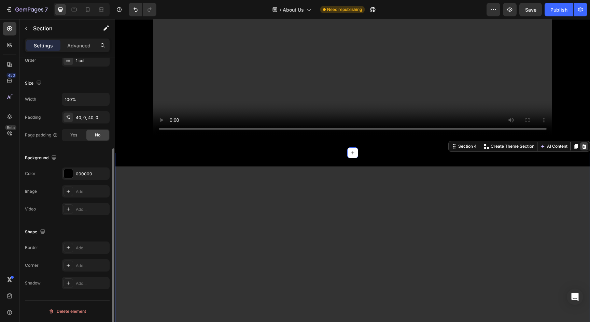
click at [584, 147] on icon at bounding box center [584, 146] width 4 height 5
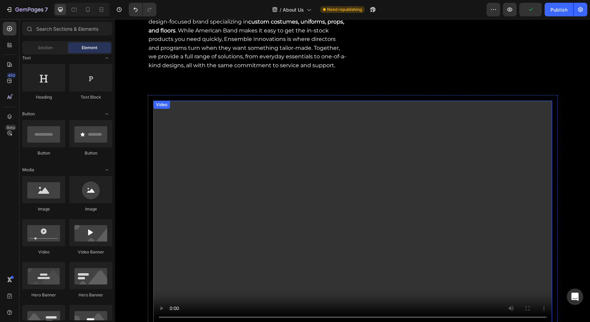
scroll to position [496, 0]
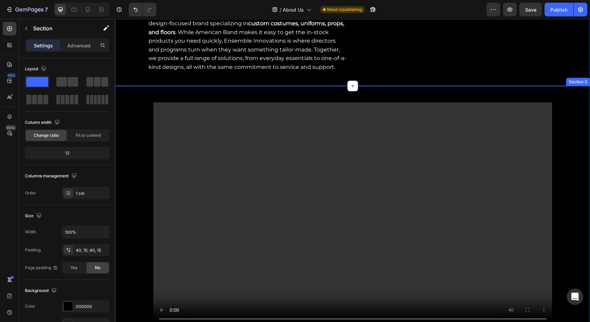
scroll to position [133, 0]
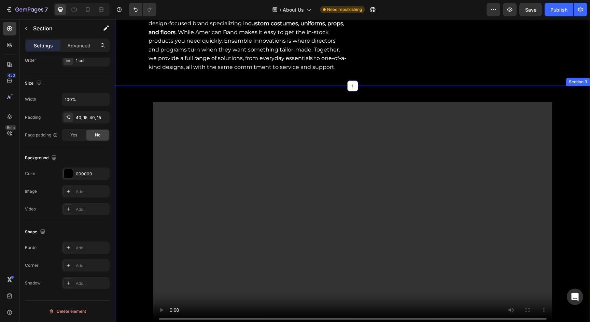
click at [443, 136] on div "Video Row Section 3" at bounding box center [352, 214] width 475 height 257
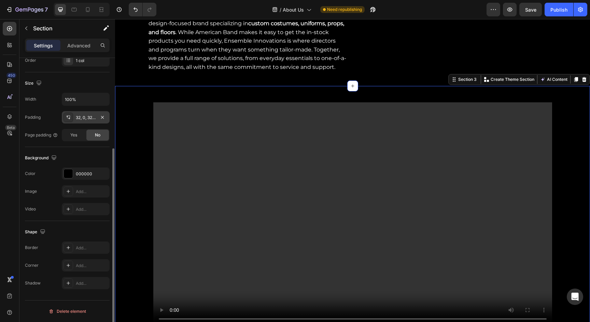
click at [78, 117] on div "32, 0, 32, 0" at bounding box center [86, 118] width 20 height 6
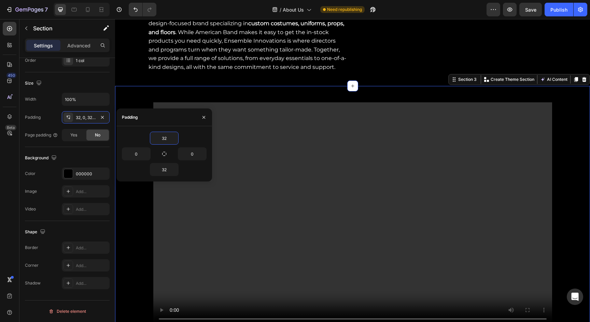
drag, startPoint x: 156, startPoint y: 139, endPoint x: 183, endPoint y: 139, distance: 26.6
click at [183, 139] on div "32" at bounding box center [164, 138] width 85 height 13
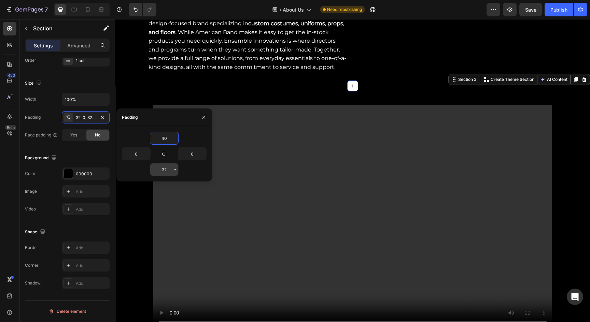
type input "40"
drag, startPoint x: 160, startPoint y: 168, endPoint x: 169, endPoint y: 168, distance: 8.2
click at [169, 168] on input "32" at bounding box center [164, 170] width 28 height 12
type input "40"
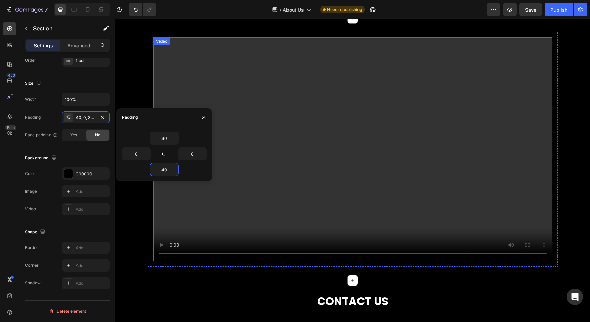
scroll to position [600, 0]
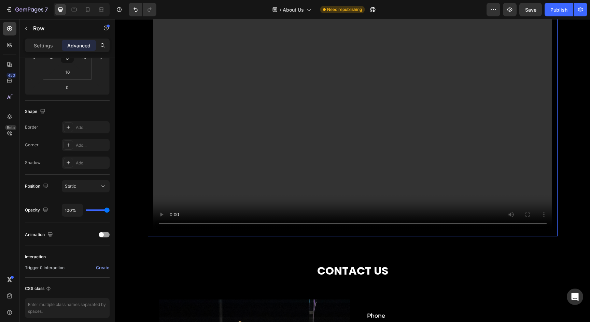
click at [207, 235] on div "Video Row" at bounding box center [353, 118] width 410 height 235
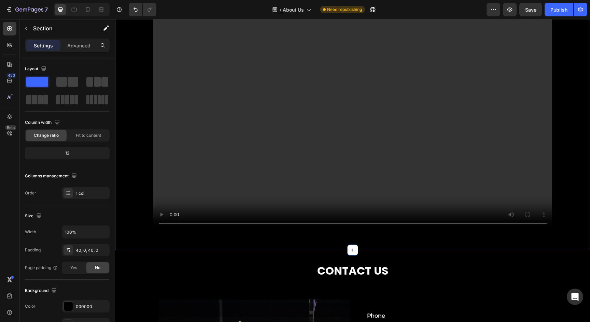
click at [209, 244] on div "Video Row Section 3 You can create reusable sections Create Theme Section AI Co…" at bounding box center [352, 119] width 475 height 263
click at [89, 250] on div "40, 0, 40, 0" at bounding box center [86, 250] width 20 height 6
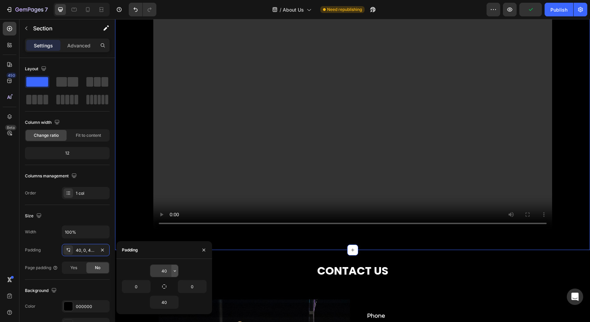
click at [171, 274] on button "button" at bounding box center [174, 271] width 7 height 12
click at [169, 270] on input "40" at bounding box center [164, 271] width 28 height 12
type input "4"
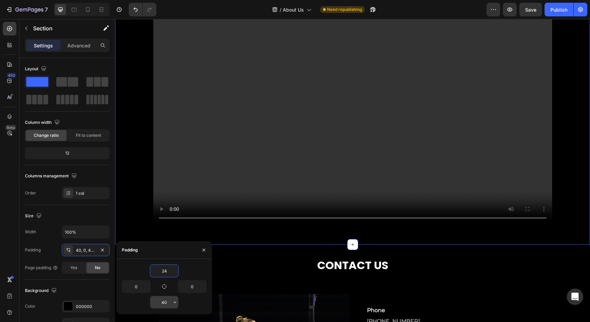
type input "24"
click at [169, 304] on input "40" at bounding box center [164, 302] width 28 height 12
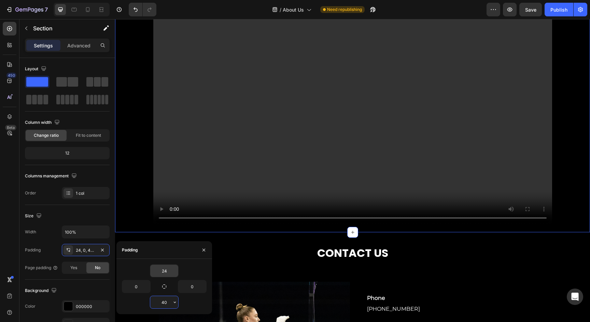
type input "4"
type input "24"
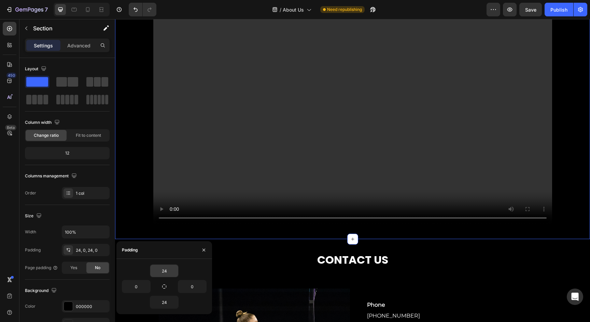
click at [142, 202] on div "Video Row" at bounding box center [352, 113] width 475 height 235
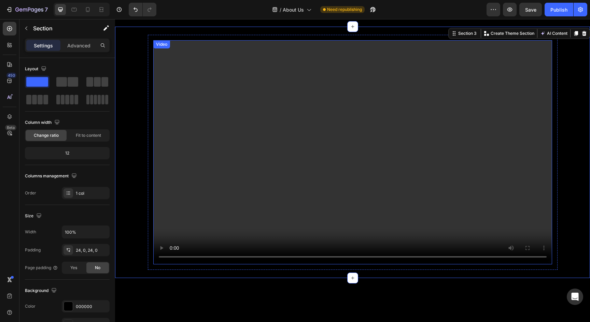
scroll to position [552, 0]
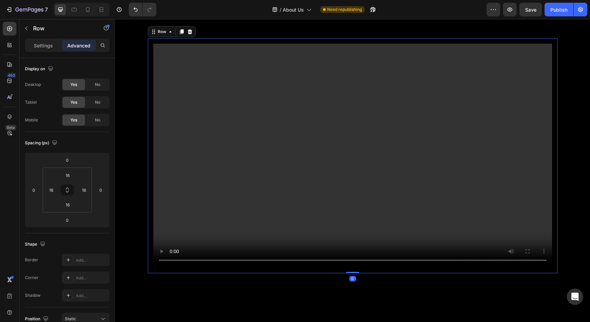
click at [151, 212] on div "Video Row 0" at bounding box center [353, 155] width 410 height 235
click at [54, 190] on input "16" at bounding box center [51, 190] width 10 height 10
type input "0"
click at [82, 190] on input "16" at bounding box center [84, 190] width 10 height 10
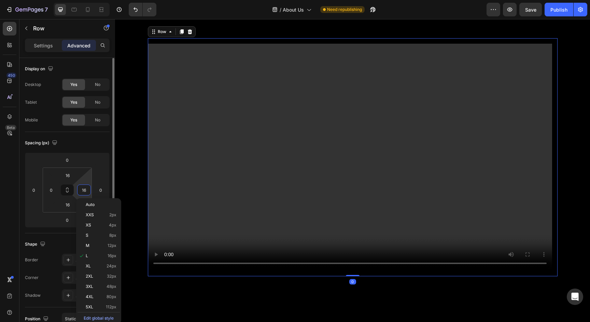
type input "0"
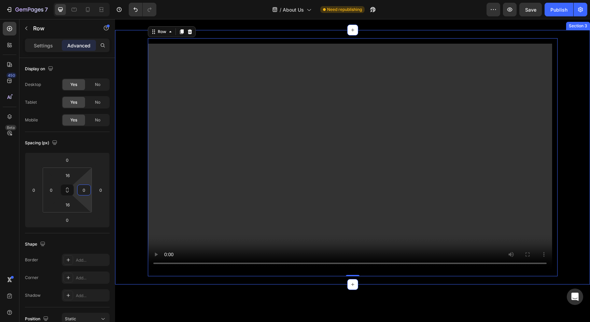
click at [127, 137] on div "Video Row 0" at bounding box center [352, 157] width 475 height 238
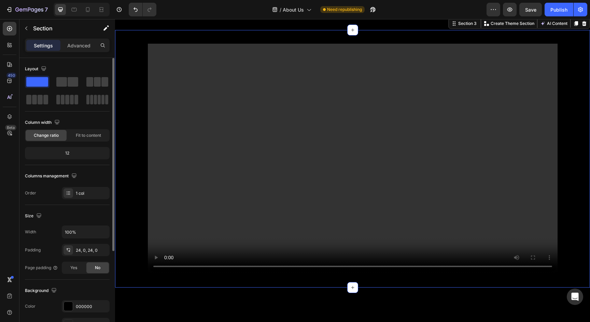
scroll to position [9, 0]
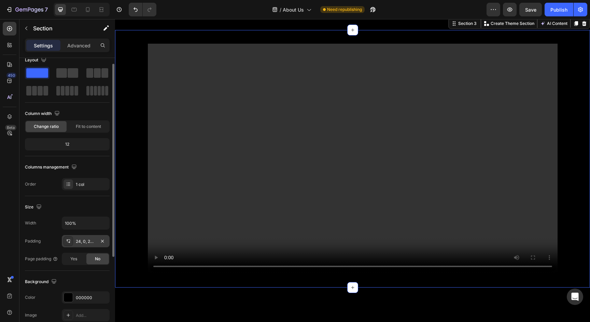
click at [83, 239] on div "24, 0, 24, 0" at bounding box center [86, 242] width 20 height 6
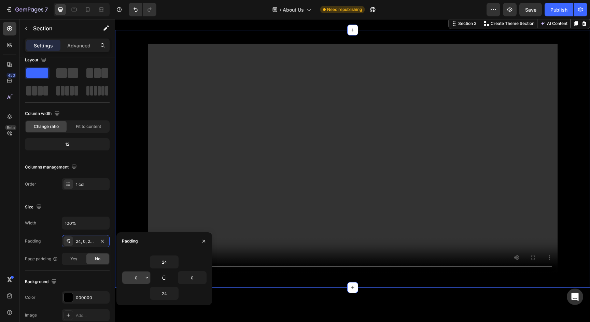
click at [141, 277] on input "0" at bounding box center [136, 278] width 28 height 12
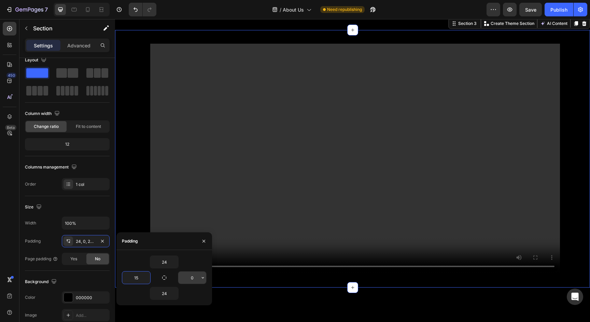
type input "15"
click at [198, 279] on input "0" at bounding box center [192, 278] width 28 height 12
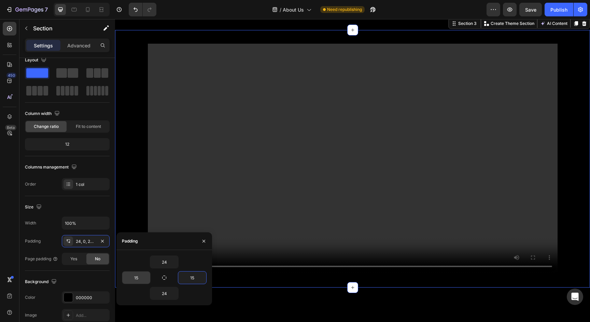
type input "15"
drag, startPoint x: 142, startPoint y: 278, endPoint x: 128, endPoint y: 278, distance: 14.7
click at [128, 278] on input "15" at bounding box center [136, 278] width 28 height 12
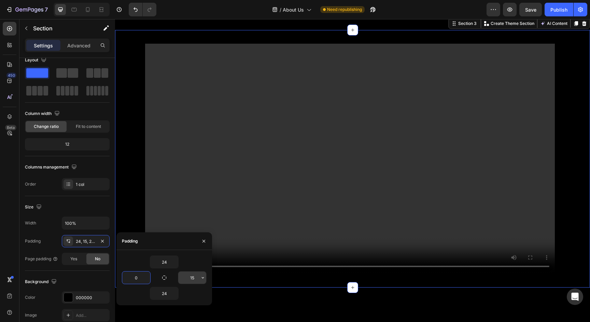
type input "0"
click at [195, 277] on input "15" at bounding box center [192, 278] width 28 height 12
type input "1"
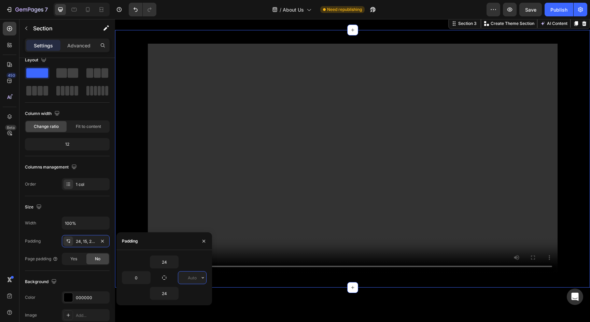
type input "0"
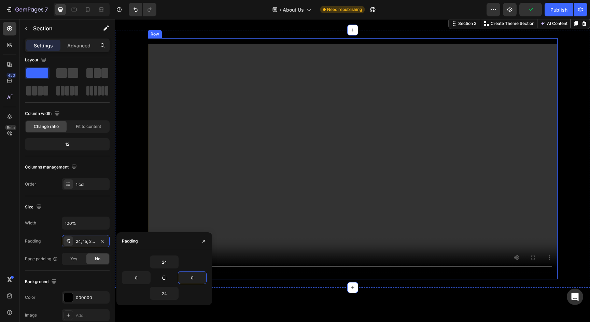
click at [164, 83] on div "Video Row" at bounding box center [353, 158] width 410 height 241
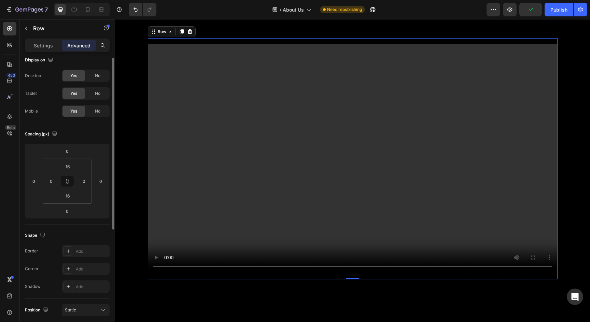
scroll to position [0, 0]
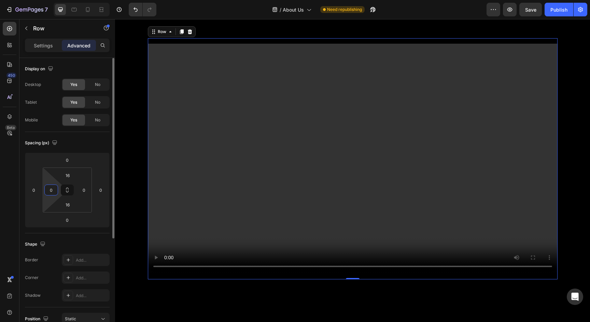
click at [48, 190] on input "0" at bounding box center [51, 190] width 10 height 10
type input "15"
click at [85, 190] on input "0" at bounding box center [84, 190] width 10 height 10
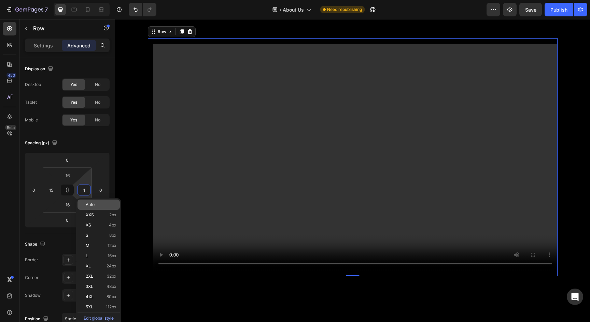
type input "15"
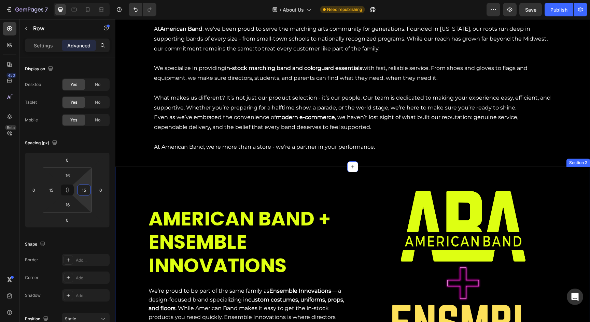
scroll to position [247, 0]
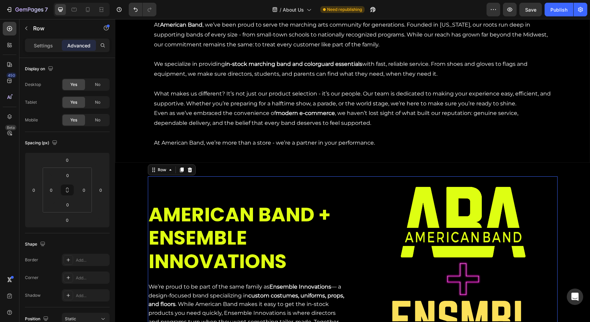
click at [163, 183] on div "AMERICAN BAND + ENSEMBLE INNOVATIONS Heading We’re proud to be part of the same…" at bounding box center [248, 270] width 200 height 189
click at [52, 190] on input "0" at bounding box center [51, 190] width 10 height 10
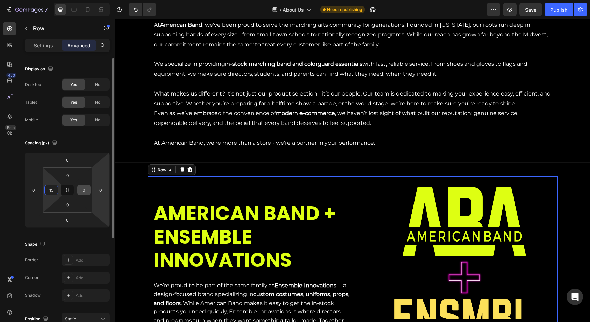
type input "15"
click at [83, 193] on input "0" at bounding box center [84, 190] width 10 height 10
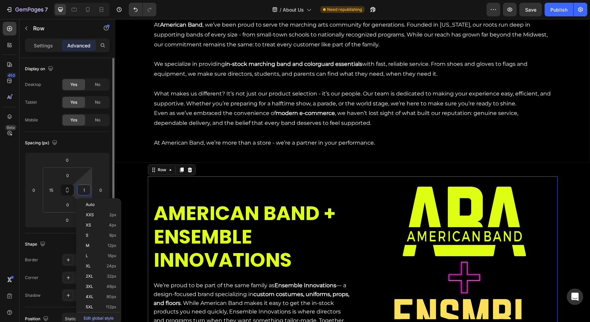
type input "15"
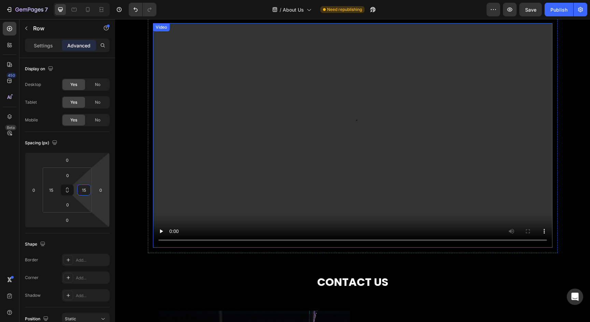
scroll to position [608, 0]
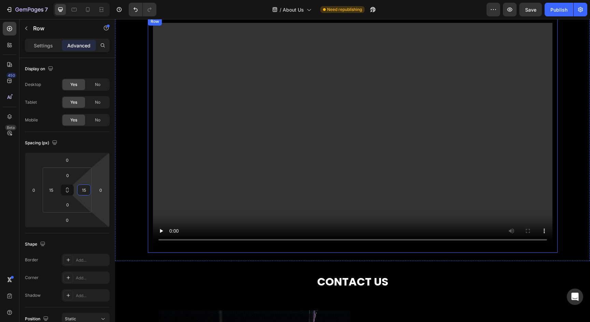
click at [150, 229] on div "Video Row" at bounding box center [353, 135] width 410 height 236
click at [140, 210] on div "Video Row 0" at bounding box center [352, 135] width 475 height 236
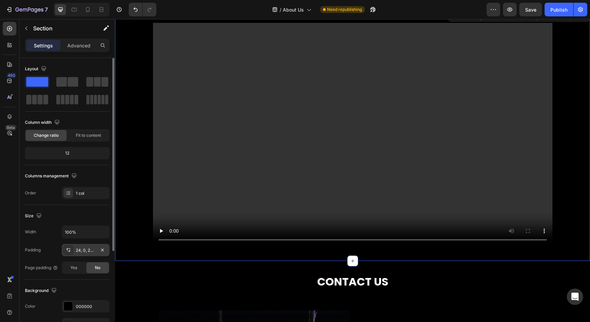
click at [81, 252] on div "24, 0, 24, 0" at bounding box center [86, 250] width 20 height 6
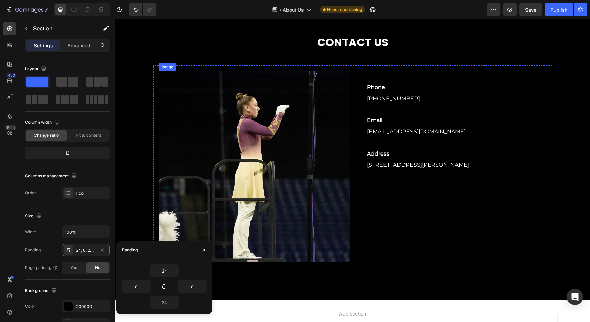
scroll to position [839, 0]
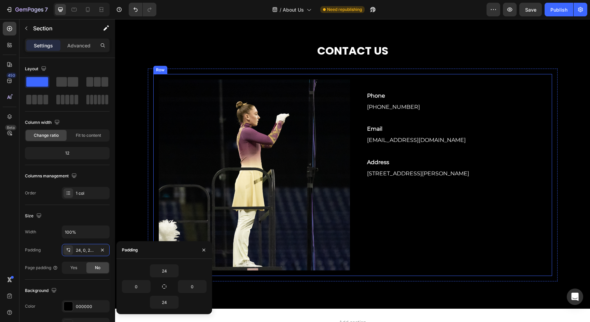
click at [156, 133] on div "Image Phone Text Block 800-421-7479 Text block Row Email Text Block customerser…" at bounding box center [352, 175] width 399 height 202
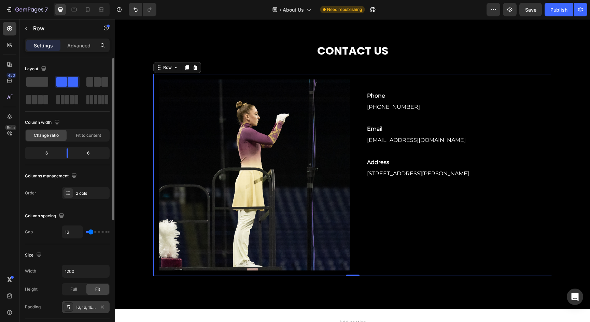
click at [91, 305] on div "16, 16, 16, 16" at bounding box center [86, 308] width 20 height 6
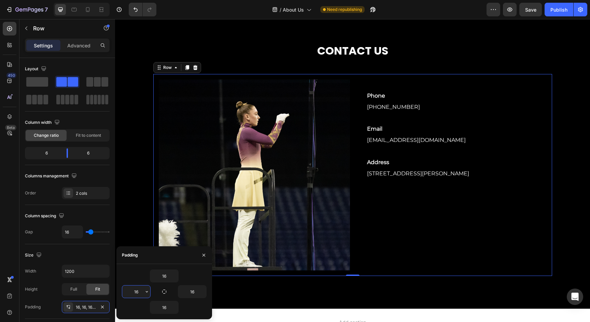
click at [139, 293] on input "16" at bounding box center [136, 292] width 28 height 12
type input "15"
click at [198, 290] on input "16" at bounding box center [192, 292] width 28 height 12
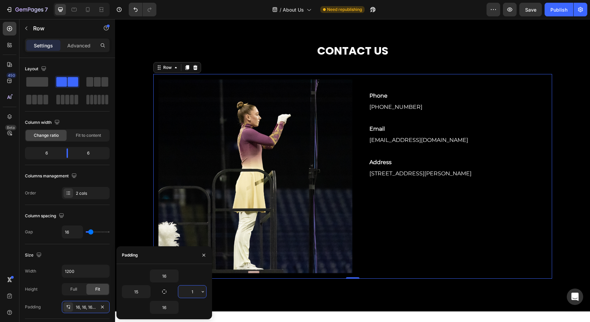
type input "15"
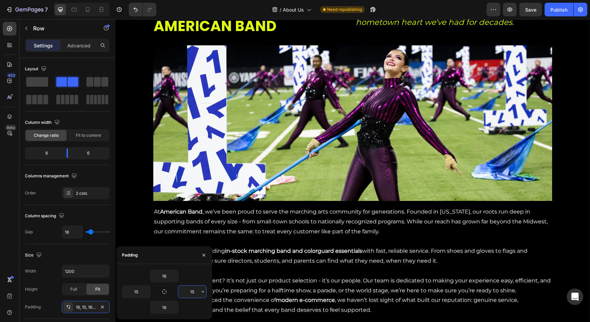
scroll to position [57, 0]
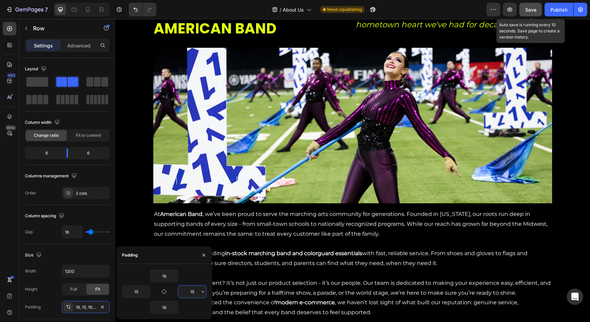
click at [538, 8] on button "Save" at bounding box center [530, 10] width 23 height 14
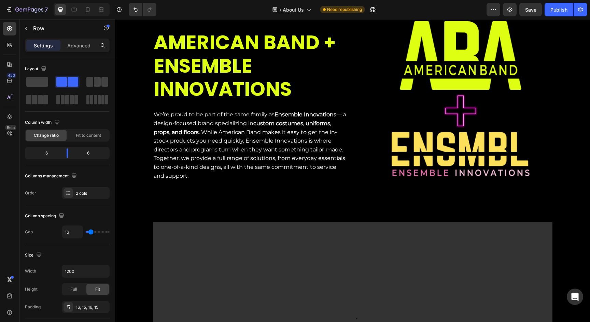
scroll to position [465, 0]
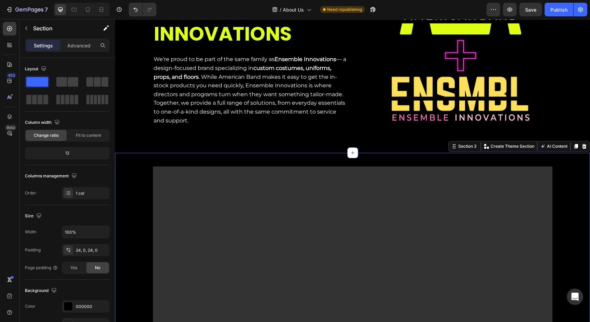
click at [331, 156] on div "Video Row Section 3 You can create reusable sections Create Theme Section AI Co…" at bounding box center [352, 279] width 475 height 252
click at [329, 165] on div "Video Row" at bounding box center [353, 279] width 410 height 236
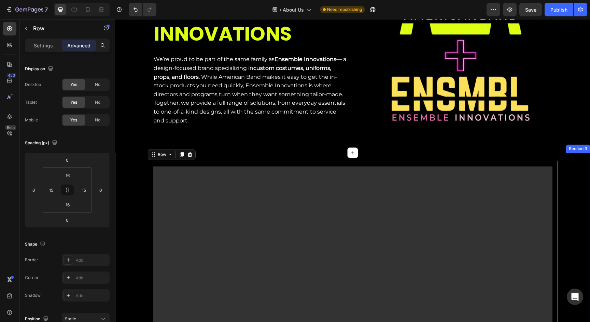
click at [333, 154] on div "Video Row 0 Section 3" at bounding box center [352, 279] width 475 height 252
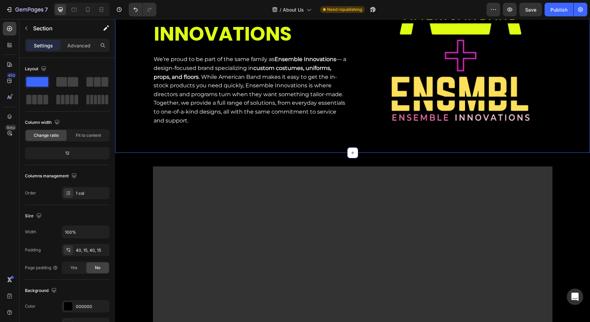
click at [323, 145] on div "AMERICAN BAND + ENSEMBLE INNOVATIONS Heading We’re proud to be part of the same…" at bounding box center [352, 47] width 475 height 211
click at [77, 247] on div "40, 15, 40, 15" at bounding box center [86, 250] width 20 height 6
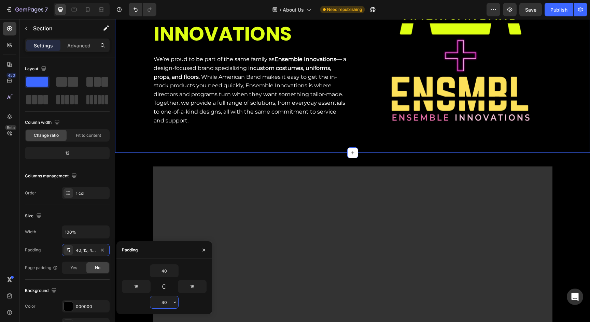
click at [164, 298] on input "40" at bounding box center [164, 302] width 28 height 12
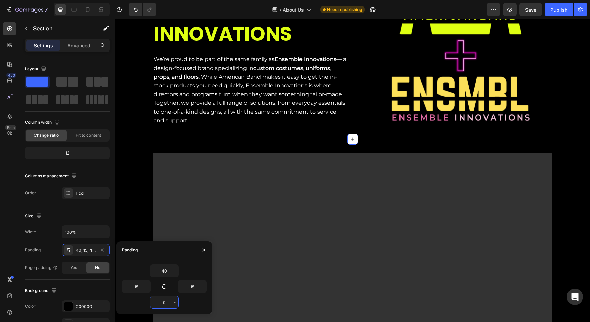
type input "20"
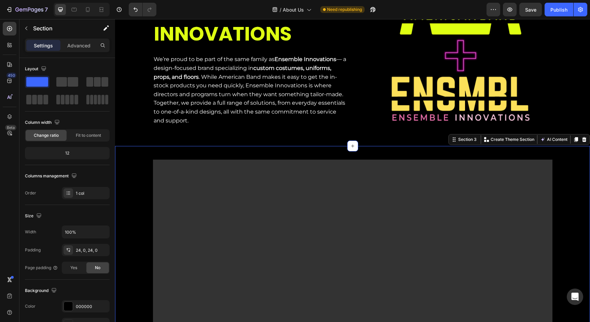
click at [343, 152] on div "Video Row Section 3 You can create reusable sections Create Theme Section AI Co…" at bounding box center [352, 272] width 475 height 252
click at [86, 251] on div "24, 0, 24, 0" at bounding box center [86, 250] width 20 height 6
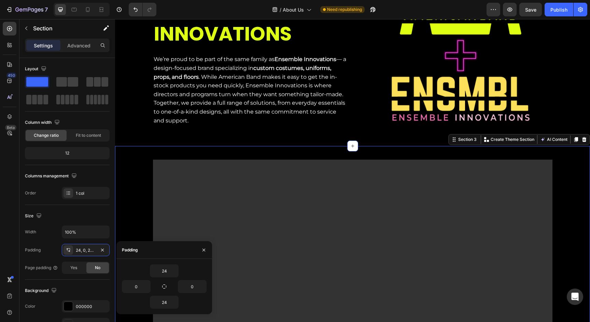
click at [328, 151] on div "Video Row Section 3 You can create reusable sections Create Theme Section AI Co…" at bounding box center [352, 272] width 475 height 252
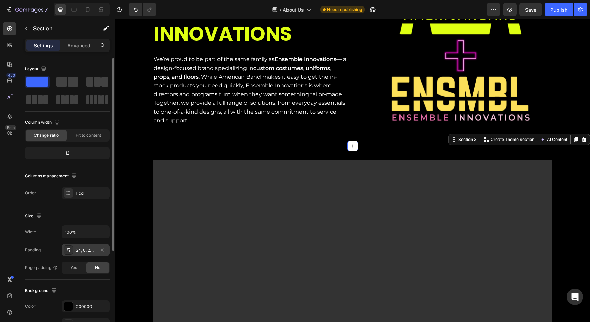
click at [87, 246] on div "24, 0, 24, 0" at bounding box center [86, 250] width 48 height 12
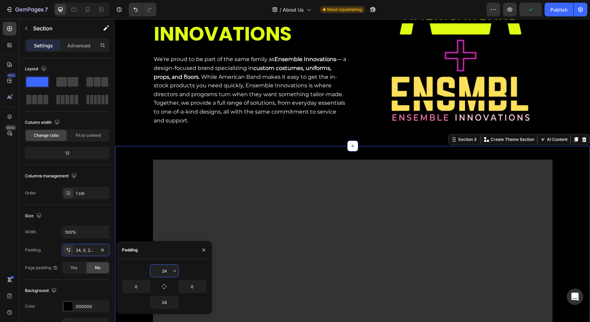
click at [163, 271] on input "24" at bounding box center [164, 271] width 28 height 12
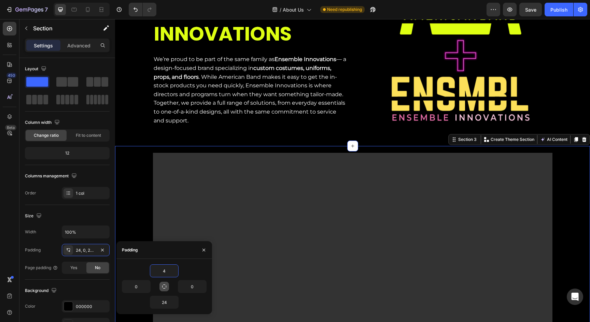
type input "4"
click at [538, 13] on button "Save" at bounding box center [530, 10] width 23 height 14
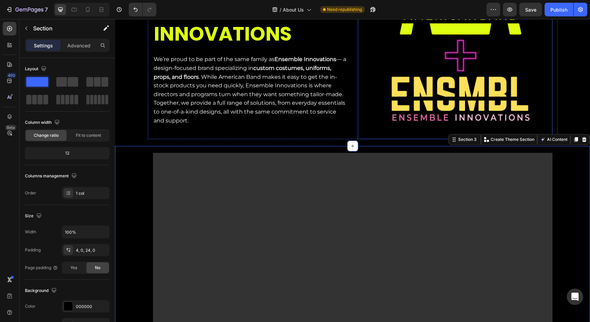
click at [364, 130] on div "Image" at bounding box center [455, 48] width 195 height 184
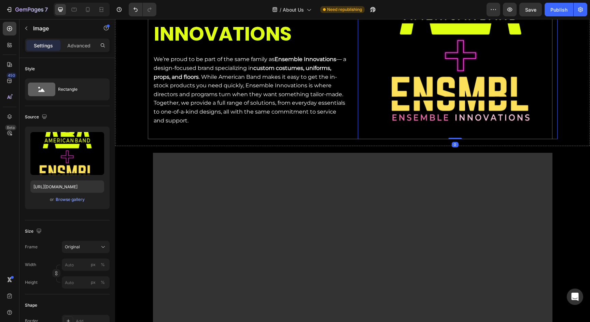
click at [310, 126] on div "AMERICAN BAND + ENSEMBLE INNOVATIONS Heading We’re proud to be part of the same…" at bounding box center [250, 48] width 195 height 184
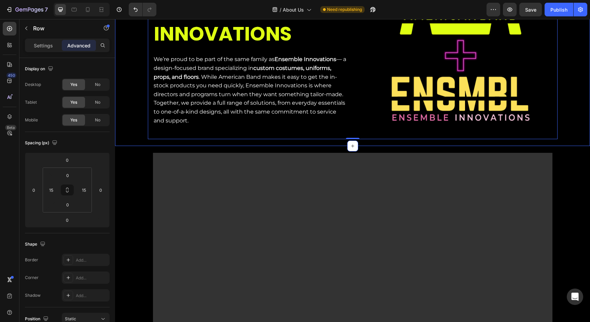
click at [304, 143] on div "AMERICAN BAND + ENSEMBLE INNOVATIONS Heading We’re proud to be part of the same…" at bounding box center [352, 44] width 475 height 204
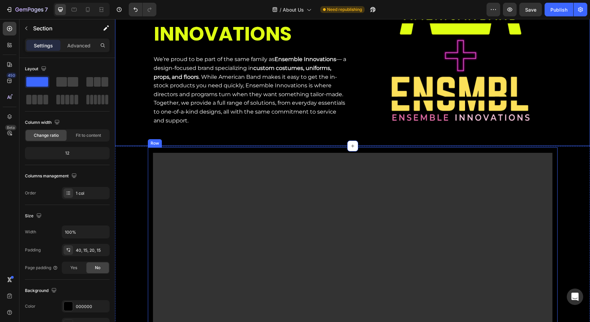
click at [221, 151] on div "Video Row" at bounding box center [353, 265] width 410 height 236
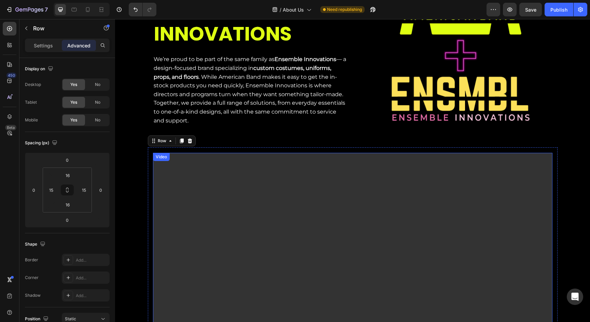
click at [233, 160] on video at bounding box center [352, 265] width 399 height 225
click at [233, 151] on div "Video 0 Row" at bounding box center [353, 265] width 410 height 236
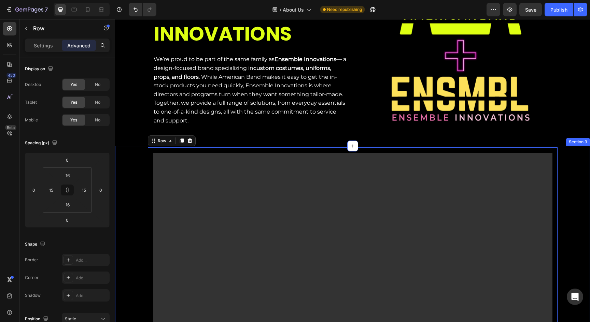
click at [274, 147] on div "Video Row 0 Section 3" at bounding box center [352, 268] width 475 height 245
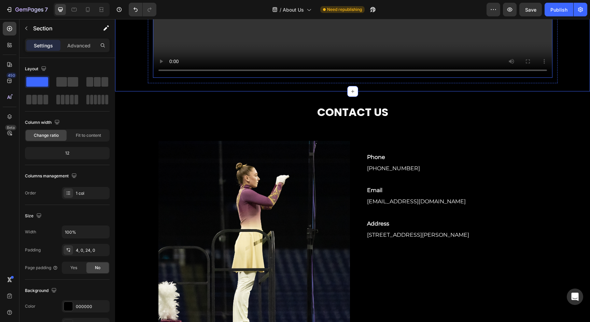
scroll to position [766, 0]
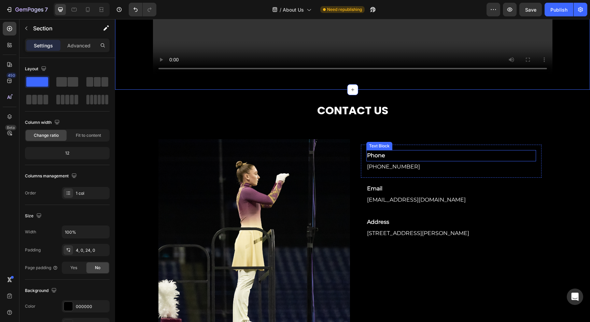
click at [372, 157] on p "Phone" at bounding box center [451, 156] width 168 height 10
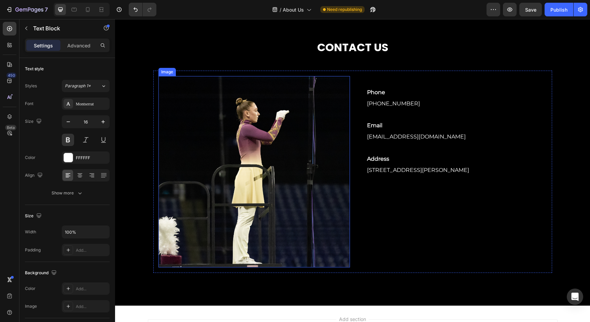
scroll to position [829, 0]
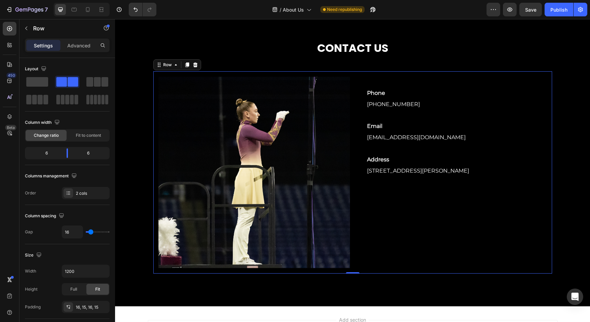
click at [367, 268] on div "Image Phone Text Block 800-421-7479 Text block Row Email Text Block customerser…" at bounding box center [352, 172] width 399 height 202
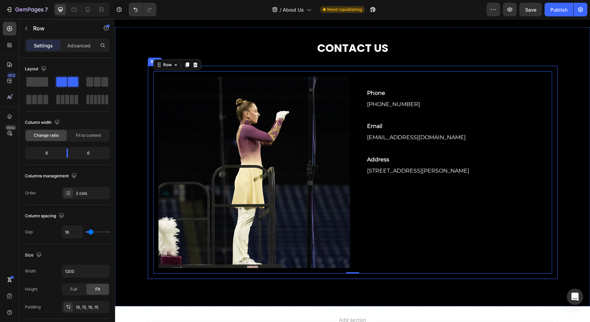
click at [325, 277] on div "Image Phone Text Block 800-421-7479 Text block Row Email Text Block customerser…" at bounding box center [353, 172] width 410 height 213
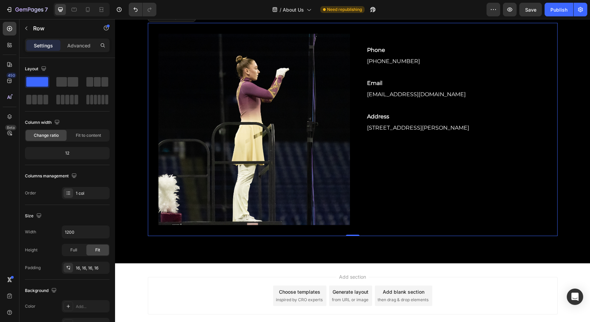
scroll to position [873, 0]
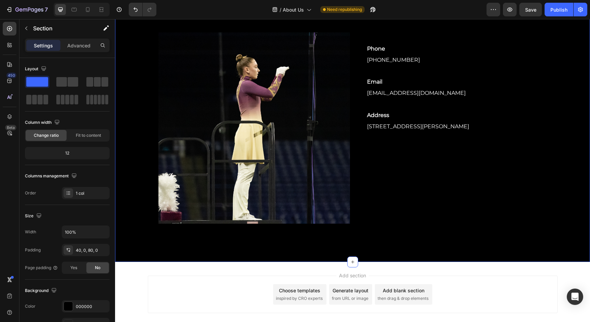
click at [347, 243] on div "CONTACT US Heading Image Phone Text Block 800-421-7479 Text block Row Email Tex…" at bounding box center [352, 122] width 475 height 279
click at [87, 250] on div "40, 0, 80, 0" at bounding box center [86, 250] width 20 height 6
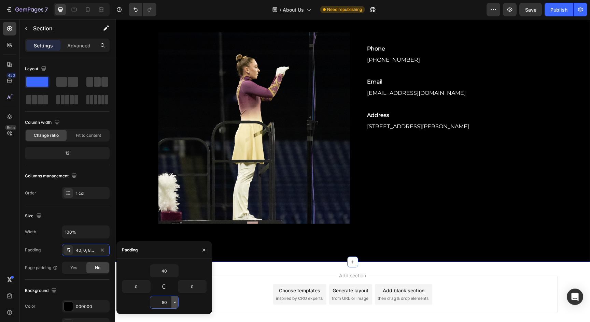
drag, startPoint x: 160, startPoint y: 301, endPoint x: 171, endPoint y: 301, distance: 11.6
click at [171, 301] on div "80" at bounding box center [164, 302] width 28 height 12
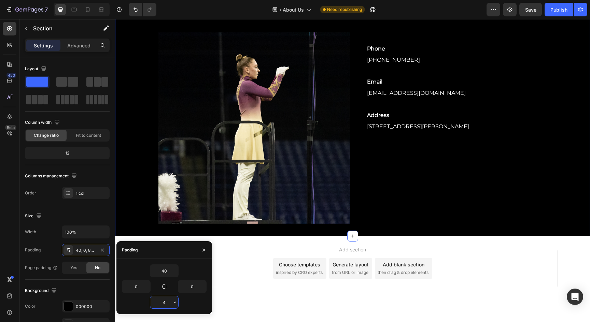
type input "48"
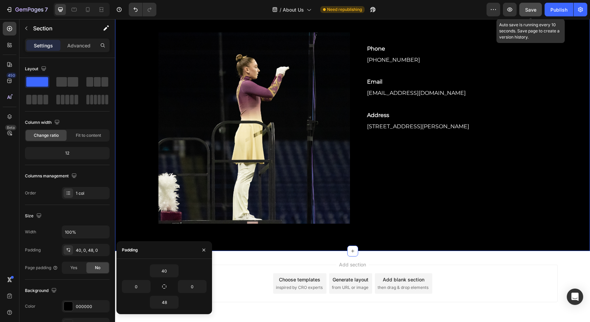
click at [530, 10] on span "Save" at bounding box center [530, 10] width 11 height 6
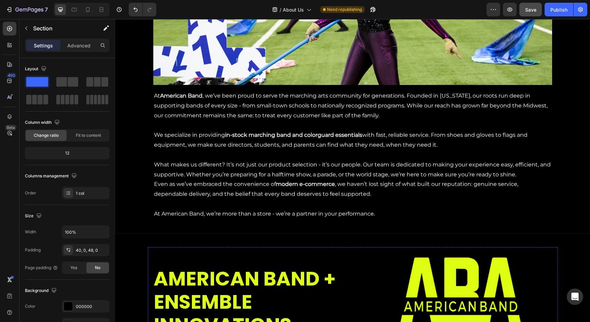
scroll to position [0, 0]
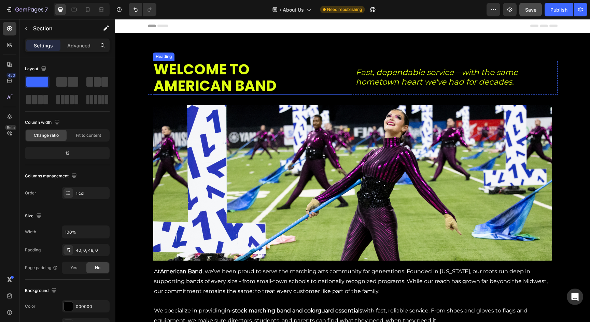
click at [221, 86] on span "AMERICAN BAND" at bounding box center [215, 86] width 123 height 20
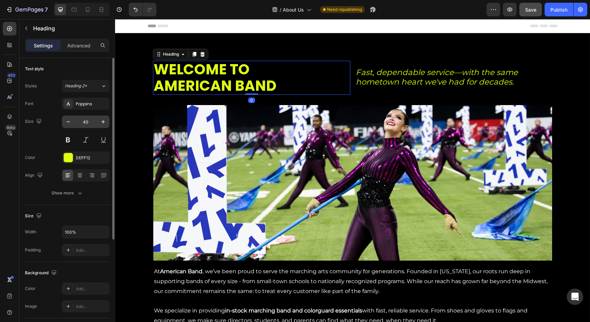
click at [85, 123] on input "40" at bounding box center [85, 122] width 23 height 12
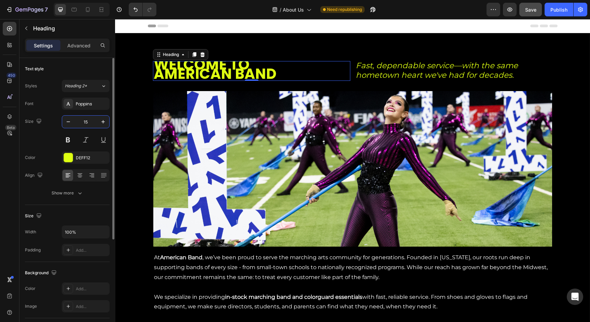
type input "1"
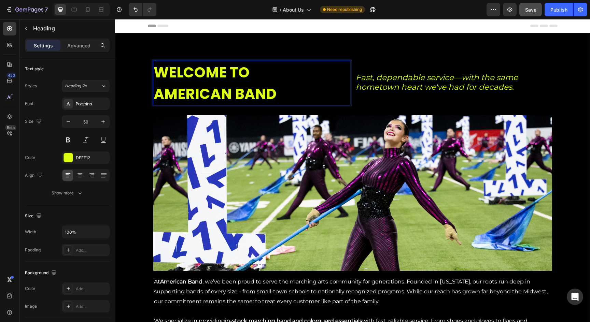
click at [270, 94] on span "AMERICAN BAND" at bounding box center [215, 94] width 123 height 20
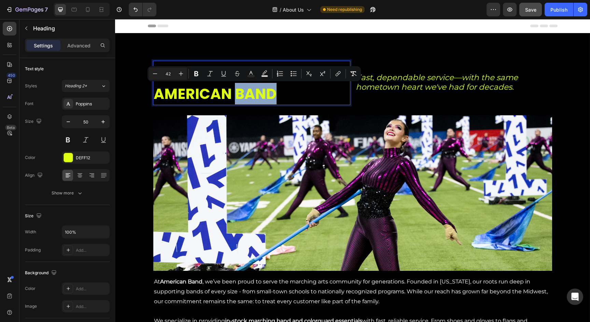
click at [284, 93] on p "WELCOME TO AMERICAN BAND" at bounding box center [252, 82] width 196 height 43
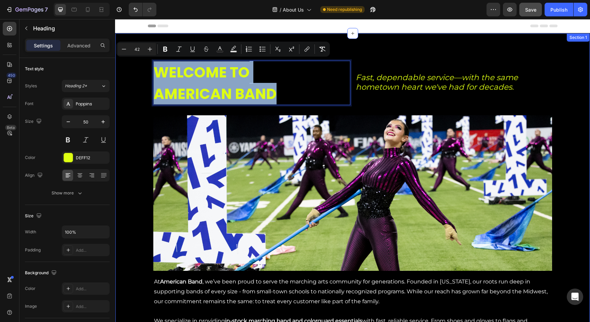
drag, startPoint x: 223, startPoint y: 87, endPoint x: 143, endPoint y: 74, distance: 81.3
click at [146, 71] on div "WELCOME TO AMERICAN BAND Heading 0 Fast, dependable service—with the same homet…" at bounding box center [352, 236] width 474 height 351
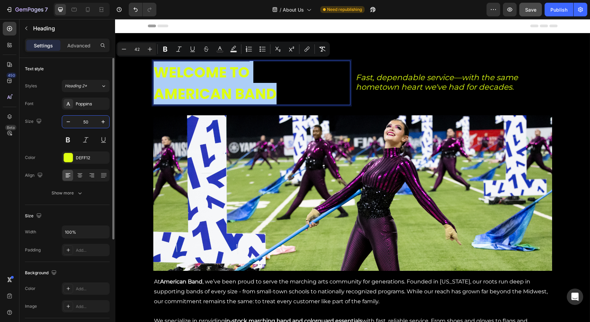
click at [89, 122] on input "50" at bounding box center [85, 122] width 23 height 12
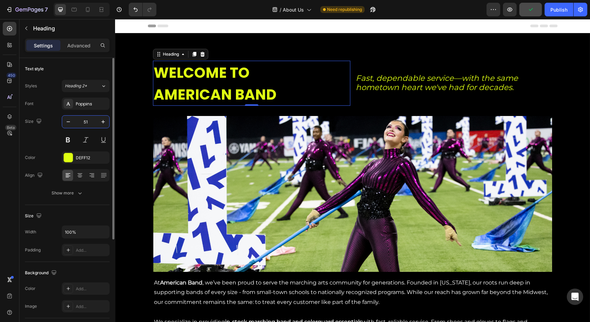
type input "5"
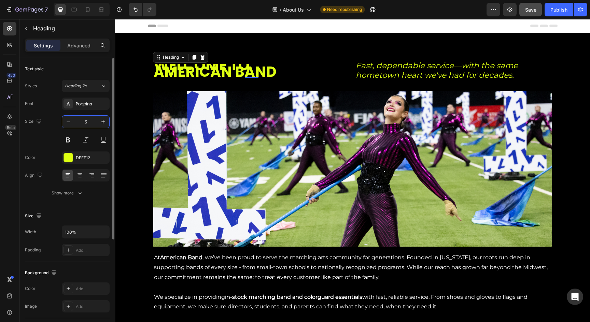
type input "50"
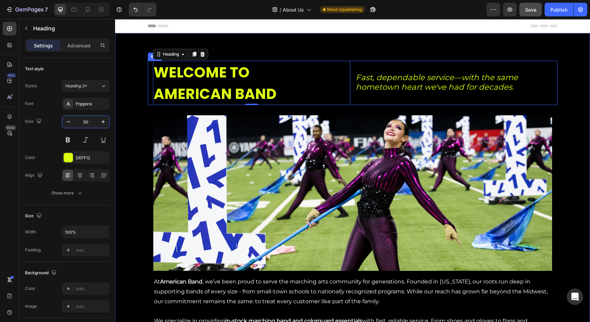
click at [377, 100] on div "Fast, dependable service—with the same hometown heart we've had for decades. Te…" at bounding box center [453, 83] width 197 height 44
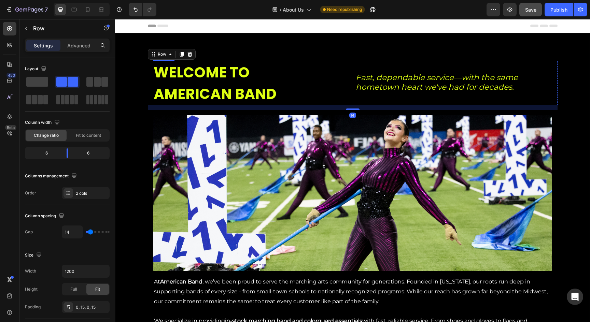
click at [249, 77] on span "WELCOME TO" at bounding box center [202, 72] width 96 height 20
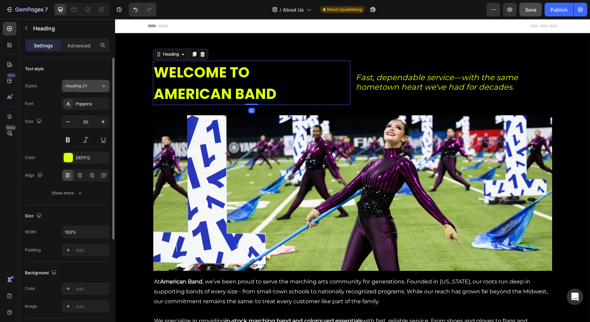
click at [91, 85] on div "Heading 2*" at bounding box center [79, 86] width 28 height 6
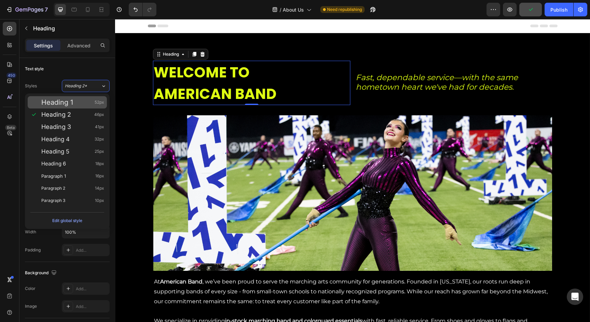
click at [81, 107] on div "Heading 1 52px" at bounding box center [67, 102] width 79 height 12
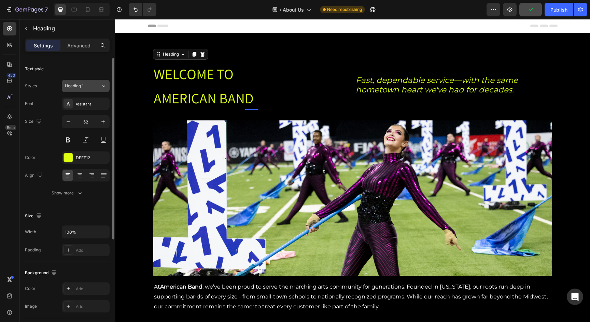
click at [91, 84] on div "Heading 1" at bounding box center [79, 86] width 28 height 6
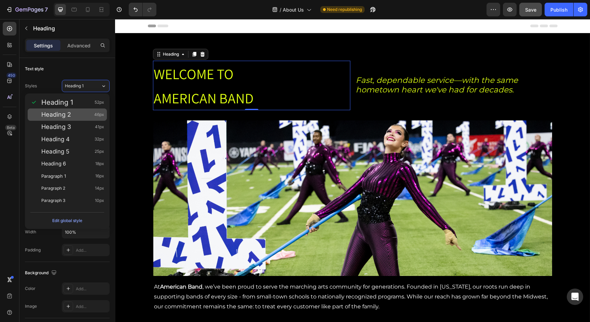
click at [87, 112] on div "Heading 2 46px" at bounding box center [72, 114] width 63 height 7
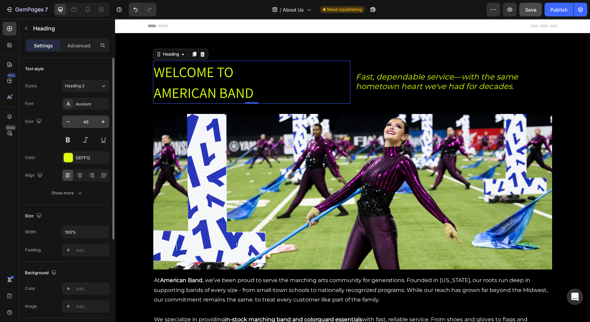
click at [88, 120] on input "46" at bounding box center [85, 122] width 23 height 12
click at [102, 121] on icon "button" at bounding box center [103, 121] width 7 height 7
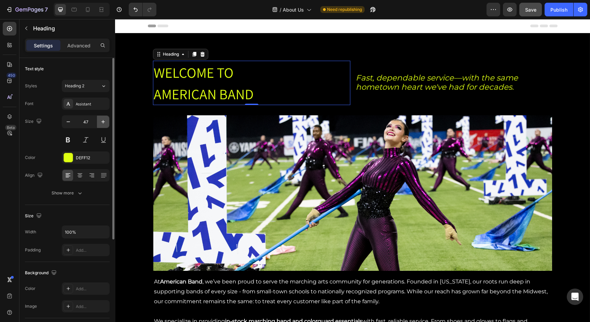
click at [103, 121] on icon "button" at bounding box center [102, 121] width 3 height 3
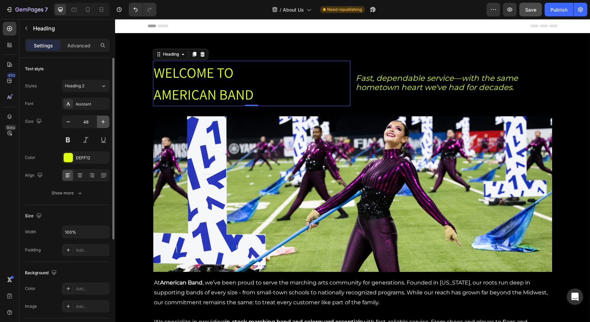
click at [103, 121] on icon "button" at bounding box center [102, 121] width 3 height 3
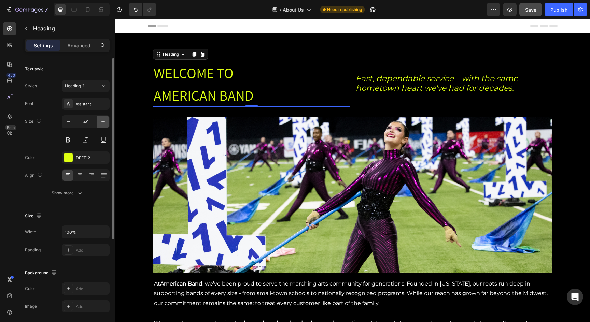
click at [103, 121] on icon "button" at bounding box center [102, 121] width 3 height 3
type input "50"
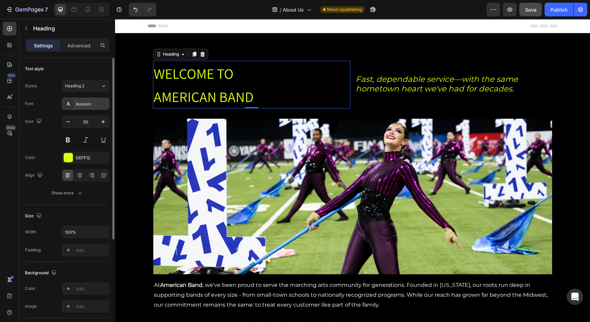
click at [89, 107] on div "Assistant" at bounding box center [86, 104] width 48 height 12
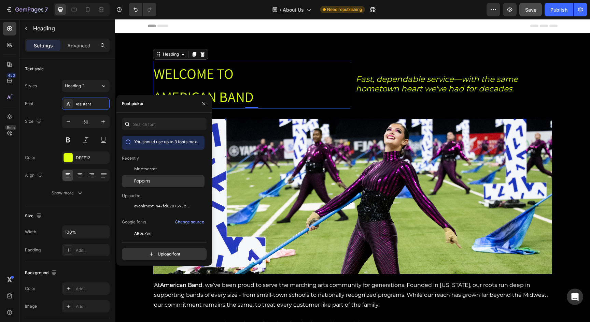
click at [145, 182] on span "Poppins" at bounding box center [142, 181] width 16 height 6
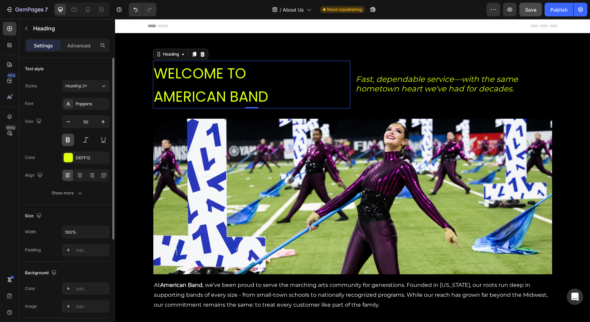
click at [71, 141] on button at bounding box center [68, 140] width 12 height 12
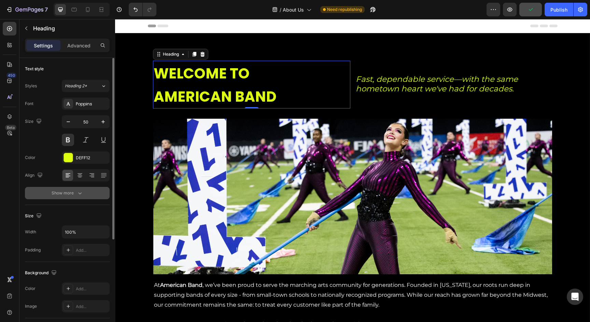
click at [76, 190] on div "Show more" at bounding box center [68, 193] width 32 height 7
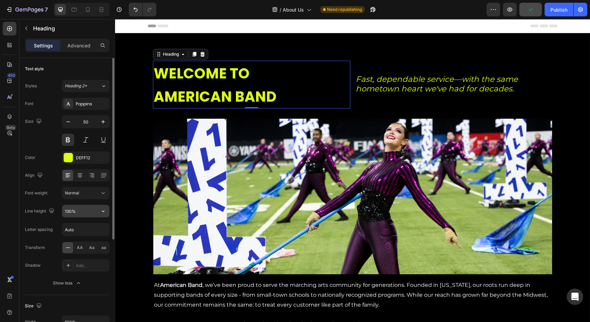
click at [75, 210] on input "130%" at bounding box center [85, 211] width 47 height 12
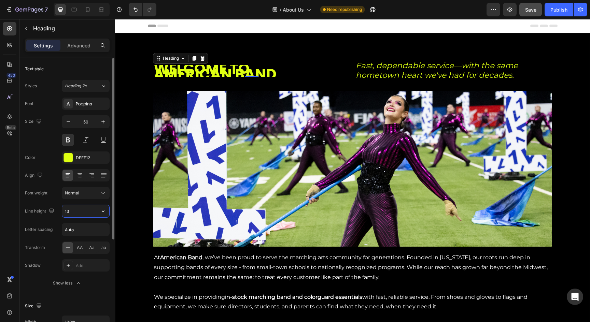
type input "1"
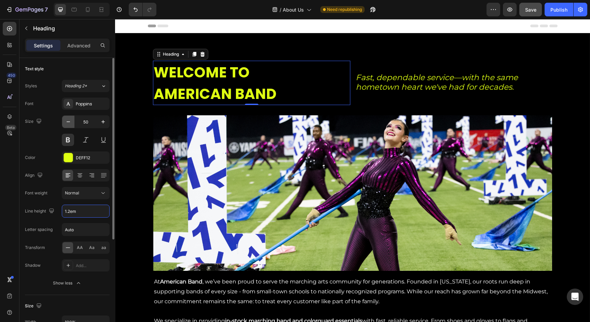
type input "1.2em"
click at [68, 120] on icon "button" at bounding box center [68, 121] width 7 height 7
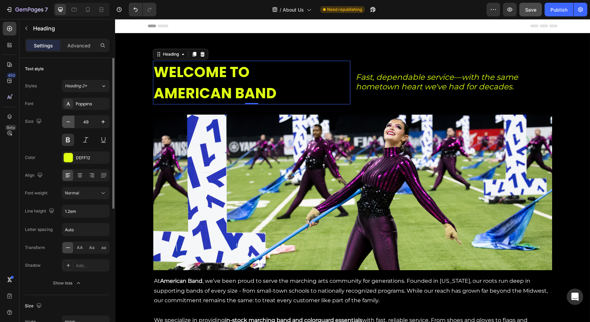
click at [68, 120] on icon "button" at bounding box center [68, 121] width 7 height 7
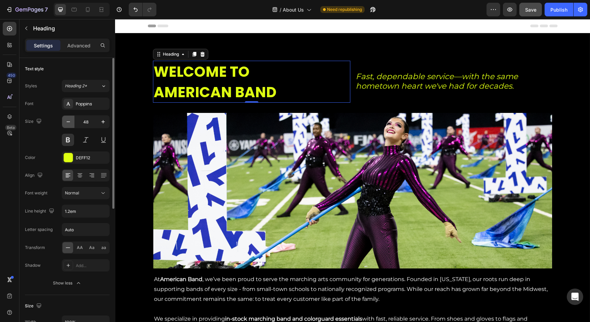
click at [68, 120] on icon "button" at bounding box center [68, 121] width 7 height 7
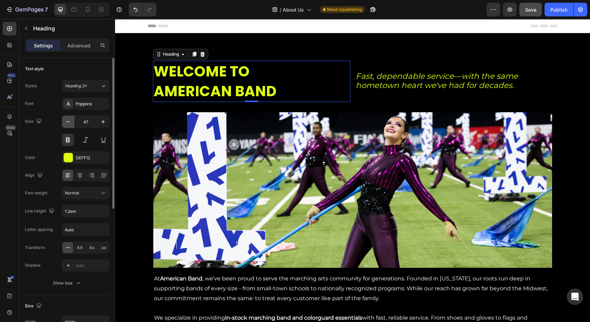
click at [68, 120] on icon "button" at bounding box center [68, 121] width 7 height 7
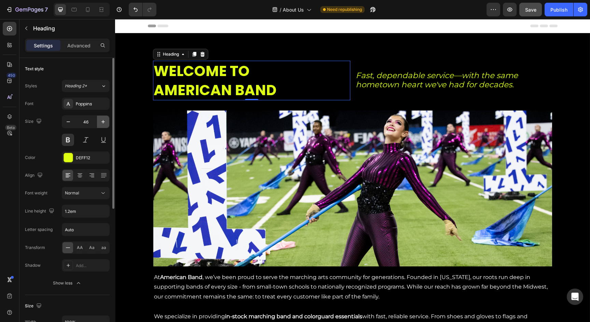
click at [100, 123] on icon "button" at bounding box center [103, 121] width 7 height 7
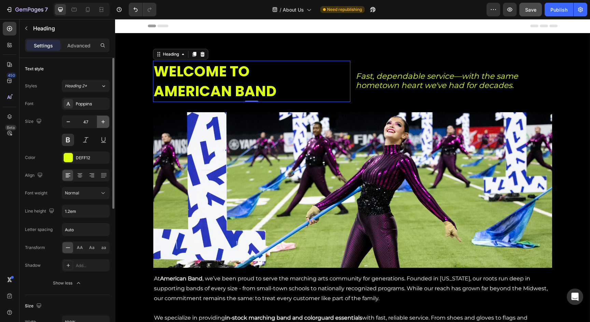
click at [100, 123] on icon "button" at bounding box center [103, 121] width 7 height 7
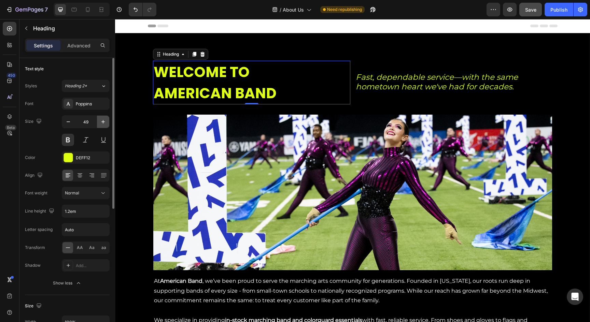
click at [103, 123] on icon "button" at bounding box center [103, 121] width 7 height 7
type input "50"
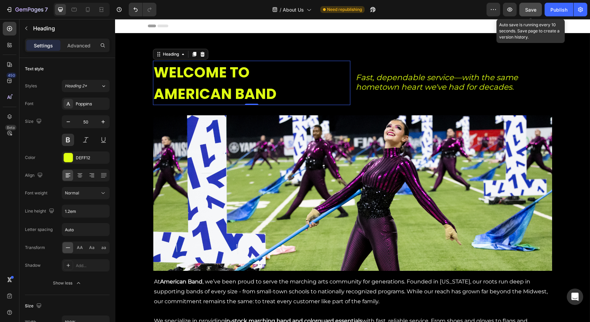
click at [535, 10] on span "Save" at bounding box center [530, 10] width 11 height 6
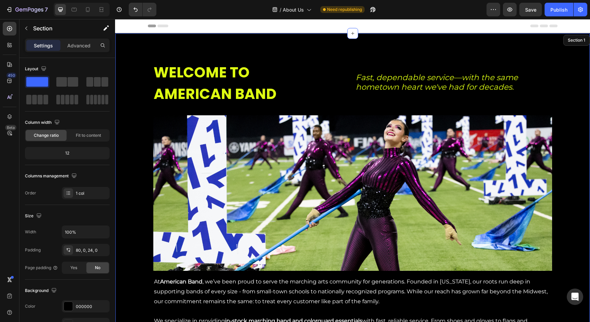
click at [131, 103] on div "⁠⁠⁠⁠⁠⁠⁠ WELCOME TO AMERICAN BAND Heading 0 Fast, dependable service—with the sa…" at bounding box center [352, 236] width 474 height 351
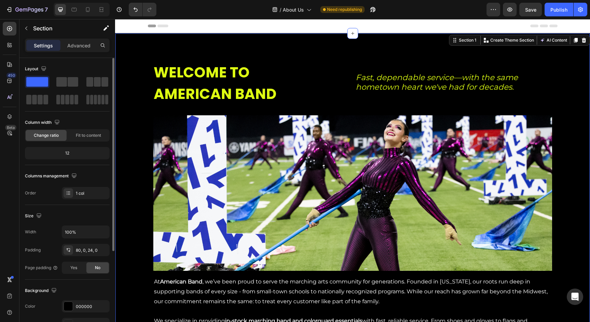
click at [42, 83] on span at bounding box center [37, 82] width 22 height 10
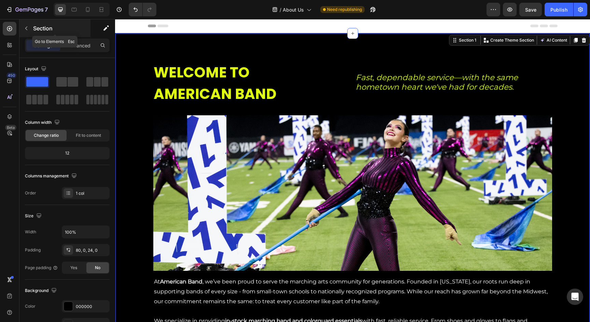
click at [28, 31] on button "button" at bounding box center [26, 28] width 11 height 11
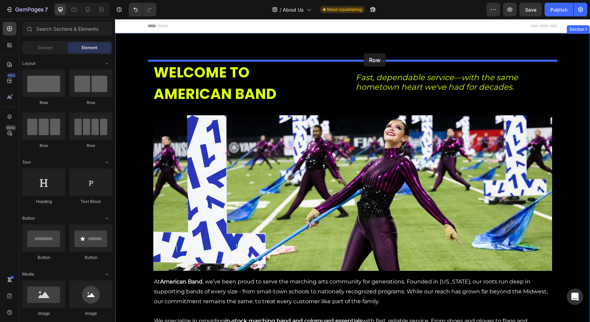
drag, startPoint x: 174, startPoint y: 99, endPoint x: 364, endPoint y: 53, distance: 194.6
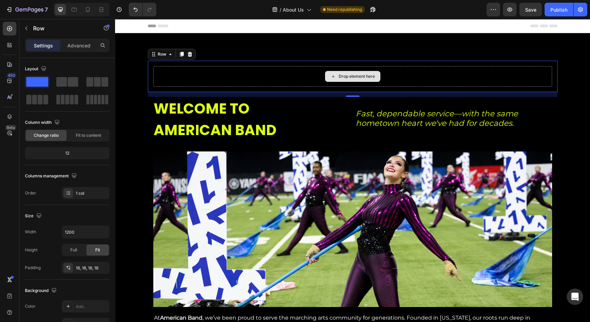
drag, startPoint x: 176, startPoint y: 102, endPoint x: 271, endPoint y: 80, distance: 97.4
click at [63, 80] on span at bounding box center [61, 82] width 11 height 10
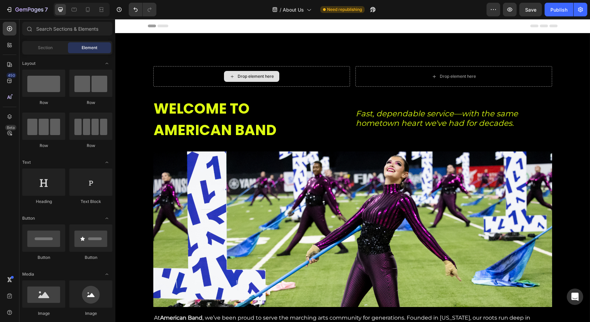
click at [233, 75] on icon at bounding box center [231, 77] width 5 height 6
click at [48, 179] on div at bounding box center [43, 182] width 43 height 27
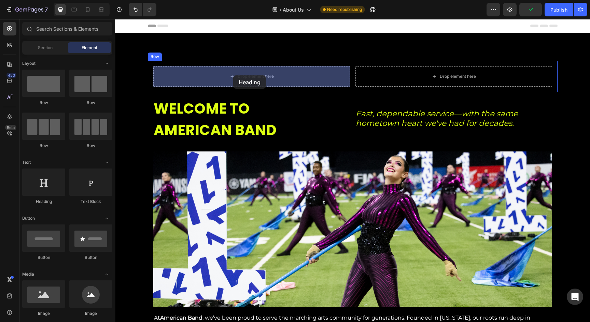
drag, startPoint x: 159, startPoint y: 197, endPoint x: 233, endPoint y: 75, distance: 142.5
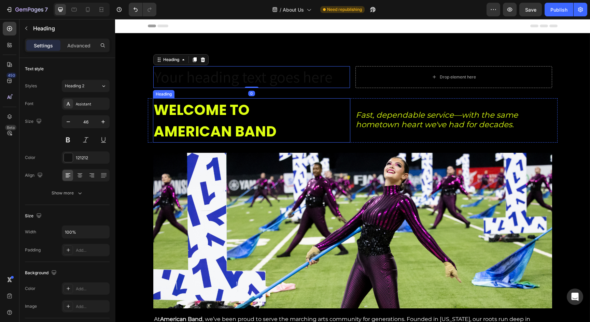
click at [207, 116] on span "WELCOME TO" at bounding box center [202, 110] width 96 height 20
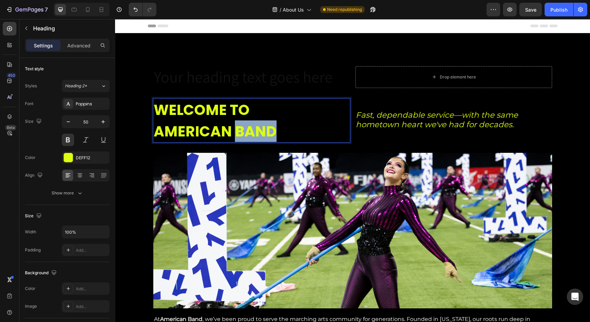
click at [267, 128] on span "AMERICAN BAND" at bounding box center [215, 132] width 123 height 20
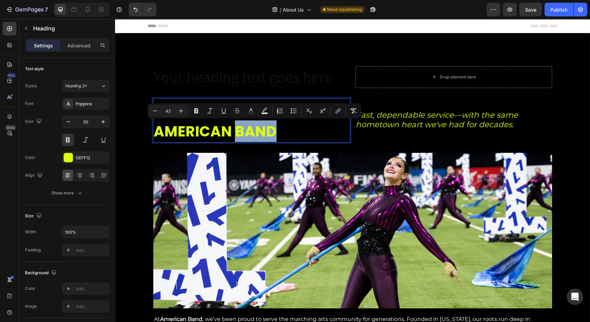
click at [279, 129] on p "WELCOME TO AMERICAN BAND" at bounding box center [252, 120] width 196 height 43
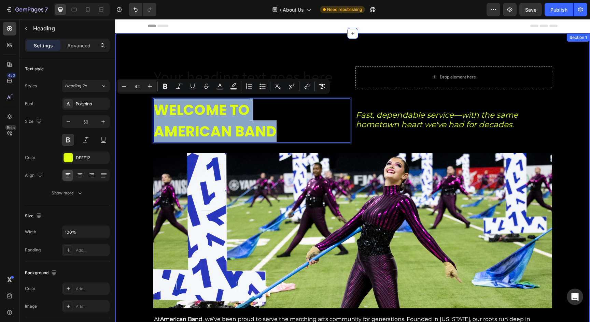
drag, startPoint x: 274, startPoint y: 130, endPoint x: 142, endPoint y: 116, distance: 133.5
click at [142, 116] on div "Your heading text goes here Heading Drop element here Row WELCOME TO AMERICAN B…" at bounding box center [352, 255] width 474 height 388
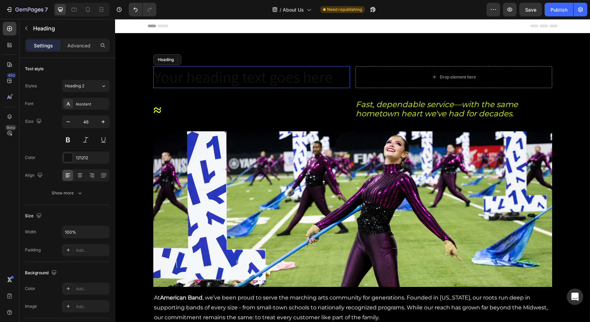
click at [183, 77] on h2 "Your heading text goes here" at bounding box center [251, 77] width 197 height 22
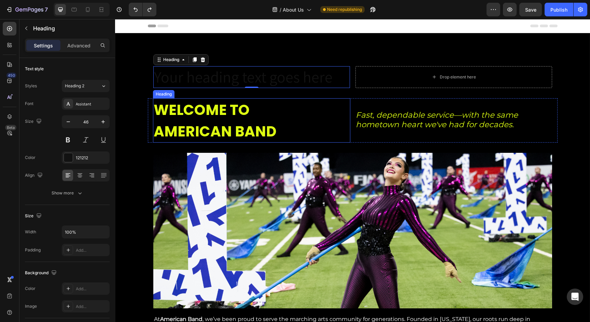
click at [226, 139] on span "AMERICAN BAND" at bounding box center [215, 132] width 123 height 20
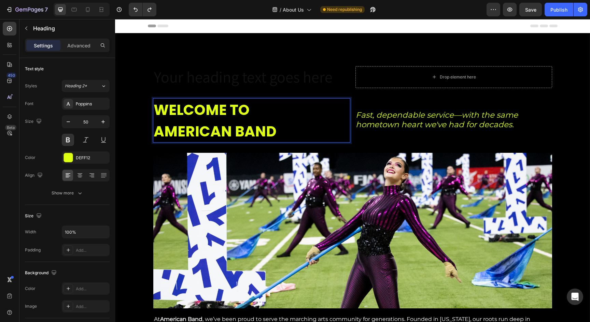
click at [240, 129] on span "AMERICAN BAND" at bounding box center [215, 132] width 123 height 20
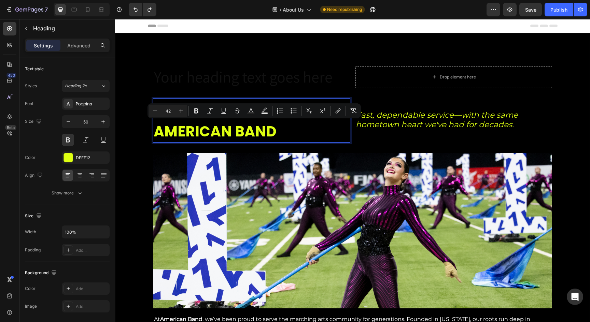
click at [276, 129] on p "WELCOME TO AMERICAN BAND" at bounding box center [252, 120] width 196 height 43
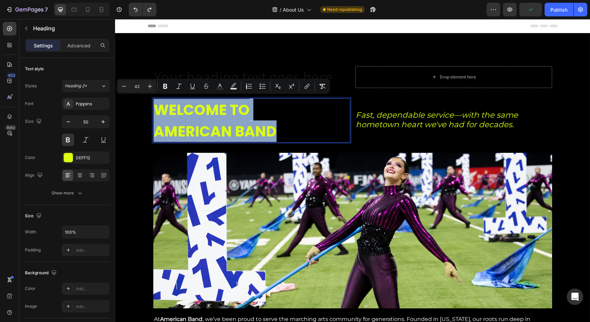
drag, startPoint x: 265, startPoint y: 130, endPoint x: 154, endPoint y: 108, distance: 113.0
click at [154, 108] on p "WELCOME TO AMERICAN BAND" at bounding box center [252, 120] width 196 height 43
copy p "WELCOME TO AMERICAN BAND"
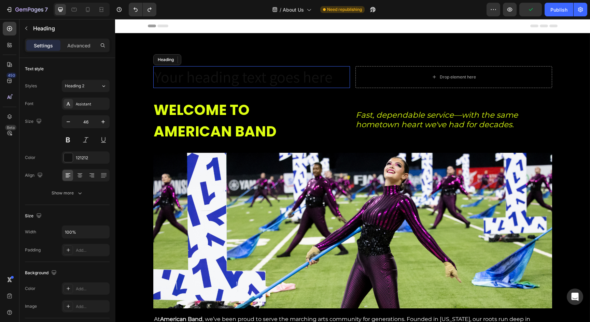
click at [190, 72] on h2 "Your heading text goes here" at bounding box center [251, 77] width 197 height 22
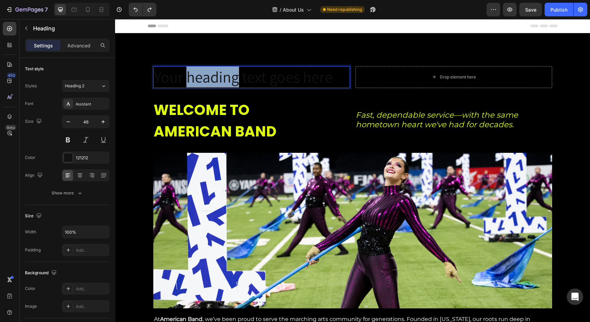
click at [189, 76] on p "Your heading text goes here" at bounding box center [251, 77] width 195 height 20
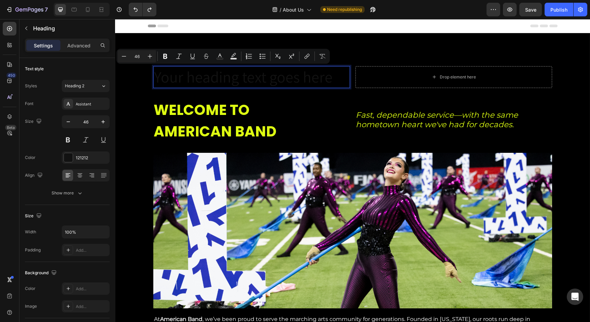
click at [293, 79] on p "Your heading text goes here" at bounding box center [251, 77] width 195 height 20
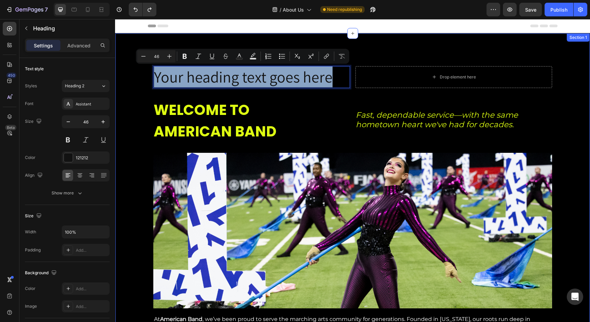
drag, startPoint x: 331, startPoint y: 78, endPoint x: 145, endPoint y: 73, distance: 186.8
click at [145, 73] on div "Your heading text goes here Heading 0 Drop element here Row ⁠⁠⁠⁠⁠⁠⁠ WELCOME TO …" at bounding box center [352, 255] width 474 height 388
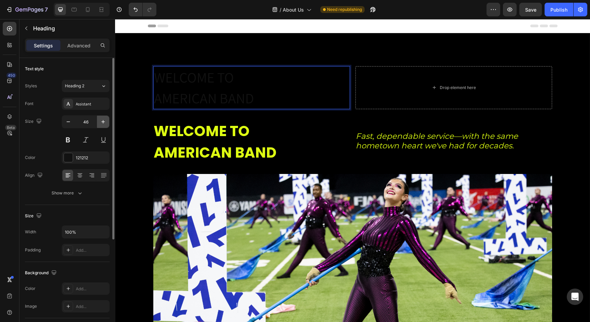
click at [104, 123] on icon "button" at bounding box center [103, 121] width 7 height 7
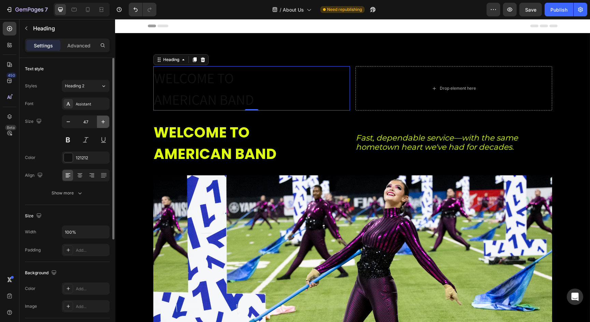
click at [104, 123] on icon "button" at bounding box center [103, 121] width 7 height 7
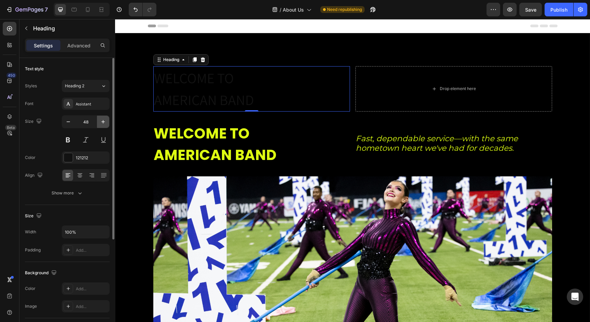
click at [104, 123] on icon "button" at bounding box center [103, 121] width 7 height 7
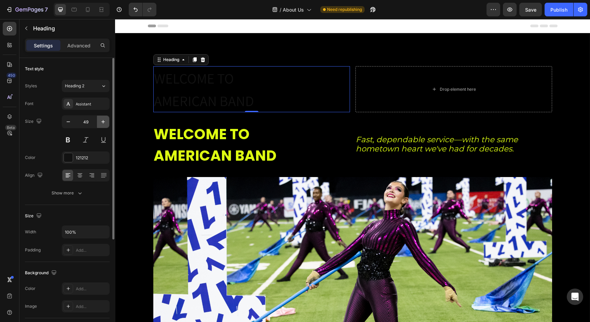
click at [104, 123] on icon "button" at bounding box center [103, 121] width 7 height 7
type input "50"
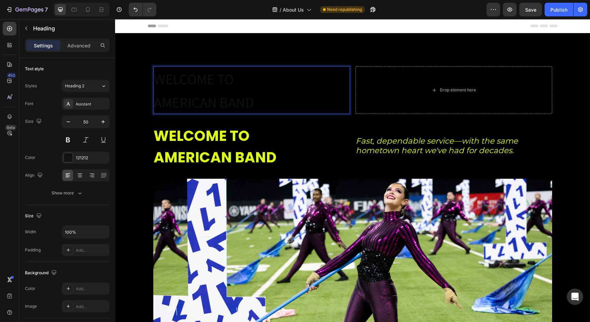
click at [300, 94] on p "WELCOME TO AMERICAN BAND" at bounding box center [251, 90] width 195 height 46
click at [297, 129] on p "⁠⁠⁠⁠⁠⁠⁠ WELCOME TO AMERICAN BAND" at bounding box center [252, 146] width 196 height 43
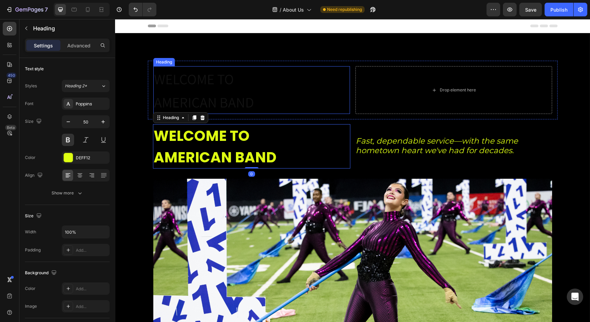
click at [224, 96] on span "AMERICAN BAND" at bounding box center [204, 102] width 100 height 19
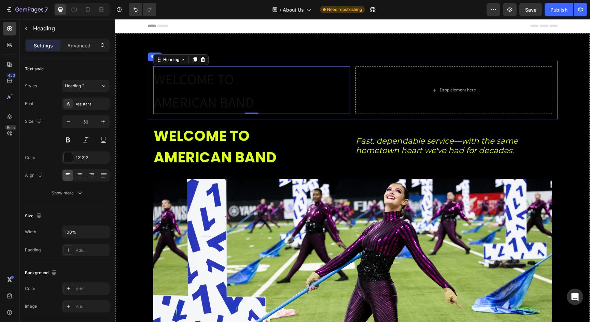
click at [152, 87] on div "⁠⁠⁠⁠⁠⁠⁠ WELCOME TO AMERICAN BAND Heading 0 Drop element here Row" at bounding box center [353, 90] width 410 height 59
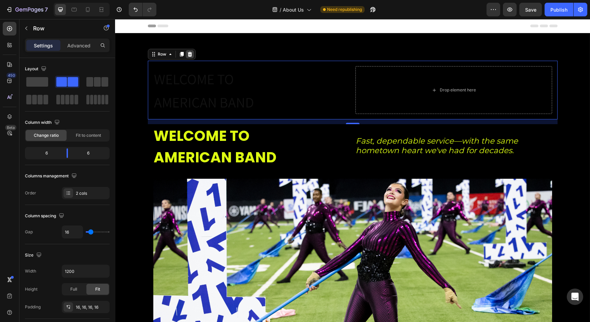
click at [190, 56] on icon at bounding box center [189, 54] width 4 height 5
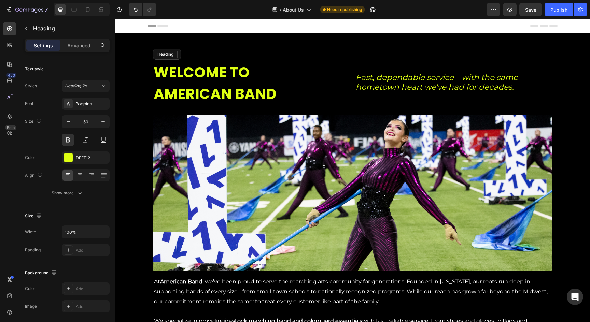
click at [271, 93] on span "AMERICAN BAND" at bounding box center [215, 94] width 123 height 20
click at [87, 89] on button "Heading 2*" at bounding box center [86, 86] width 48 height 12
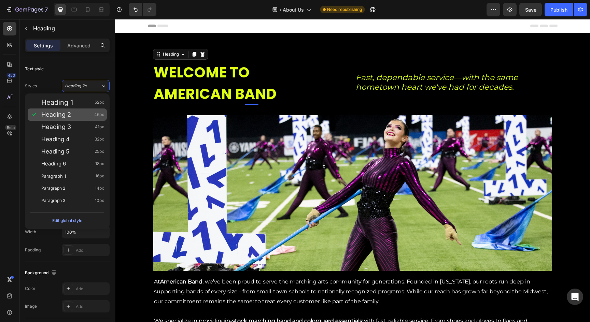
click at [83, 112] on div "Heading 2 46px" at bounding box center [72, 114] width 63 height 7
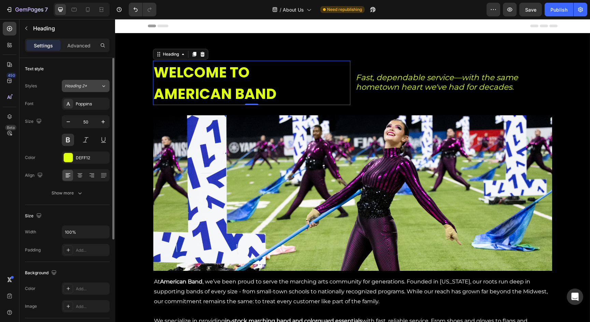
click at [82, 83] on span "Heading 2*" at bounding box center [76, 86] width 22 height 6
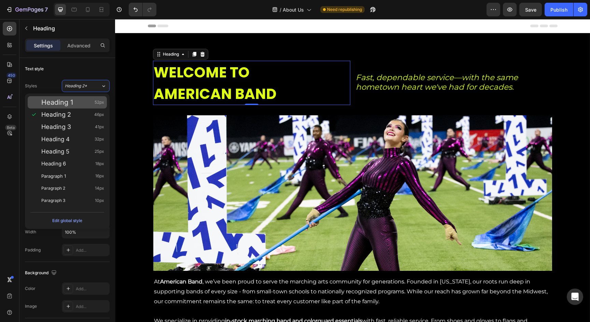
click at [77, 98] on div "Heading 1 52px" at bounding box center [67, 102] width 79 height 12
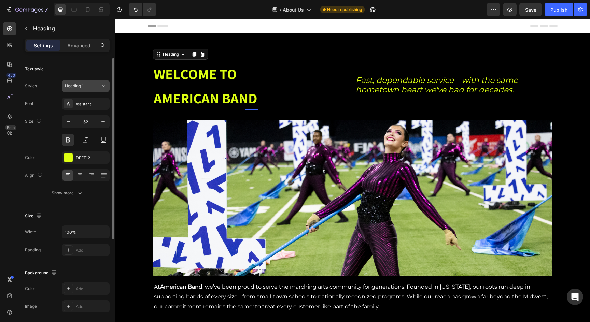
click at [84, 86] on div "Heading 1" at bounding box center [79, 86] width 28 height 6
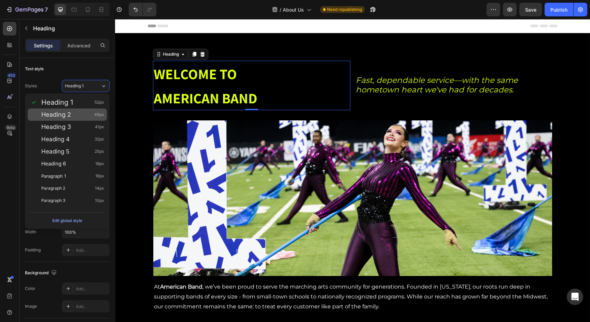
click at [81, 111] on div "Heading 2 46px" at bounding box center [67, 115] width 79 height 12
type input "46"
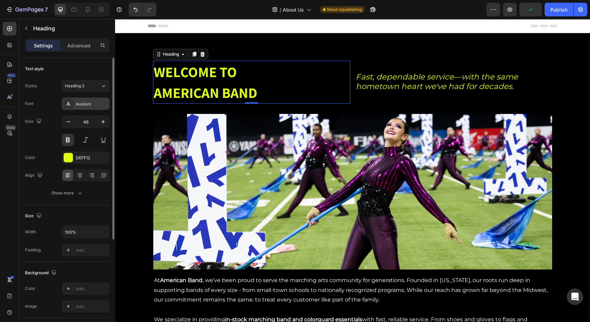
click at [88, 107] on div "Assistant" at bounding box center [86, 104] width 48 height 12
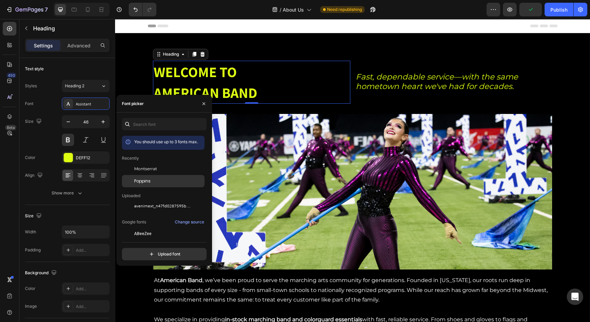
click at [141, 182] on span "Poppins" at bounding box center [142, 181] width 16 height 6
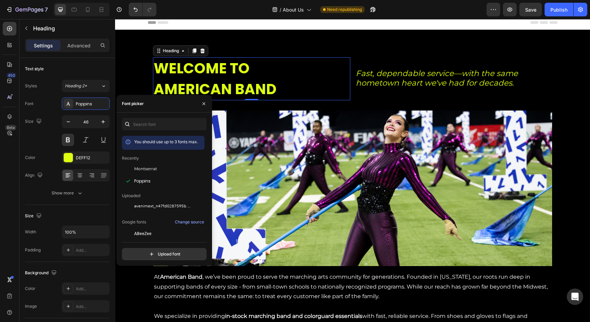
scroll to position [5, 0]
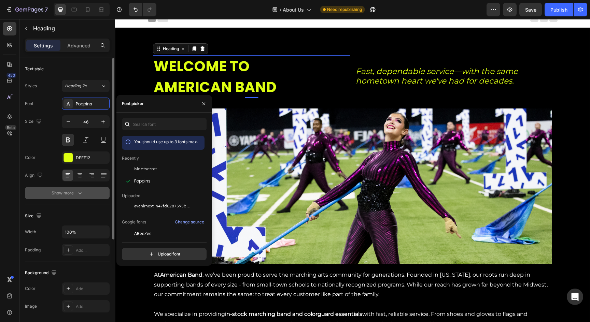
click at [63, 198] on button "Show more" at bounding box center [67, 193] width 85 height 12
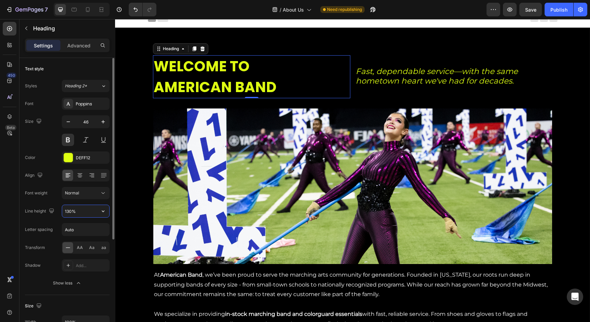
drag, startPoint x: 82, startPoint y: 211, endPoint x: 46, endPoint y: 208, distance: 35.6
click at [46, 208] on div "Line height 130%" at bounding box center [67, 211] width 85 height 13
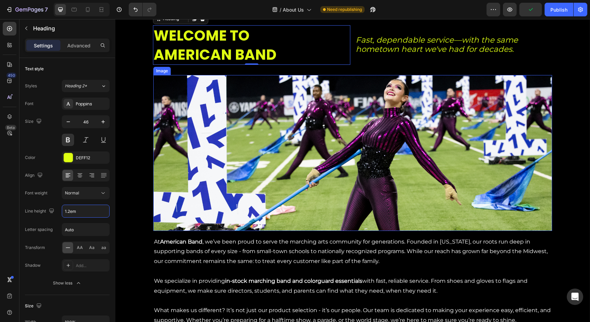
scroll to position [37, 0]
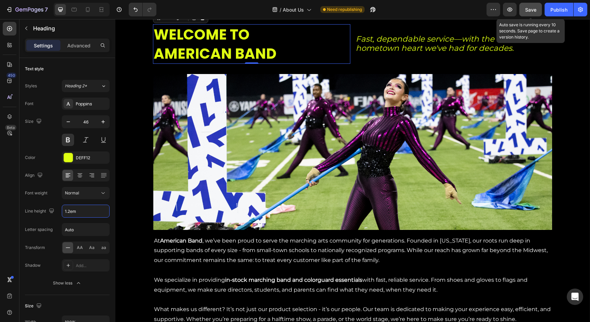
type input "1.2em"
click at [528, 5] on button "Save" at bounding box center [530, 10] width 23 height 14
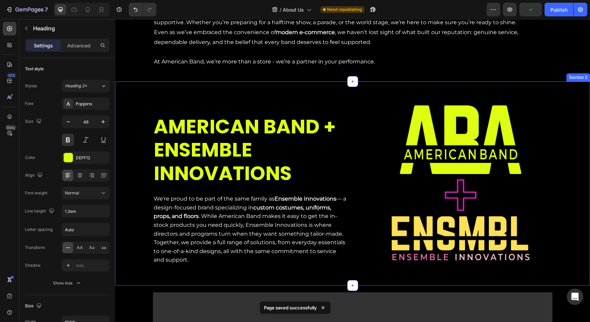
scroll to position [334, 0]
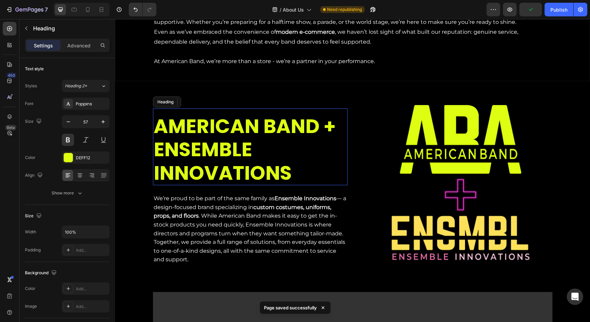
click at [217, 164] on h2 "AMERICAN BAND + ENSEMBLE INNOVATIONS" at bounding box center [250, 149] width 195 height 71
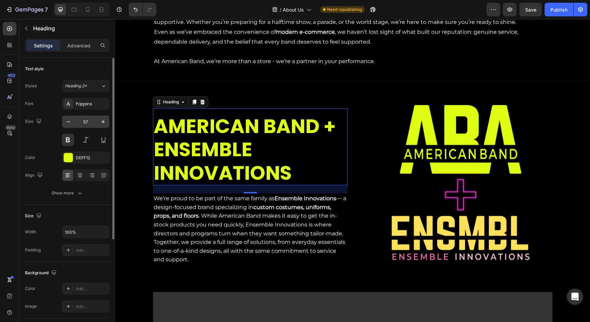
click at [93, 122] on input "57" at bounding box center [85, 122] width 23 height 12
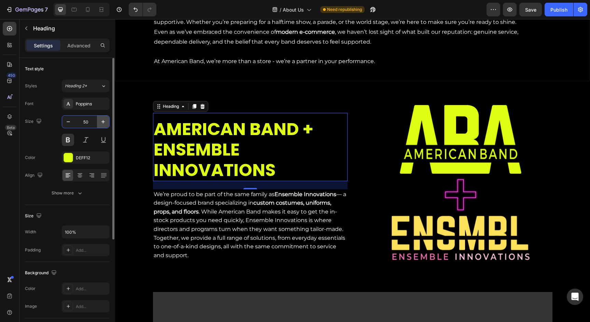
type input "5"
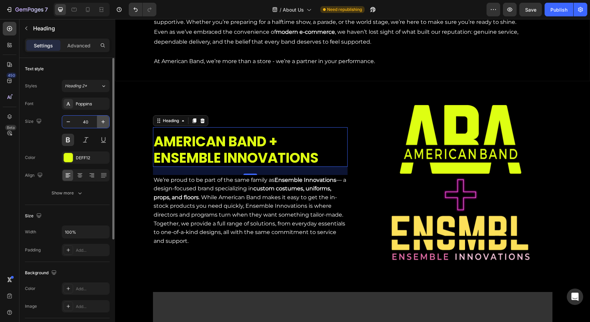
type input "4"
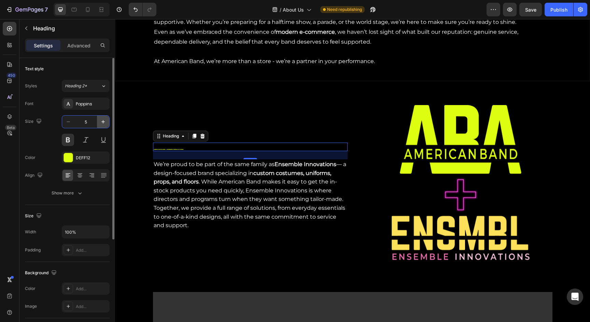
type input "50"
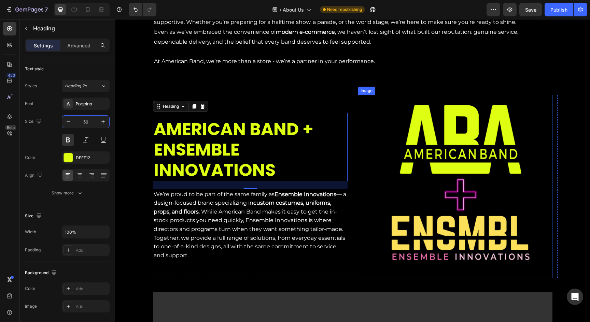
click at [363, 105] on div "Image" at bounding box center [455, 187] width 195 height 184
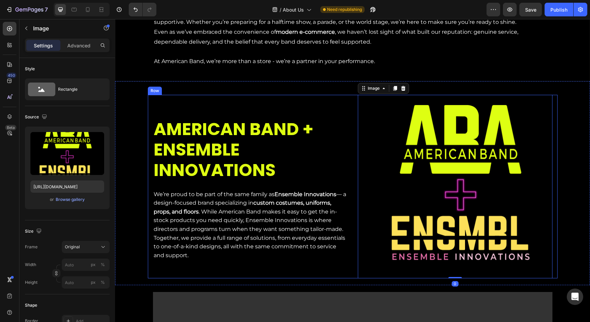
click at [258, 162] on h2 "AMERICAN BAND + ENSEMBLE INNOVATIONS" at bounding box center [250, 149] width 195 height 63
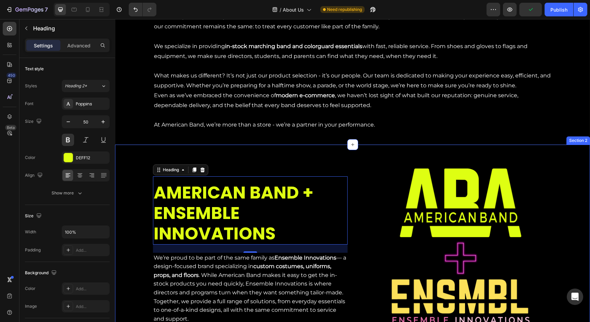
scroll to position [201, 0]
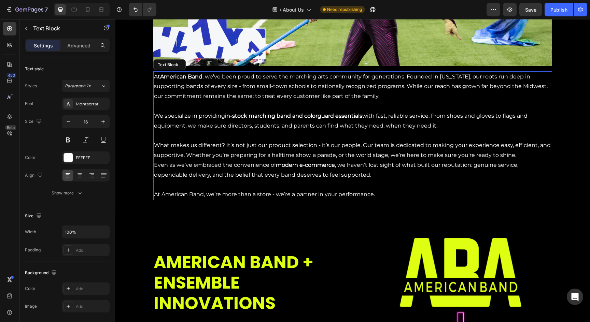
click at [315, 86] on p "At American Band , we’ve been proud to serve the marching arts community for ge…" at bounding box center [352, 86] width 397 height 29
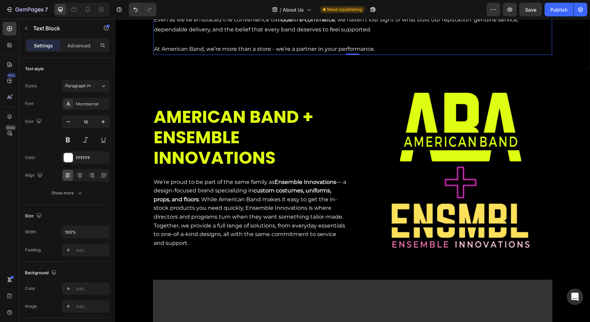
scroll to position [351, 0]
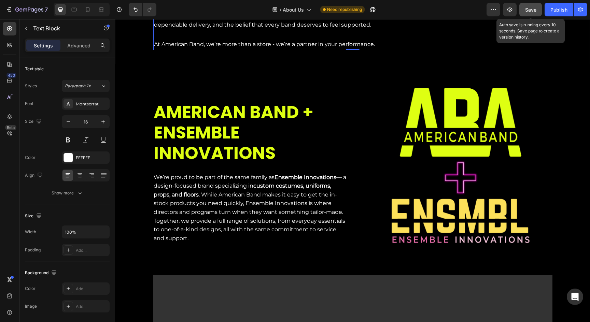
click at [524, 11] on button "Save" at bounding box center [530, 10] width 23 height 14
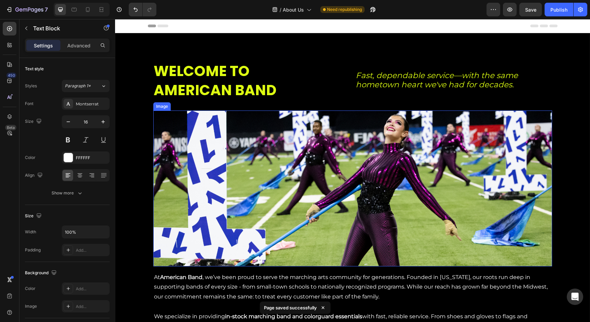
scroll to position [0, 0]
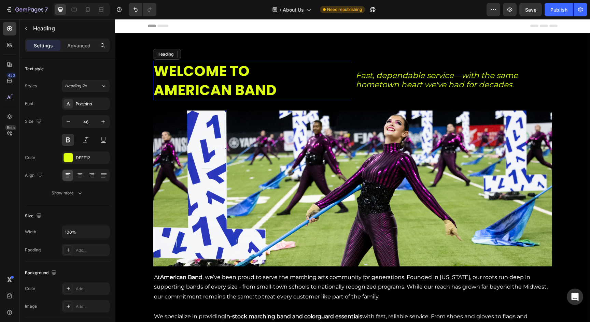
click at [215, 83] on span "AMERICAN BAND" at bounding box center [215, 90] width 123 height 20
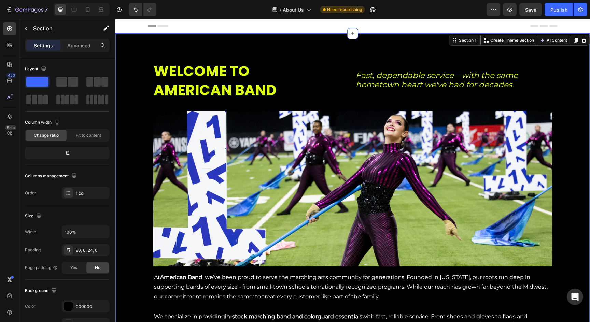
click at [246, 57] on div "WELCOME TO AMERICAN BAND Heading Fast, dependable service—with the same hometow…" at bounding box center [352, 224] width 475 height 382
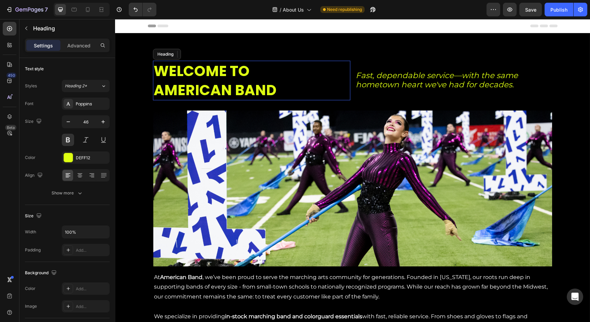
click at [237, 79] on span "WELCOME TO" at bounding box center [202, 71] width 96 height 20
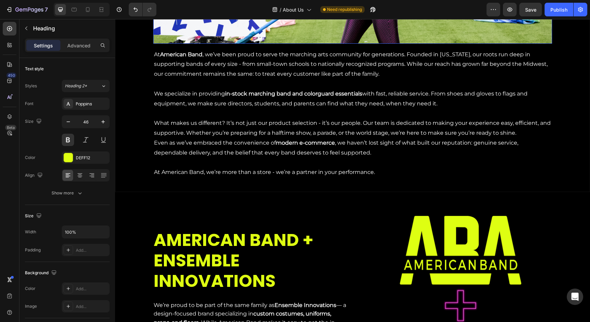
scroll to position [229, 0]
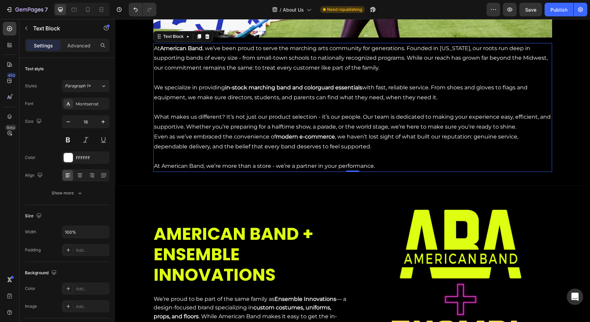
click at [216, 106] on p "We specialize in providing in-stock marching band and colorguard essentials wit…" at bounding box center [352, 97] width 397 height 29
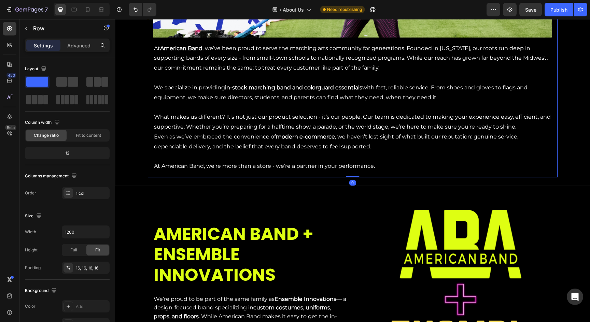
click at [244, 41] on div "Image Row At American Band , we’ve been proud to serve the marching arts commun…" at bounding box center [352, 27] width 399 height 291
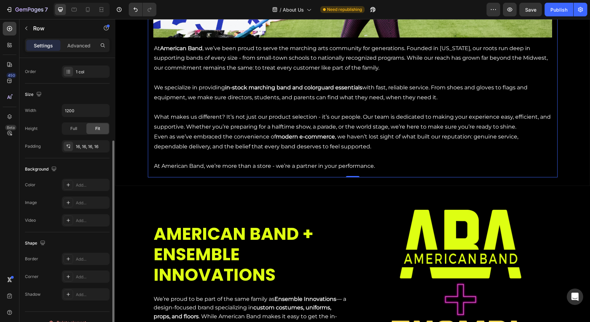
scroll to position [0, 0]
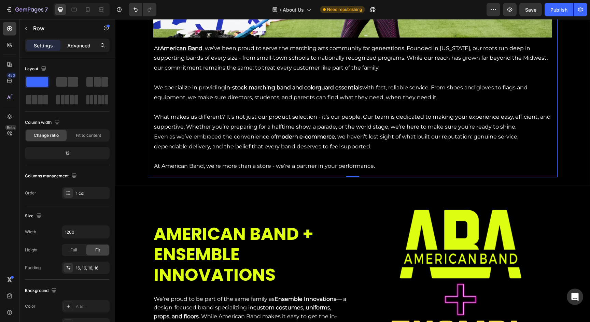
click at [81, 46] on p "Advanced" at bounding box center [78, 45] width 23 height 7
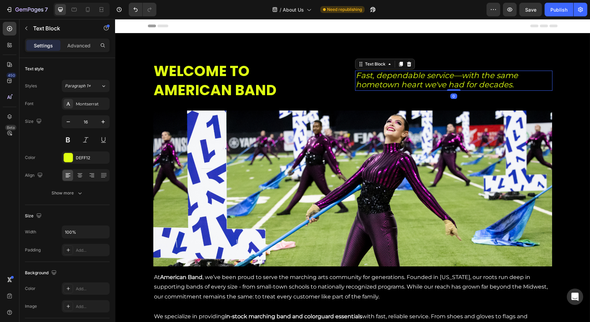
click at [401, 80] on icon "Fast, dependable service—with the same hometown heart we've had for decades." at bounding box center [437, 80] width 162 height 19
click at [96, 176] on div at bounding box center [91, 175] width 11 height 11
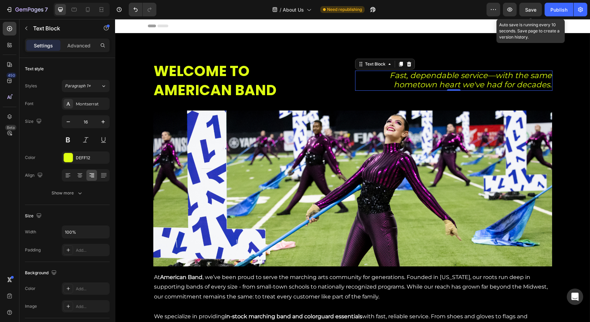
click at [525, 11] on span "Save" at bounding box center [530, 10] width 11 height 6
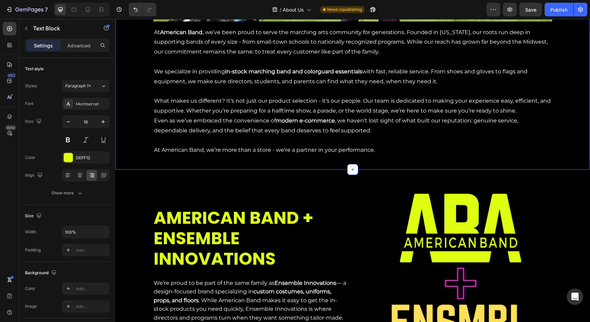
scroll to position [242, 0]
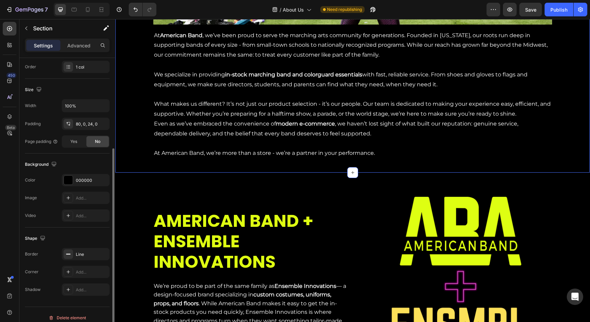
scroll to position [133, 0]
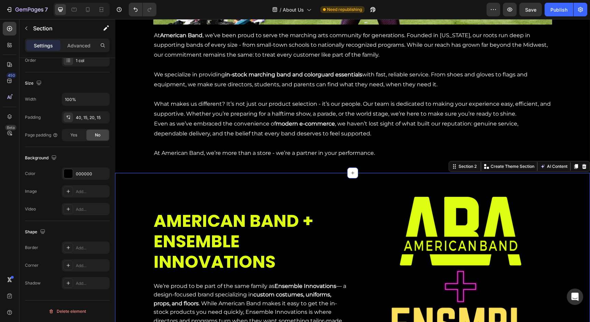
click at [155, 176] on div "AMERICAN BAND + ENSEMBLE INNOVATIONS Heading We’re proud to be part of the same…" at bounding box center [352, 275] width 475 height 204
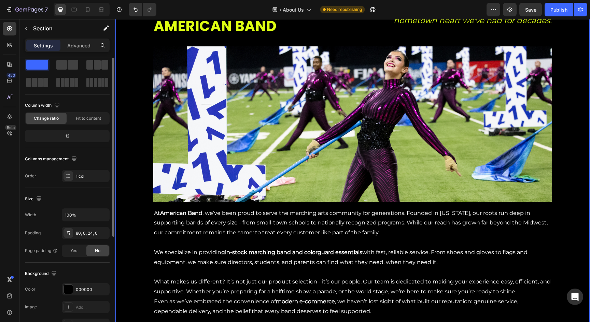
scroll to position [0, 0]
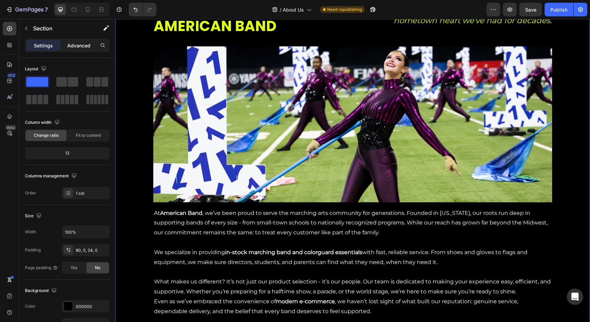
click at [77, 49] on div "Advanced" at bounding box center [79, 45] width 34 height 11
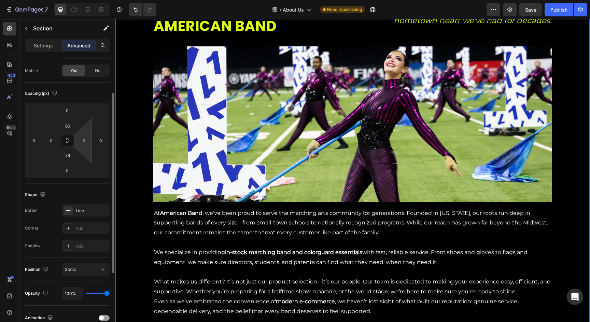
scroll to position [55, 0]
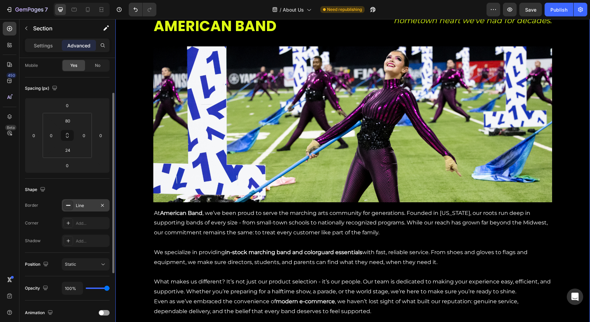
click at [69, 207] on icon at bounding box center [68, 205] width 5 height 5
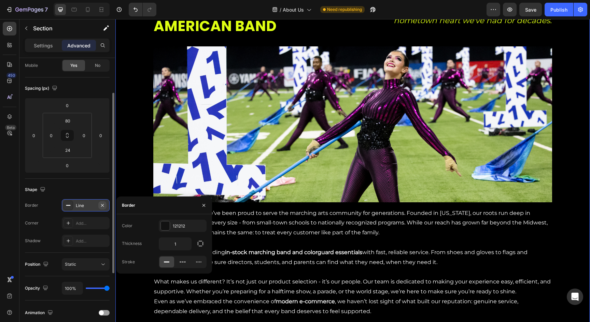
click at [101, 204] on icon "button" at bounding box center [102, 205] width 3 height 3
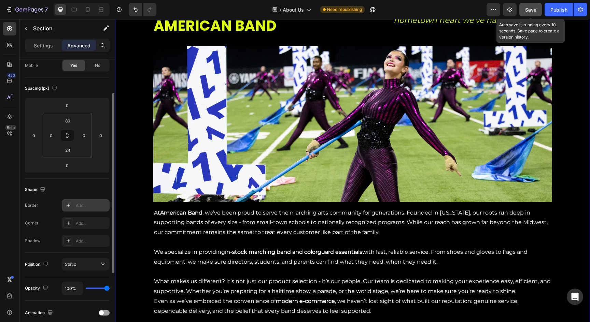
click at [523, 10] on button "Save" at bounding box center [530, 10] width 23 height 14
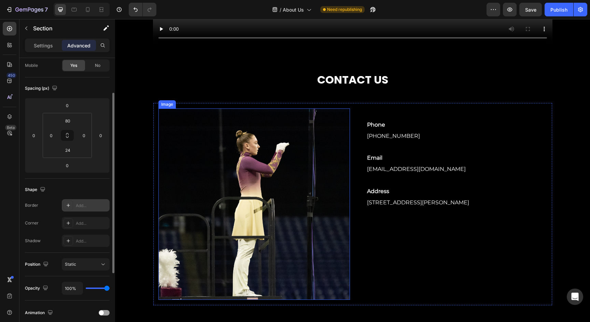
scroll to position [802, 0]
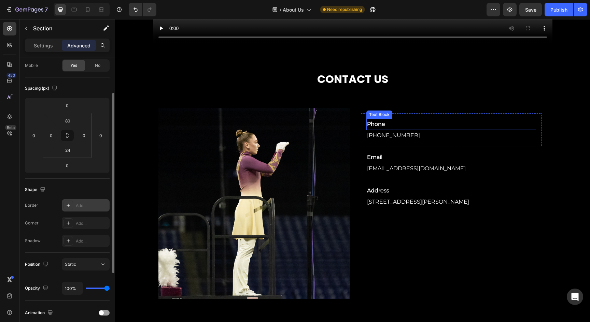
click at [369, 124] on p "Phone" at bounding box center [451, 124] width 168 height 10
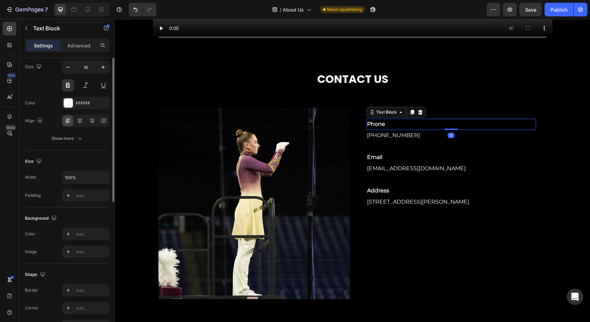
scroll to position [0, 0]
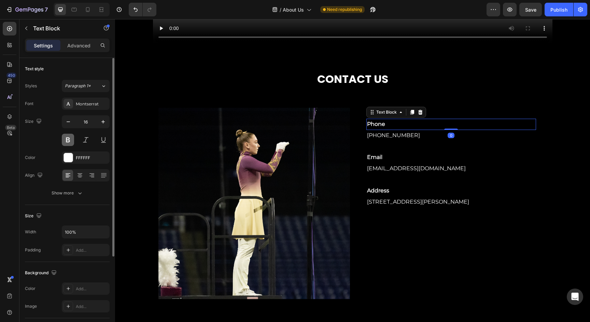
click at [67, 140] on button at bounding box center [68, 140] width 12 height 12
click at [393, 126] on p "Phone" at bounding box center [451, 124] width 168 height 10
click at [87, 49] on p "Advanced" at bounding box center [78, 45] width 23 height 7
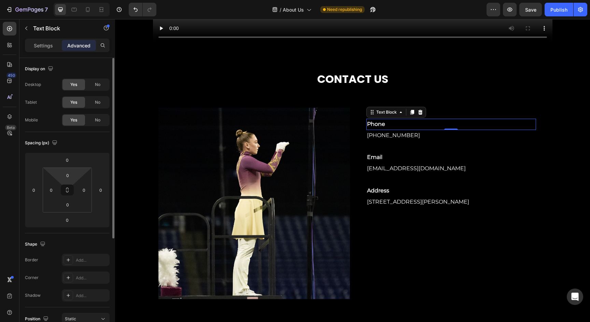
scroll to position [161, 0]
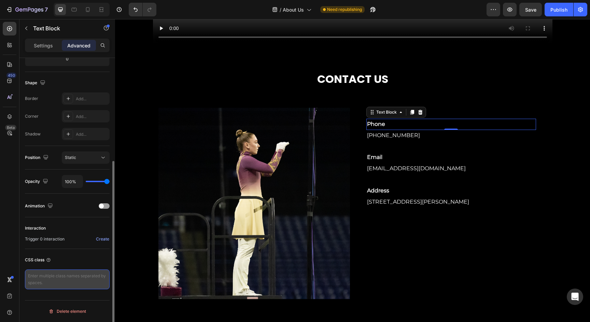
click at [72, 281] on textarea at bounding box center [67, 280] width 85 height 20
click at [43, 275] on textarea "font-size: 52px !important;" at bounding box center [67, 280] width 85 height 20
click at [28, 274] on textarea "font-size: 52px !important;" at bounding box center [67, 280] width 85 height 20
click at [69, 278] on textarea "font-size: 52px !important;" at bounding box center [67, 280] width 85 height 20
click at [46, 273] on textarea "font-size: 52px !important;" at bounding box center [67, 280] width 85 height 20
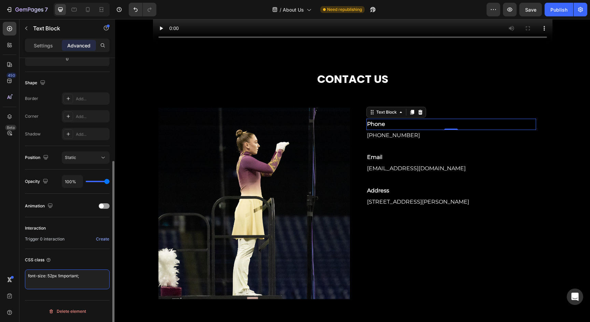
click at [42, 273] on textarea "font-size: 52px !important;" at bounding box center [67, 280] width 85 height 20
click at [28, 273] on textarea "font-size: 52px !important;" at bounding box center [67, 280] width 85 height 20
click at [39, 277] on textarea "font-size: 52px !important;" at bounding box center [67, 280] width 85 height 20
click at [94, 288] on textarea "p { font-size: 52px !important;" at bounding box center [67, 280] width 85 height 20
click at [33, 275] on textarea "p { font-size: 52px !important; }" at bounding box center [67, 280] width 85 height 20
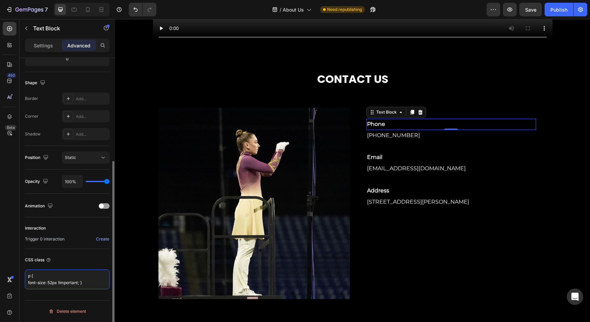
click at [41, 283] on textarea "p { font-size: 52px !important; }" at bounding box center [67, 280] width 85 height 20
click at [52, 283] on textarea "p { font-size: 52px !important; }" at bounding box center [67, 280] width 85 height 20
click at [44, 282] on textarea "p { font-size: 52px !important; }" at bounding box center [67, 280] width 85 height 20
click at [49, 283] on textarea "p { color: 52px !important; }" at bounding box center [67, 280] width 85 height 20
type textarea "p { color: #000 !important; }"
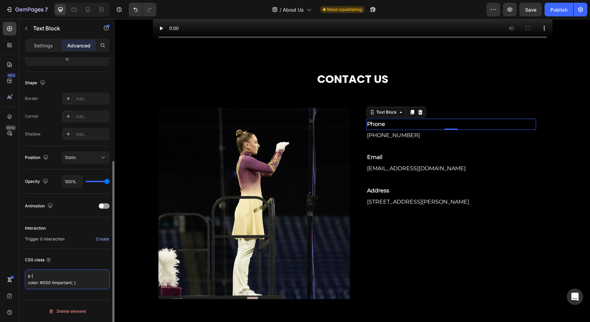
drag, startPoint x: 88, startPoint y: 281, endPoint x: 25, endPoint y: 274, distance: 63.2
click at [25, 274] on textarea "p { color: #000 !important; }" at bounding box center [67, 280] width 85 height 20
click at [39, 277] on textarea "p { color: #000 !important; }" at bounding box center [67, 280] width 85 height 20
drag, startPoint x: 73, startPoint y: 283, endPoint x: 29, endPoint y: 285, distance: 44.4
click at [29, 285] on textarea "p { color: #000 !important; }" at bounding box center [67, 280] width 85 height 20
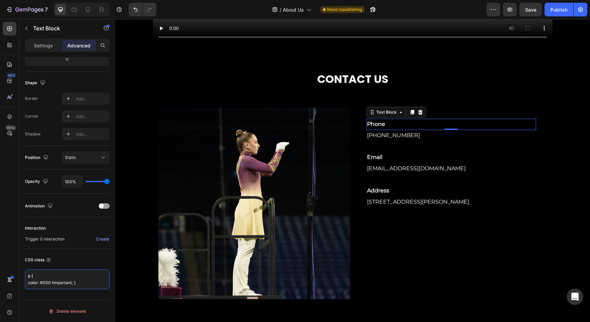
drag, startPoint x: 56, startPoint y: 283, endPoint x: 19, endPoint y: 274, distance: 38.2
click at [19, 274] on div "450 Beta Sections(18) Elements(83) Section Element Hero Section Product Detail …" at bounding box center [57, 170] width 115 height 303
paste textarea "color: #000 !important;"
type textarea "color: #000 !important;"
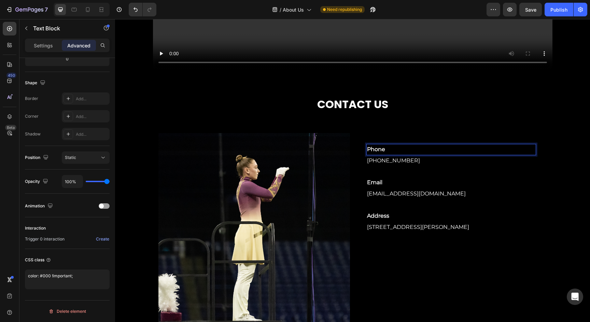
click at [385, 151] on p "Phone" at bounding box center [451, 150] width 168 height 10
click at [380, 150] on p "Phone" at bounding box center [451, 150] width 168 height 10
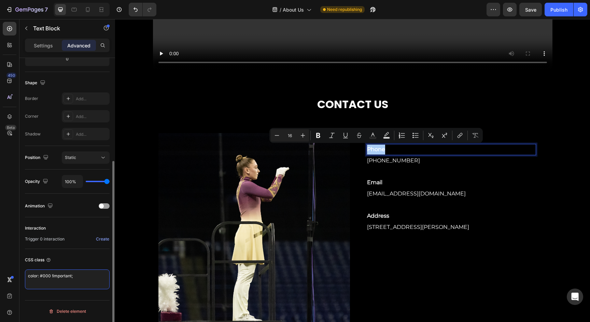
click at [90, 274] on textarea "color: #000 !important;" at bounding box center [67, 280] width 85 height 20
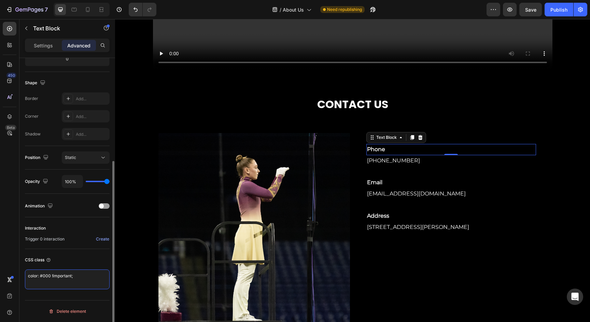
drag, startPoint x: 96, startPoint y: 275, endPoint x: 18, endPoint y: 272, distance: 77.9
click at [19, 272] on div "450 Beta Sections(18) Elements(83) Section Element Hero Section Product Detail …" at bounding box center [57, 170] width 115 height 303
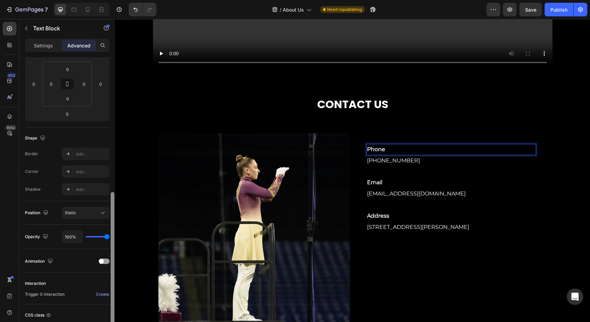
scroll to position [0, 0]
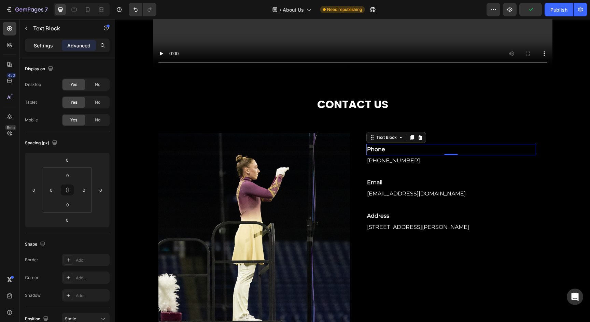
click at [52, 46] on p "Settings" at bounding box center [43, 45] width 19 height 7
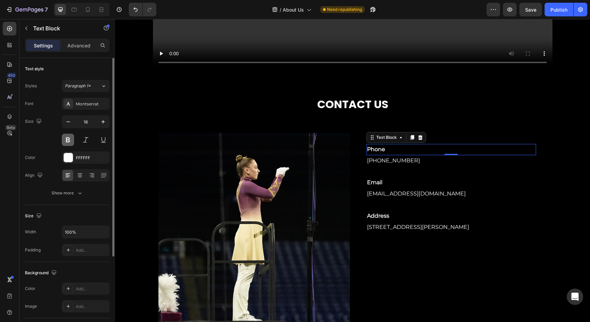
click at [73, 139] on button at bounding box center [68, 140] width 12 height 12
click at [68, 140] on button at bounding box center [68, 140] width 12 height 12
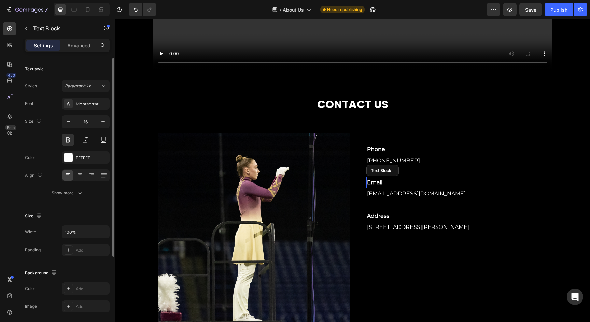
click at [383, 182] on p "Email" at bounding box center [451, 183] width 168 height 10
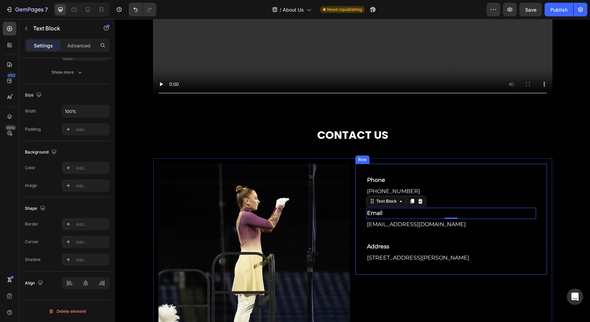
scroll to position [737, 0]
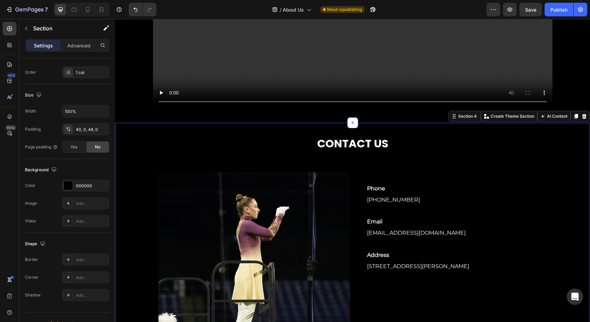
click at [353, 159] on div "CONTACT US Heading Image Phone Text Block 800-421-7479 Text block Row Email Tex…" at bounding box center [352, 256] width 475 height 238
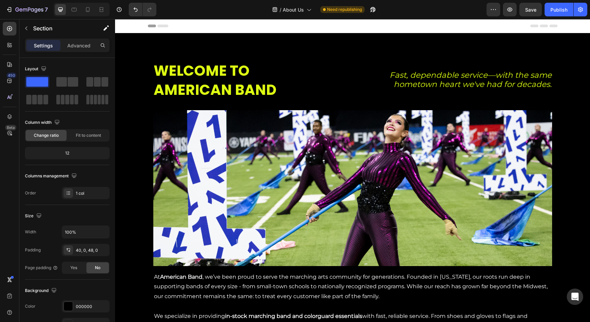
scroll to position [0, 0]
click at [532, 10] on span "Save" at bounding box center [530, 10] width 11 height 6
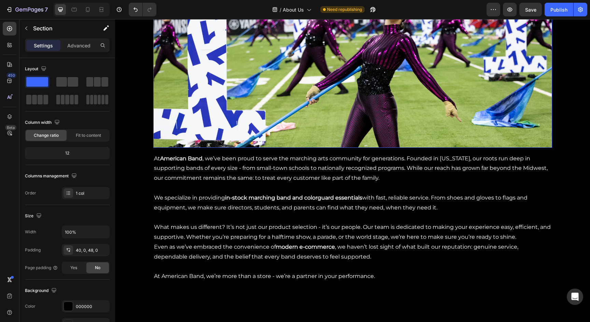
scroll to position [129, 0]
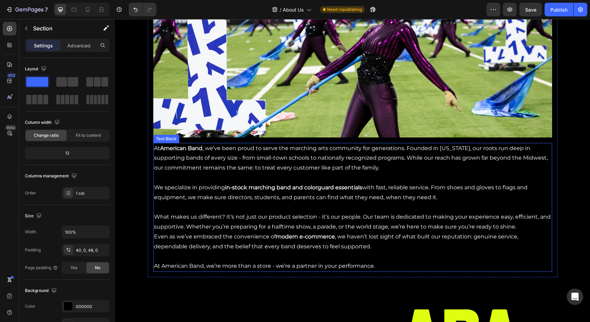
click at [297, 147] on p "At American Band , we’ve been proud to serve the marching arts community for ge…" at bounding box center [352, 158] width 397 height 29
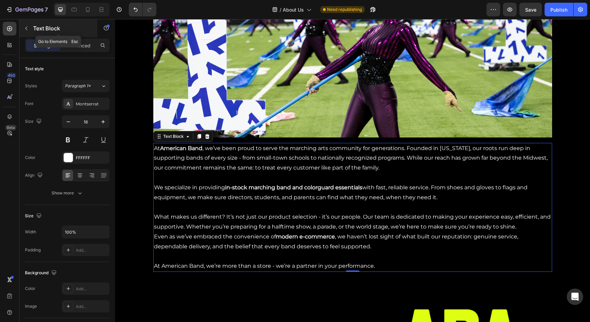
click at [27, 28] on icon "button" at bounding box center [26, 28] width 5 height 5
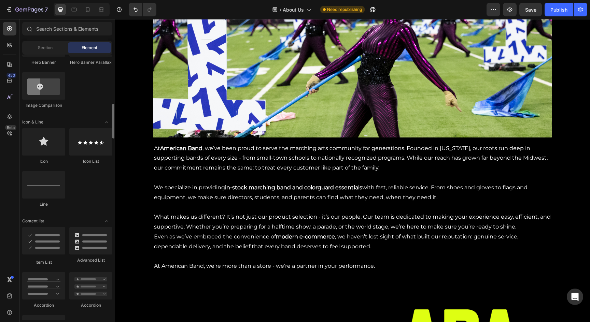
scroll to position [0, 0]
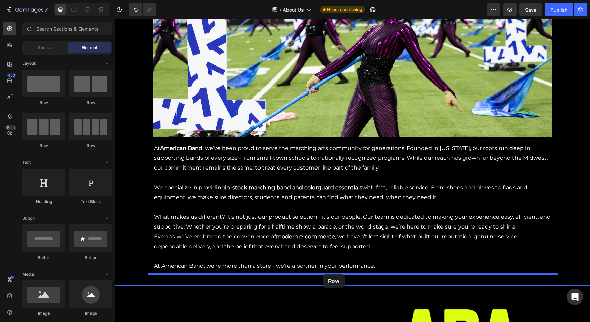
drag, startPoint x: 204, startPoint y: 104, endPoint x: 322, endPoint y: 274, distance: 207.0
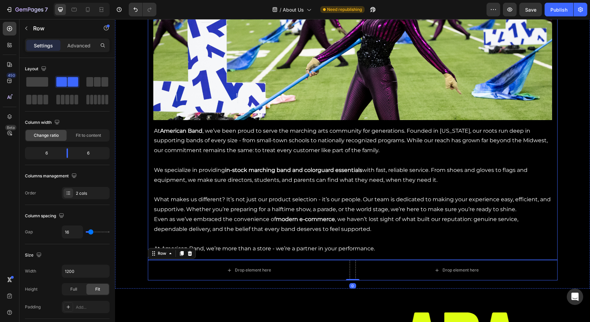
scroll to position [164, 0]
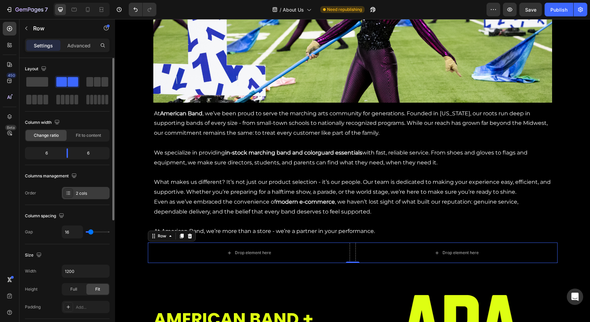
click at [72, 197] on div at bounding box center [68, 193] width 10 height 10
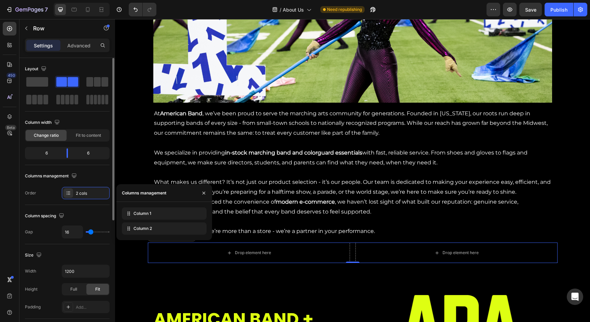
click at [76, 215] on div "Column spacing" at bounding box center [67, 216] width 85 height 11
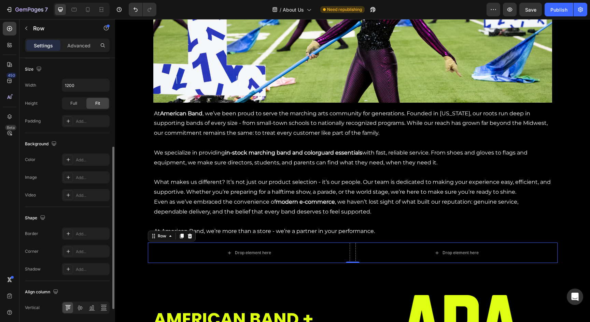
scroll to position [211, 0]
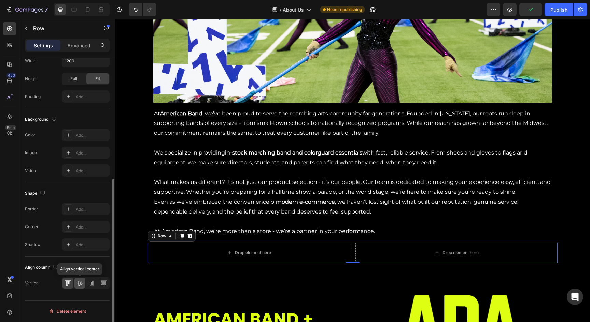
click at [79, 283] on icon at bounding box center [79, 283] width 7 height 7
click at [71, 283] on icon at bounding box center [68, 283] width 7 height 7
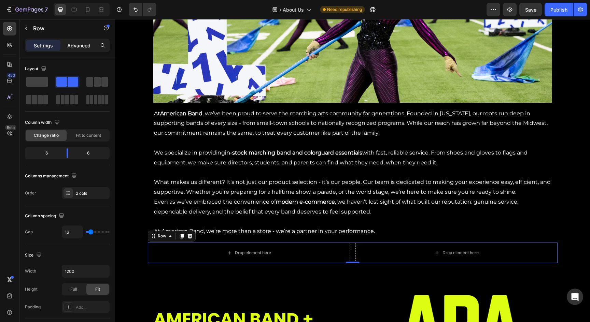
click at [66, 42] on div "Advanced" at bounding box center [79, 45] width 34 height 11
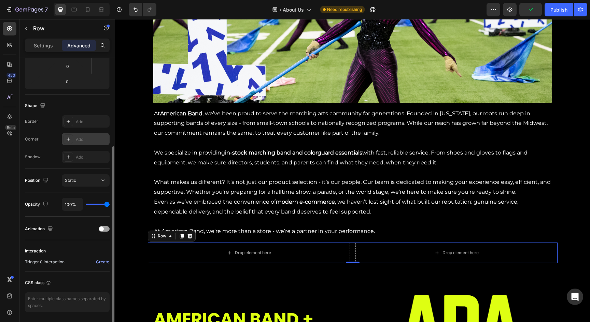
scroll to position [161, 0]
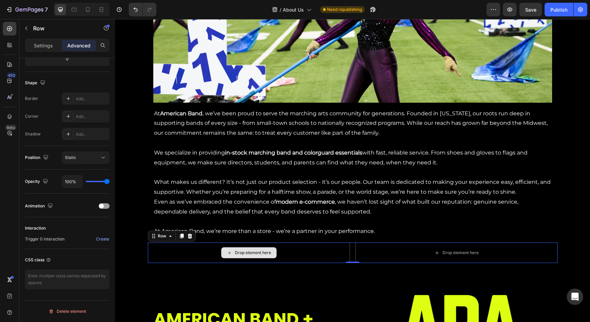
click at [215, 247] on div "Drop element here" at bounding box center [249, 253] width 202 height 20
click at [191, 234] on icon at bounding box center [189, 236] width 4 height 5
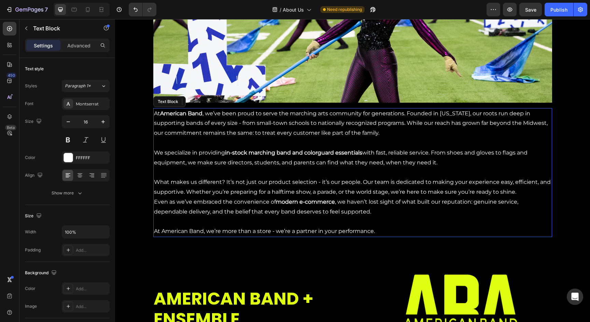
click at [299, 164] on p "We specialize in providing in-stock marching band and colorguard essentials wit…" at bounding box center [352, 162] width 397 height 29
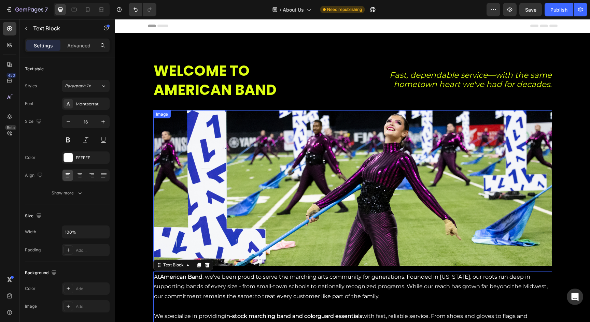
scroll to position [0, 0]
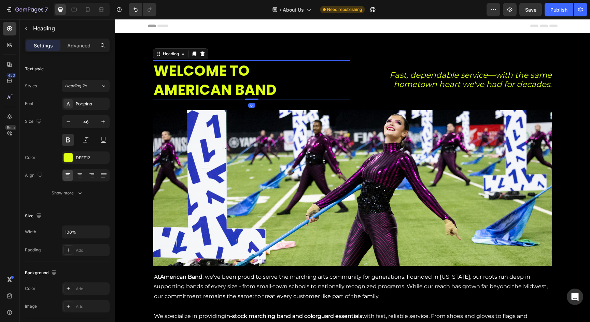
click at [276, 81] on h2 "WELCOME TO AMERICAN BAND" at bounding box center [251, 80] width 197 height 40
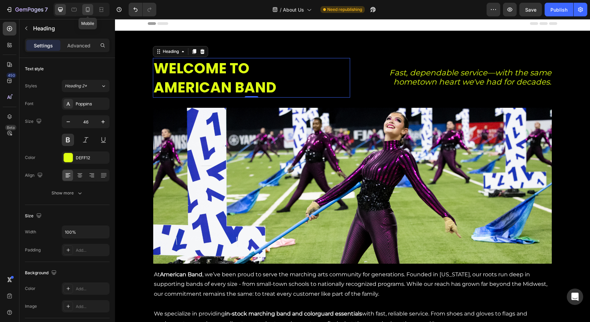
click at [93, 11] on div at bounding box center [87, 9] width 11 height 11
type input "41"
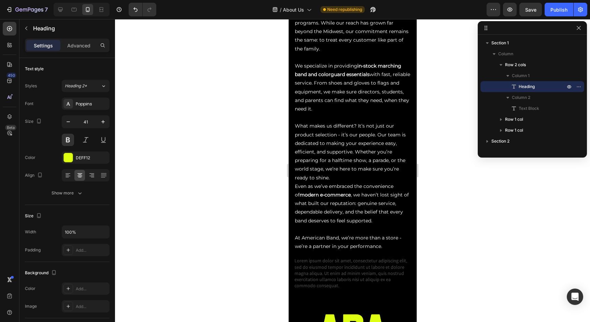
scroll to position [268, 0]
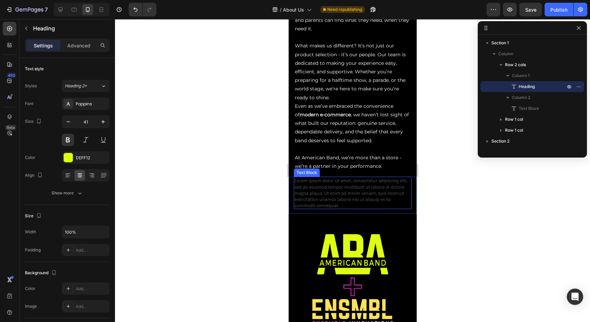
click at [349, 178] on p "Lorem ipsum dolor sit amet, consectetur adipiscing elit, sed do eiusmod tempor …" at bounding box center [352, 193] width 116 height 31
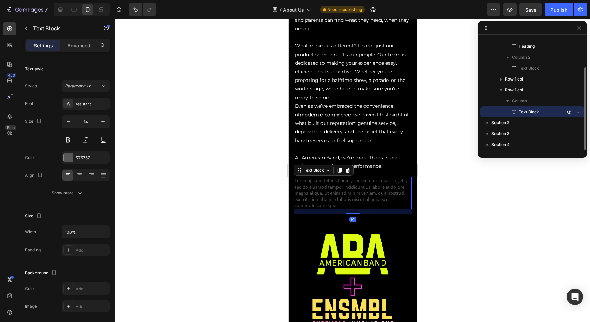
click at [352, 165] on div "Text Block" at bounding box center [324, 170] width 60 height 11
click at [349, 168] on icon at bounding box center [347, 170] width 4 height 5
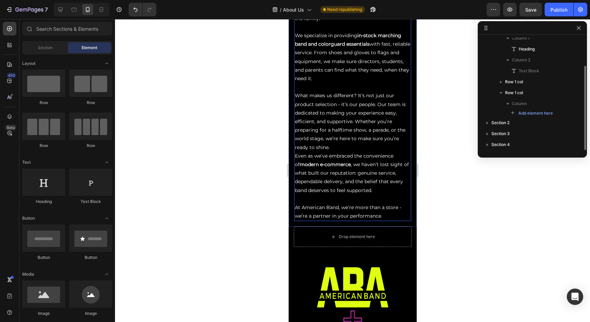
scroll to position [214, 0]
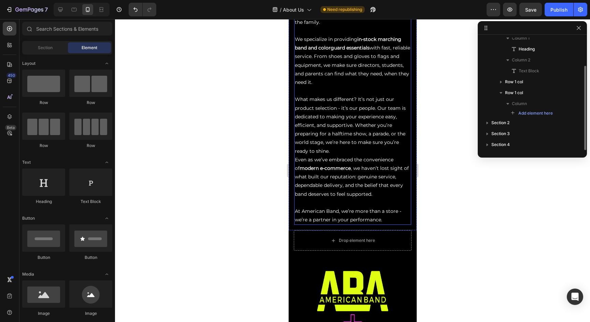
click at [349, 160] on p "Even as we’ve embraced the convenience of modern e-commerce , we haven’t lost s…" at bounding box center [353, 182] width 116 height 52
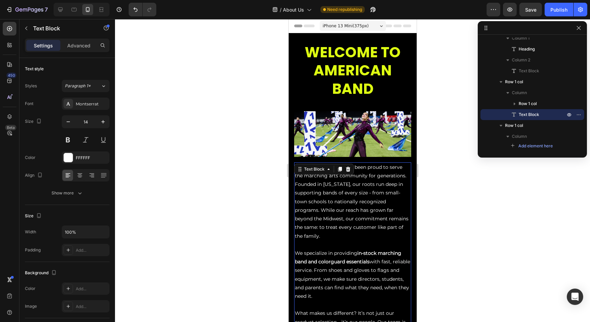
scroll to position [0, 0]
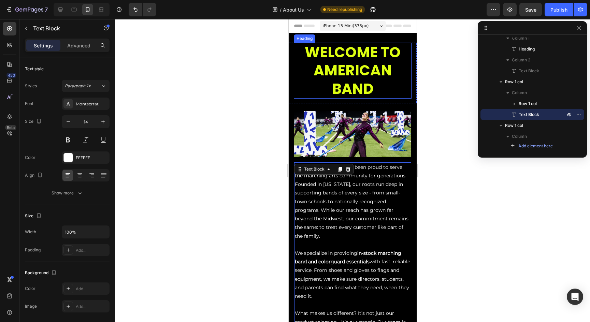
click at [353, 75] on span "AMERICAN BAND" at bounding box center [352, 79] width 78 height 38
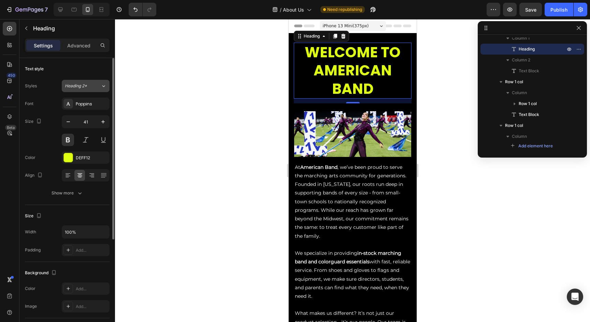
click at [94, 87] on div "Heading 2*" at bounding box center [83, 86] width 36 height 6
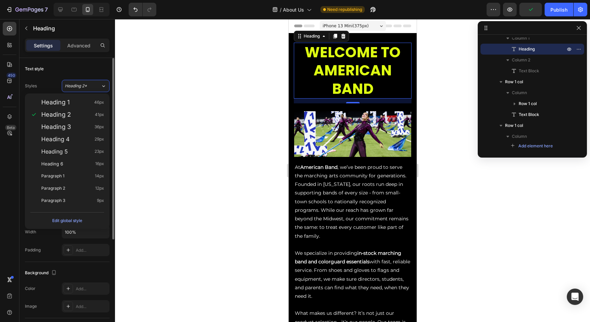
click at [49, 240] on div "Width 100% Padding Add..." at bounding box center [67, 241] width 85 height 31
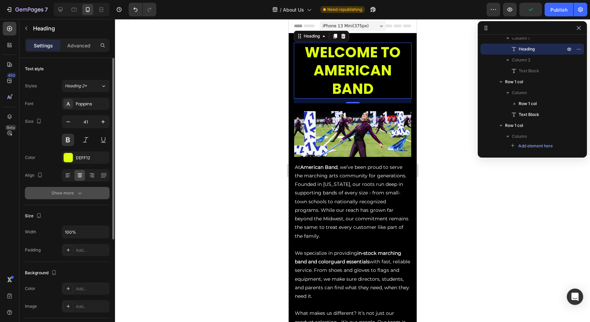
click at [56, 196] on div "Show more" at bounding box center [68, 193] width 32 height 7
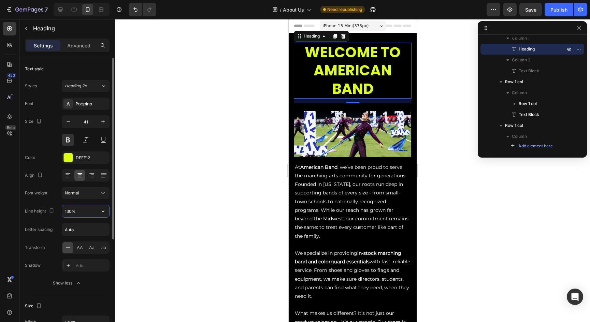
click at [82, 213] on input "130%" at bounding box center [85, 211] width 47 height 12
click at [46, 204] on div "Font Poppins Size 41 Color DEFF12 Align Font weight Normal Line height 130% Let…" at bounding box center [67, 194] width 85 height 192
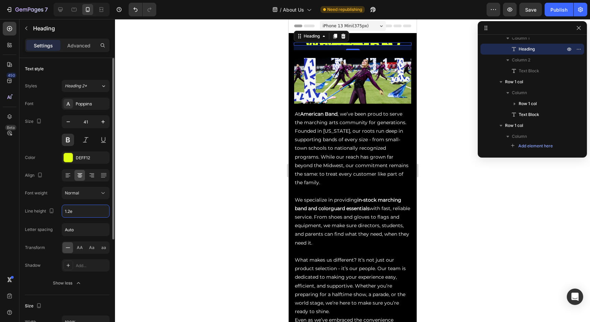
type input "1.2em"
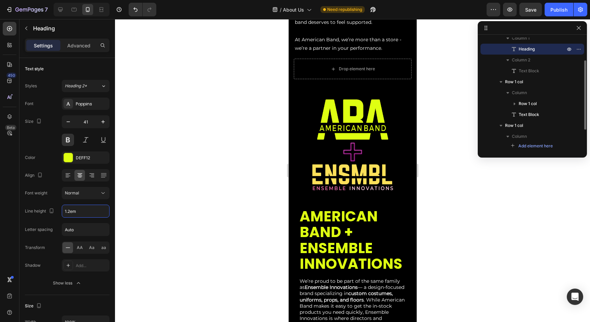
scroll to position [381, 0]
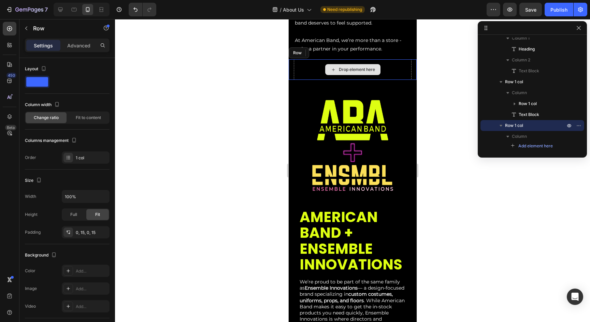
click at [387, 59] on div "Drop element here" at bounding box center [353, 69] width 118 height 20
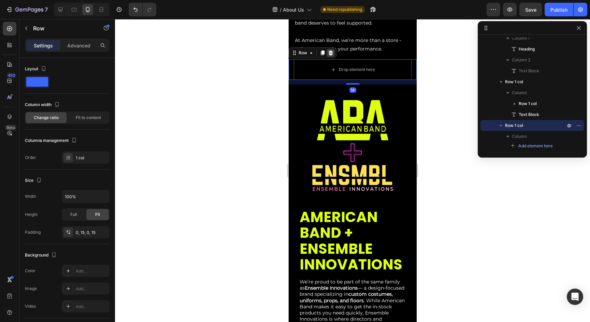
click at [333, 49] on div at bounding box center [330, 53] width 8 height 8
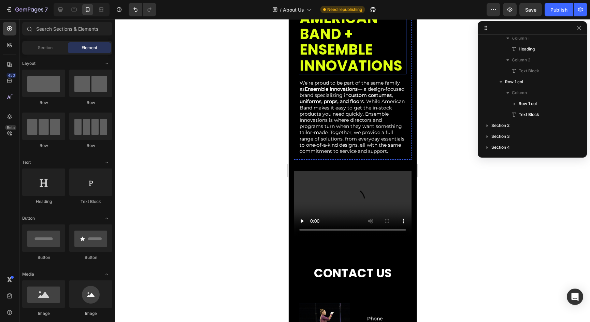
scroll to position [544, 0]
click at [347, 117] on p "We’re proud to be part of the same family as Ensemble Innovations — a design-fo…" at bounding box center [352, 117] width 106 height 74
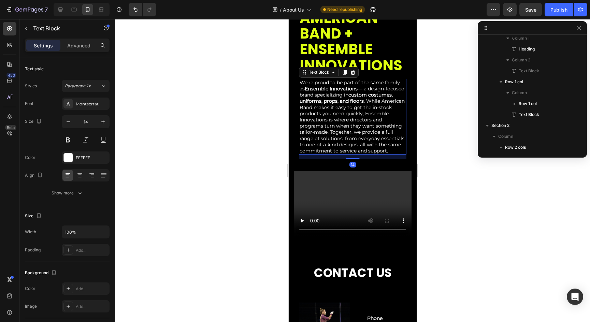
scroll to position [117, 0]
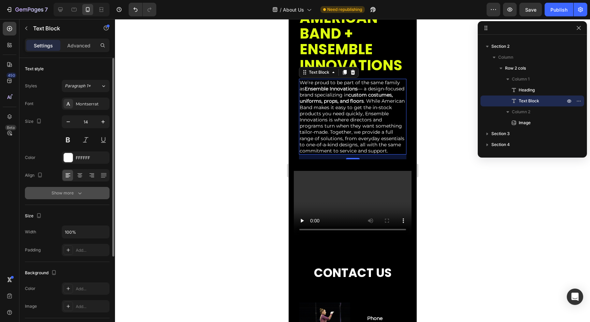
drag, startPoint x: 67, startPoint y: 185, endPoint x: 67, endPoint y: 197, distance: 12.3
click at [67, 185] on div "Font Montserrat Size 14 Color FFFFFF Align Show more" at bounding box center [67, 149] width 85 height 102
click at [67, 197] on button "Show more" at bounding box center [67, 193] width 85 height 12
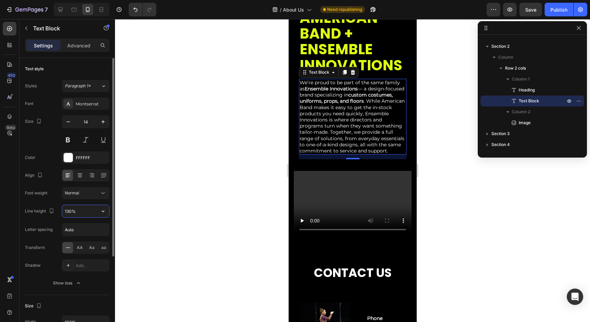
drag, startPoint x: 79, startPoint y: 211, endPoint x: 59, endPoint y: 210, distance: 19.5
click at [59, 210] on div "Line height 130%" at bounding box center [67, 211] width 85 height 13
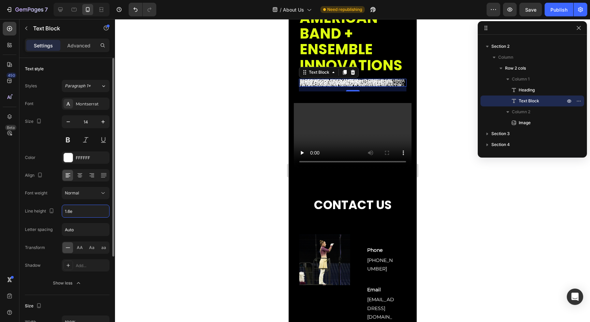
type input "1.6em"
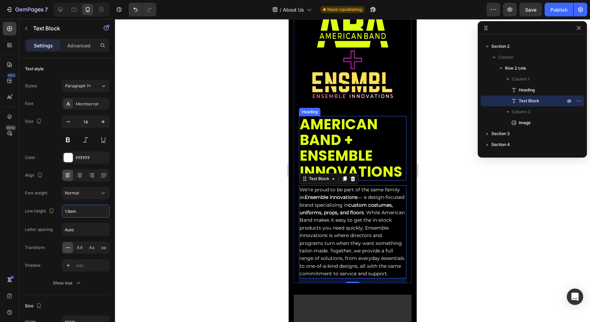
scroll to position [429, 0]
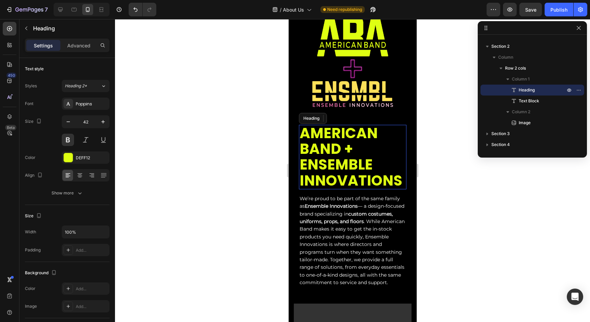
drag, startPoint x: 355, startPoint y: 148, endPoint x: 554, endPoint y: 188, distance: 203.5
click at [355, 148] on h2 "AMERICAN BAND + ENSEMBLE INNOVATIONS" at bounding box center [353, 157] width 108 height 65
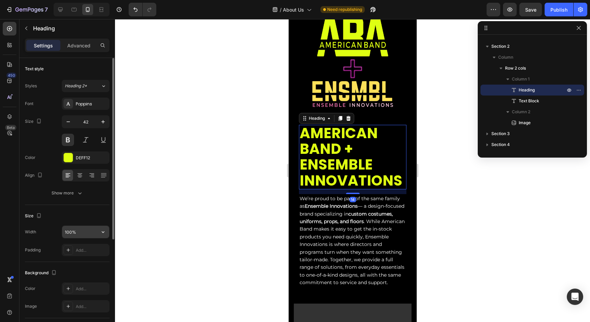
click at [84, 235] on input "100%" at bounding box center [85, 232] width 47 height 12
click at [79, 193] on icon "button" at bounding box center [79, 193] width 7 height 7
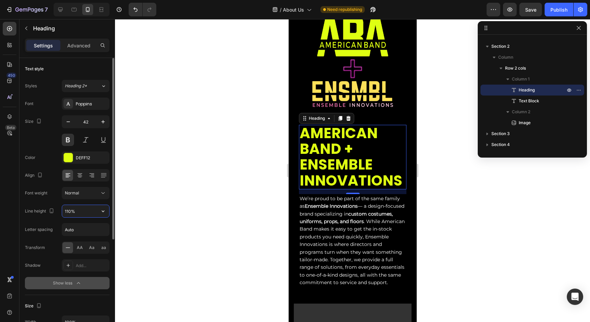
drag, startPoint x: 86, startPoint y: 212, endPoint x: 57, endPoint y: 209, distance: 29.1
click at [57, 209] on div "Line height 110%" at bounding box center [67, 211] width 85 height 13
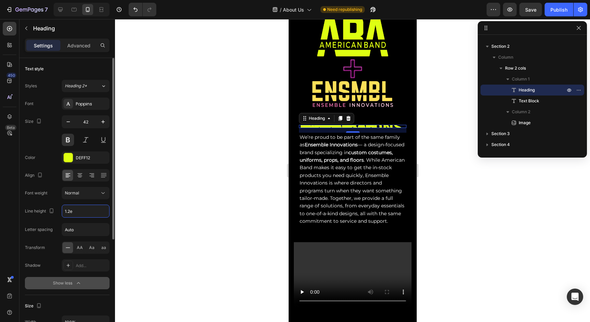
type input "1.2em"
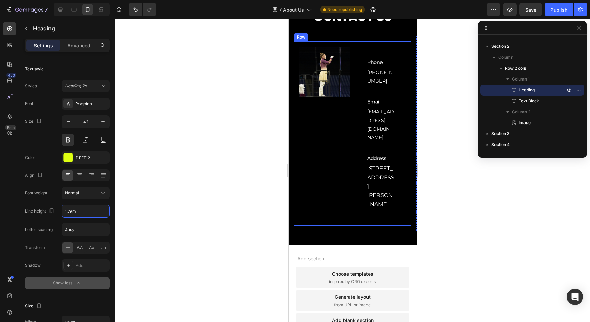
scroll to position [654, 0]
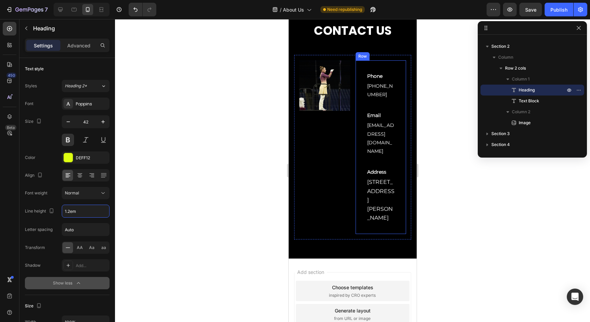
click at [384, 61] on div "Phone Text Block 800-421-7479 Text block Row Email Text Block customerservice@a…" at bounding box center [380, 147] width 51 height 174
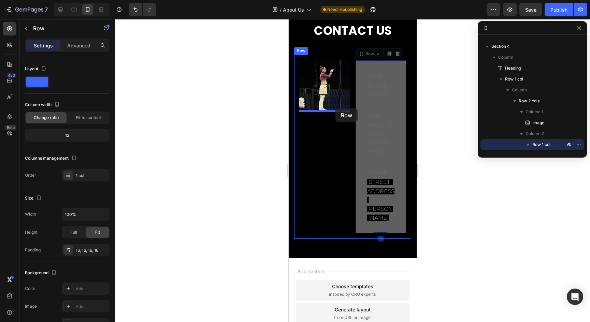
drag, startPoint x: 362, startPoint y: 54, endPoint x: 335, endPoint y: 109, distance: 60.3
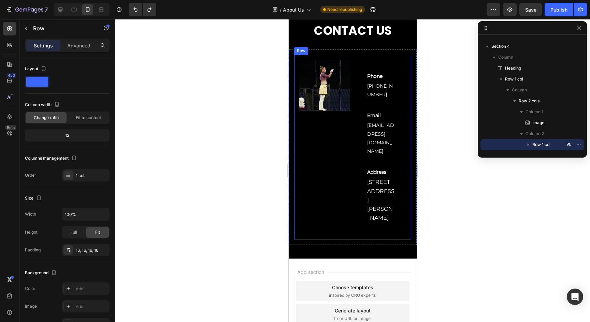
click at [320, 139] on div "Image" at bounding box center [324, 147] width 51 height 174
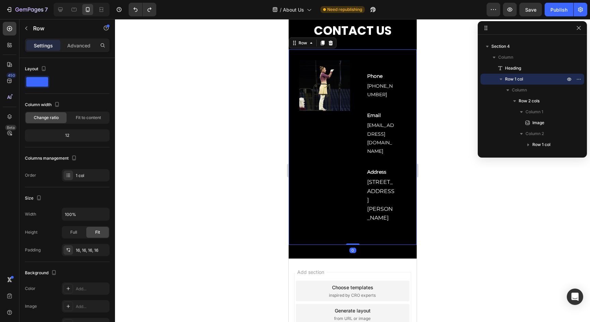
click at [370, 52] on div "Image Phone Text Block [PHONE_NUMBER] Text block Row Email Text Block [EMAIL_AD…" at bounding box center [352, 147] width 128 height 196
click at [77, 179] on div "1 col" at bounding box center [86, 175] width 48 height 12
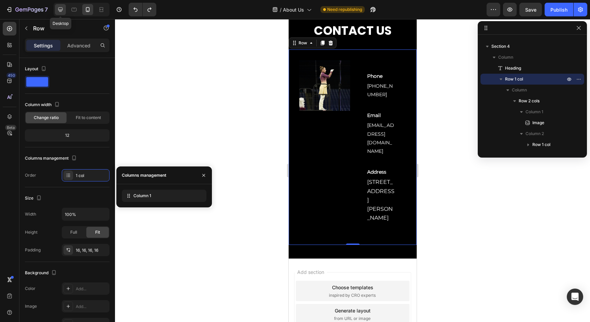
click at [64, 7] on icon at bounding box center [60, 9] width 7 height 7
type input "1200"
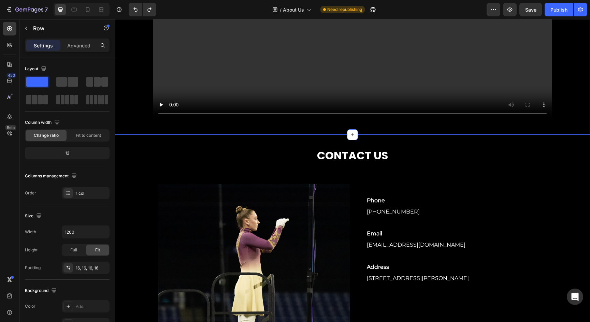
scroll to position [723, 0]
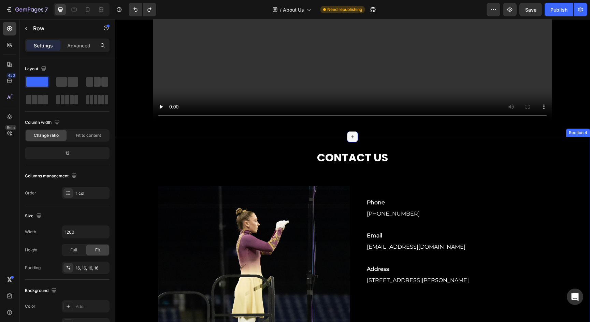
click at [356, 139] on div at bounding box center [352, 136] width 11 height 11
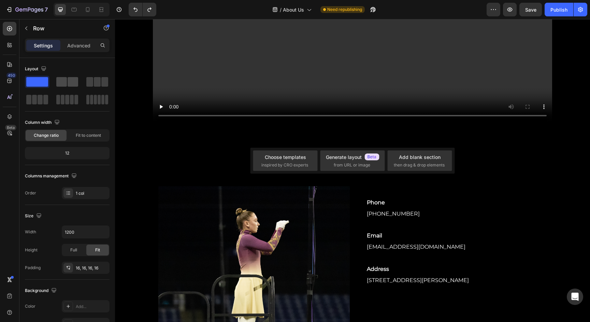
click at [69, 82] on span at bounding box center [73, 82] width 11 height 10
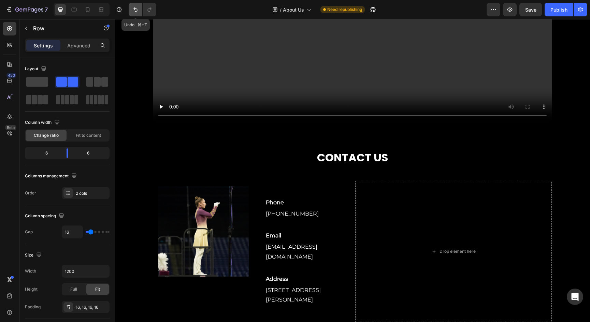
click at [140, 10] on button "Undo/Redo" at bounding box center [136, 10] width 14 height 14
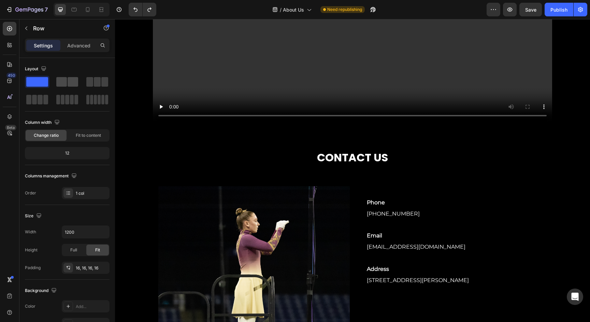
drag, startPoint x: 67, startPoint y: 78, endPoint x: 63, endPoint y: 81, distance: 4.9
click at [61, 84] on span at bounding box center [61, 82] width 11 height 10
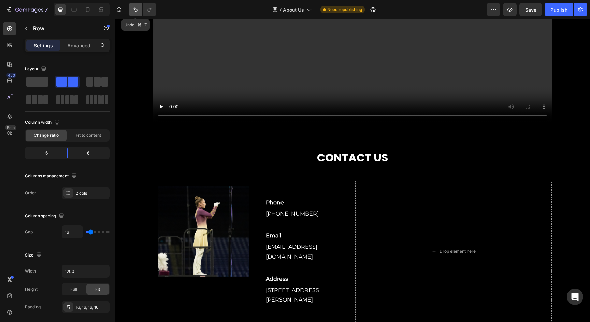
click at [139, 10] on icon "Undo/Redo" at bounding box center [135, 9] width 7 height 7
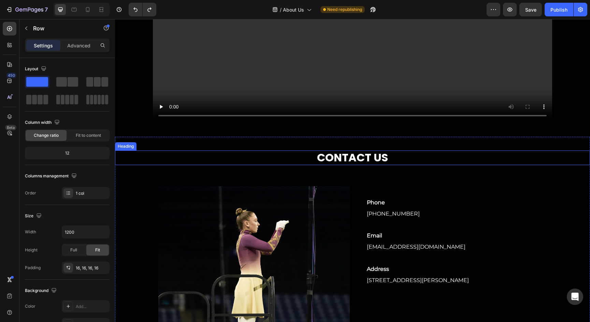
click at [321, 163] on h2 "CONTACT US" at bounding box center [353, 158] width 410 height 14
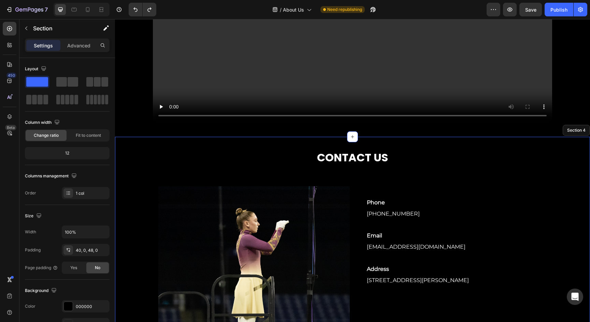
click at [315, 145] on div "CONTACT US Heading 30 Image Phone Text Block 800-421-7479 Text block Row Email …" at bounding box center [352, 271] width 475 height 268
click at [353, 136] on icon at bounding box center [352, 137] width 3 height 3
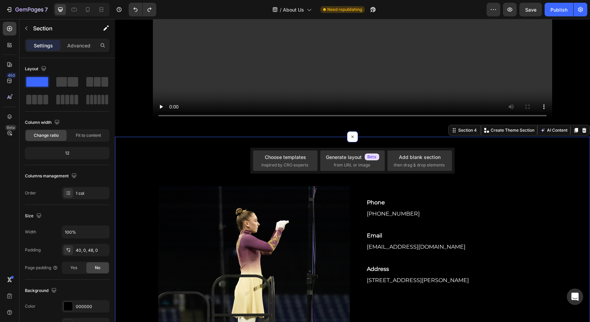
click at [179, 172] on div "CONTACT US Heading Image Phone Text Block 800-421-7479 Text block Row Email Tex…" at bounding box center [352, 270] width 475 height 238
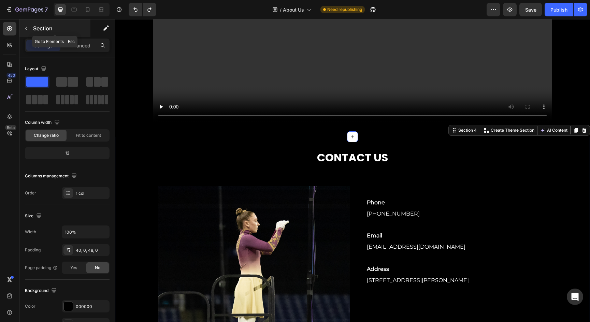
click at [29, 32] on button "button" at bounding box center [26, 28] width 11 height 11
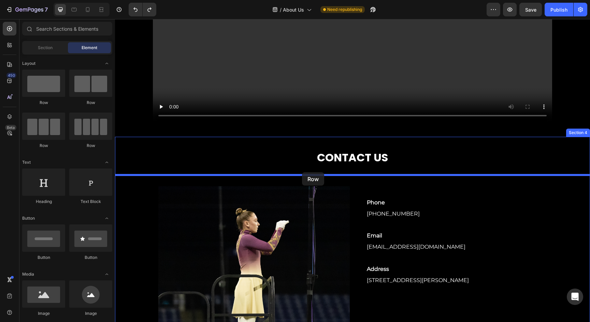
drag, startPoint x: 214, startPoint y: 114, endPoint x: 302, endPoint y: 172, distance: 105.5
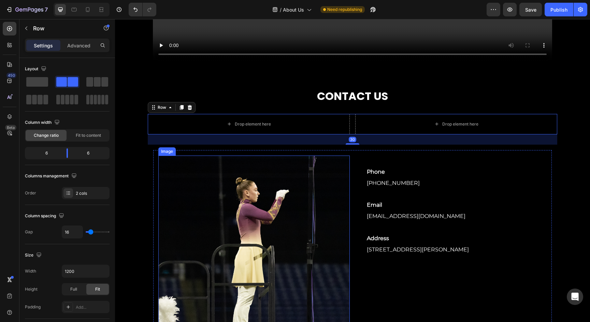
scroll to position [785, 0]
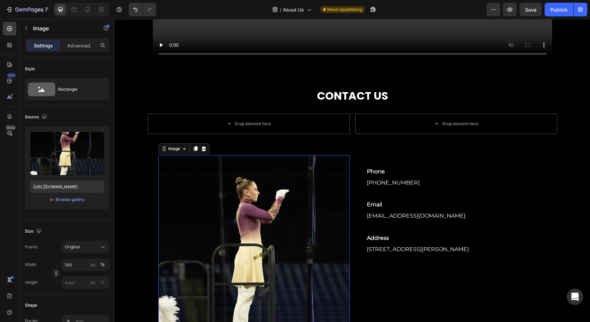
click at [243, 167] on img at bounding box center [254, 251] width 192 height 192
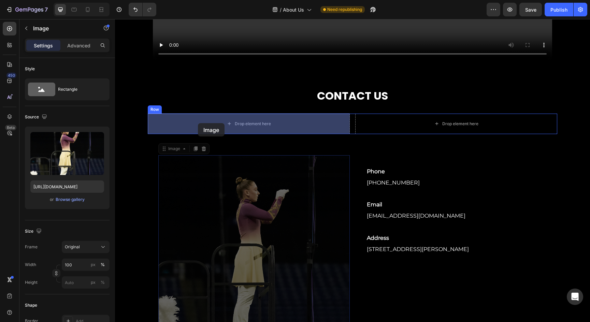
drag, startPoint x: 166, startPoint y: 147, endPoint x: 198, endPoint y: 123, distance: 40.1
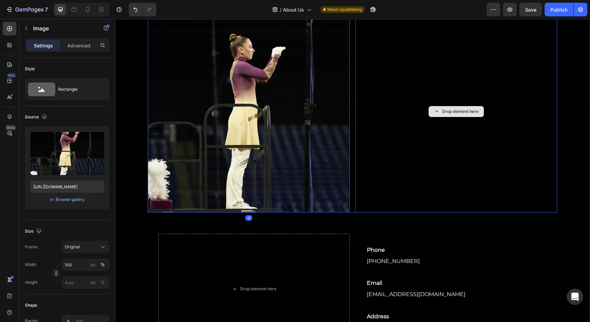
scroll to position [887, 0]
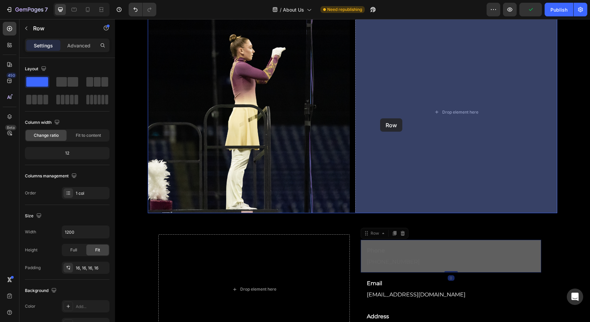
drag, startPoint x: 372, startPoint y: 216, endPoint x: 380, endPoint y: 118, distance: 98.3
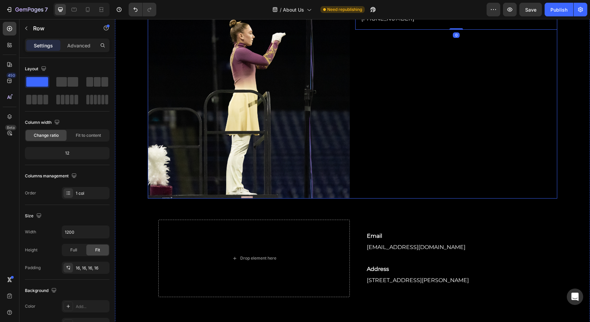
scroll to position [871, 0]
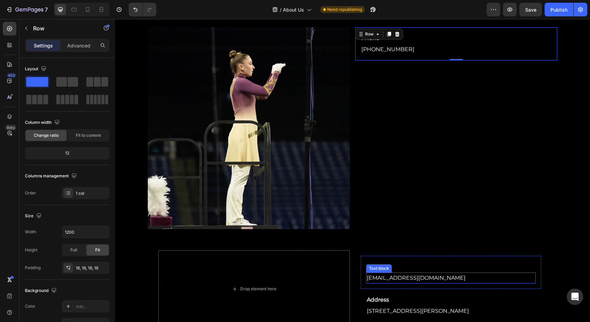
click at [379, 266] on div "Text block" at bounding box center [379, 269] width 23 height 6
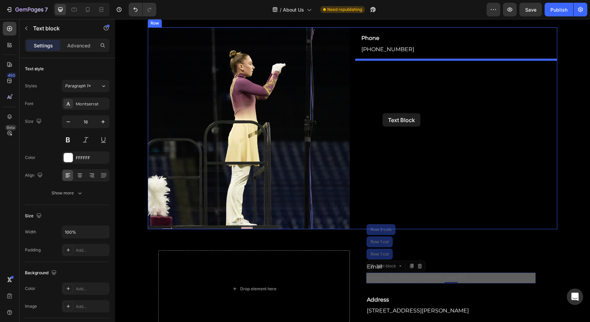
drag, startPoint x: 378, startPoint y: 267, endPoint x: 383, endPoint y: 113, distance: 153.7
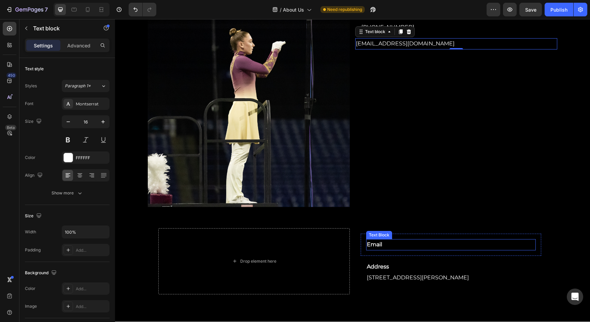
scroll to position [893, 0]
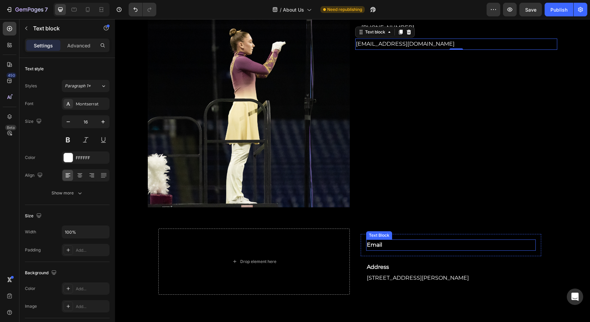
click at [378, 243] on p "Email" at bounding box center [451, 245] width 168 height 10
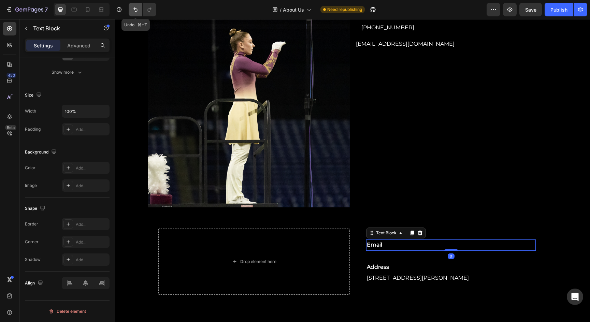
click at [136, 10] on icon "Undo/Redo" at bounding box center [135, 9] width 7 height 7
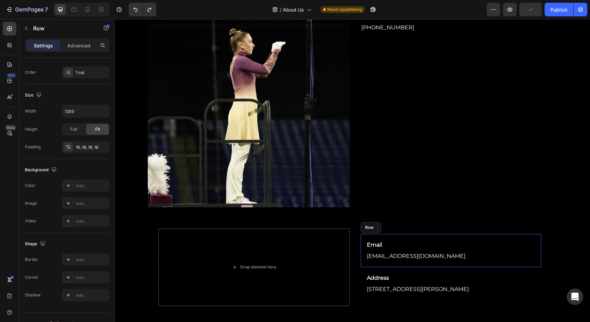
click at [364, 250] on div "Email Text Block 0 customerservice@americanband.com Text block Row" at bounding box center [451, 250] width 181 height 33
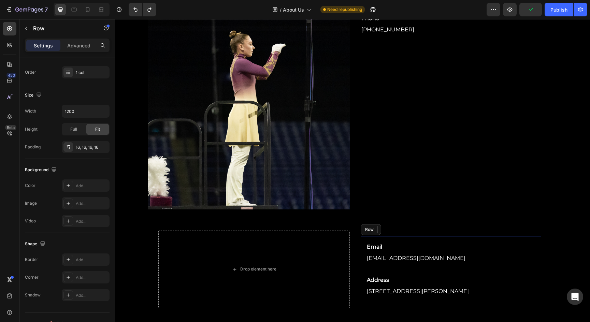
scroll to position [0, 0]
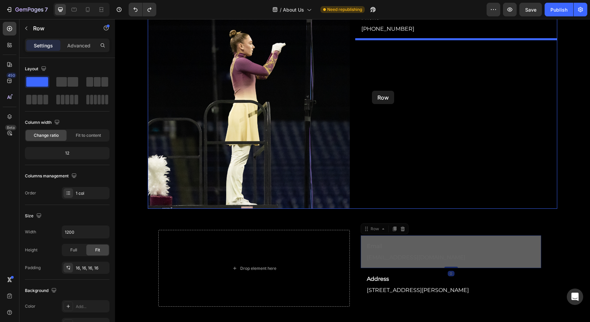
drag, startPoint x: 370, startPoint y: 232, endPoint x: 373, endPoint y: 88, distance: 143.8
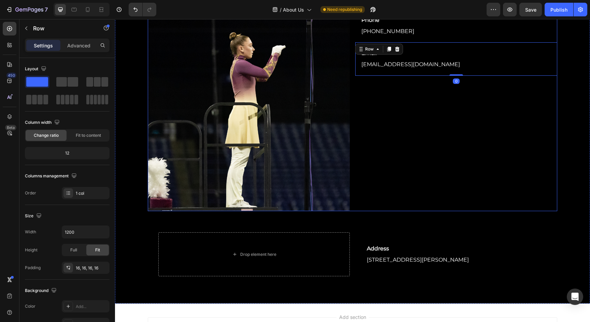
scroll to position [888, 0]
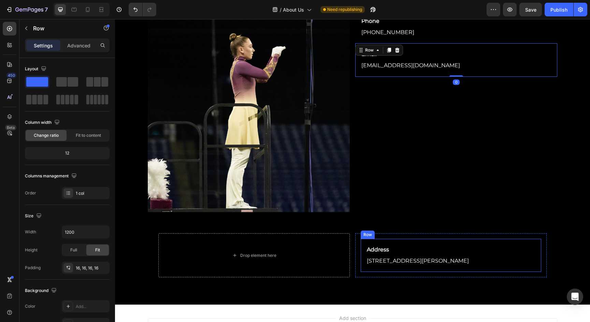
click at [363, 253] on div "Address Text Block 256 Baker St Rimersburg, PA 16248 Text block Row" at bounding box center [451, 255] width 181 height 33
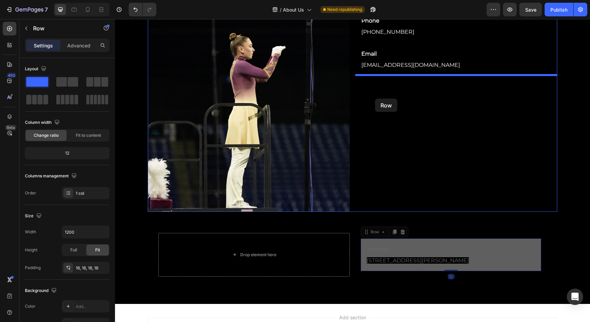
drag, startPoint x: 369, startPoint y: 232, endPoint x: 375, endPoint y: 99, distance: 133.6
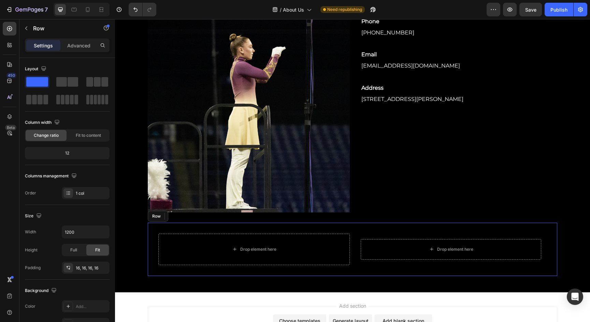
click at [384, 224] on div "Drop element here Drop element here Row Row Row" at bounding box center [353, 249] width 410 height 53
click at [191, 216] on icon at bounding box center [190, 216] width 4 height 5
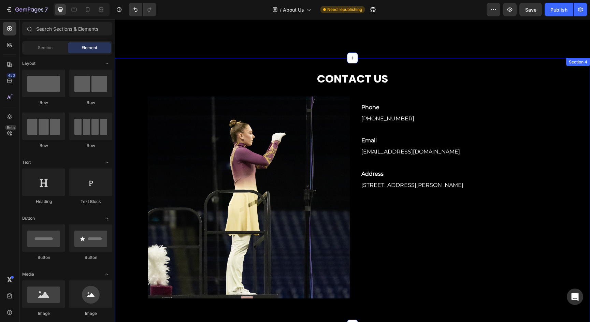
scroll to position [800, 0]
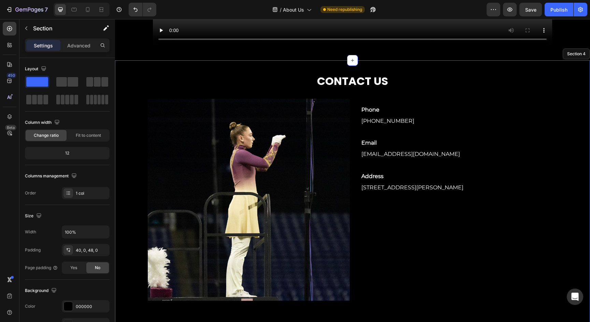
click at [370, 303] on div "CONTACT US Heading Image Phone Text Block 800-421-7479 Text block Row Email Tex…" at bounding box center [352, 192] width 475 height 237
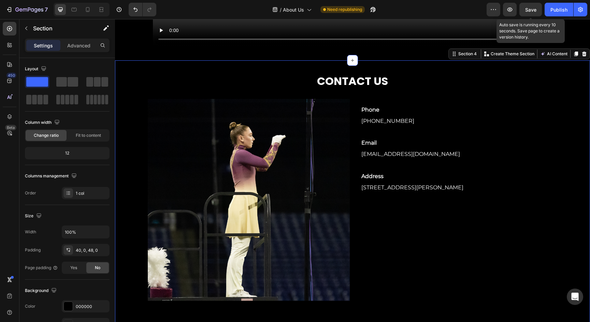
click at [535, 10] on span "Save" at bounding box center [530, 10] width 11 height 6
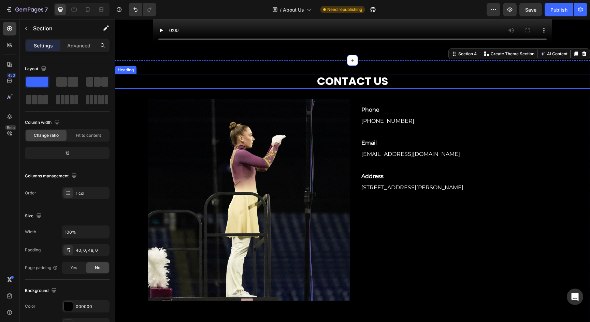
click at [361, 84] on h2 "CONTACT US" at bounding box center [353, 81] width 410 height 14
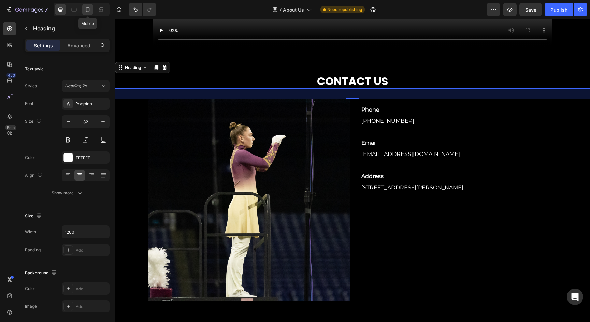
click at [87, 11] on icon at bounding box center [87, 9] width 7 height 7
type input "35"
type input "100%"
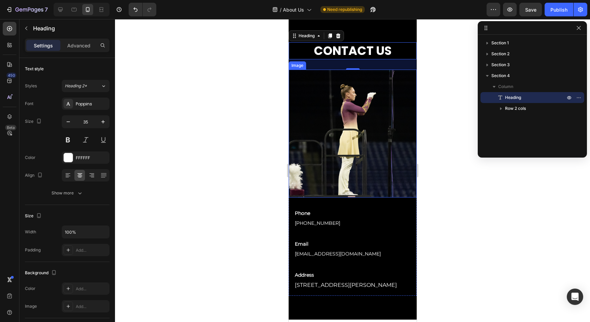
scroll to position [630, 0]
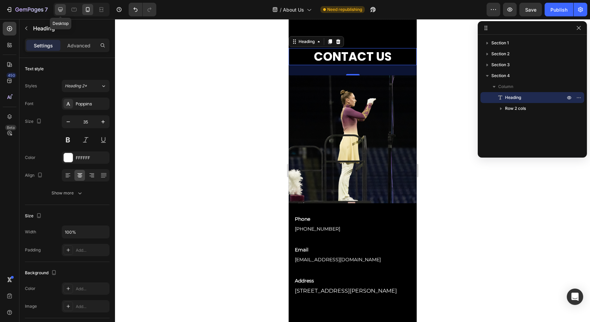
click at [60, 9] on icon at bounding box center [60, 9] width 7 height 7
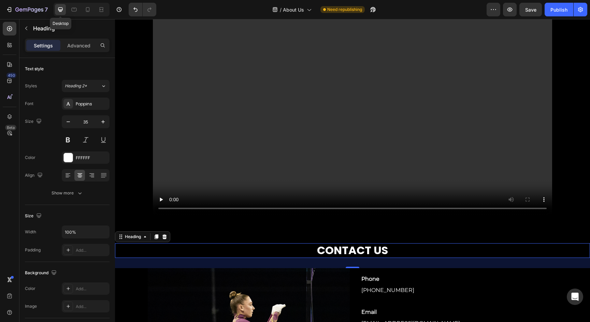
type input "32"
type input "1200"
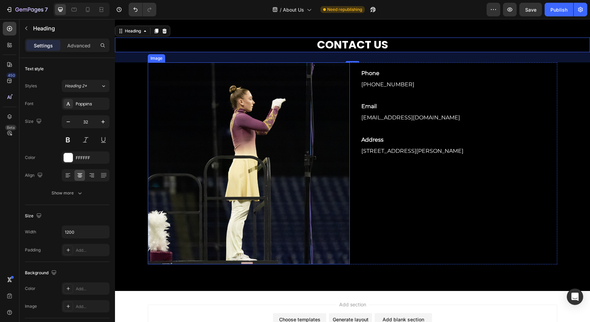
scroll to position [834, 0]
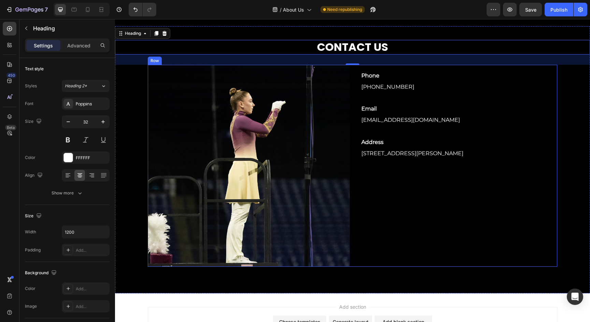
click at [353, 81] on div "Image Phone Text Block 800-421-7479 Text block Row Email Text Block customerser…" at bounding box center [353, 166] width 410 height 202
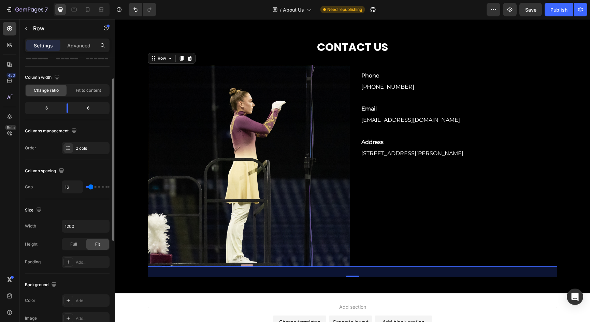
scroll to position [47, 0]
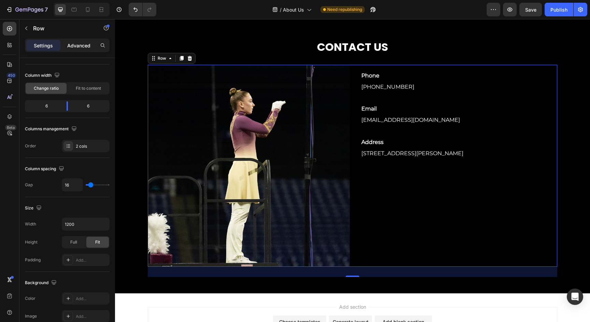
click at [79, 41] on div "Advanced" at bounding box center [79, 45] width 34 height 11
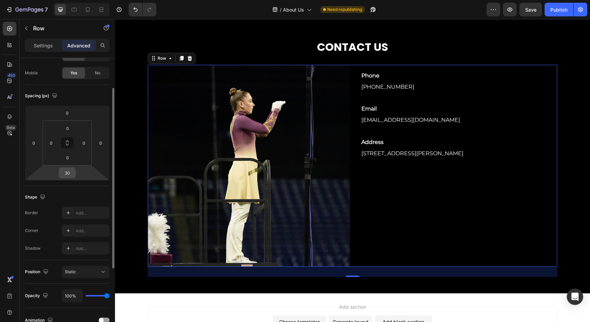
click at [68, 172] on input "30" at bounding box center [67, 173] width 14 height 10
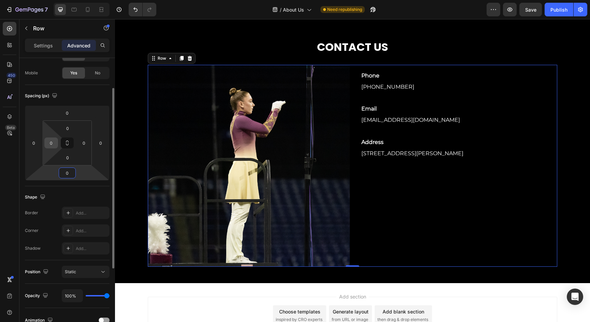
type input "0"
click at [51, 145] on input "0" at bounding box center [51, 143] width 10 height 10
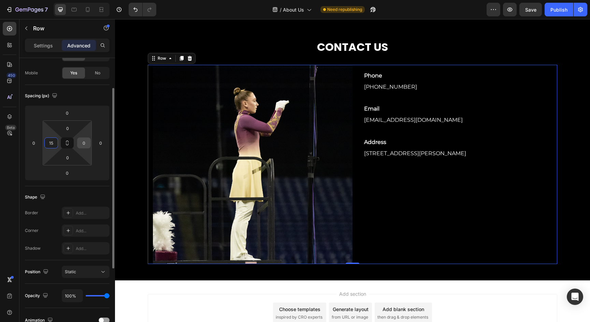
type input "15"
click at [85, 143] on input "0" at bounding box center [84, 143] width 10 height 10
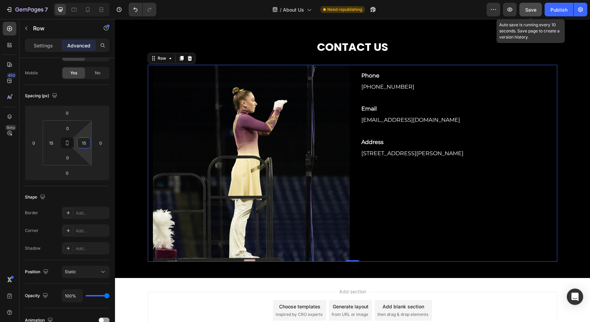
type input "15"
click at [537, 5] on button "Save" at bounding box center [531, 10] width 23 height 14
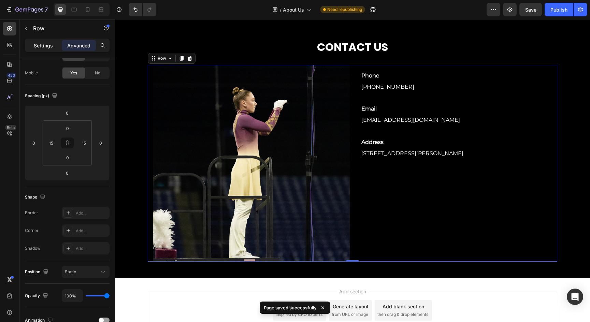
click at [51, 46] on p "Settings" at bounding box center [43, 45] width 19 height 7
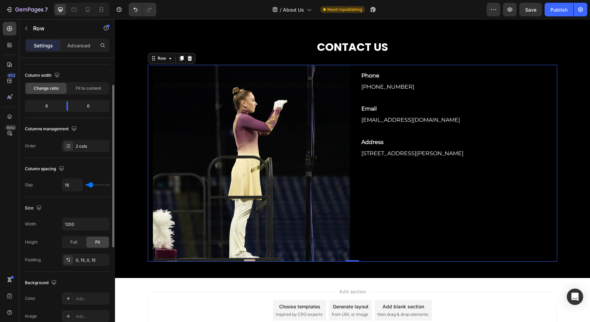
type input "20"
type input "24"
type input "26"
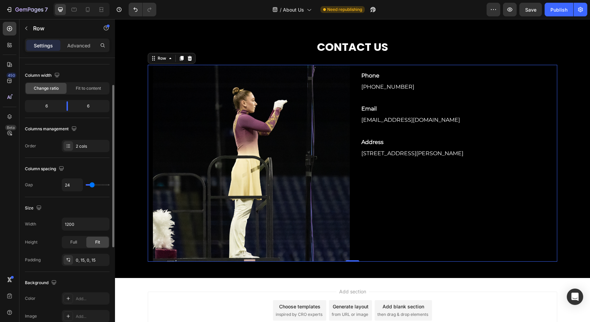
type input "26"
type input "28"
type input "31"
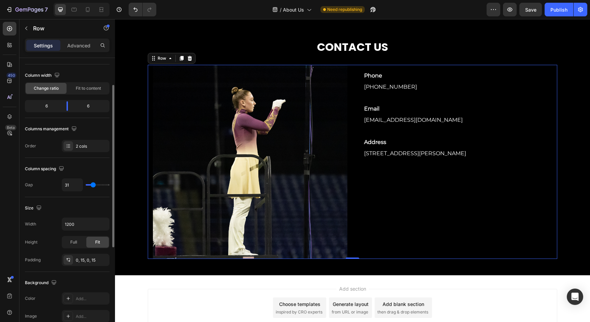
type input "33"
type input "35"
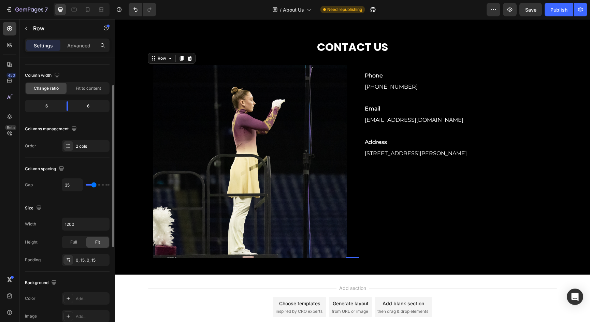
type input "33"
type input "31"
type input "28"
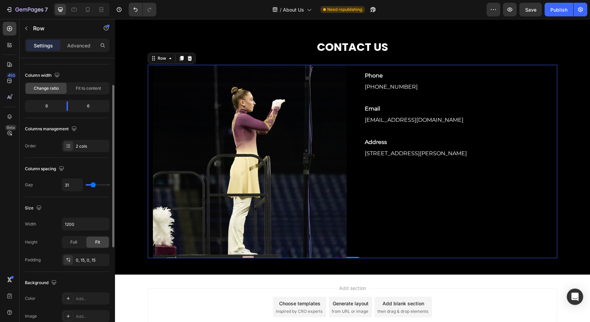
type input "28"
type input "26"
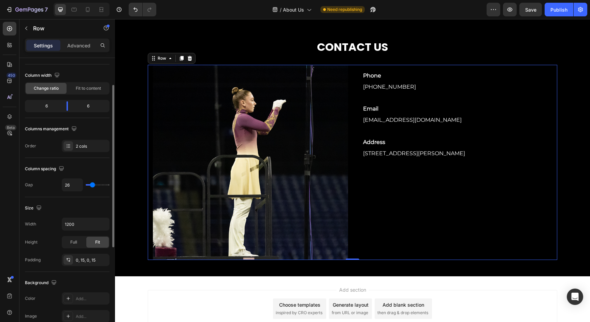
type input "28"
type input "31"
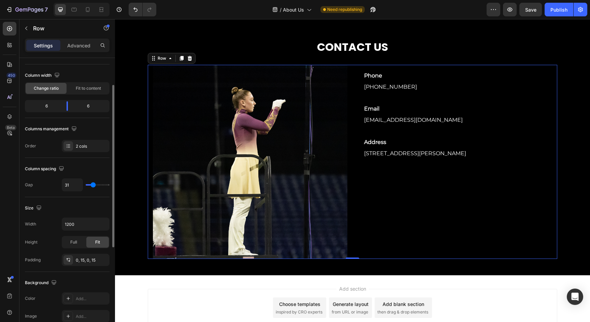
type input "31"
click at [92, 186] on input "range" at bounding box center [98, 184] width 24 height 1
click at [74, 184] on input "31" at bounding box center [72, 185] width 20 height 12
type input "3"
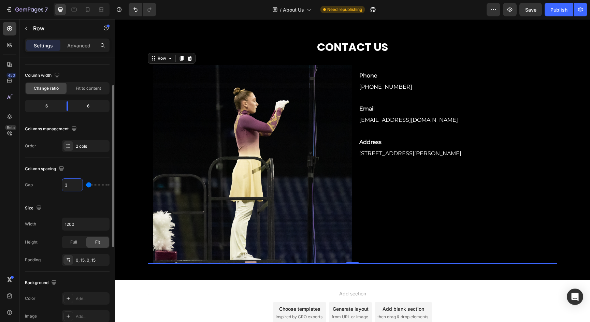
type input "30"
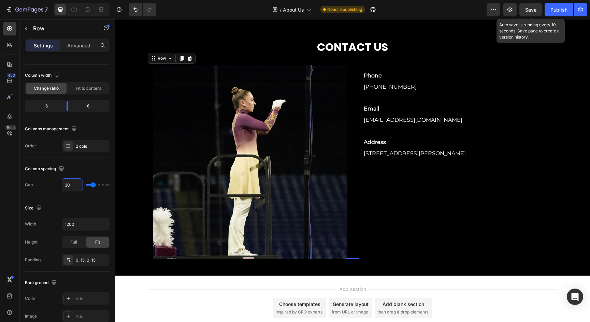
type input "30"
click at [529, 7] on span "Save" at bounding box center [530, 10] width 11 height 6
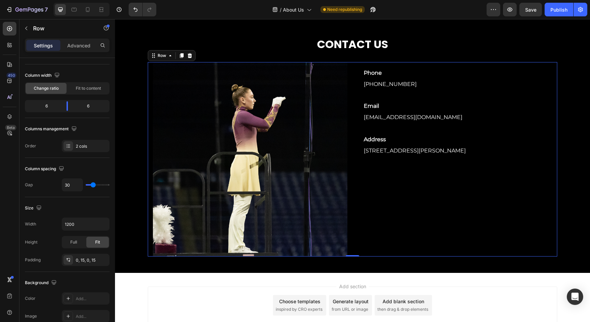
scroll to position [836, 0]
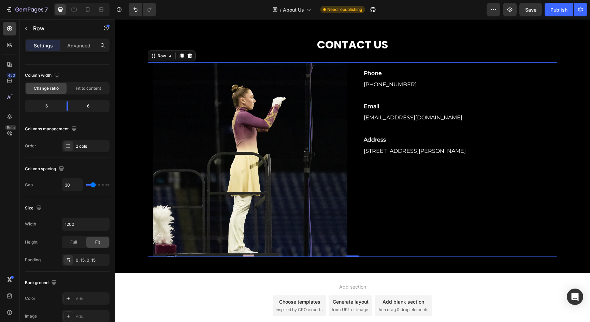
click at [423, 167] on div "Phone Text Block 800-421-7479 Text block Row Email Text Block customerservice@a…" at bounding box center [455, 159] width 195 height 195
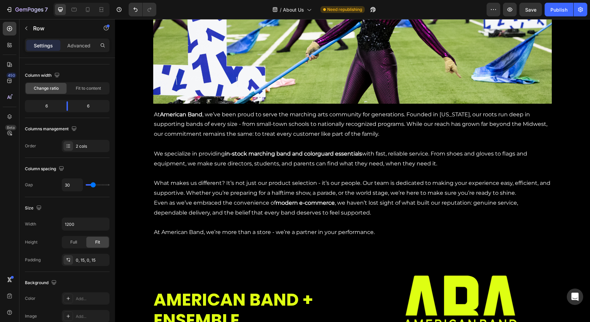
scroll to position [174, 0]
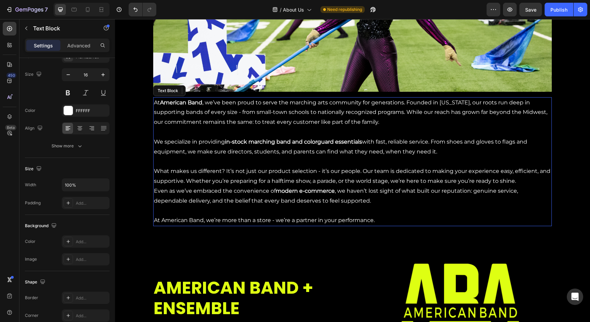
click at [343, 154] on p "We specialize in providing in-stock marching band and colorguard essentials wit…" at bounding box center [352, 151] width 397 height 29
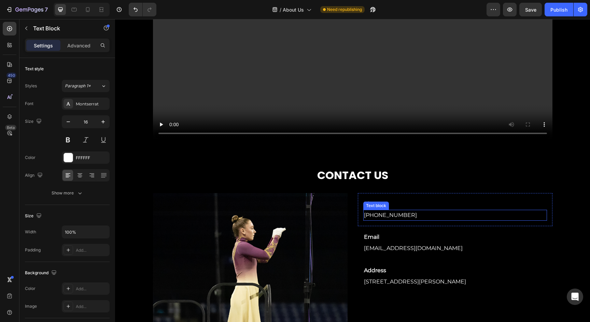
scroll to position [706, 0]
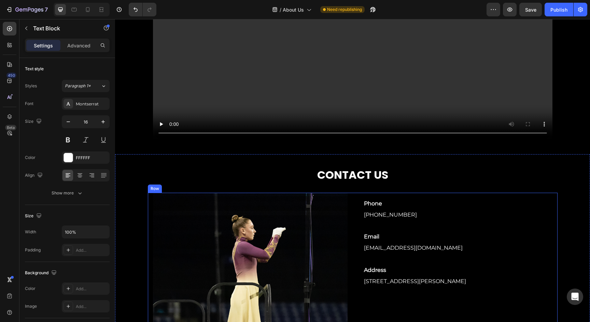
click at [355, 221] on div "Image Phone Text Block 800-421-7479 Text block Row Email Text Block customerser…" at bounding box center [353, 290] width 410 height 195
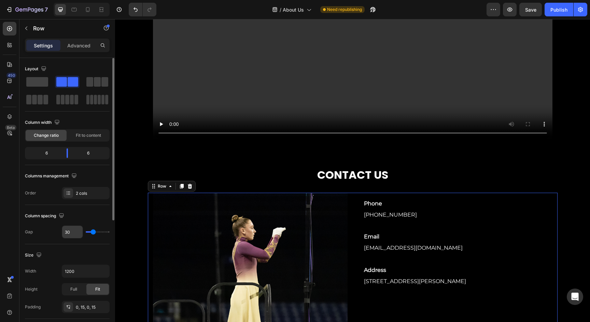
click at [71, 232] on input "30" at bounding box center [72, 232] width 20 height 12
type input "3"
type input "0"
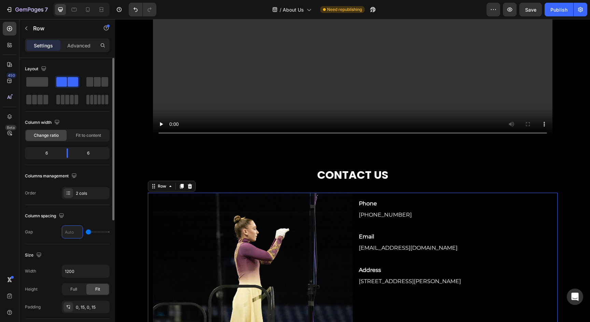
type input "1"
type input "10"
type input "100"
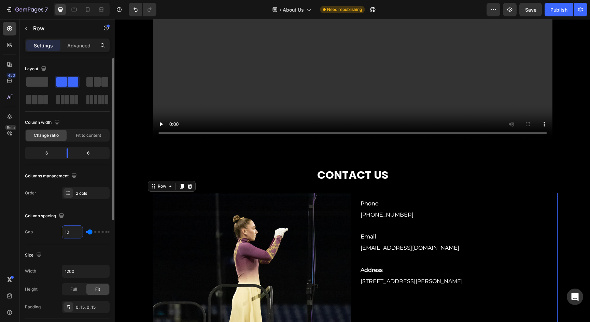
type input "100"
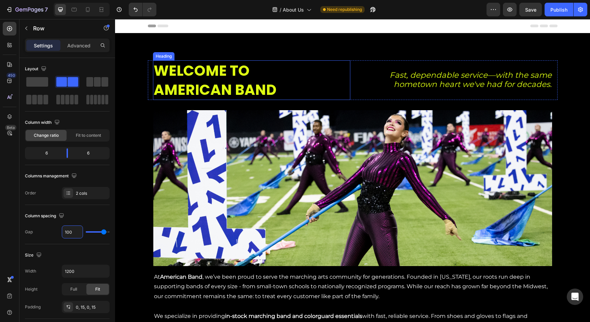
scroll to position [0, 0]
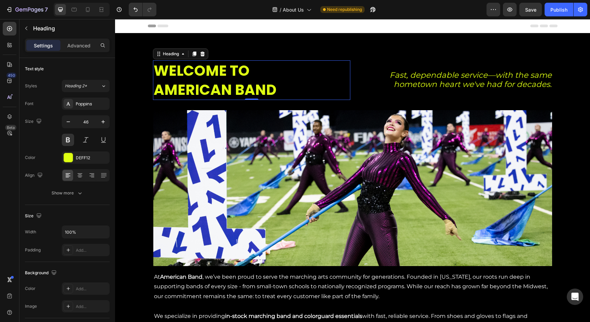
click at [348, 85] on h2 "WELCOME TO AMERICAN BAND" at bounding box center [251, 80] width 197 height 40
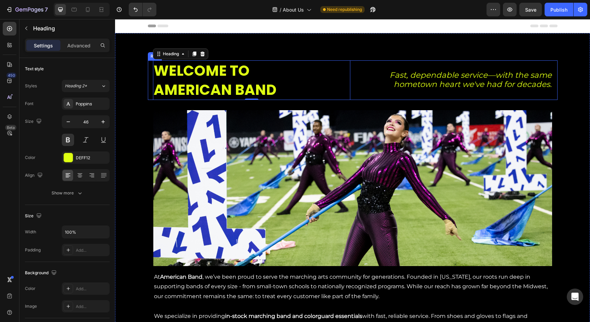
click at [355, 64] on div "Fast, dependable service—with the same hometown heart we've had for decades. Te…" at bounding box center [453, 80] width 197 height 40
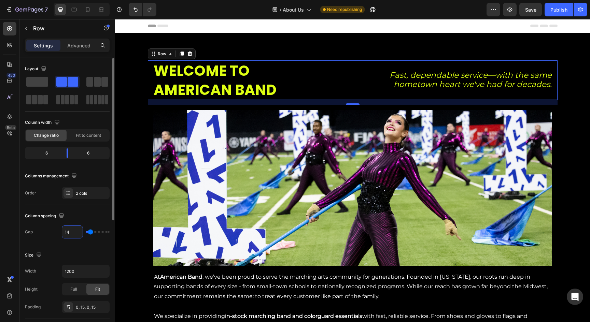
click at [74, 231] on input "14" at bounding box center [72, 232] width 20 height 12
type input "1"
type input "0"
type input "3"
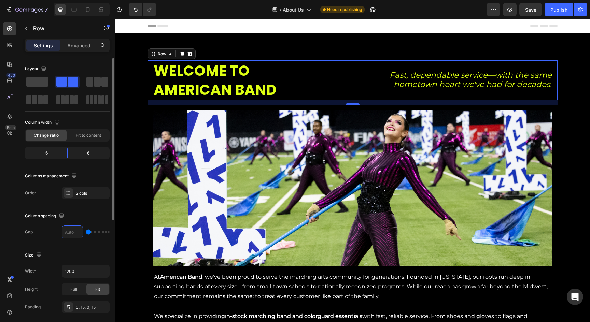
type input "3"
type input "30"
type input "3"
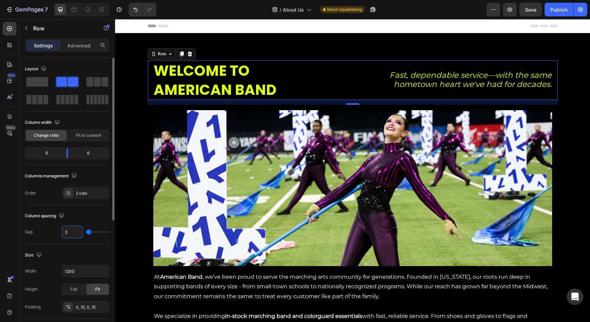
type input "0"
type input "1"
type input "10"
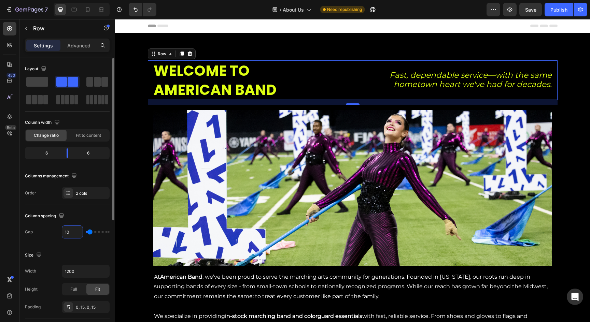
type input "100"
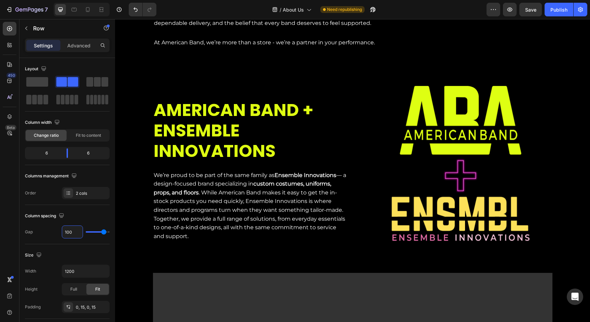
scroll to position [368, 0]
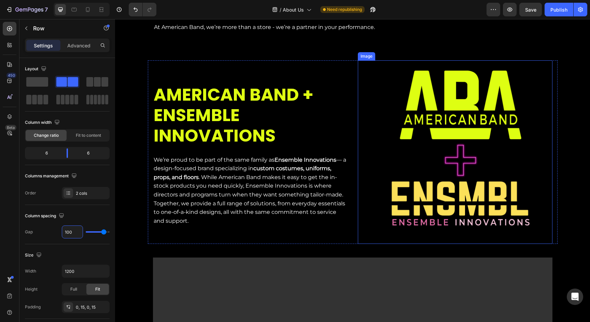
click at [374, 171] on img at bounding box center [461, 152] width 184 height 184
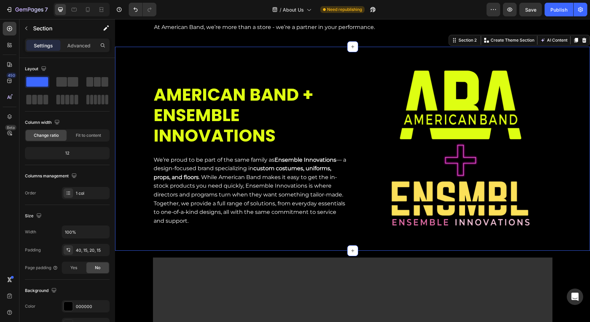
click at [351, 53] on div "AMERICAN BAND + ENSEMBLE INNOVATIONS Heading We’re proud to be part of the same…" at bounding box center [352, 149] width 475 height 204
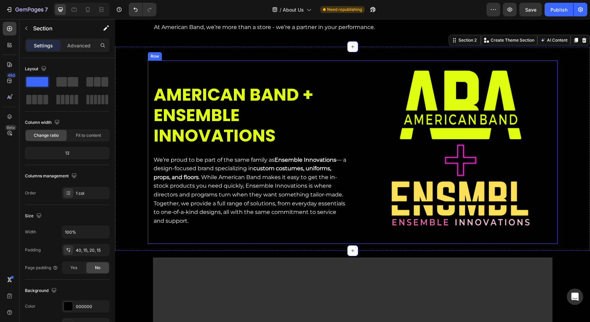
click at [355, 61] on div "AMERICAN BAND + ENSEMBLE INNOVATIONS Heading We’re proud to be part of the same…" at bounding box center [353, 152] width 410 height 184
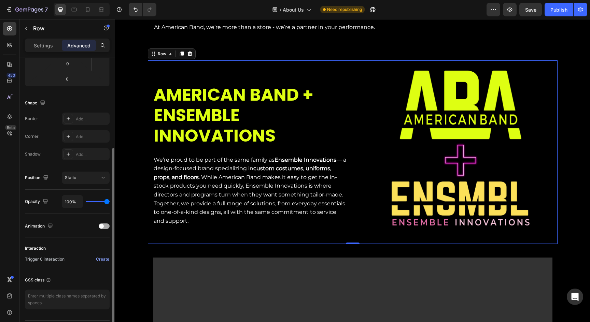
scroll to position [0, 0]
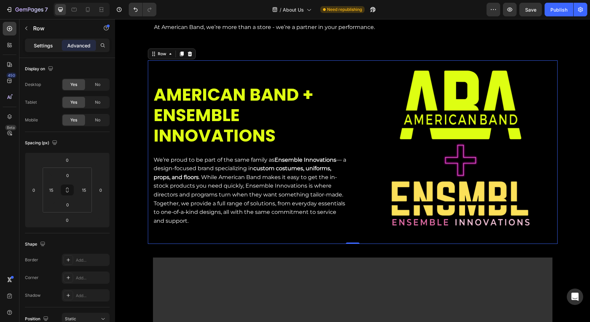
click at [50, 46] on p "Settings" at bounding box center [43, 45] width 19 height 7
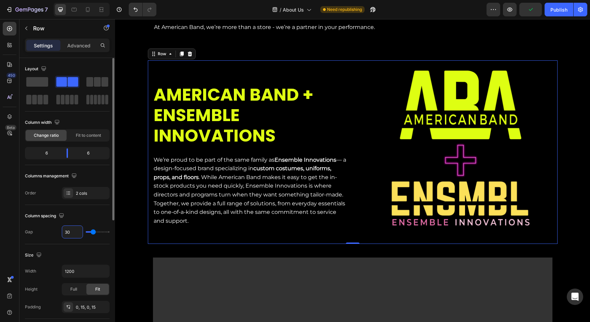
drag, startPoint x: 73, startPoint y: 235, endPoint x: 60, endPoint y: 231, distance: 13.7
click at [60, 231] on div "Gap 30" at bounding box center [67, 232] width 85 height 13
type input "1"
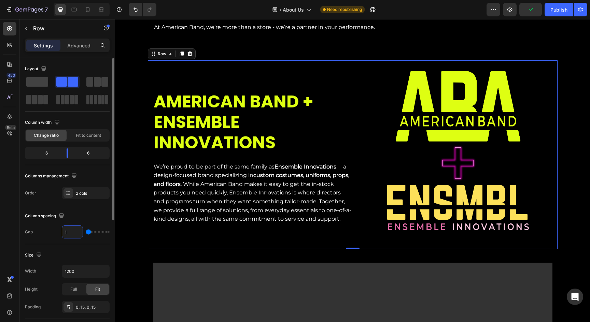
type input "10"
type input "100"
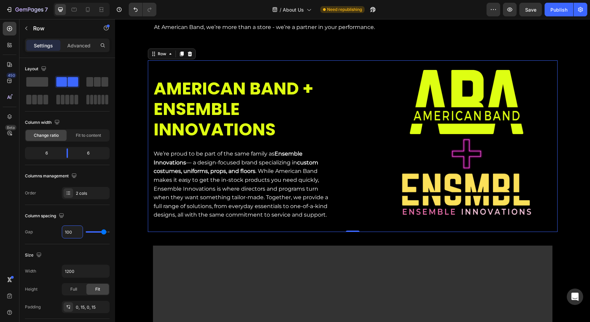
scroll to position [356, 0]
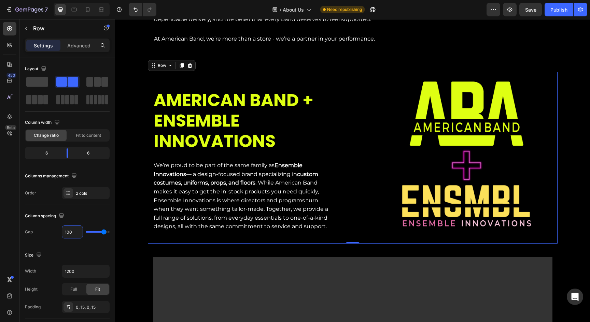
type input "100"
click at [529, 12] on span "Save" at bounding box center [530, 10] width 11 height 6
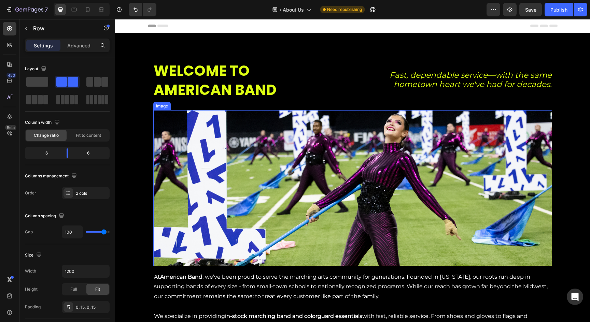
scroll to position [0, 0]
click at [71, 9] on icon at bounding box center [74, 9] width 7 height 7
type input "100%"
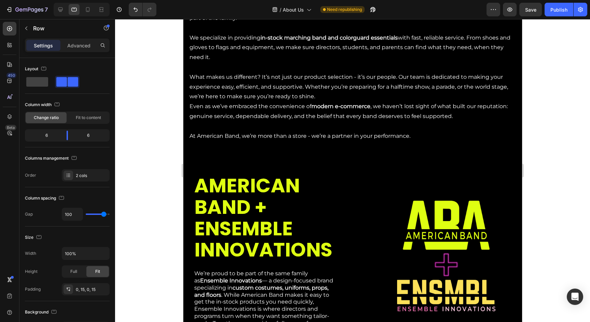
scroll to position [261, 0]
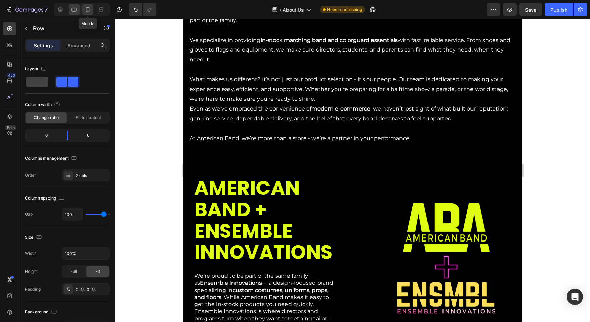
click at [91, 13] on div at bounding box center [87, 9] width 11 height 11
type input "0"
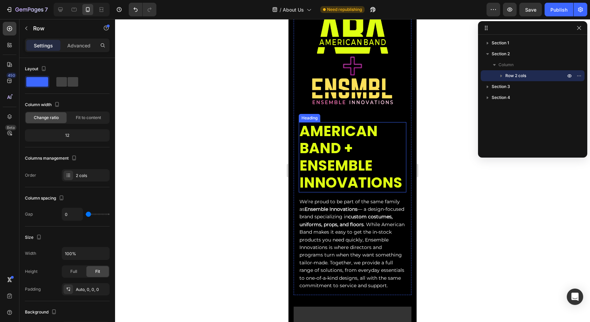
scroll to position [384, 0]
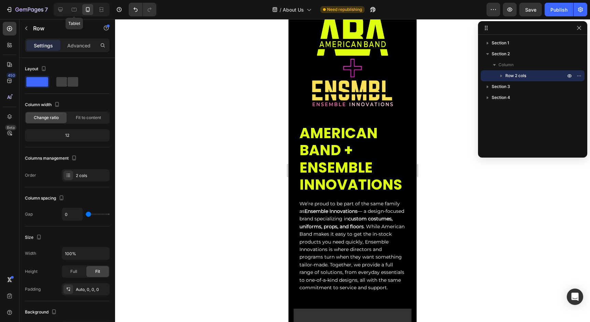
drag, startPoint x: 73, startPoint y: 6, endPoint x: 85, endPoint y: 7, distance: 12.0
click at [73, 6] on div at bounding box center [74, 9] width 11 height 11
type input "100"
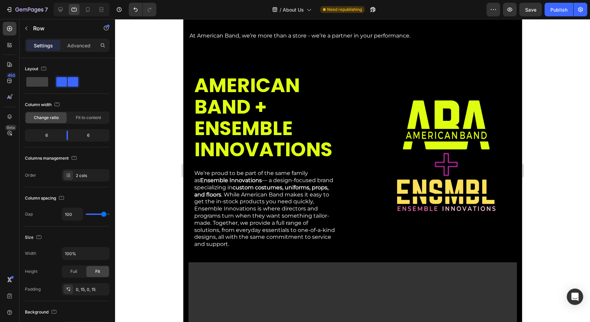
scroll to position [365, 0]
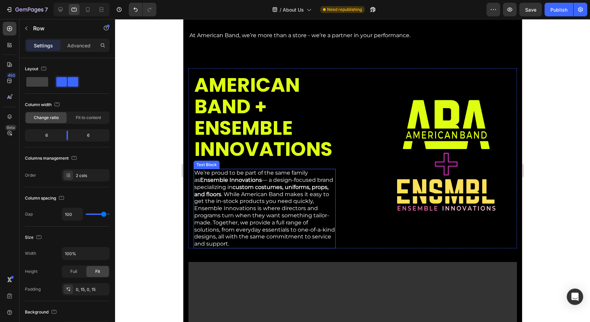
click at [263, 184] on strong "custom costumes, uniforms, props, and floors" at bounding box center [261, 191] width 134 height 14
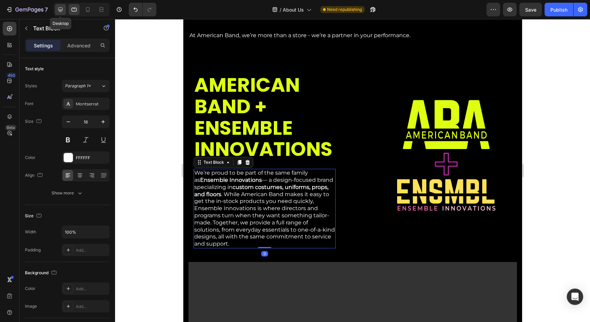
click at [66, 10] on div at bounding box center [60, 9] width 11 height 11
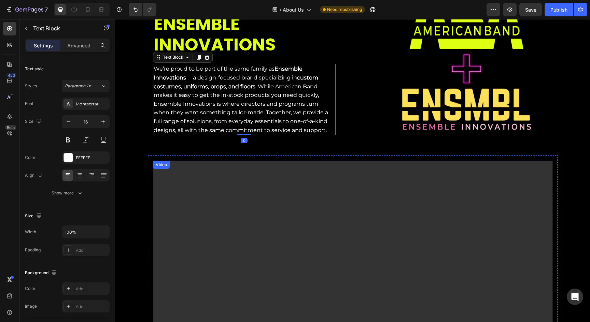
scroll to position [470, 0]
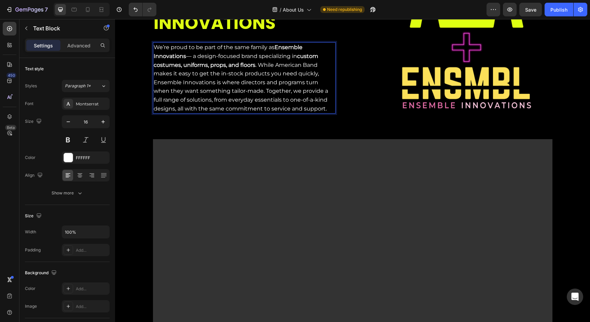
click at [193, 56] on p "We’re proud to be part of the same family as Ensemble Innovations — a design-fo…" at bounding box center [244, 78] width 181 height 70
click at [193, 55] on p "We’re proud to be part of the same family as Ensemble Innovations — a design-fo…" at bounding box center [244, 78] width 181 height 70
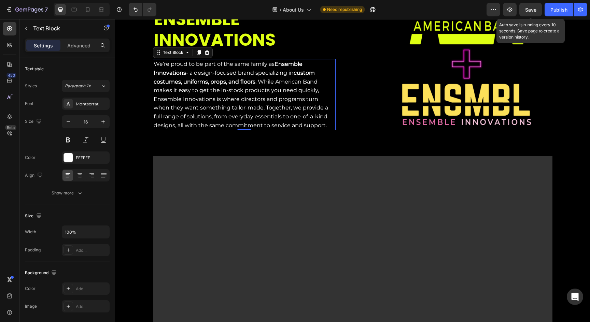
click at [535, 7] on span "Save" at bounding box center [530, 10] width 11 height 6
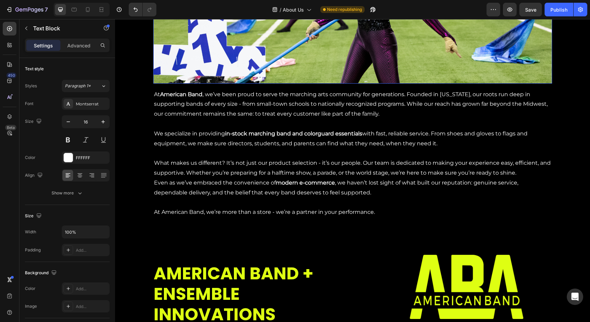
scroll to position [180, 0]
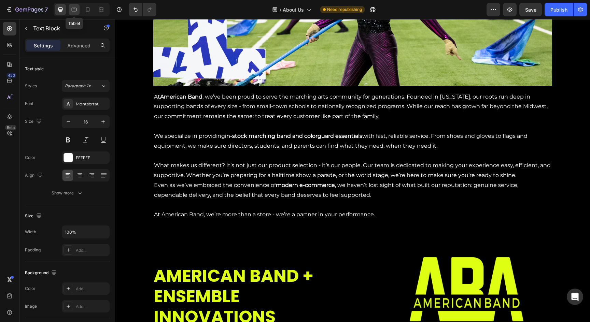
click at [75, 11] on icon at bounding box center [74, 10] width 5 height 4
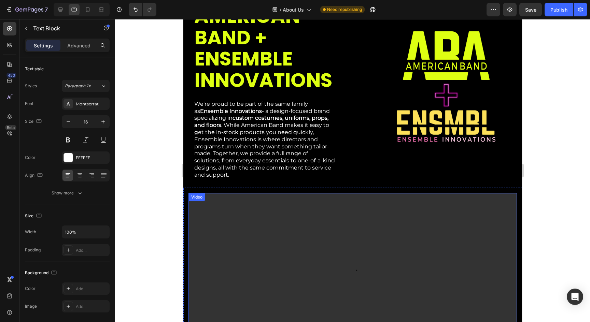
scroll to position [424, 0]
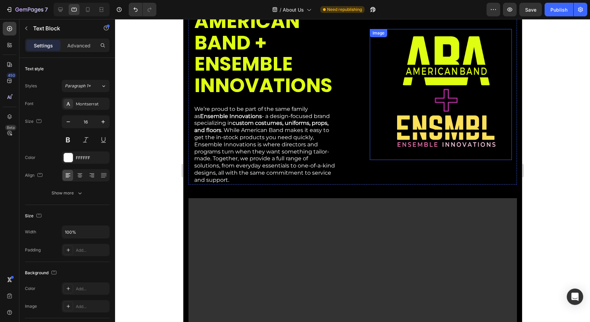
click at [371, 130] on div "Image" at bounding box center [440, 94] width 142 height 131
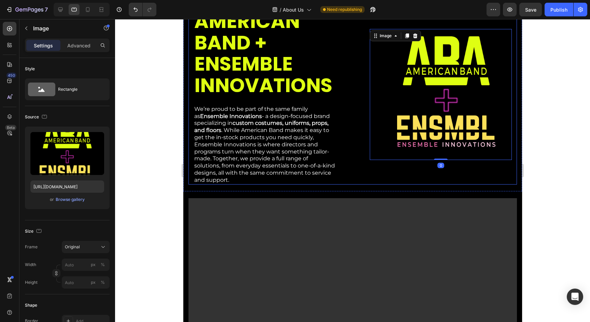
click at [363, 139] on div "AMERICAN BAND + ENSEMBLE INNOVATIONS Heading We’re proud to be part of the same…" at bounding box center [352, 94] width 328 height 180
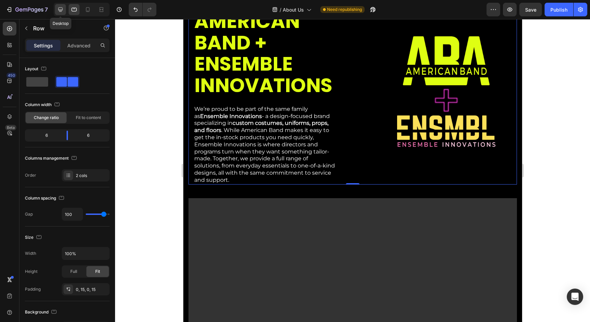
click at [63, 11] on icon at bounding box center [60, 9] width 7 height 7
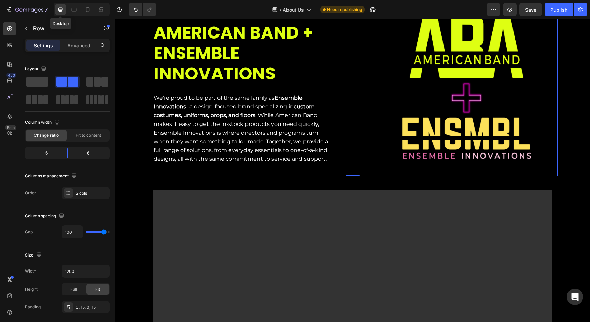
scroll to position [385, 0]
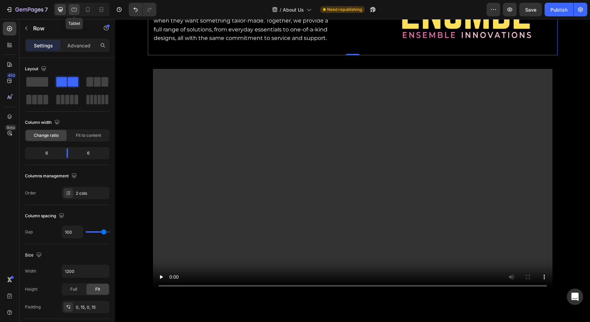
click at [70, 5] on div at bounding box center [74, 9] width 11 height 11
type input "100%"
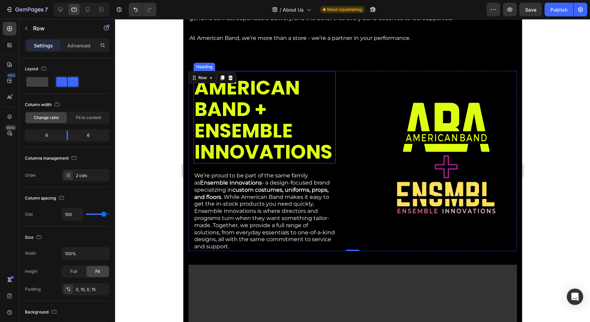
scroll to position [363, 0]
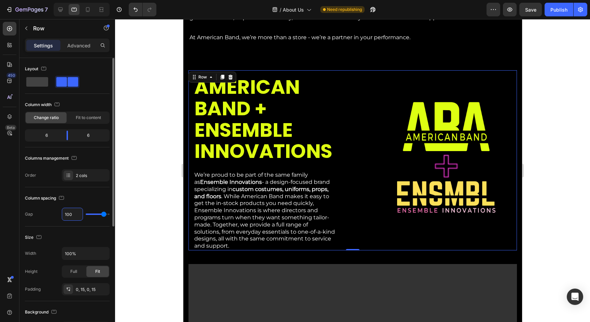
drag, startPoint x: 74, startPoint y: 213, endPoint x: 61, endPoint y: 213, distance: 13.0
click at [61, 213] on div "Gap 100" at bounding box center [67, 214] width 85 height 13
type input "5"
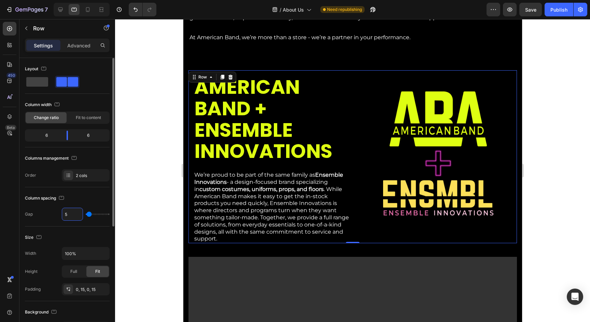
type input "50"
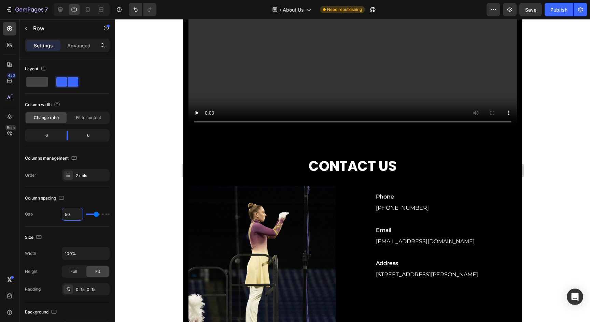
scroll to position [687, 0]
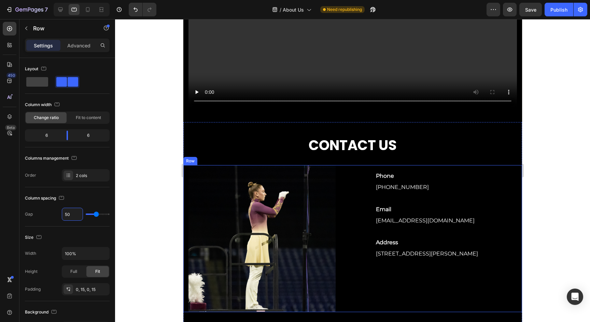
click at [363, 204] on div "Image Phone Text Block 800-421-7479 Text block Row Email Text Block customerser…" at bounding box center [352, 238] width 339 height 147
click at [72, 214] on input "100" at bounding box center [72, 214] width 20 height 12
type input "10"
type input "1"
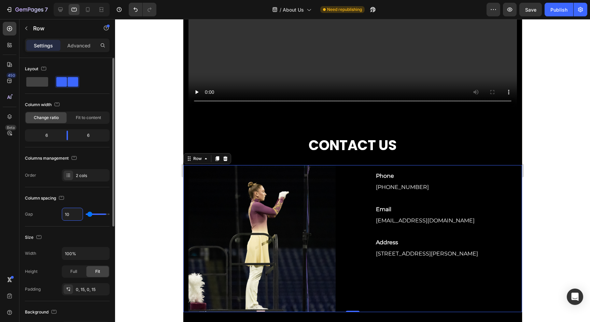
type input "1"
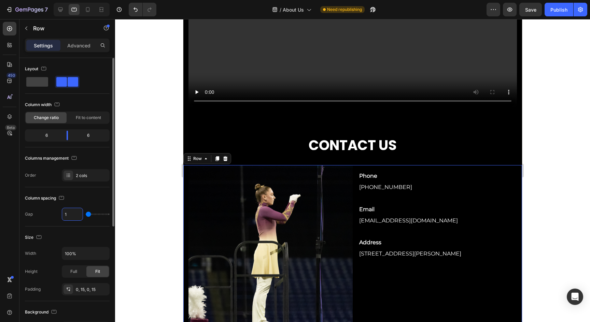
type input "0"
type input "5"
type input "50"
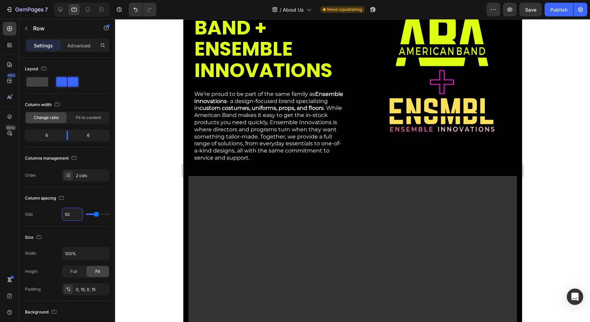
scroll to position [359, 0]
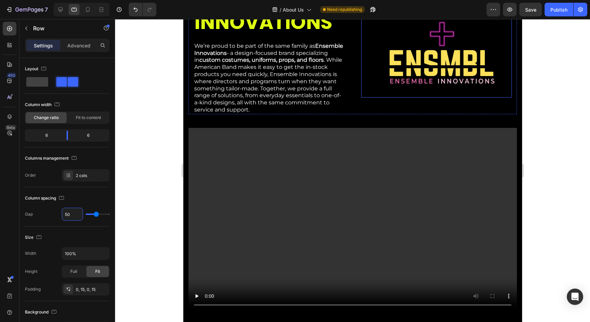
click at [364, 86] on div "Image" at bounding box center [436, 28] width 151 height 140
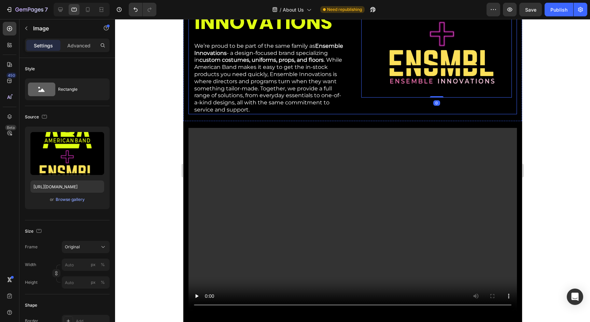
click at [354, 95] on div "AMERICAN BAND + ENSEMBLE INNOVATIONS Heading We’re proud to be part of the same…" at bounding box center [352, 27] width 328 height 173
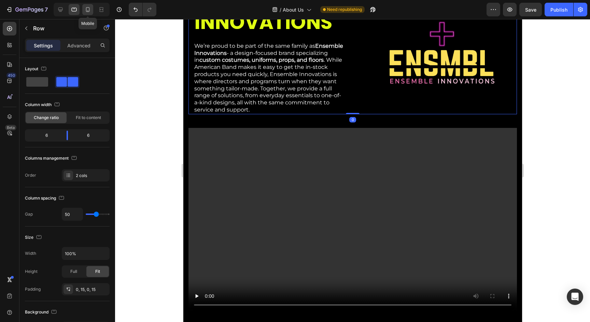
click at [87, 10] on icon at bounding box center [87, 9] width 7 height 7
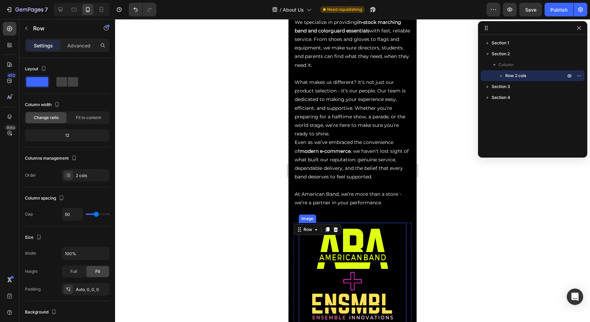
scroll to position [323, 0]
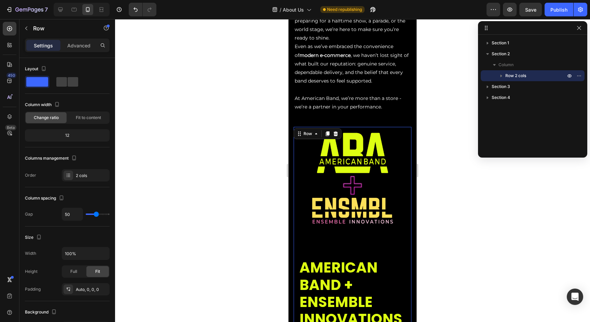
click at [380, 237] on div "AMERICAN BAND + ENSEMBLE INNOVATIONS Heading We’re proud to be part of the same…" at bounding box center [353, 279] width 118 height 305
click at [75, 215] on input "50" at bounding box center [72, 214] width 20 height 12
type input "5"
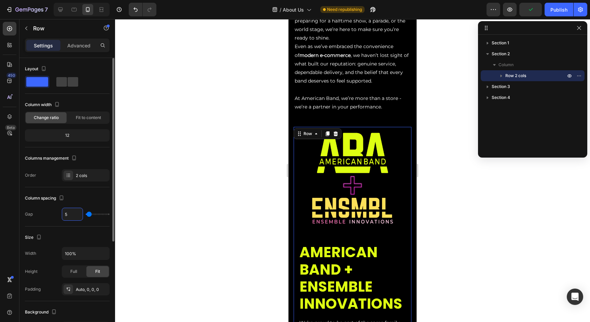
type input "0"
type input "1"
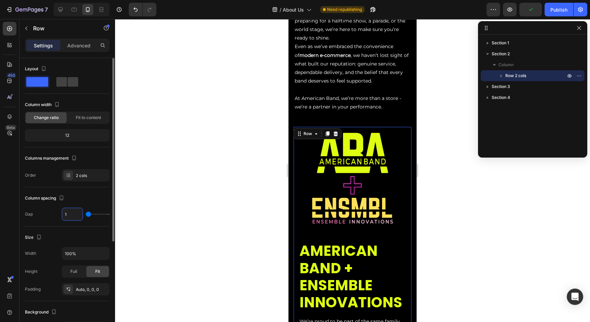
type input "15"
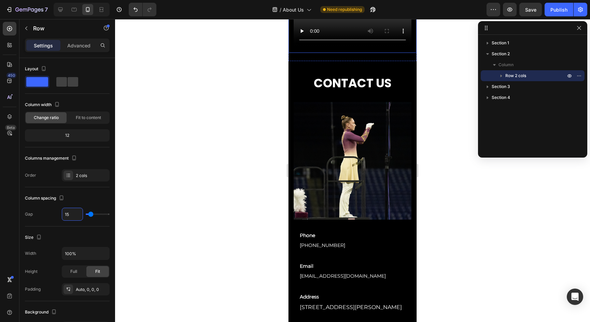
scroll to position [788, 0]
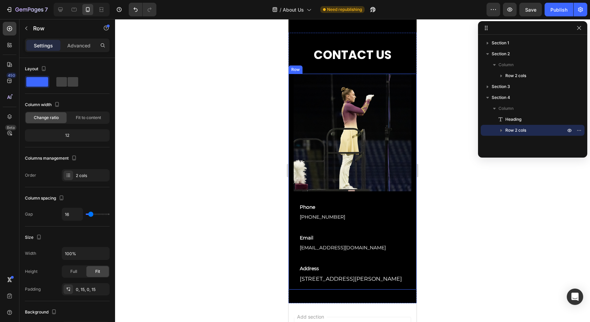
click at [340, 195] on div "Image Phone Text Block 800-421-7479 Text block Row Email Text Block customerser…" at bounding box center [352, 182] width 128 height 216
click at [74, 220] on input "16" at bounding box center [72, 214] width 20 height 12
type input "1"
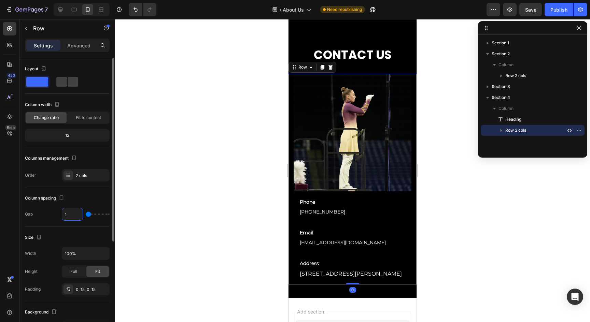
type input "15"
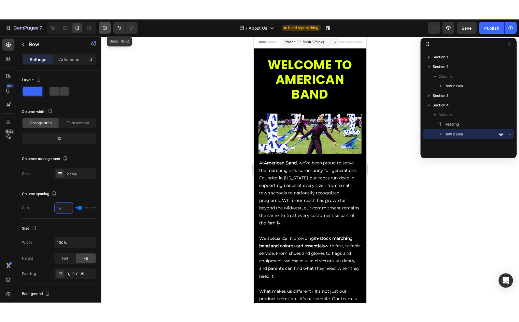
scroll to position [0, 0]
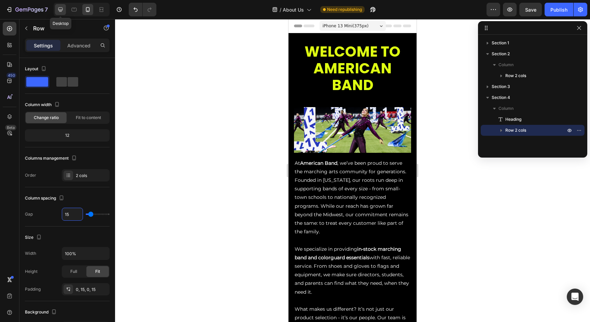
click at [65, 12] on div at bounding box center [60, 9] width 11 height 11
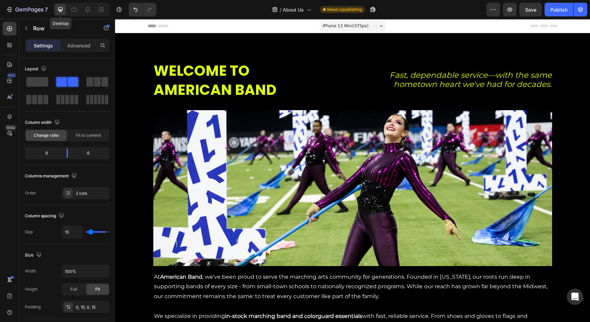
type input "100"
type input "1200"
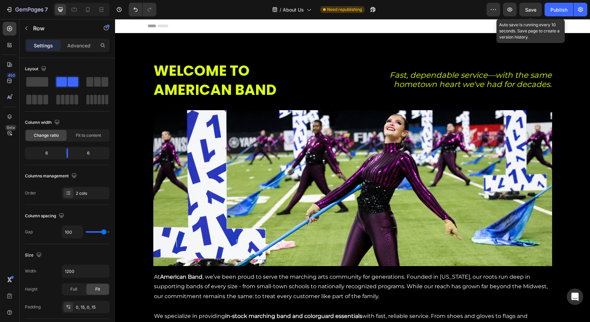
click at [533, 10] on span "Save" at bounding box center [530, 10] width 11 height 6
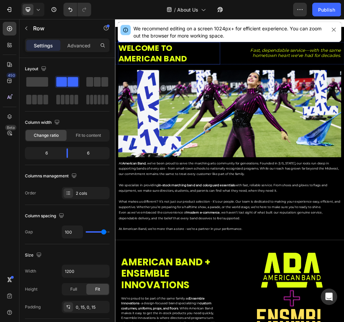
click at [284, 83] on h2 "WELCOME TO AMERICAN BAND" at bounding box center [211, 80] width 183 height 40
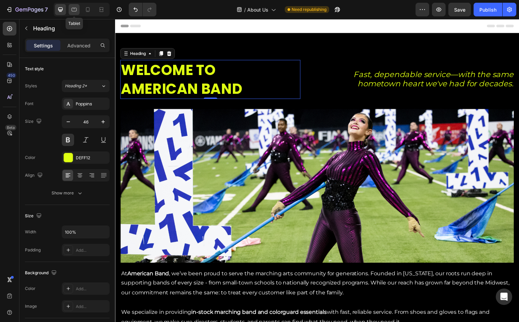
click at [78, 11] on div at bounding box center [74, 9] width 11 height 11
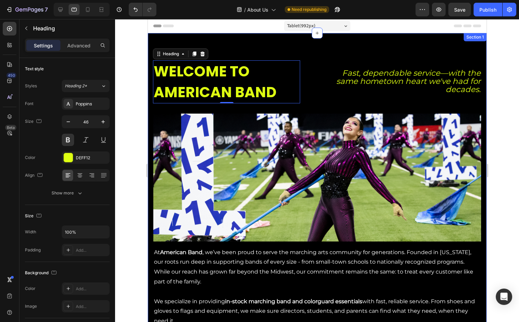
scroll to position [17, 0]
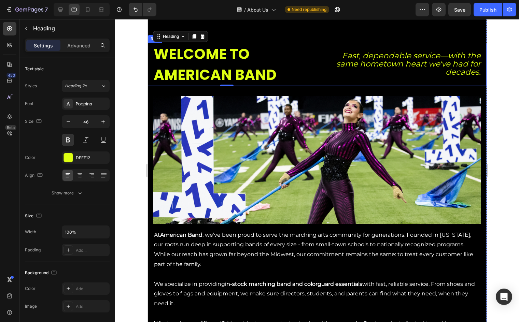
click at [308, 45] on div "WELCOME TO AMERICAN BAND Heading 0 Fast, dependable service—with the same homet…" at bounding box center [316, 64] width 339 height 43
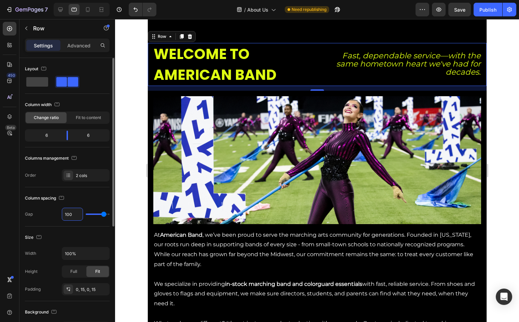
click at [47, 209] on div "Gap 100" at bounding box center [67, 214] width 85 height 13
type input "10"
type input "0"
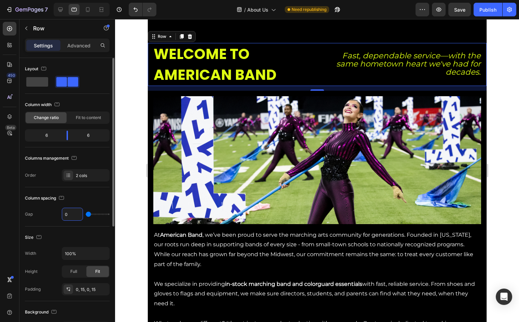
type input "50"
click at [88, 8] on icon at bounding box center [87, 9] width 7 height 7
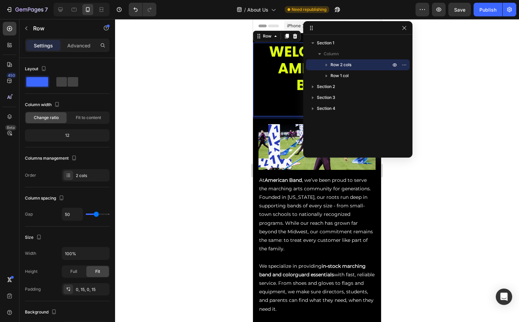
click at [289, 109] on div "WELCOME TO AMERICAN BAND Heading Fast, dependable service—with the same hometow…" at bounding box center [317, 80] width 128 height 74
click at [289, 108] on div "WELCOME TO AMERICAN BAND Heading Fast, dependable service—with the same hometow…" at bounding box center [317, 80] width 128 height 74
click at [423, 55] on div at bounding box center [317, 170] width 404 height 303
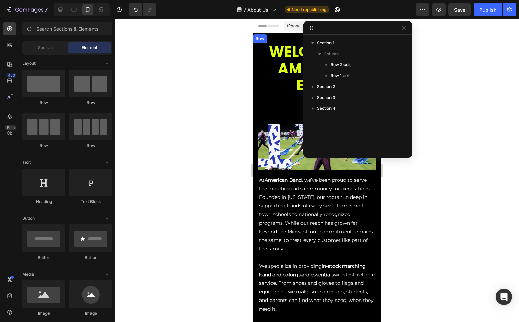
click at [270, 103] on div "WELCOME TO AMERICAN BAND Heading Fast, dependable service—with the same hometow…" at bounding box center [317, 80] width 128 height 74
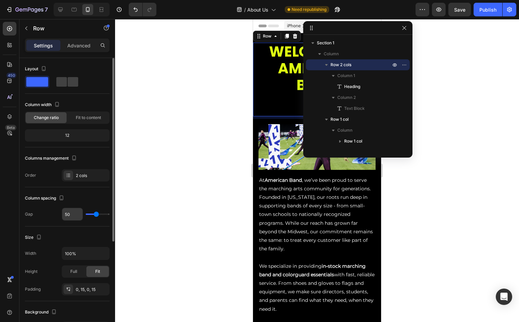
click at [73, 217] on input "50" at bounding box center [72, 214] width 20 height 12
type input "5"
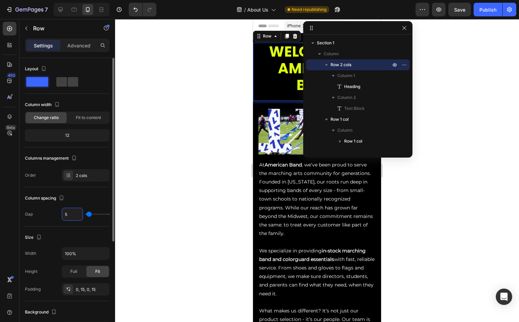
type input "0"
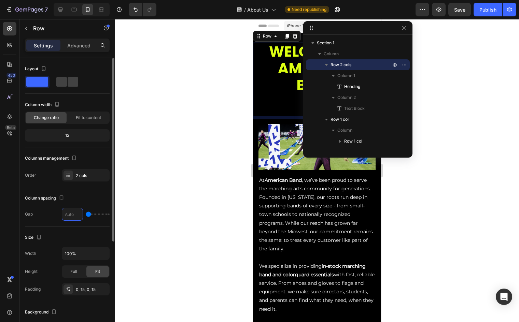
type input "1"
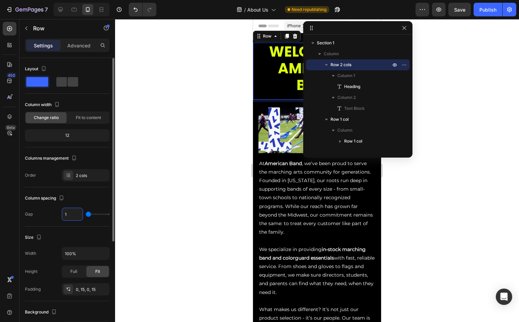
type input "15"
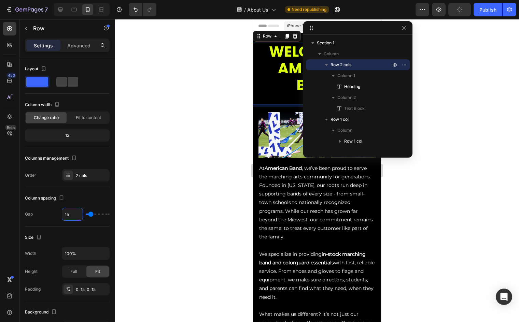
type input "15"
click at [286, 95] on div "WELCOME TO AMERICAN BAND Heading" at bounding box center [317, 71] width 118 height 57
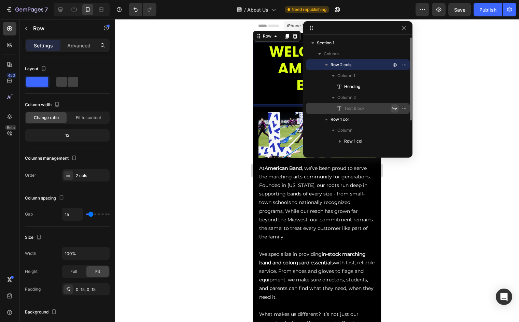
click at [394, 110] on icon "button" at bounding box center [394, 108] width 5 height 5
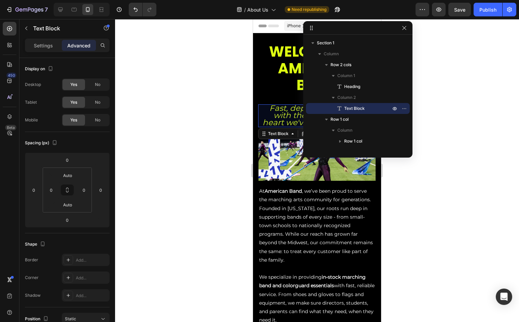
click at [433, 162] on div at bounding box center [317, 170] width 404 height 303
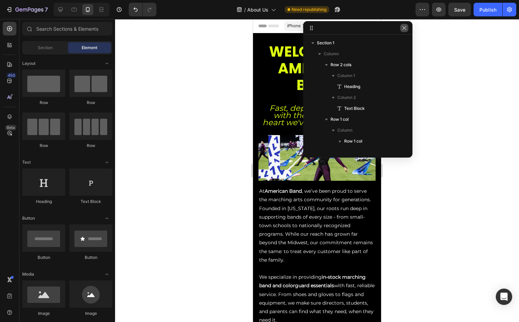
click at [401, 30] on icon "button" at bounding box center [403, 27] width 5 height 5
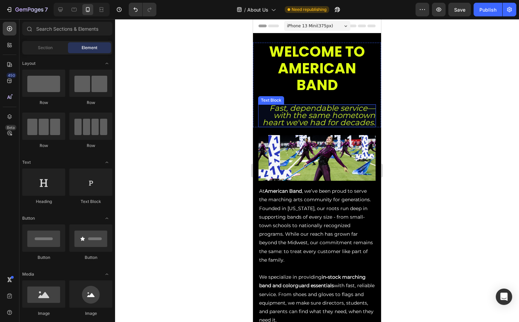
click at [339, 105] on icon "Fast, dependable service—with the same hometown heart we've had for decades." at bounding box center [319, 115] width 113 height 24
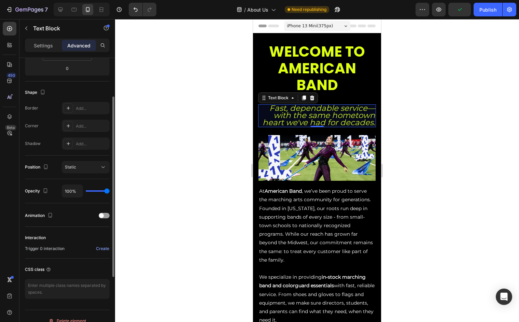
scroll to position [161, 0]
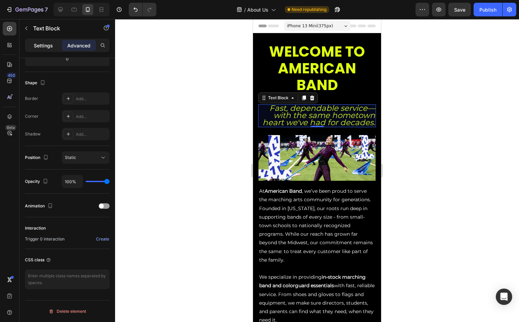
click at [54, 47] on div "Settings" at bounding box center [43, 45] width 34 height 11
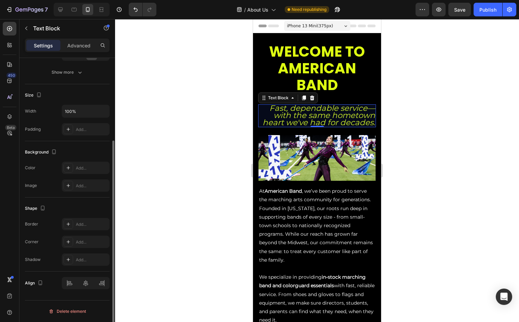
scroll to position [0, 0]
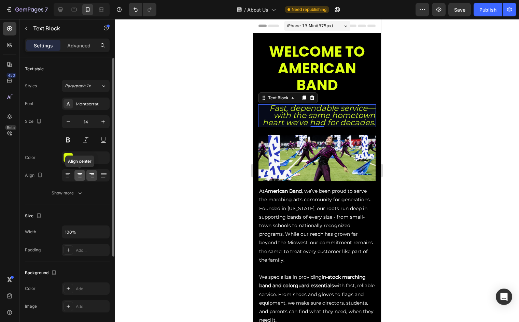
click at [80, 176] on icon at bounding box center [79, 176] width 5 height 1
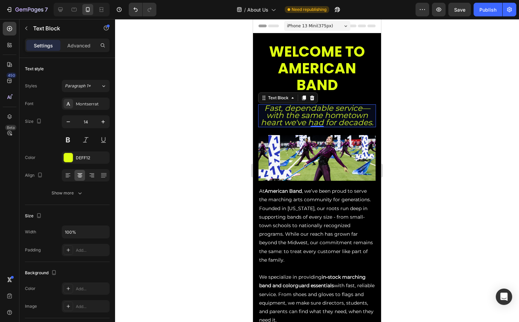
click at [365, 109] on icon "Fast, dependable service—with the same hometown heart we've had for decades." at bounding box center [317, 115] width 113 height 24
click at [358, 116] on icon "Fast, dependable service - with the same hometown heart we've had for decades." at bounding box center [317, 115] width 113 height 24
click at [80, 43] on p "Advanced" at bounding box center [78, 45] width 23 height 7
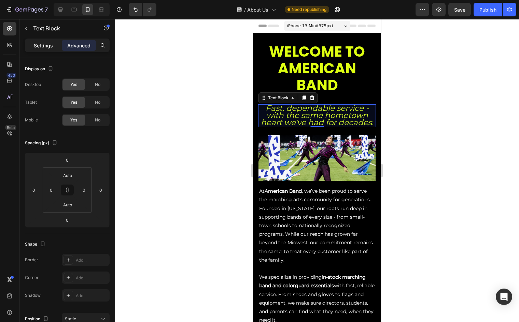
click at [46, 50] on div "Settings" at bounding box center [43, 45] width 34 height 11
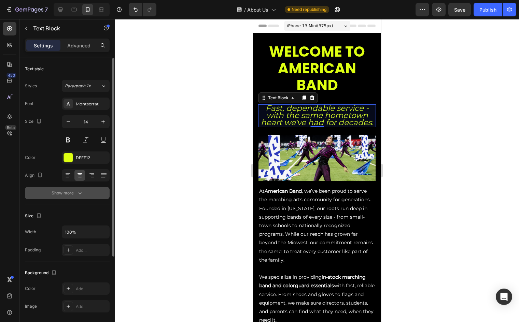
click at [72, 194] on div "Show more" at bounding box center [68, 193] width 32 height 7
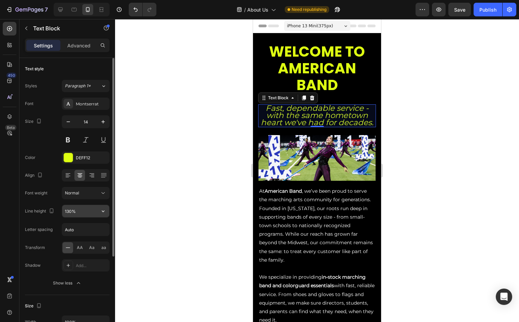
click at [84, 214] on input "130%" at bounding box center [85, 211] width 47 height 12
drag, startPoint x: 84, startPoint y: 211, endPoint x: 37, endPoint y: 211, distance: 47.1
click at [37, 211] on div "Line height 130%" at bounding box center [67, 211] width 85 height 13
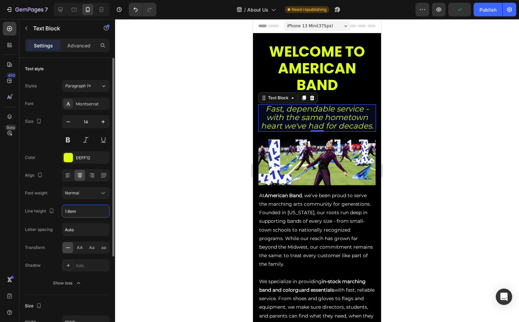
type input "1.6em"
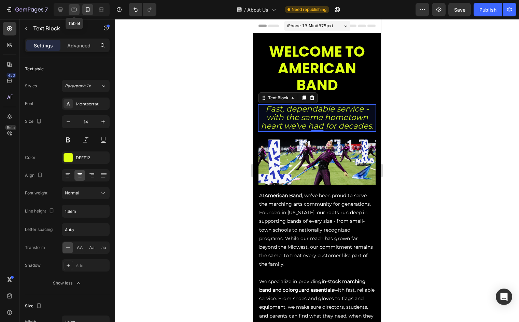
click at [74, 8] on icon at bounding box center [74, 9] width 7 height 7
type input "16"
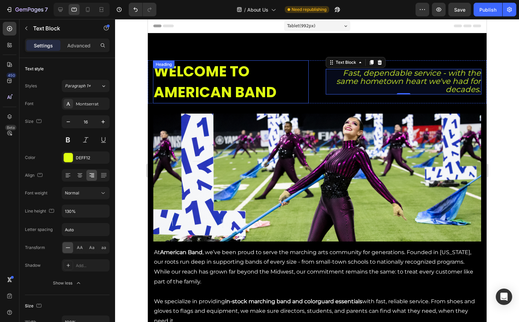
scroll to position [26, 0]
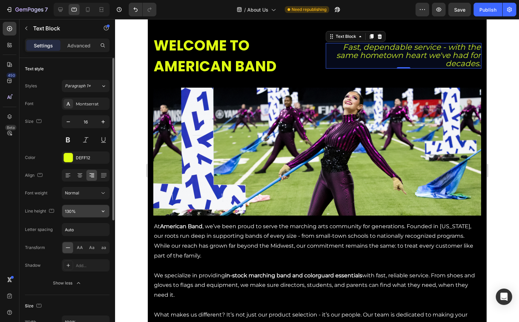
click at [82, 214] on input "130%" at bounding box center [85, 211] width 47 height 12
drag, startPoint x: 83, startPoint y: 211, endPoint x: 46, endPoint y: 206, distance: 37.9
click at [46, 206] on div "Line height 130%" at bounding box center [67, 211] width 85 height 13
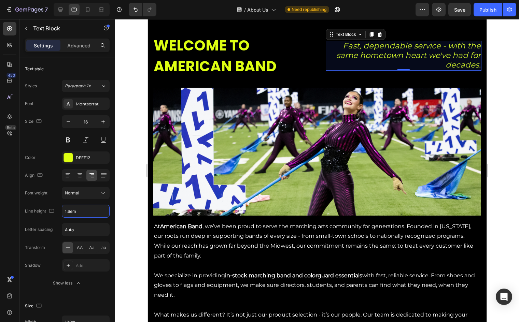
type input "1.6em"
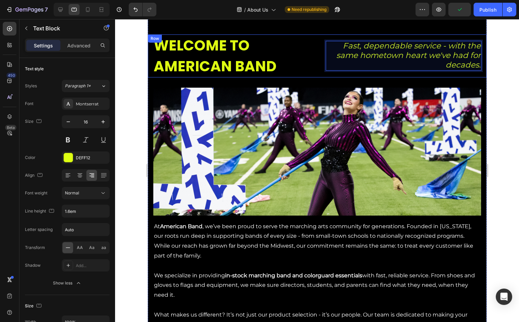
click at [325, 54] on div "WELCOME TO AMERICAN BAND Heading Fast, dependable service - with the same homet…" at bounding box center [316, 55] width 339 height 43
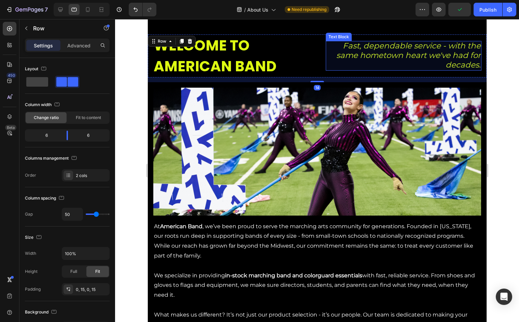
click at [356, 57] on icon "Fast, dependable service - with the same hometown heart we've had for decades." at bounding box center [408, 55] width 144 height 28
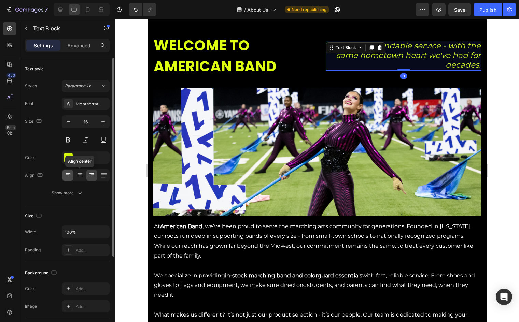
click at [69, 176] on icon at bounding box center [68, 176] width 5 height 1
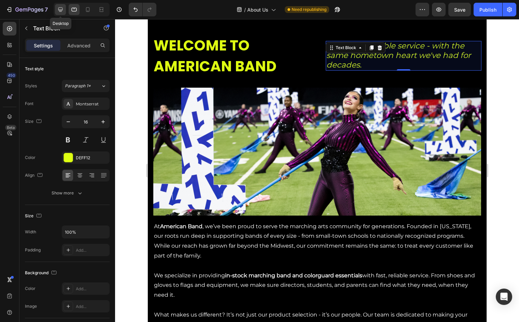
click at [65, 11] on div at bounding box center [60, 9] width 11 height 11
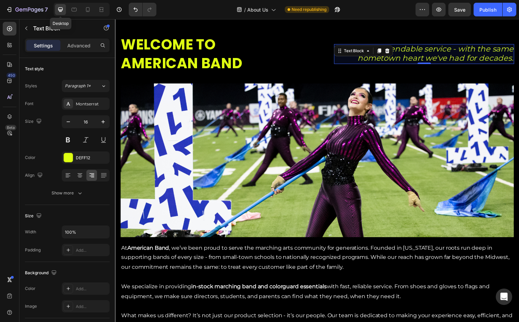
scroll to position [27, 0]
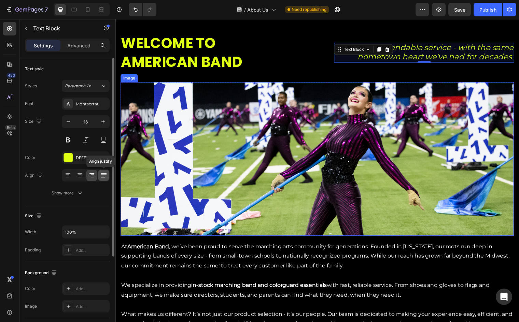
click at [104, 176] on icon at bounding box center [103, 175] width 7 height 7
click at [68, 175] on icon at bounding box center [67, 175] width 3 height 1
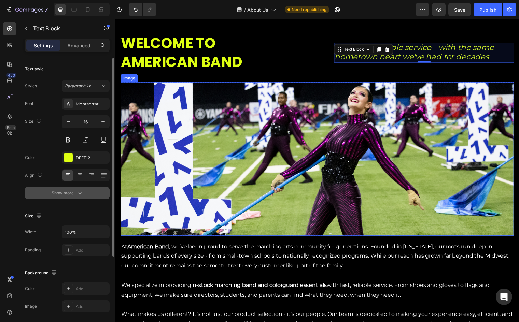
click at [73, 189] on button "Show more" at bounding box center [67, 193] width 85 height 12
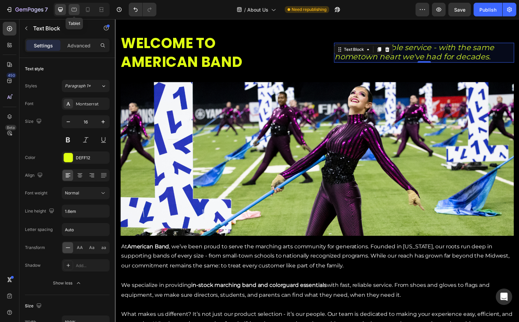
click at [70, 12] on div at bounding box center [74, 9] width 11 height 11
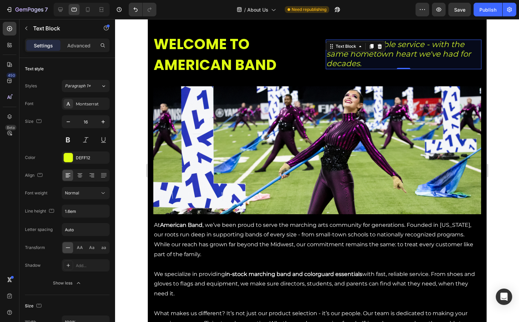
scroll to position [24, 0]
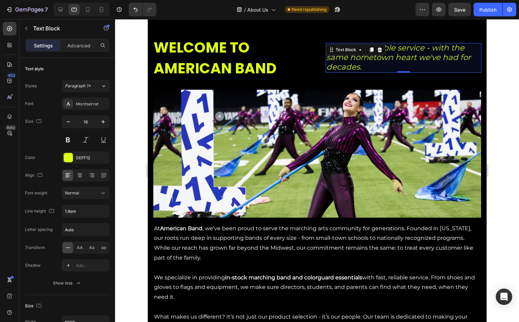
click at [82, 10] on div at bounding box center [82, 10] width 56 height 14
click at [89, 11] on icon at bounding box center [88, 9] width 4 height 5
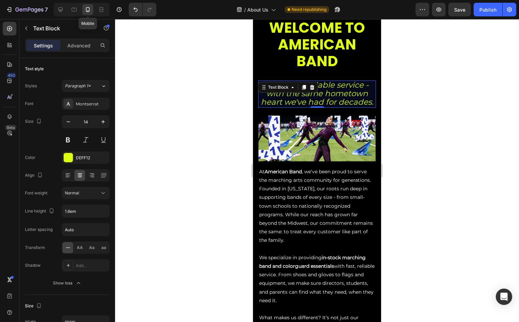
scroll to position [61, 0]
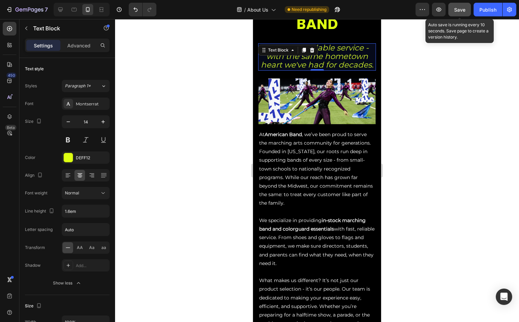
click at [468, 10] on button "Save" at bounding box center [459, 10] width 23 height 14
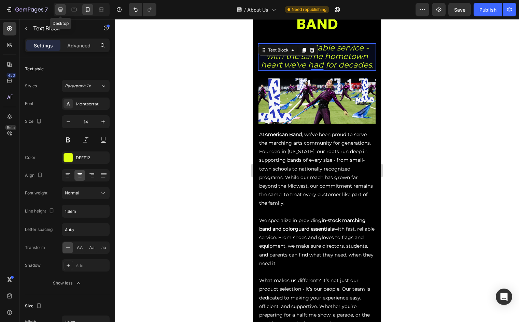
click at [64, 10] on div at bounding box center [60, 9] width 11 height 11
type input "16"
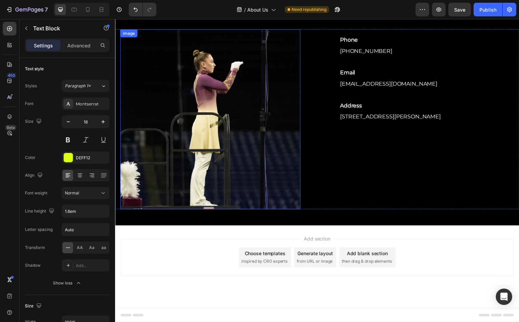
scroll to position [852, 0]
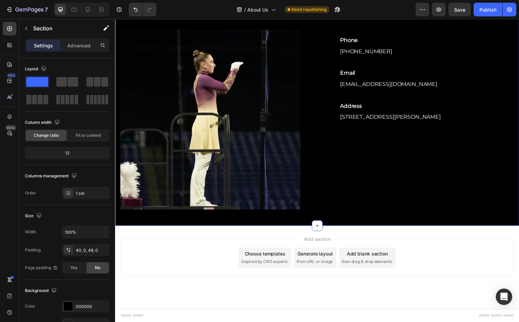
click at [348, 215] on div "CONTACT US Heading Image Phone Text Block 800-421-7479 Text block Row Email Tex…" at bounding box center [320, 109] width 410 height 237
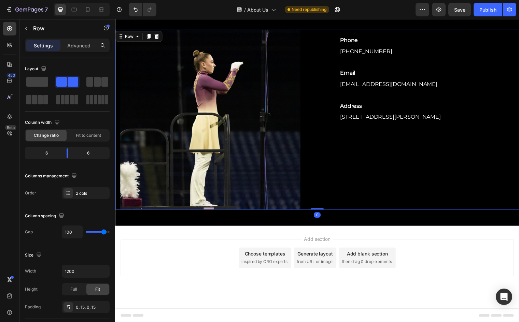
click at [347, 195] on div "Phone Text Block 800-421-7479 Text block Row Email Text Block customerservice@a…" at bounding box center [428, 121] width 183 height 183
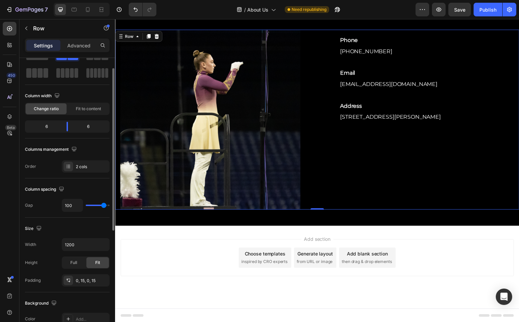
scroll to position [27, 0]
click at [87, 281] on div "0, 15, 0, 15" at bounding box center [86, 281] width 20 height 6
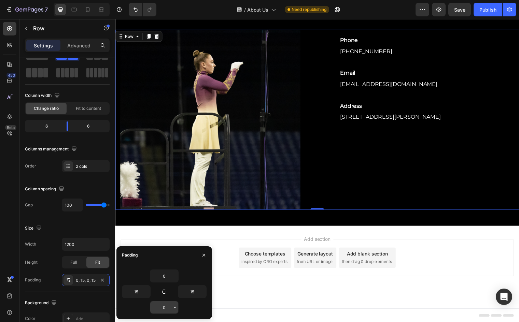
click at [165, 306] on input "0" at bounding box center [164, 307] width 28 height 12
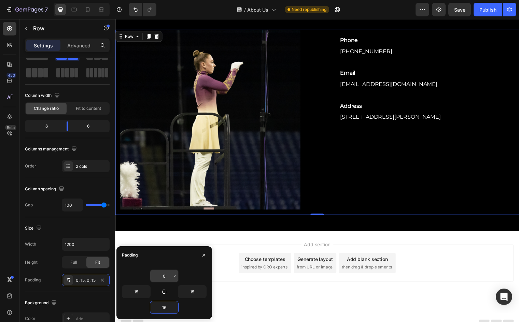
type input "16"
click at [164, 276] on input "0" at bounding box center [164, 276] width 28 height 12
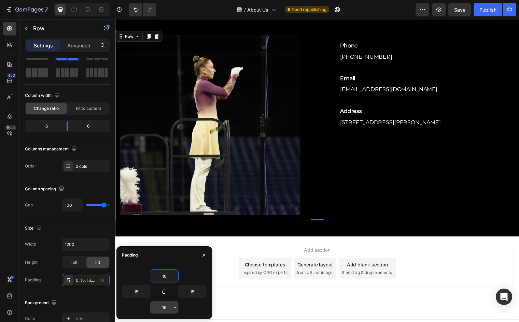
type input "16"
click at [168, 308] on input "16" at bounding box center [164, 307] width 28 height 12
type input "1"
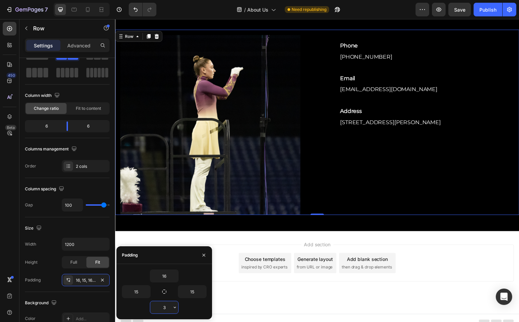
type input "32"
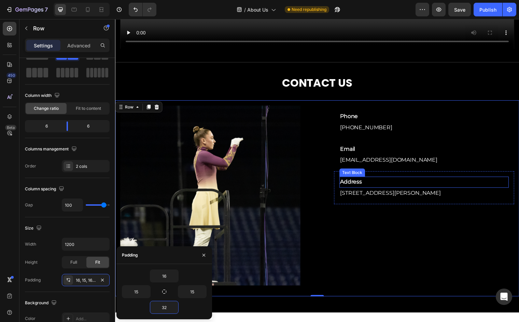
scroll to position [772, 0]
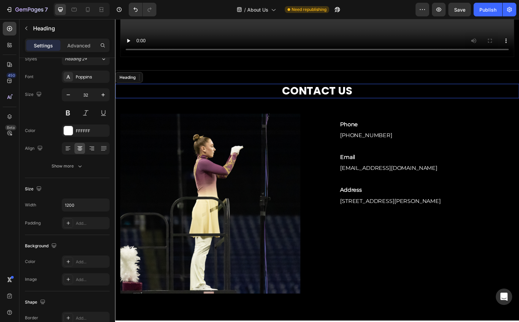
click at [356, 99] on h2 "CONTACT US" at bounding box center [320, 92] width 410 height 14
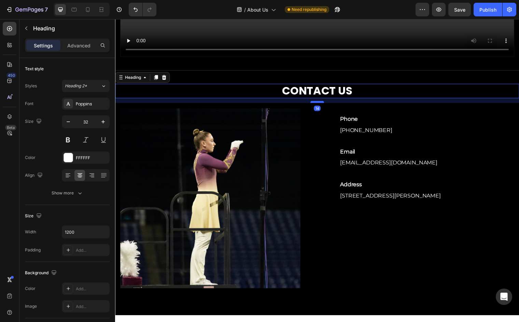
drag, startPoint x: 322, startPoint y: 108, endPoint x: 322, endPoint y: 103, distance: 5.5
click at [322, 103] on div at bounding box center [320, 103] width 14 height 2
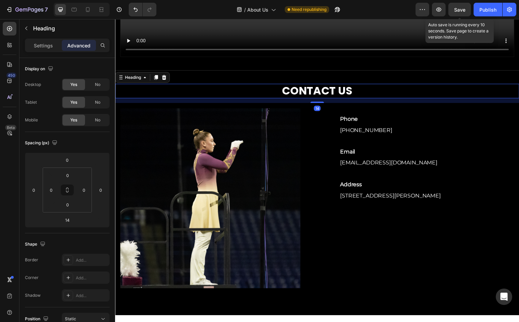
click at [459, 11] on span "Save" at bounding box center [459, 10] width 11 height 6
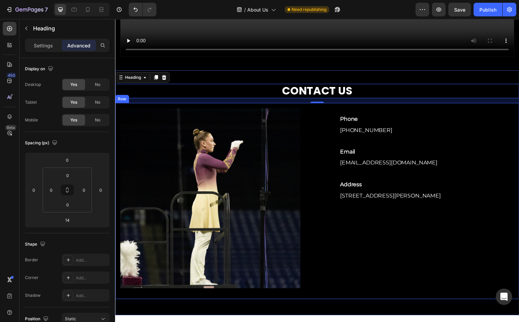
click at [309, 120] on div "Image Phone Text Block 800-421-7479 Text block Row Email Text Block customerser…" at bounding box center [320, 203] width 410 height 199
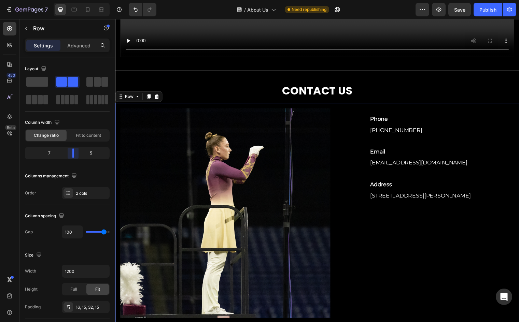
drag, startPoint x: 67, startPoint y: 153, endPoint x: 73, endPoint y: 153, distance: 5.5
click at [73, 0] on body "7 Version history / About Us Need republishing Preview Save Publish 450 Beta Se…" at bounding box center [259, 0] width 519 height 0
drag, startPoint x: 464, startPoint y: 10, endPoint x: 459, endPoint y: 14, distance: 5.6
click at [464, 10] on span "Save" at bounding box center [459, 10] width 11 height 6
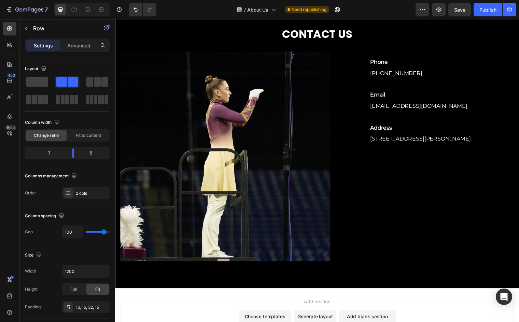
scroll to position [829, 0]
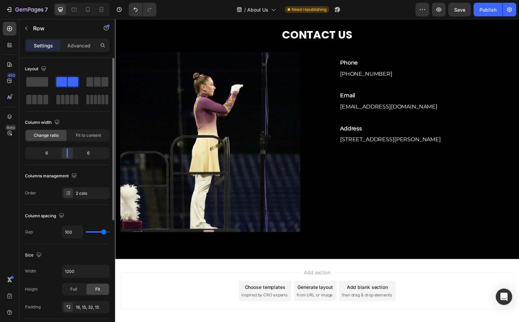
drag, startPoint x: 73, startPoint y: 154, endPoint x: 66, endPoint y: 154, distance: 6.8
click at [66, 0] on body "7 Version history / About Us Need republishing Preview Save Publish 450 Beta Se…" at bounding box center [259, 0] width 519 height 0
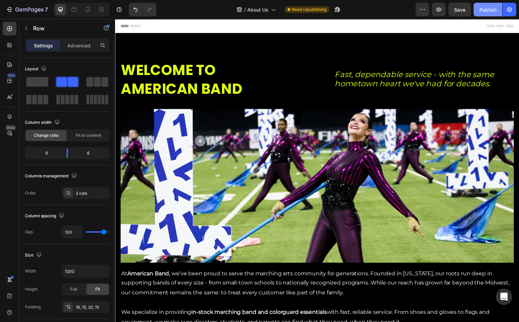
scroll to position [0, 0]
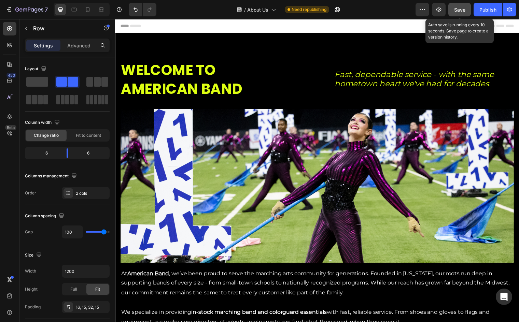
drag, startPoint x: 319, startPoint y: 0, endPoint x: 463, endPoint y: 10, distance: 144.1
click at [463, 10] on span "Save" at bounding box center [459, 10] width 11 height 6
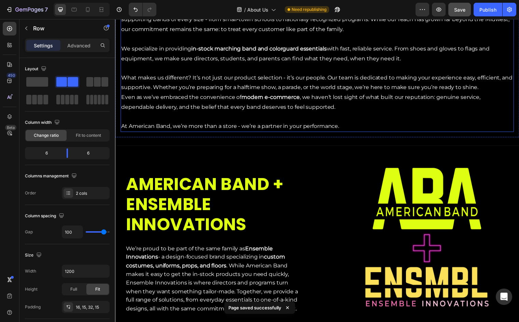
scroll to position [280, 0]
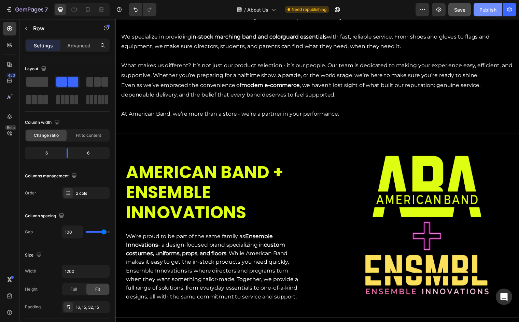
click at [478, 12] on button "Publish" at bounding box center [487, 10] width 29 height 14
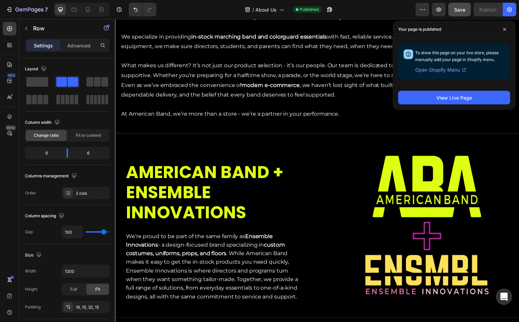
click at [82, 18] on div "7 Version history / About Us Published Preview Save Publish" at bounding box center [259, 9] width 519 height 19
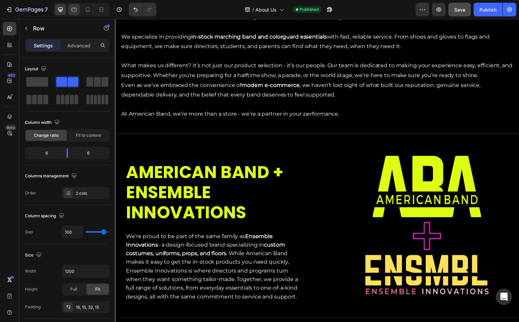
click at [75, 12] on icon at bounding box center [74, 9] width 7 height 7
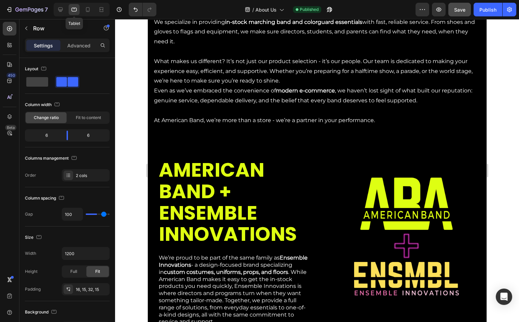
type input "50"
type input "100%"
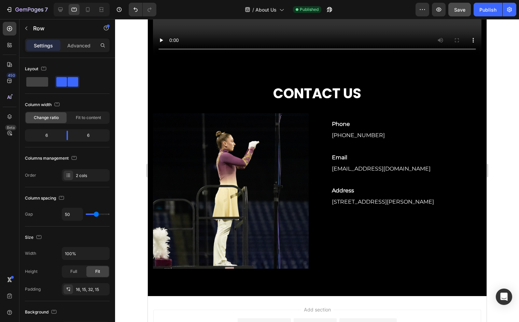
scroll to position [760, 0]
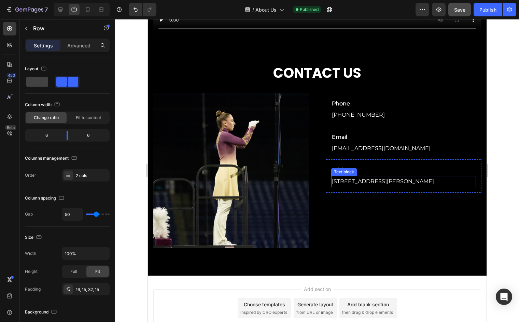
click at [360, 180] on span "[STREET_ADDRESS][PERSON_NAME]" at bounding box center [382, 181] width 102 height 6
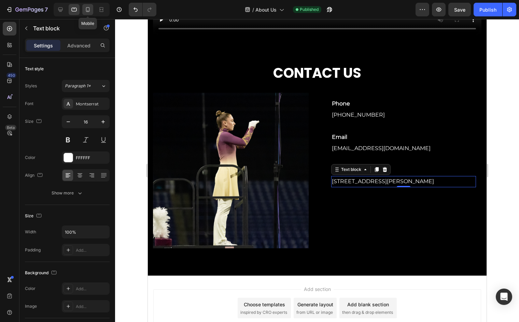
click at [87, 11] on icon at bounding box center [87, 9] width 7 height 7
type input "14"
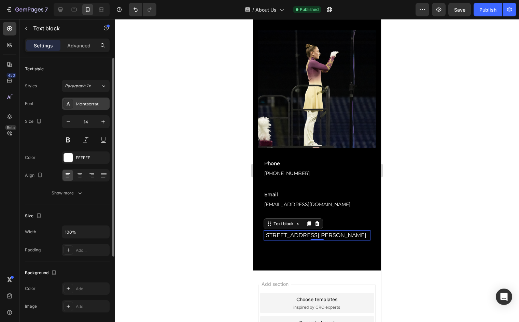
scroll to position [844, 0]
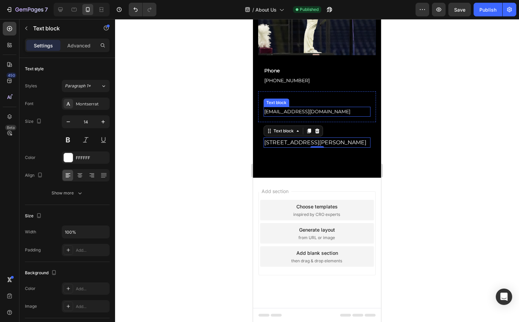
click at [306, 113] on link "[EMAIL_ADDRESS][DOMAIN_NAME]" at bounding box center [307, 112] width 86 height 6
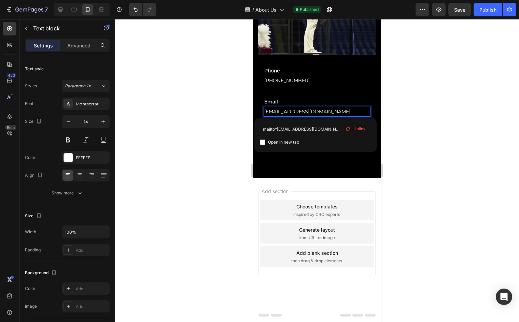
click at [307, 112] on link "[EMAIL_ADDRESS][DOMAIN_NAME]" at bounding box center [307, 112] width 86 height 6
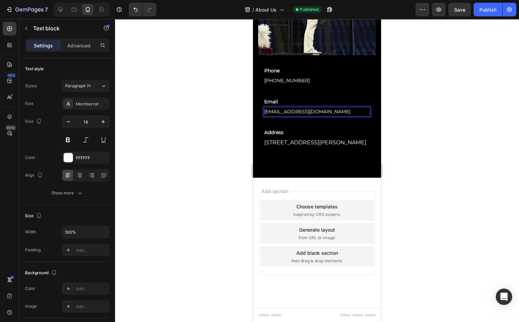
click at [361, 110] on p "customerservice@americanband.com ⁠⁠⁠⁠⁠⁠⁠" at bounding box center [316, 112] width 105 height 9
drag, startPoint x: 352, startPoint y: 111, endPoint x: 240, endPoint y: 110, distance: 112.0
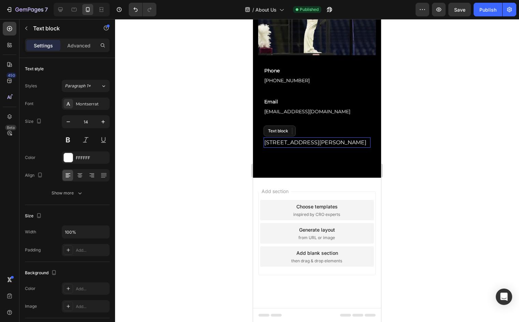
click at [337, 144] on span "[STREET_ADDRESS][PERSON_NAME]" at bounding box center [315, 142] width 102 height 6
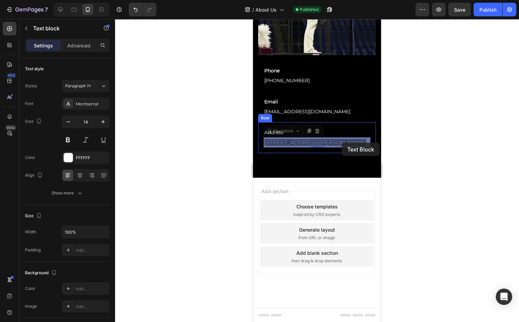
drag, startPoint x: 364, startPoint y: 142, endPoint x: 342, endPoint y: 143, distance: 22.5
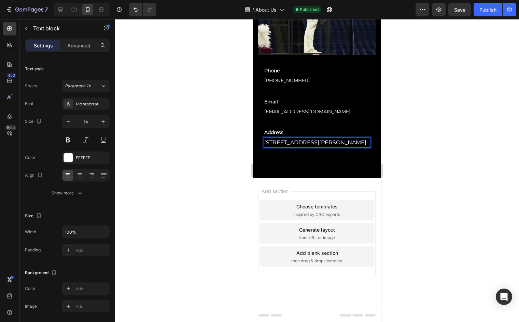
click at [348, 143] on span "[STREET_ADDRESS][PERSON_NAME]" at bounding box center [315, 142] width 102 height 6
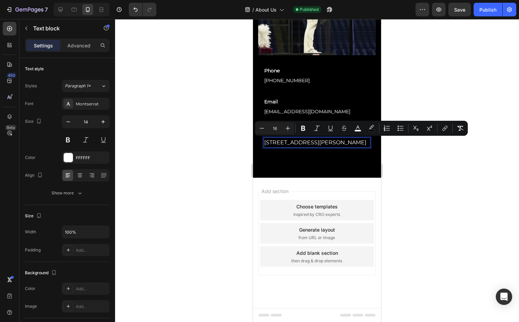
click at [362, 142] on p "[STREET_ADDRESS][PERSON_NAME]" at bounding box center [316, 142] width 105 height 9
drag, startPoint x: 318, startPoint y: 140, endPoint x: 397, endPoint y: 141, distance: 79.2
click at [257, 130] on button "Minus" at bounding box center [262, 128] width 12 height 12
click at [259, 129] on icon "Editor contextual toolbar" at bounding box center [261, 128] width 7 height 7
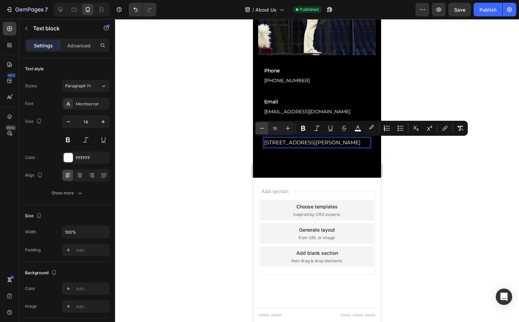
type input "14"
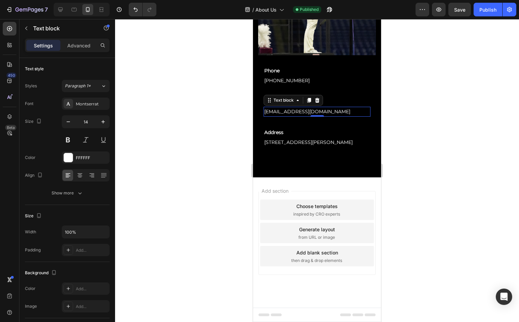
click at [321, 109] on link "[EMAIL_ADDRESS][DOMAIN_NAME]" at bounding box center [307, 112] width 86 height 6
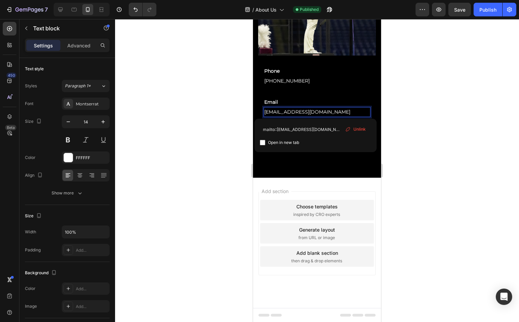
click at [320, 111] on link "[EMAIL_ADDRESS][DOMAIN_NAME]" at bounding box center [307, 112] width 86 height 6
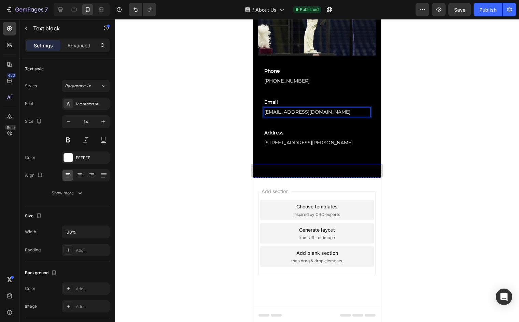
drag, startPoint x: 355, startPoint y: 111, endPoint x: 252, endPoint y: 109, distance: 103.1
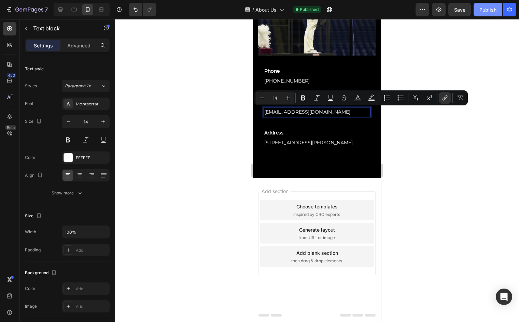
click at [491, 11] on div "Publish" at bounding box center [487, 9] width 17 height 7
